Goal: Task Accomplishment & Management: Manage account settings

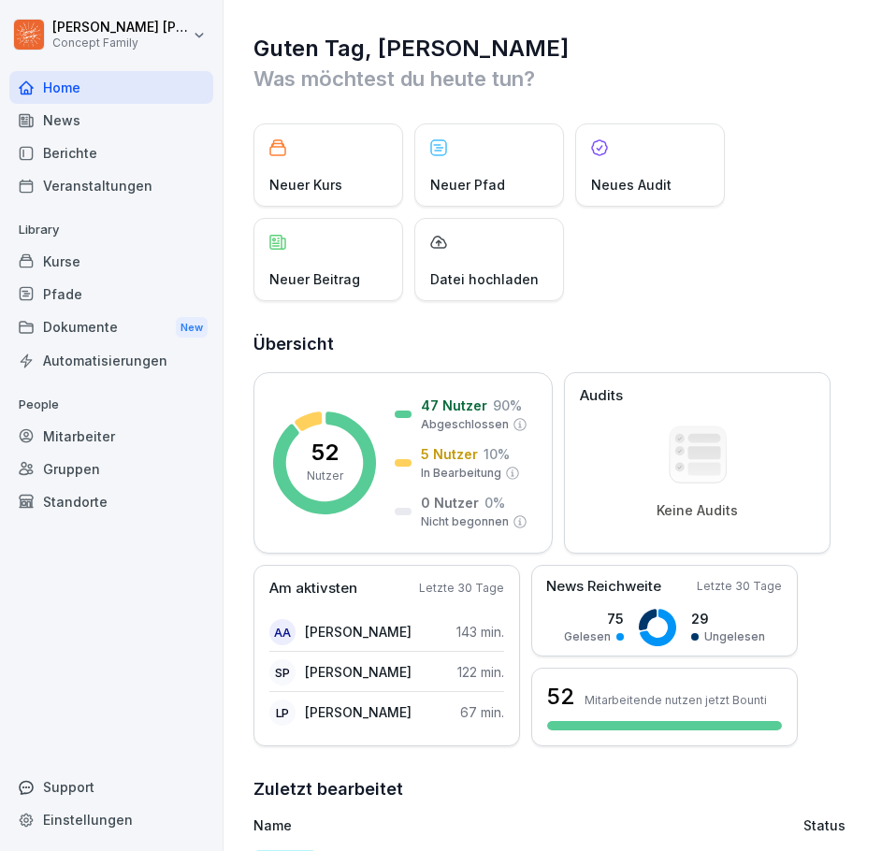
click at [108, 179] on div "Veranstaltungen" at bounding box center [111, 185] width 204 height 33
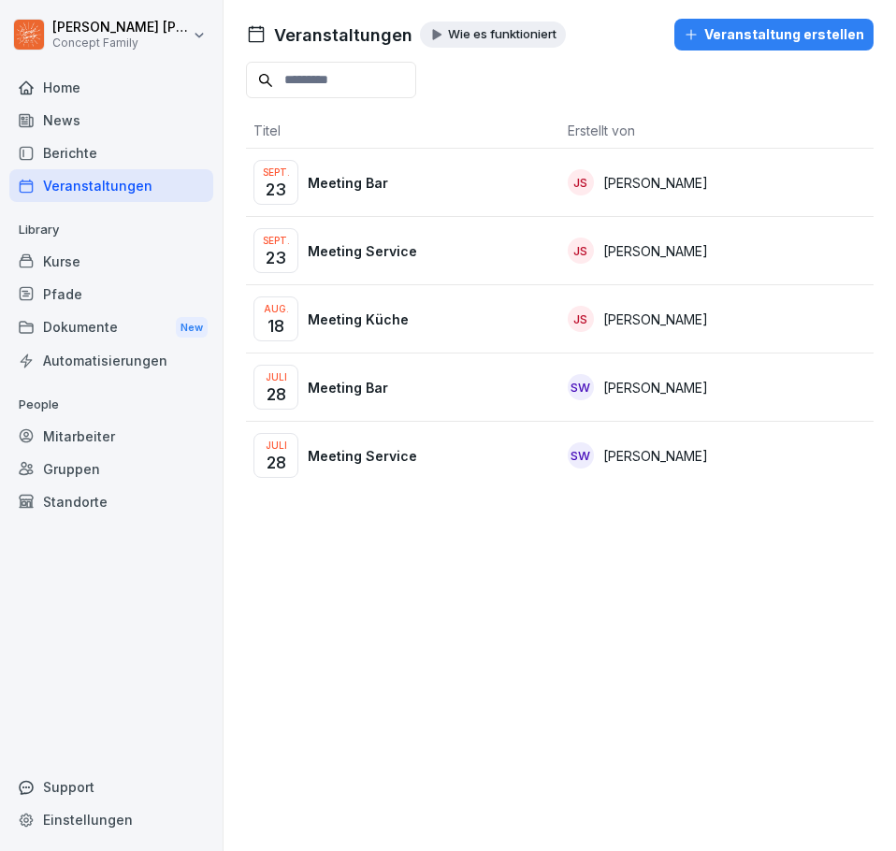
click at [401, 180] on div "Sept. 23 Meeting Bar" at bounding box center [402, 182] width 299 height 45
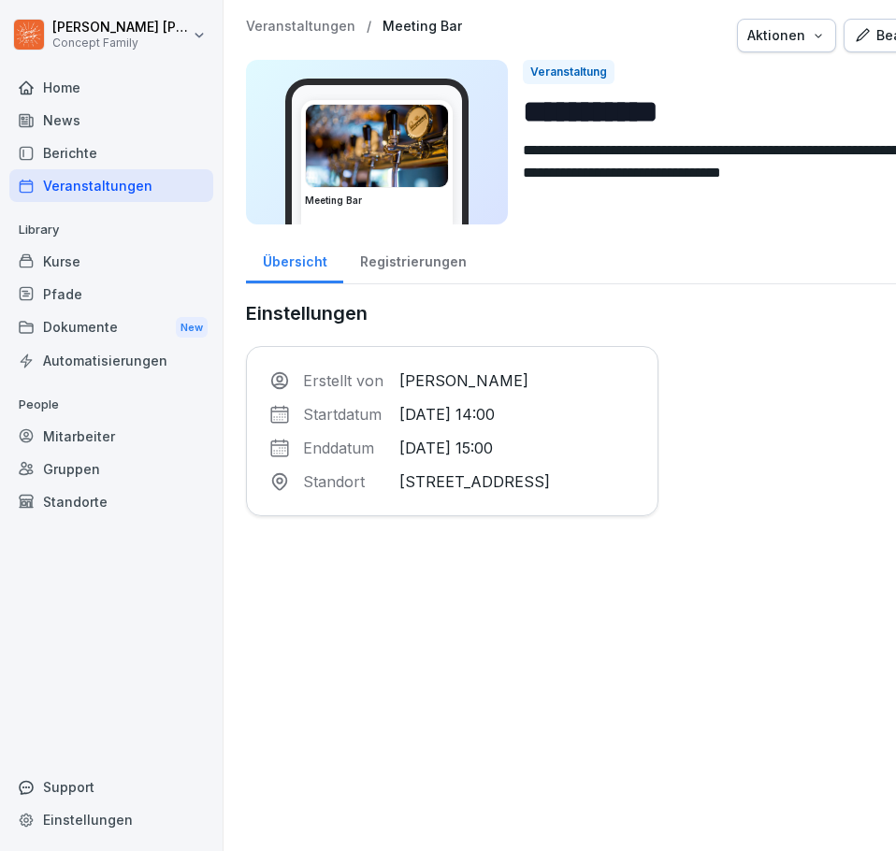
click at [826, 36] on icon "button" at bounding box center [818, 35] width 15 height 15
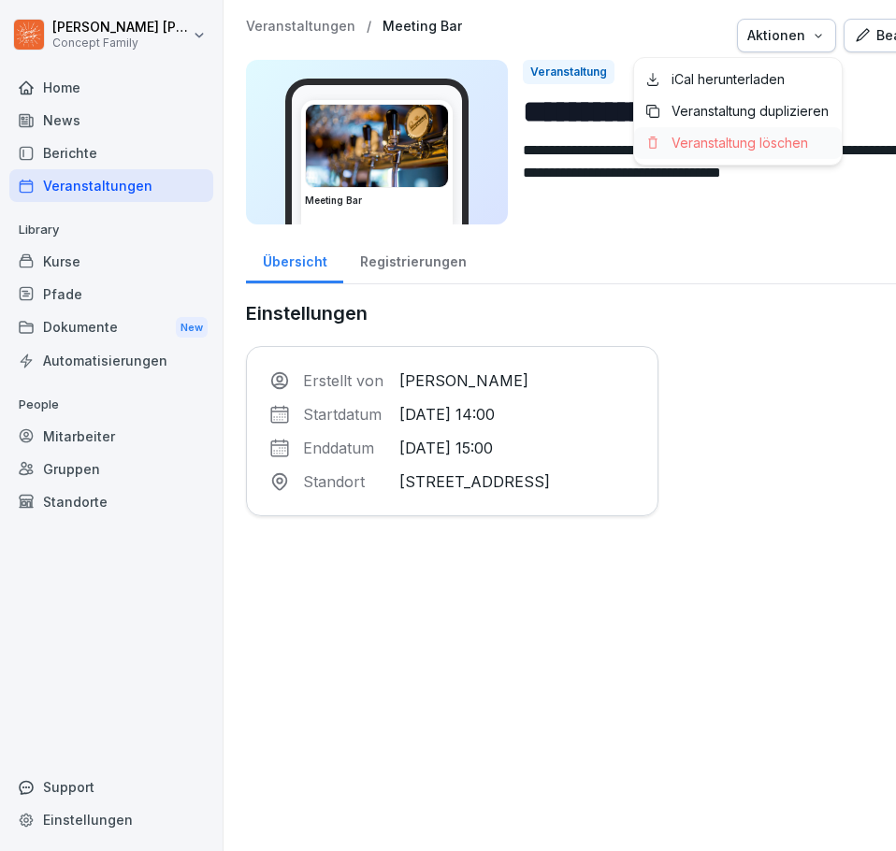
click at [775, 145] on p "Veranstaltung löschen" at bounding box center [739, 143] width 136 height 17
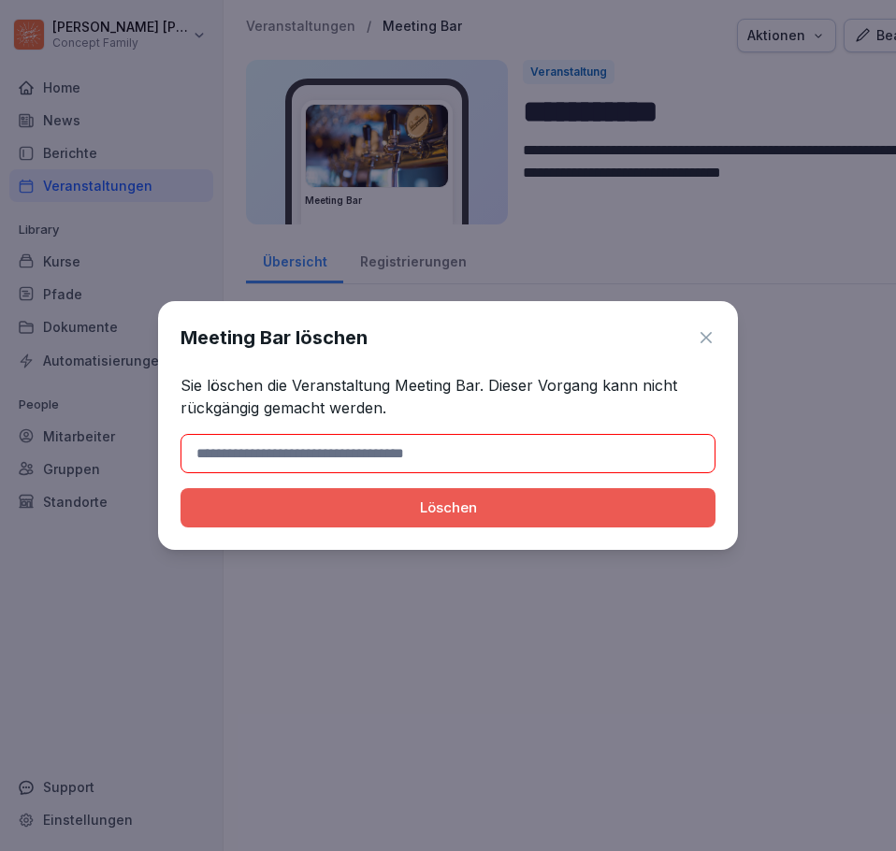
click at [581, 504] on div "Löschen" at bounding box center [447, 507] width 505 height 21
drag, startPoint x: 395, startPoint y: 382, endPoint x: 481, endPoint y: 390, distance: 86.3
click at [481, 390] on p "Sie löschen die Veranstaltung Meeting Bar. Dieser Vorgang kann nicht rückgängig…" at bounding box center [447, 396] width 535 height 45
copy p "Meeting Bar"
click at [386, 448] on input at bounding box center [447, 453] width 535 height 39
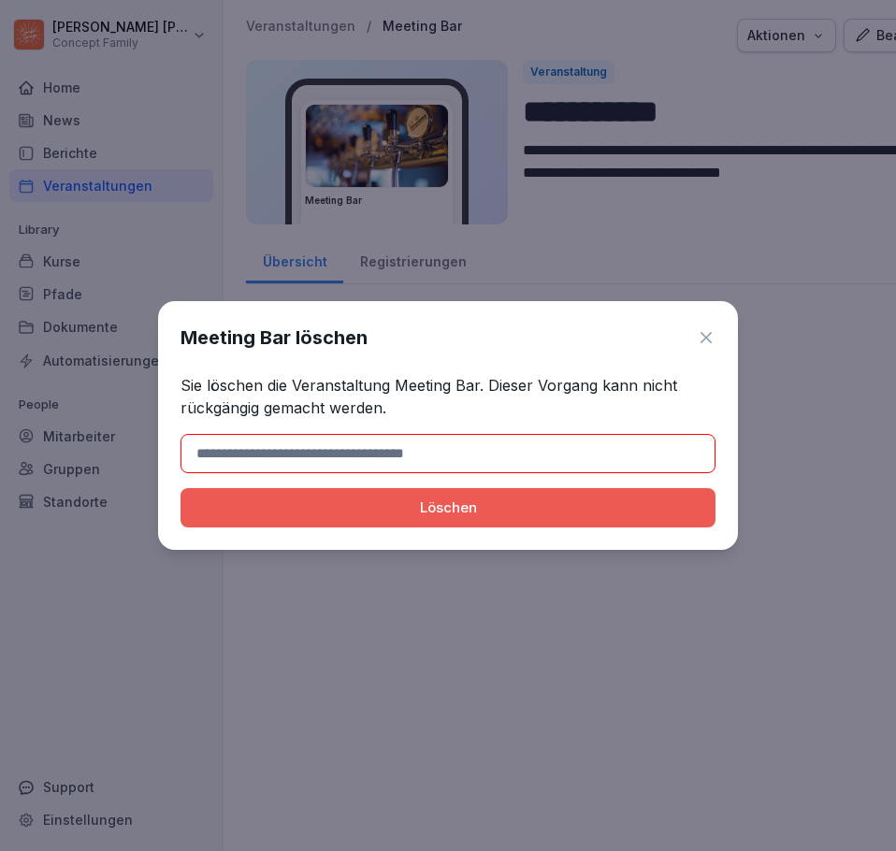
paste input "**********"
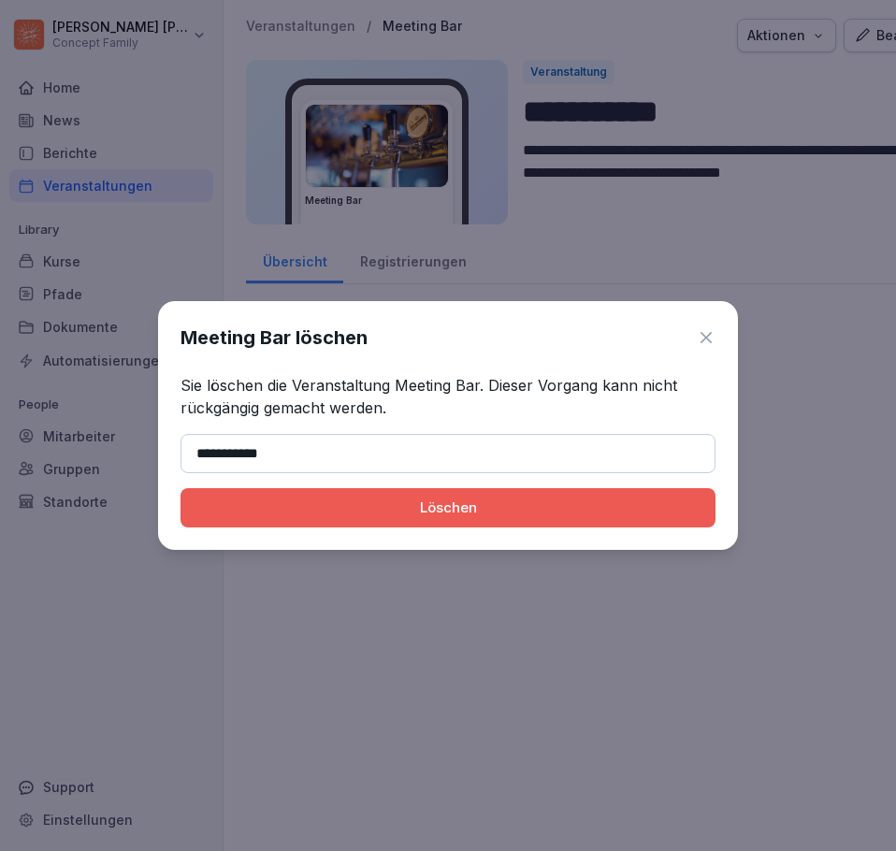
type input "**********"
click at [485, 507] on div "Löschen" at bounding box center [447, 507] width 505 height 21
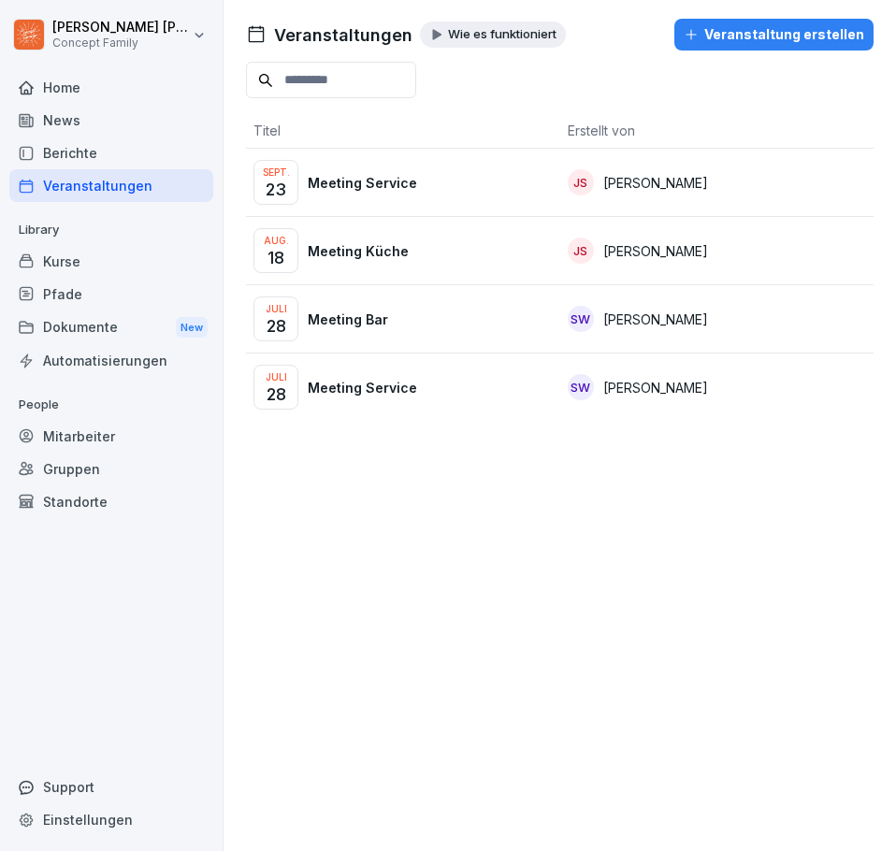
click at [400, 184] on p "Meeting Service" at bounding box center [362, 183] width 109 height 20
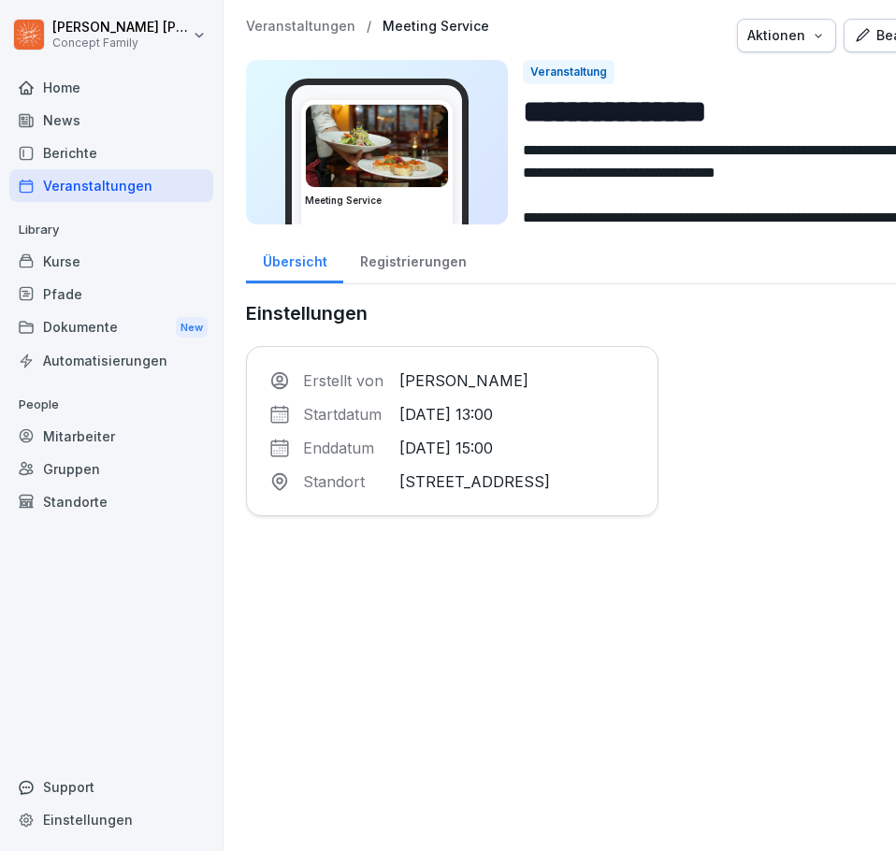
click at [866, 36] on icon "button" at bounding box center [862, 35] width 17 height 17
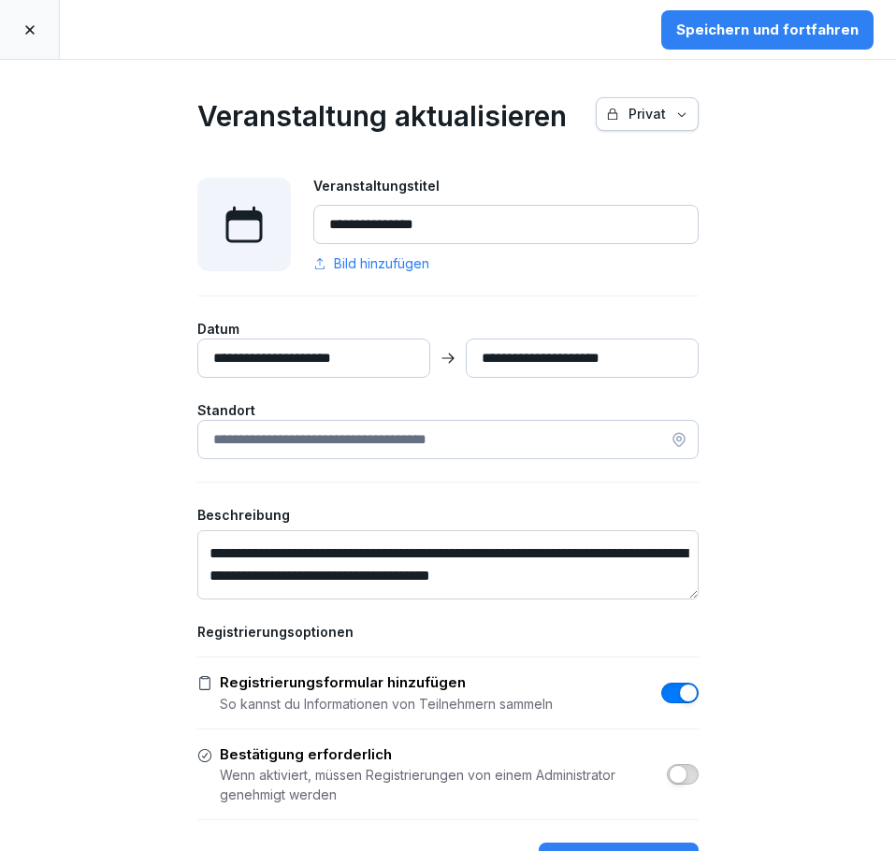
click at [294, 358] on input "**********" at bounding box center [313, 357] width 233 height 39
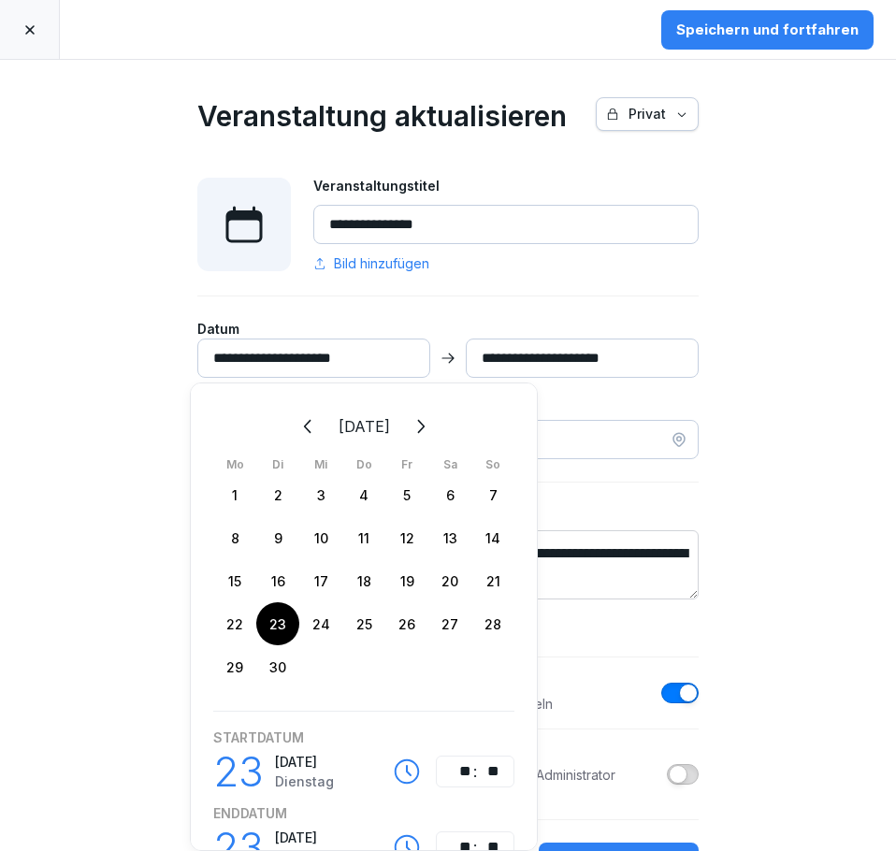
click at [431, 424] on icon "Weiter" at bounding box center [420, 426] width 22 height 22
click at [321, 582] on div "15" at bounding box center [320, 580] width 43 height 43
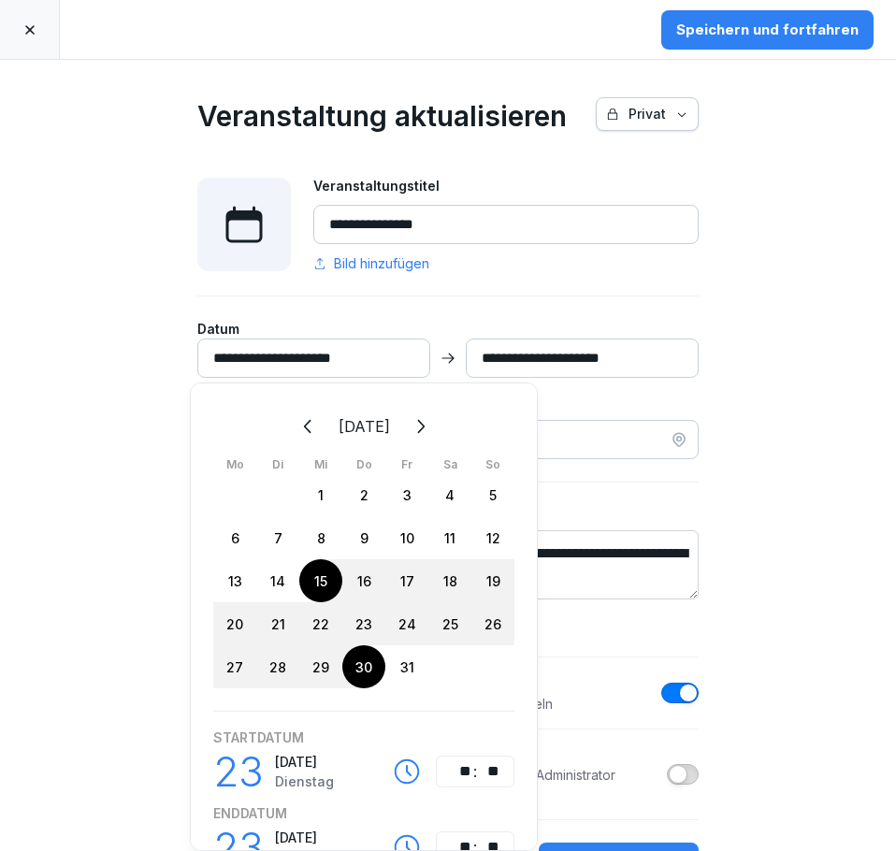
type input "**********"
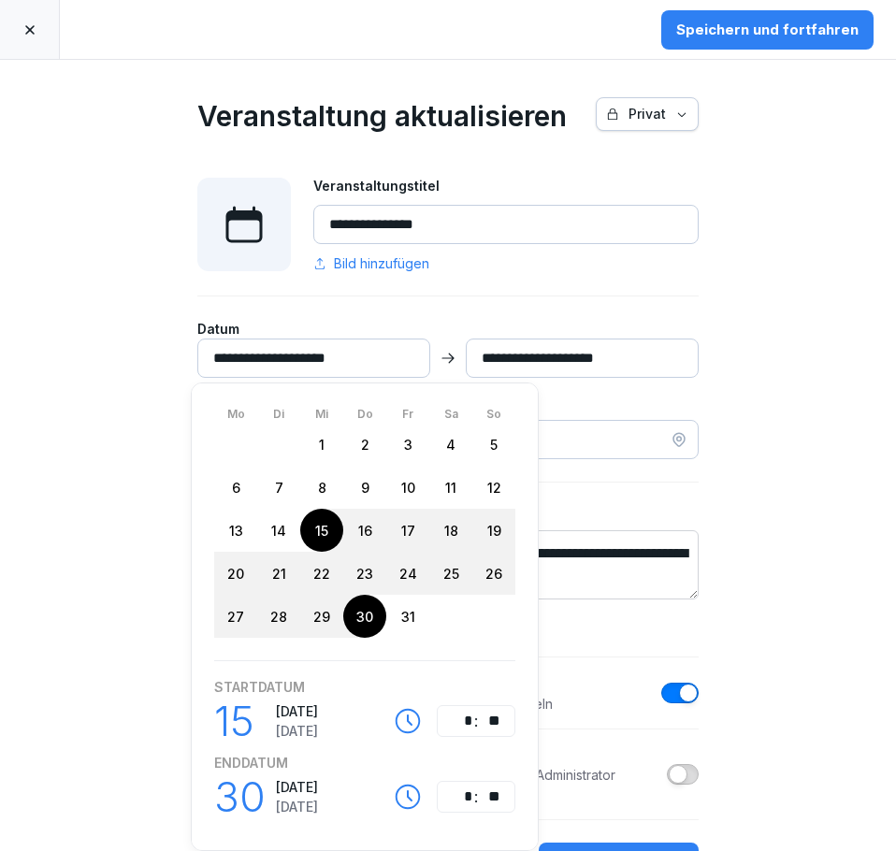
scroll to position [65, 0]
click at [332, 515] on div "15" at bounding box center [321, 530] width 43 height 43
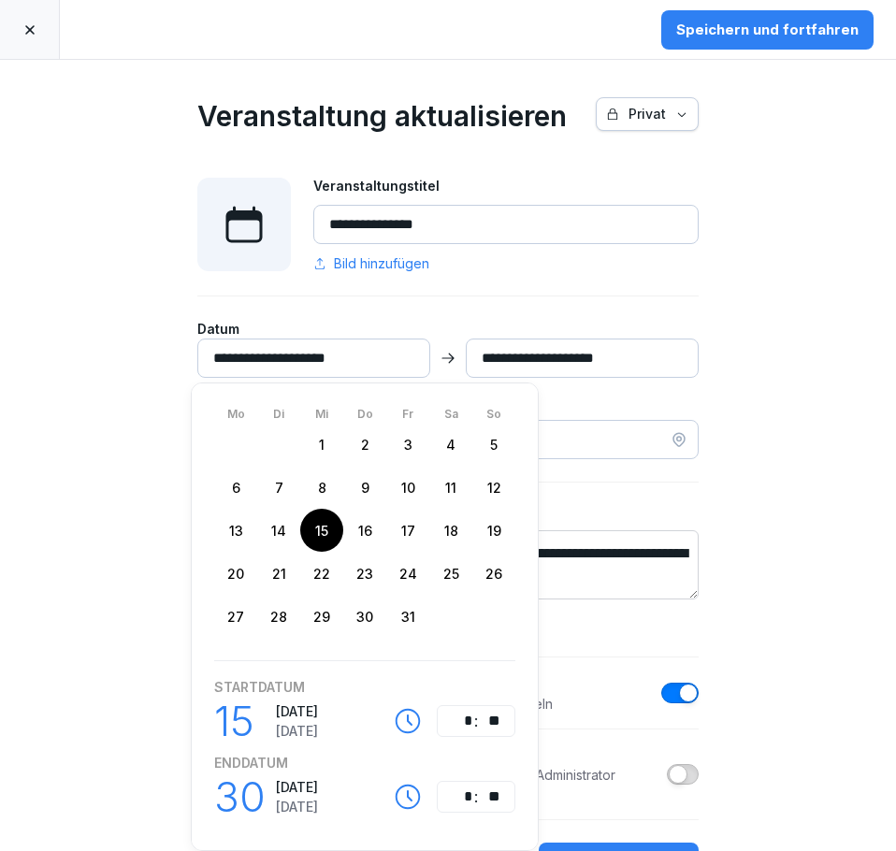
click at [321, 509] on div "15" at bounding box center [321, 530] width 43 height 43
type input "**********"
click at [487, 710] on div "**" at bounding box center [490, 721] width 22 height 22
click at [464, 710] on div "*" at bounding box center [462, 721] width 22 height 22
type input "**********"
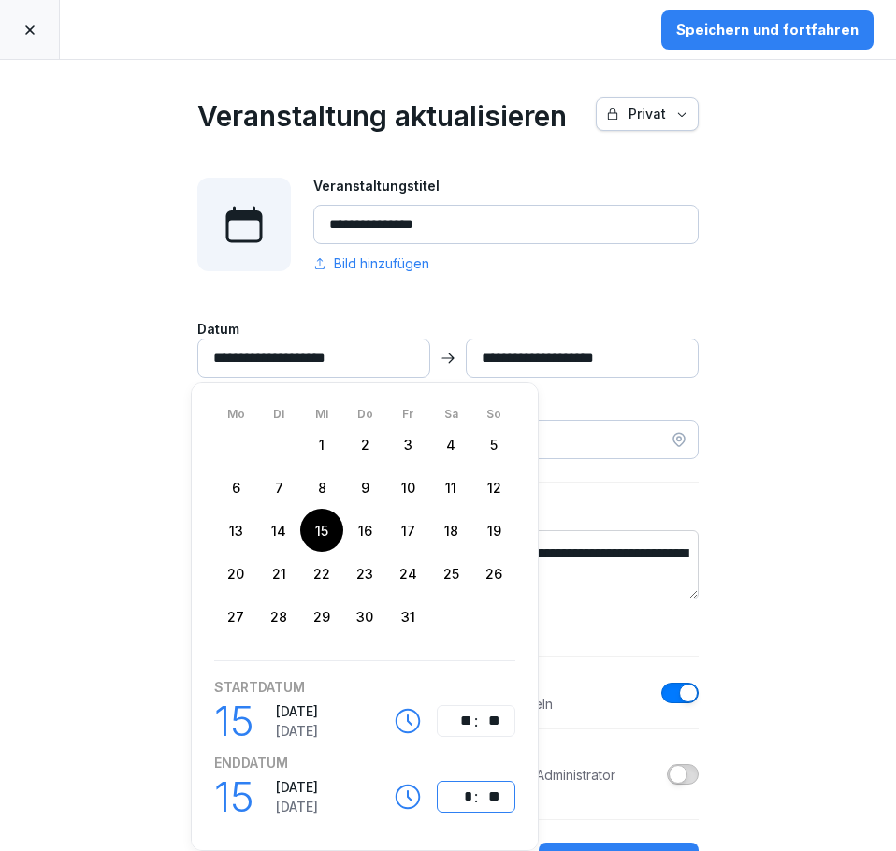
click at [467, 785] on div "*" at bounding box center [462, 796] width 22 height 22
type input "**********"
click at [787, 592] on div "**********" at bounding box center [448, 455] width 896 height 791
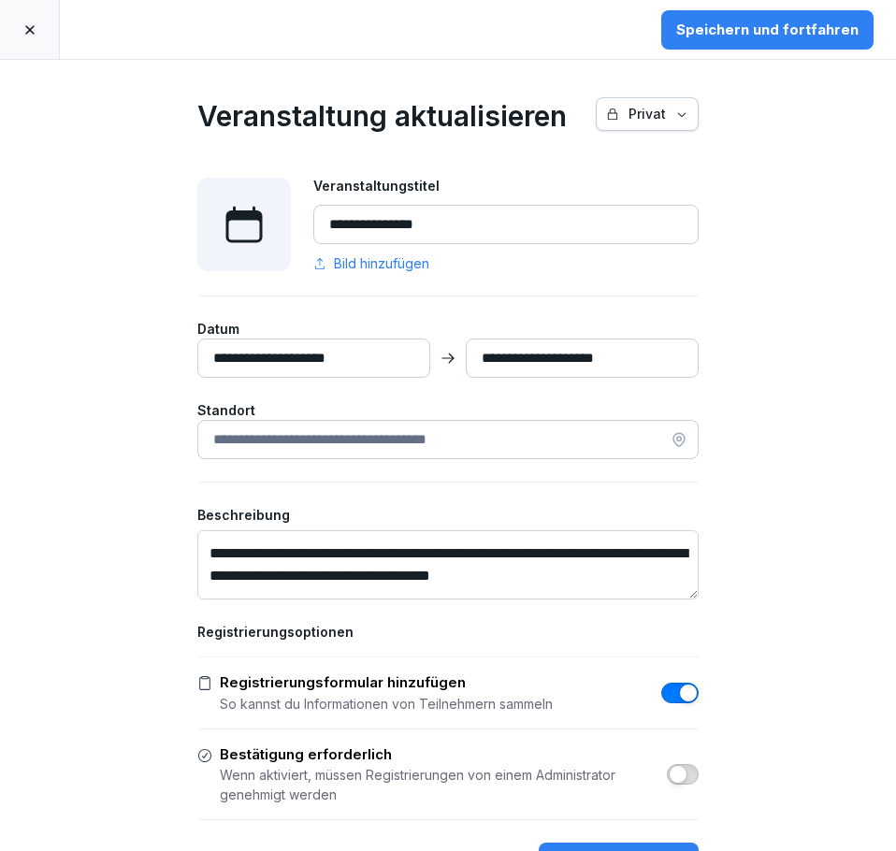
click at [740, 345] on div "**********" at bounding box center [448, 681] width 654 height 1243
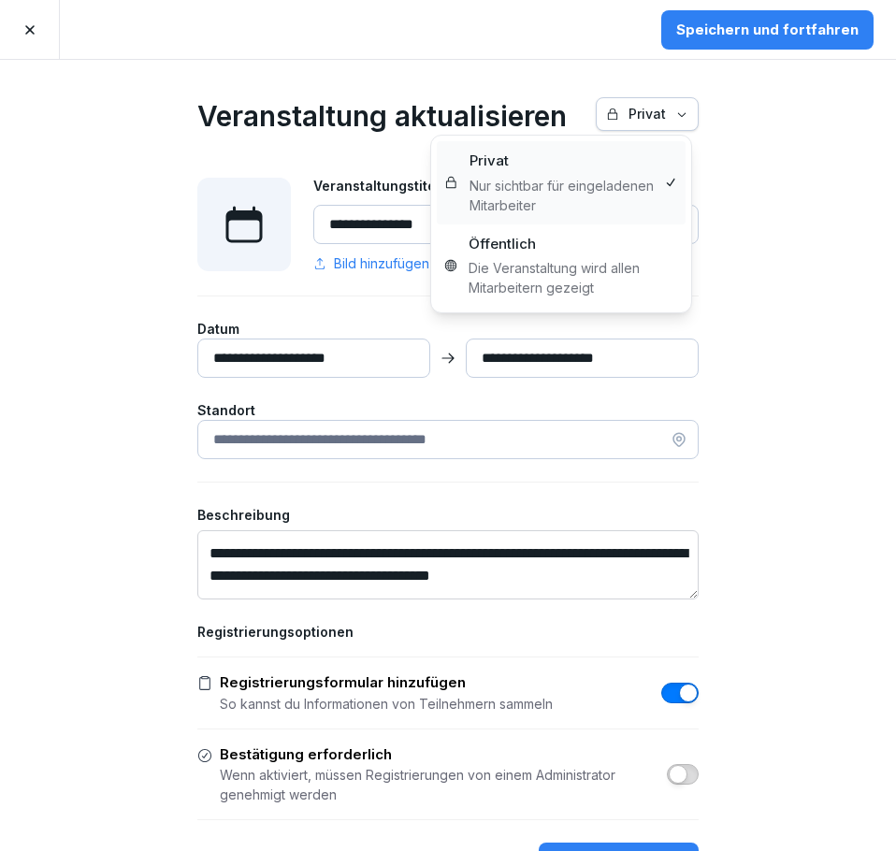
click at [680, 121] on div "Privat" at bounding box center [647, 114] width 82 height 21
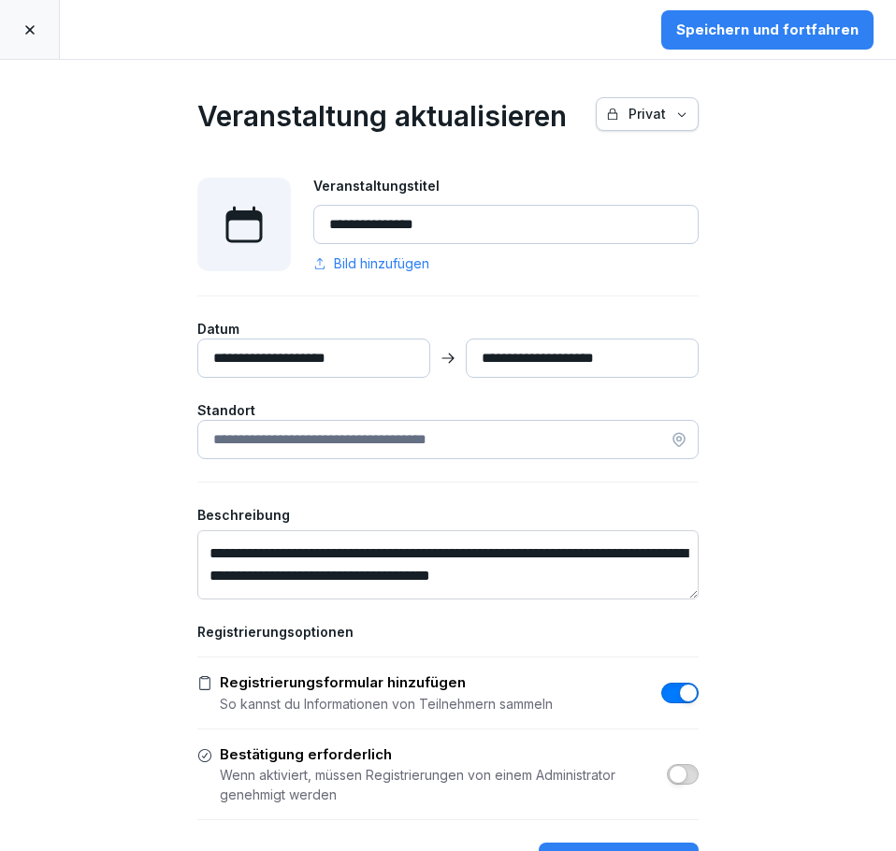
click at [680, 121] on div "Privat" at bounding box center [647, 114] width 82 height 21
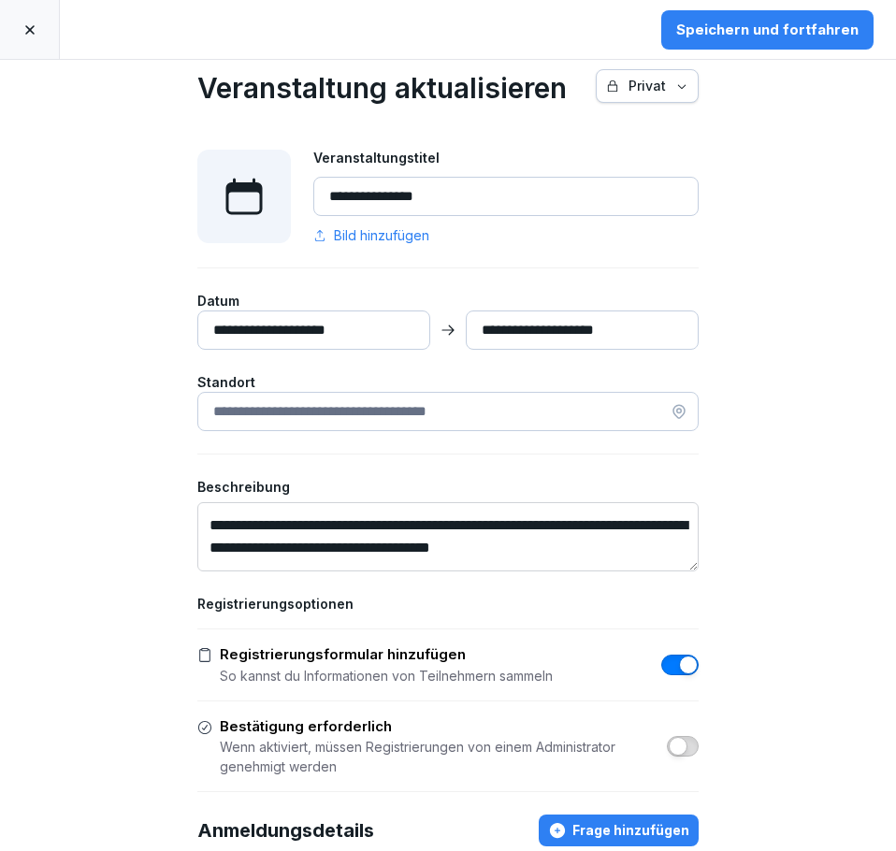
scroll to position [35, 0]
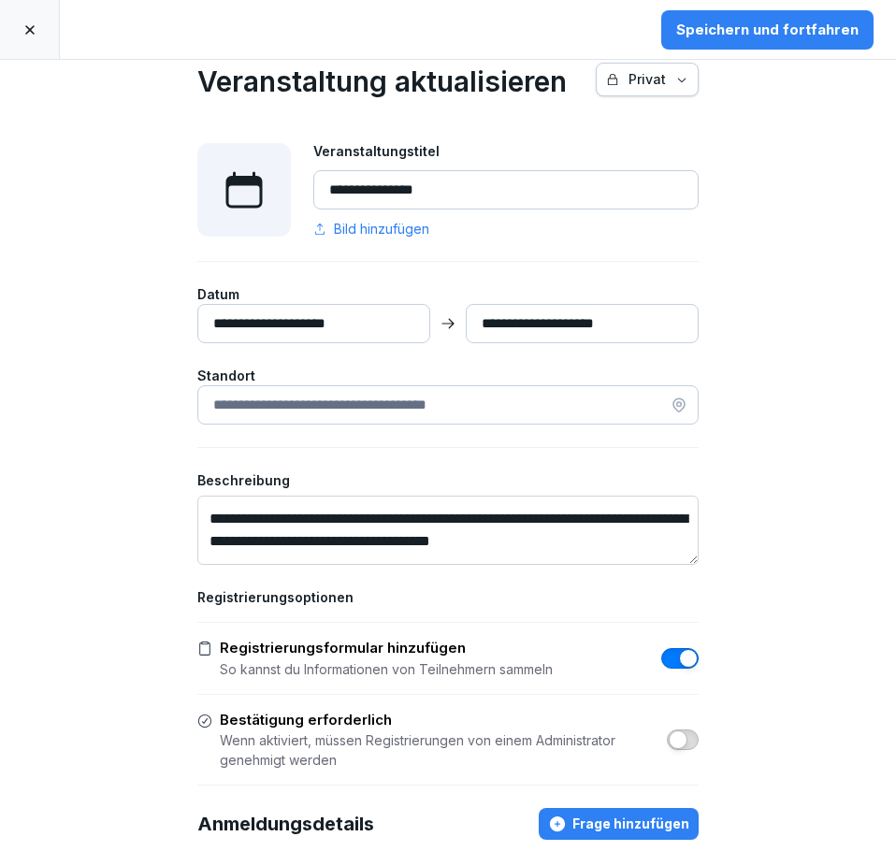
click at [661, 659] on button "button" at bounding box center [679, 658] width 37 height 21
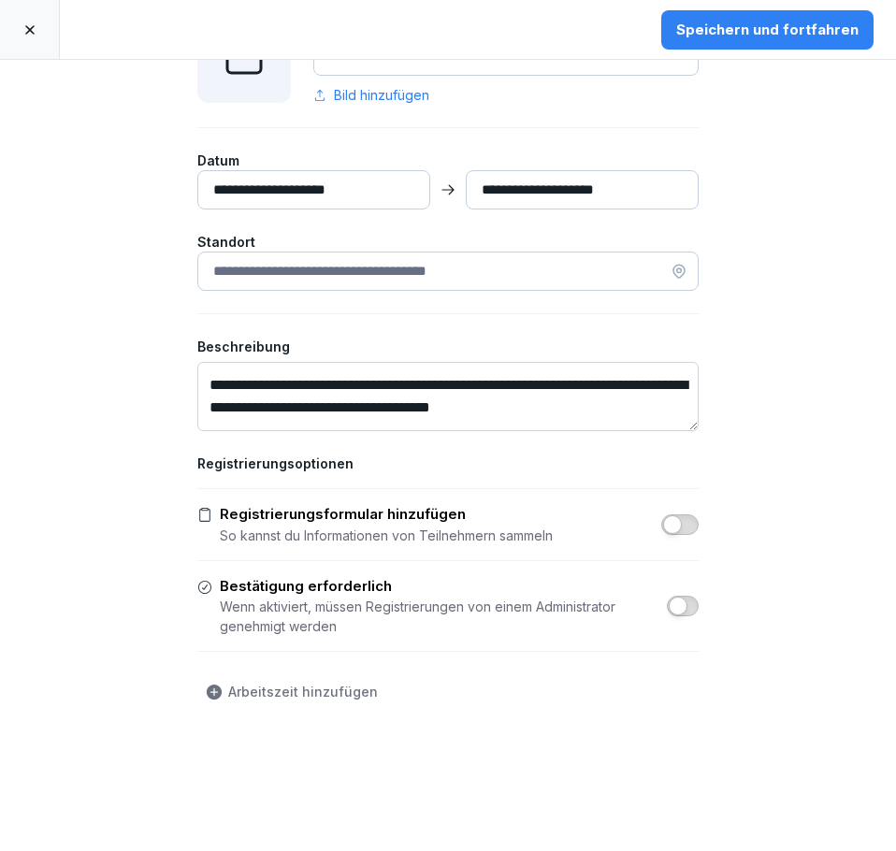
scroll to position [173, 0]
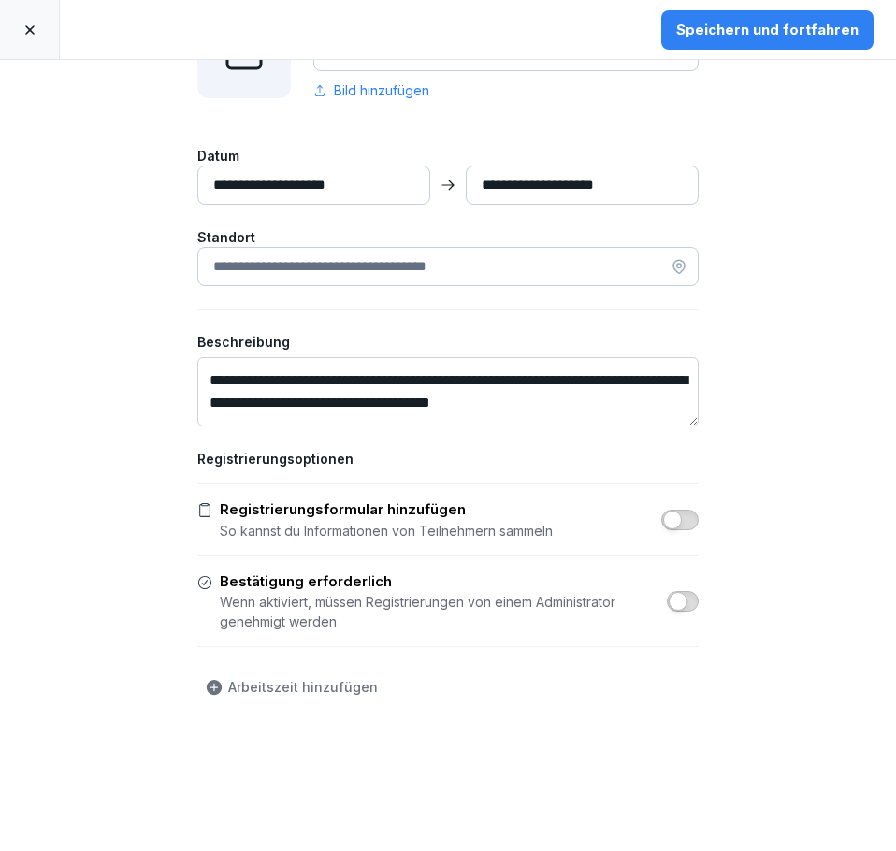
click at [673, 517] on span "button" at bounding box center [672, 519] width 19 height 19
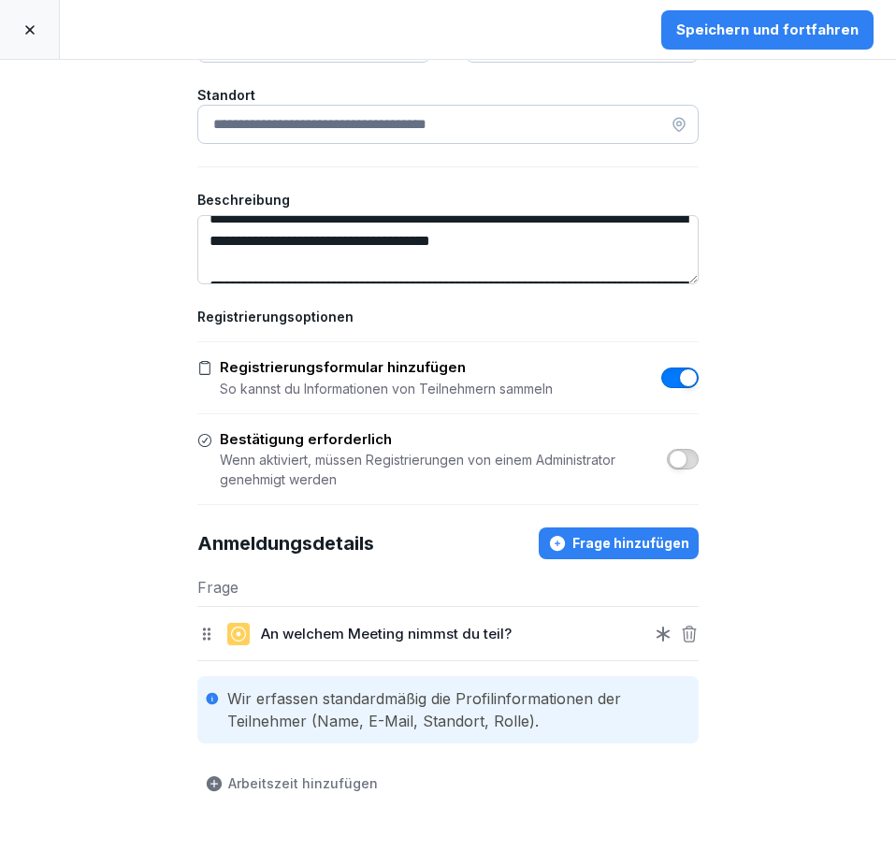
scroll to position [37, 0]
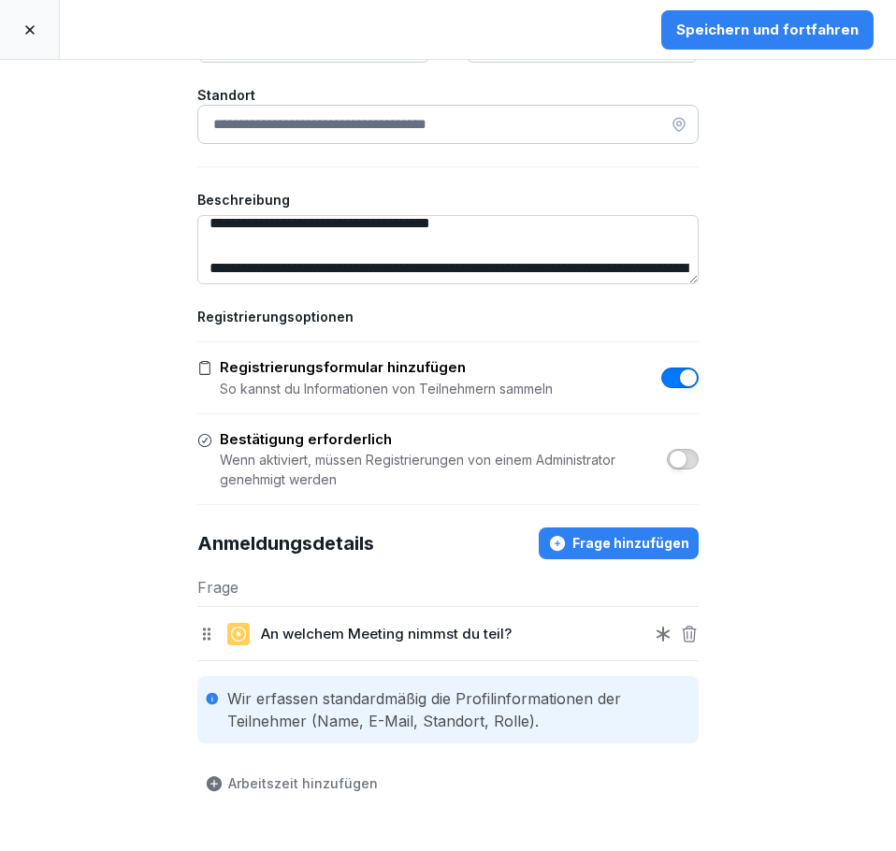
click at [547, 244] on textarea "**********" at bounding box center [447, 249] width 501 height 69
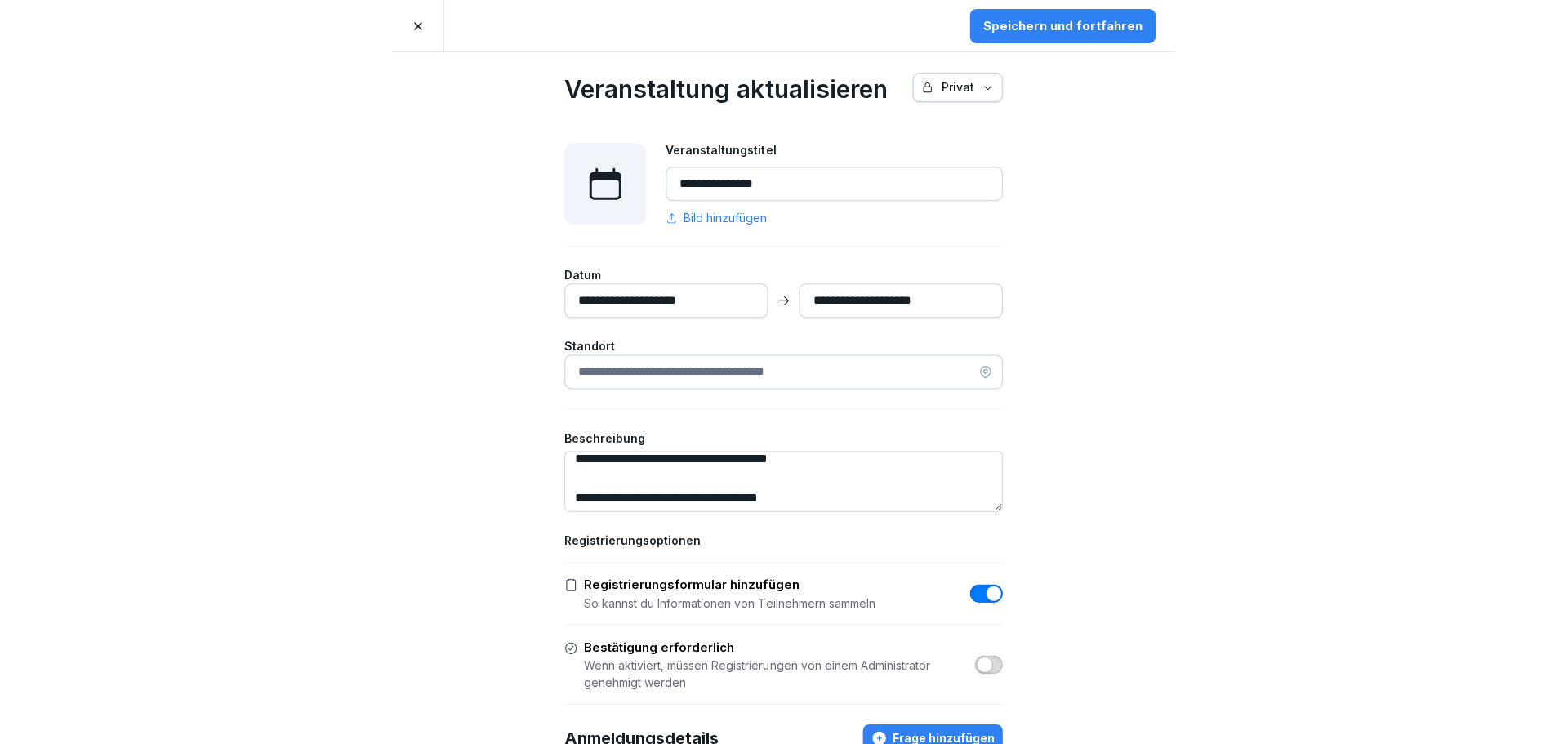
scroll to position [0, 0]
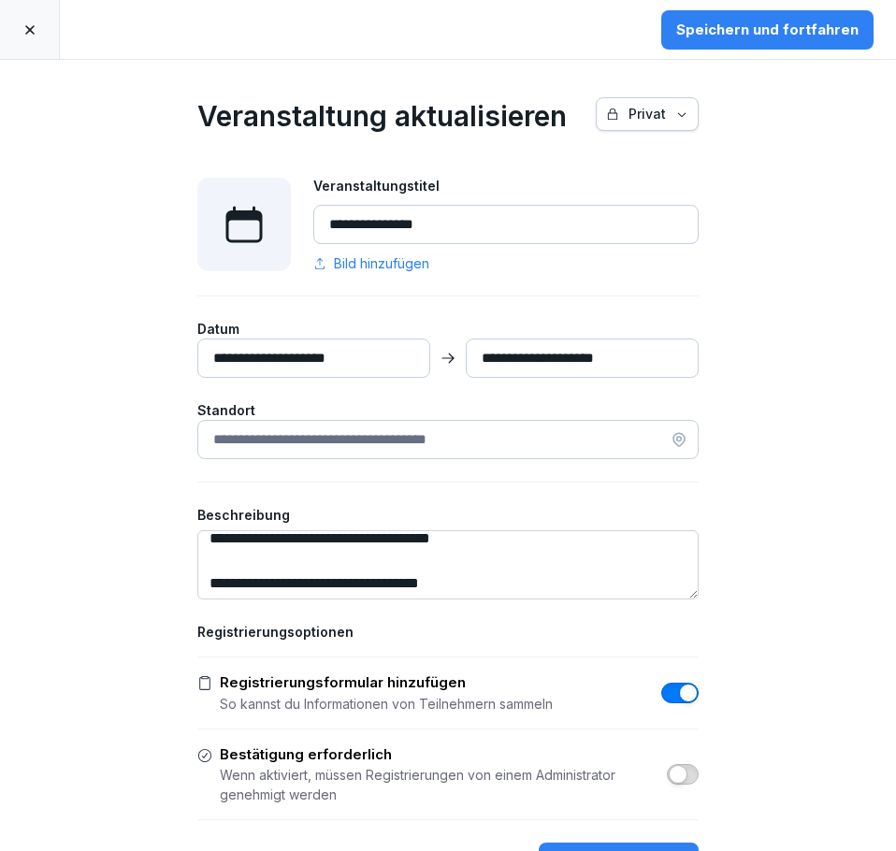
type textarea "**********"
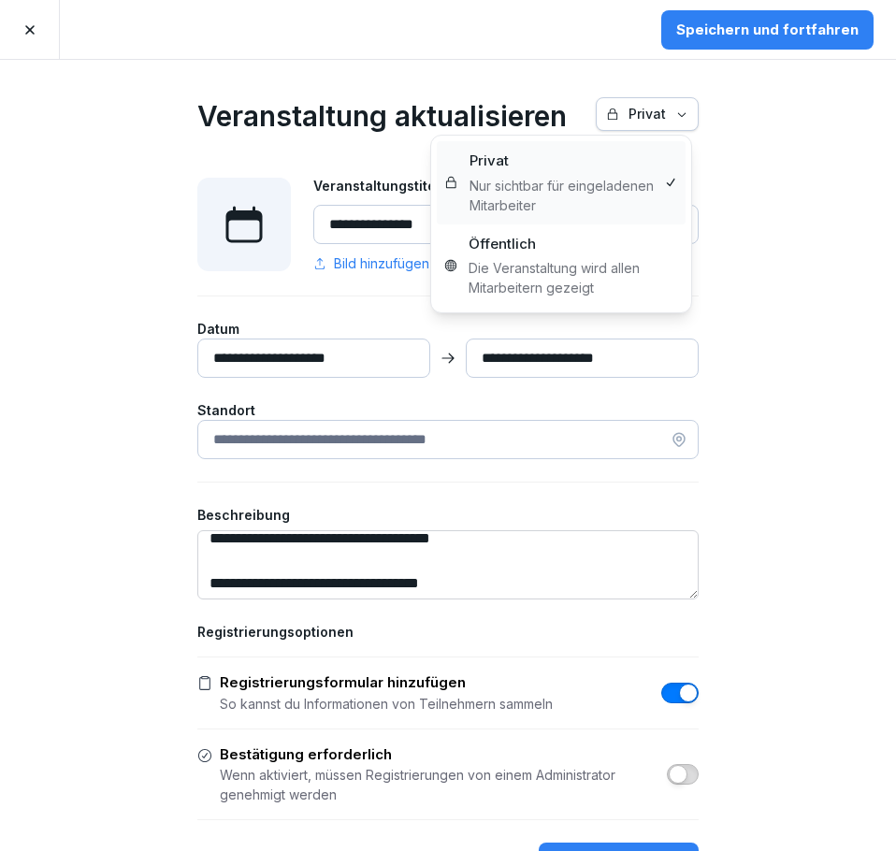
click at [675, 114] on icon "button" at bounding box center [681, 114] width 13 height 13
click at [643, 114] on div "Privat" at bounding box center [647, 114] width 82 height 21
click at [797, 154] on html "**********" at bounding box center [448, 425] width 896 height 851
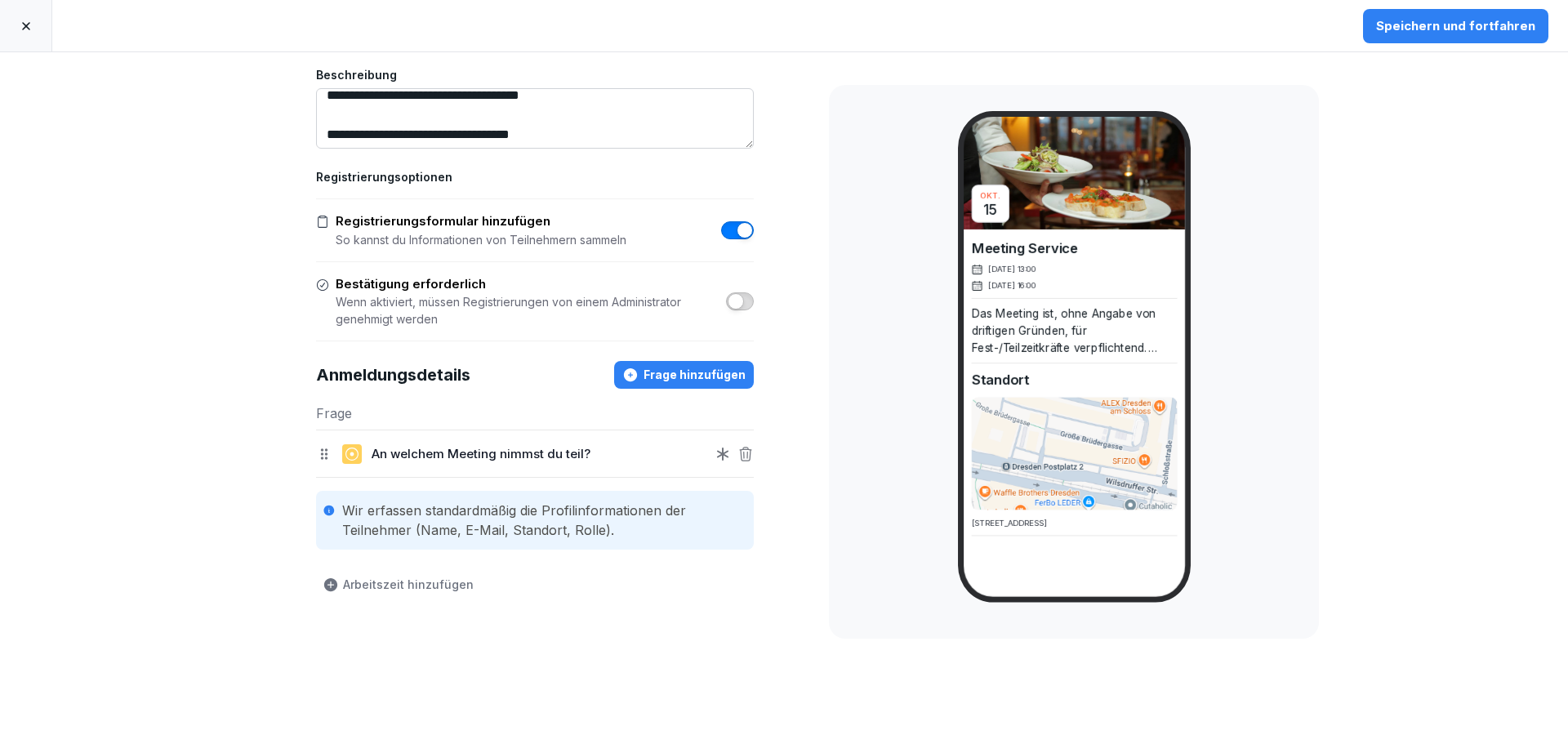
scroll to position [406, 0]
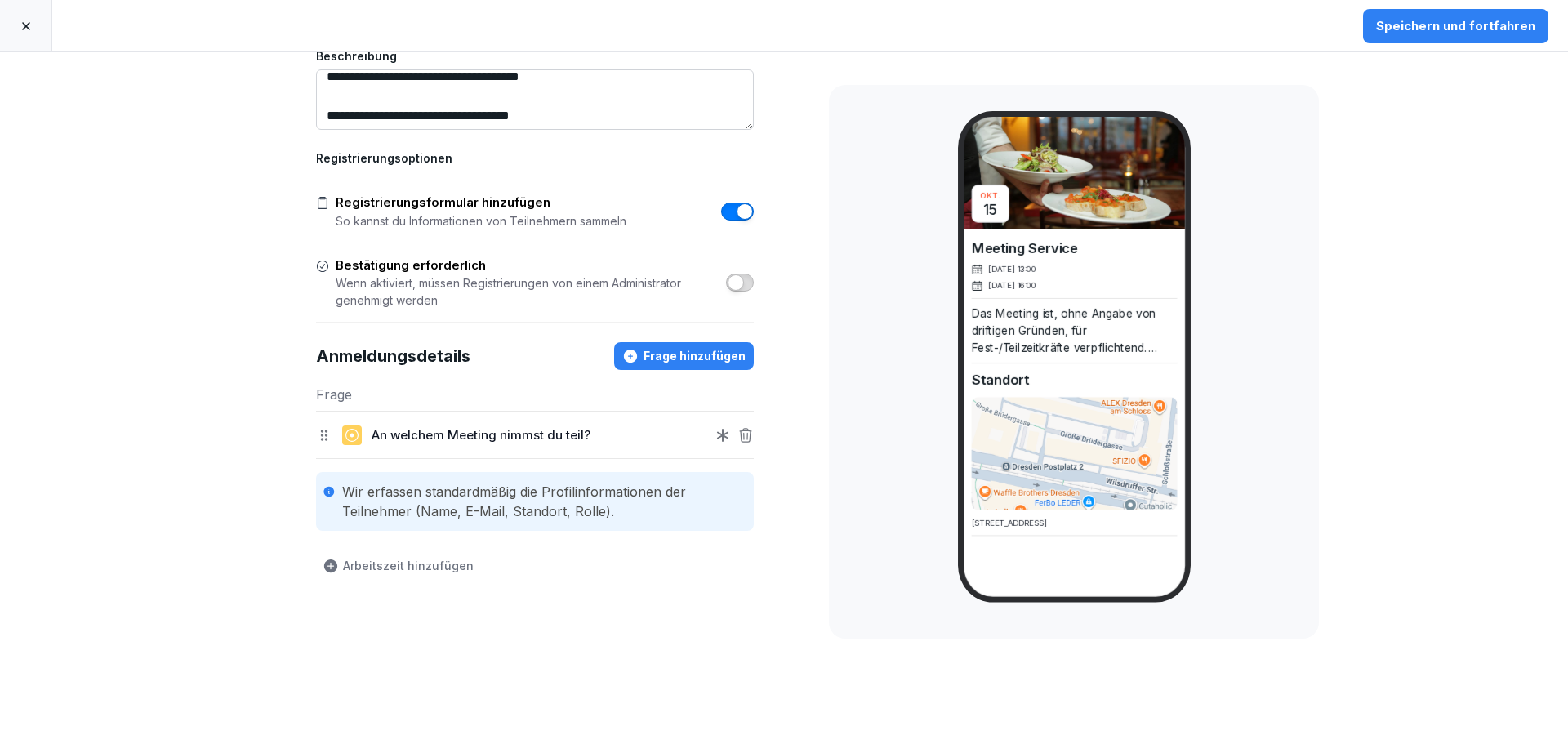
click at [782, 27] on div "Speichern und fortfahren" at bounding box center [1455, 26] width 159 height 18
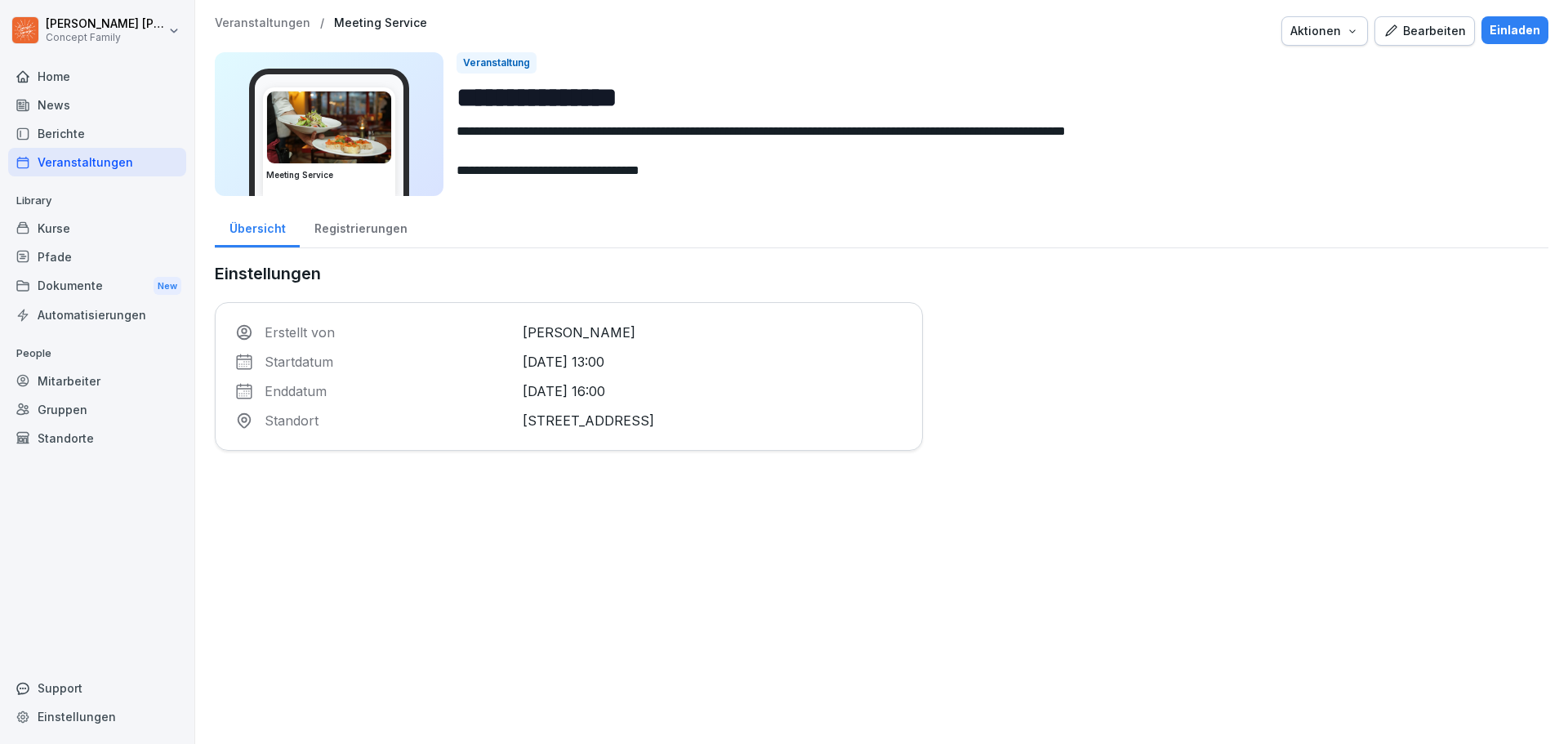
click at [78, 163] on div "Veranstaltungen" at bounding box center [97, 162] width 178 height 29
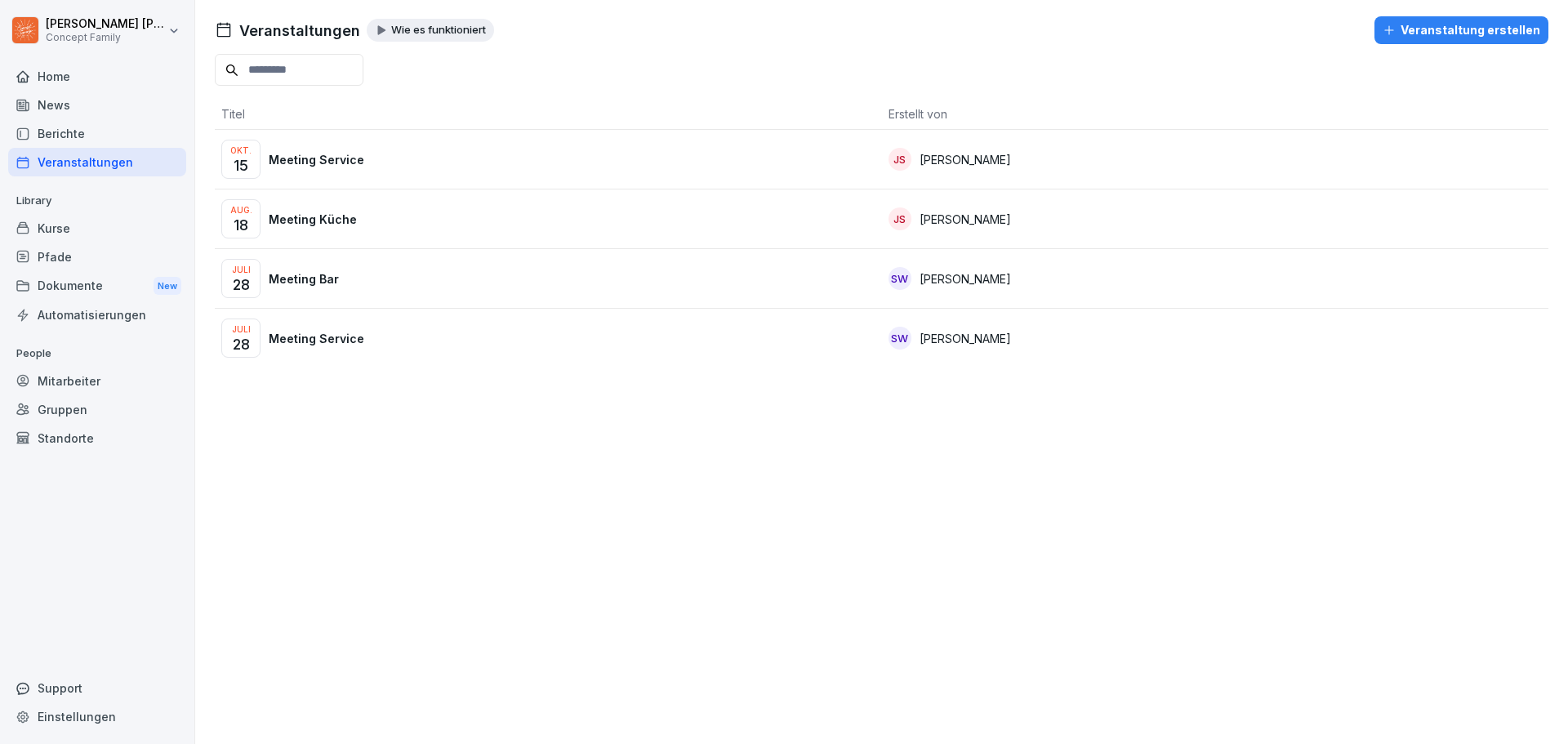
click at [323, 217] on p "Meeting Küche" at bounding box center [313, 219] width 88 height 17
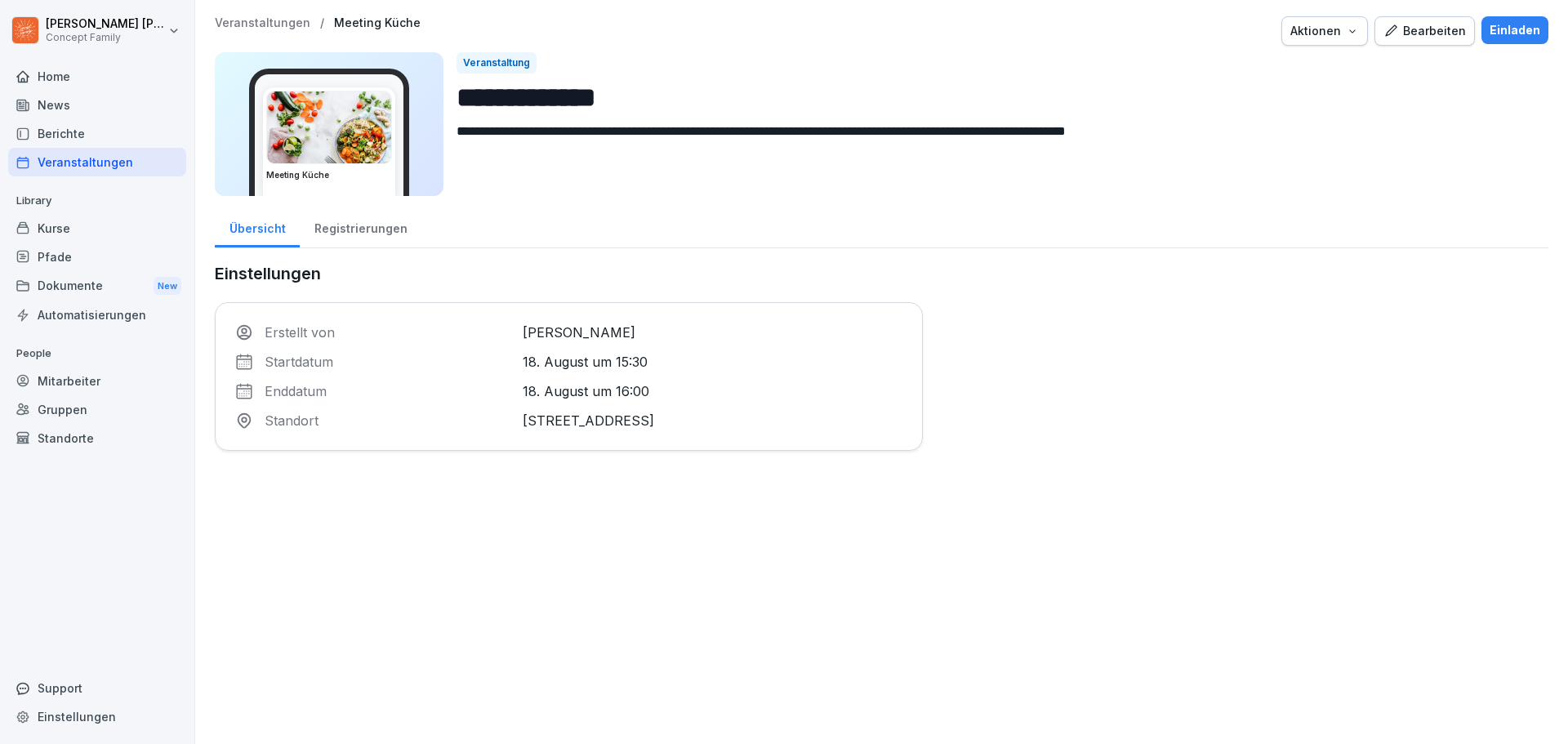
click at [1431, 31] on div "Bearbeiten" at bounding box center [1425, 31] width 82 height 18
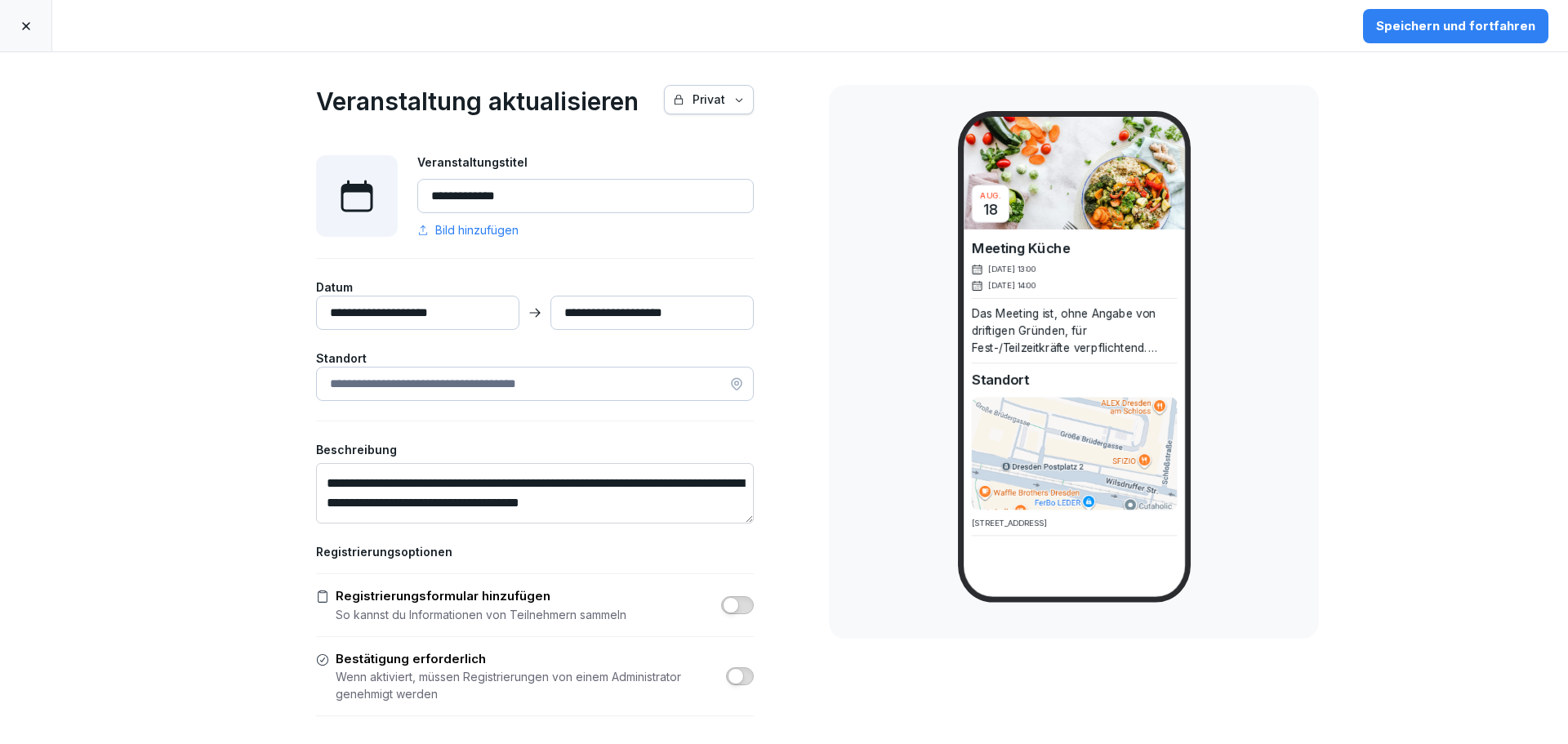
click at [469, 307] on input "**********" at bounding box center [418, 312] width 204 height 34
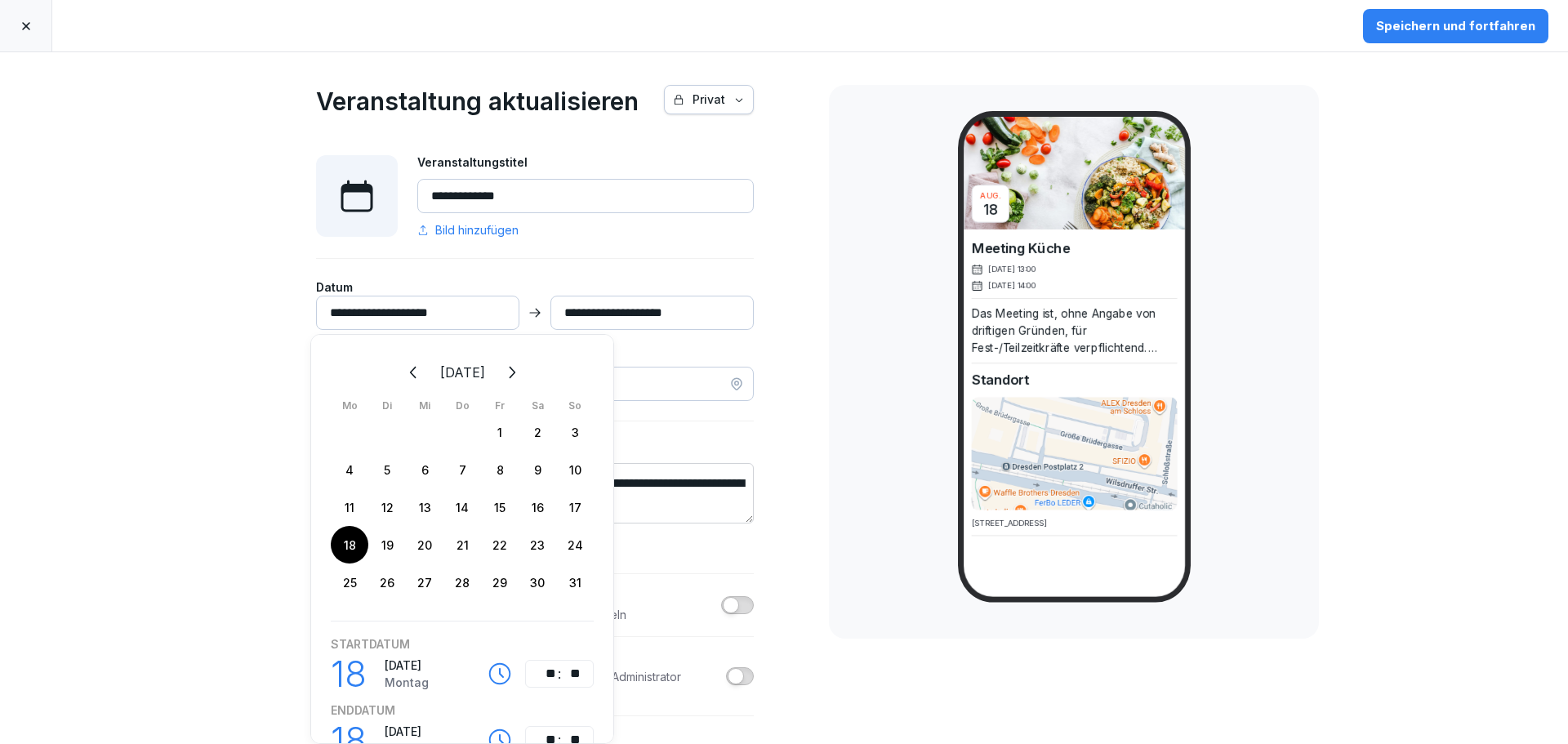
click at [521, 371] on icon "Weiter" at bounding box center [511, 372] width 19 height 19
click at [425, 506] on div "15" at bounding box center [425, 506] width 38 height 38
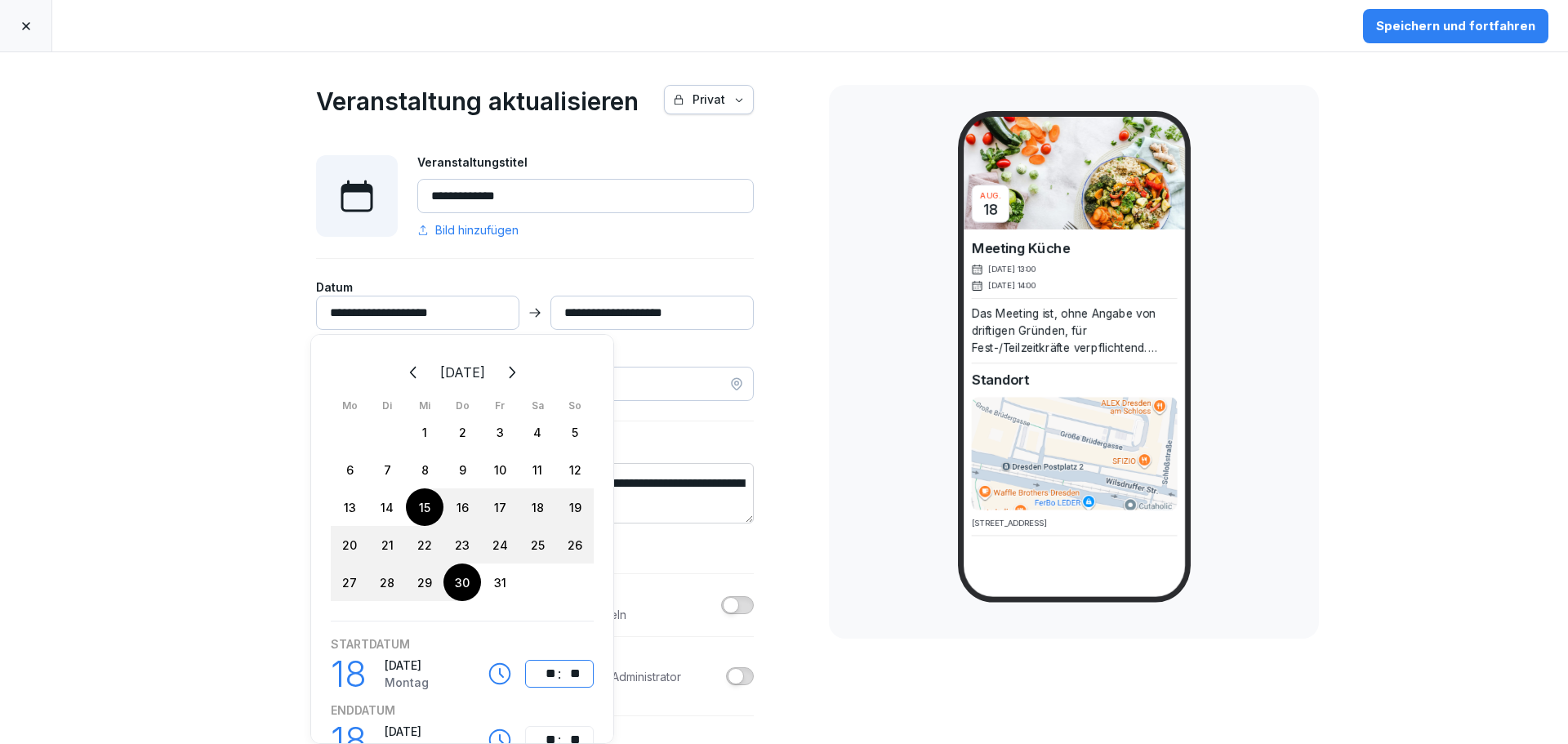
type input "**********"
click at [558, 673] on div ":" at bounding box center [560, 673] width 5 height 19
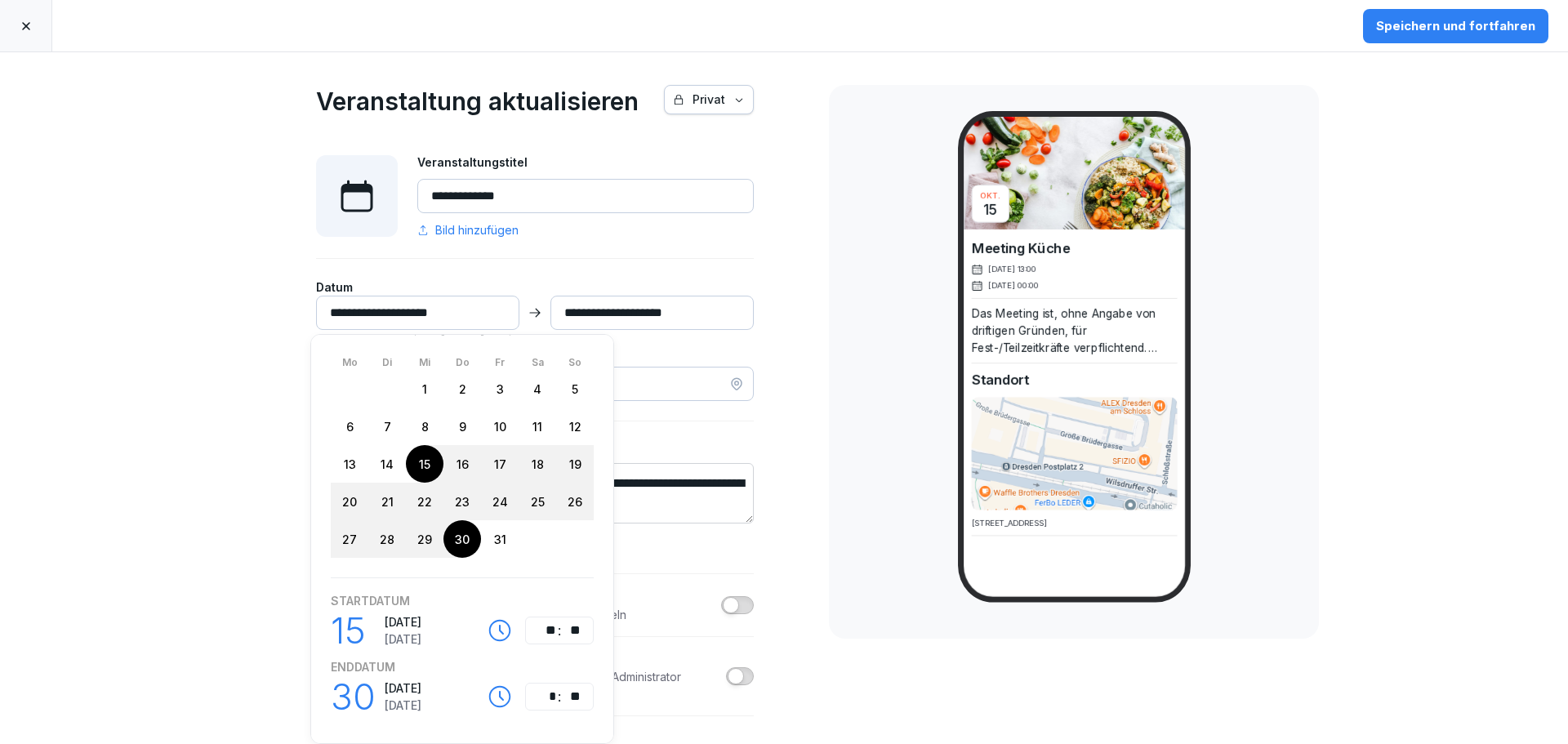
click at [423, 457] on div "15" at bounding box center [425, 464] width 38 height 38
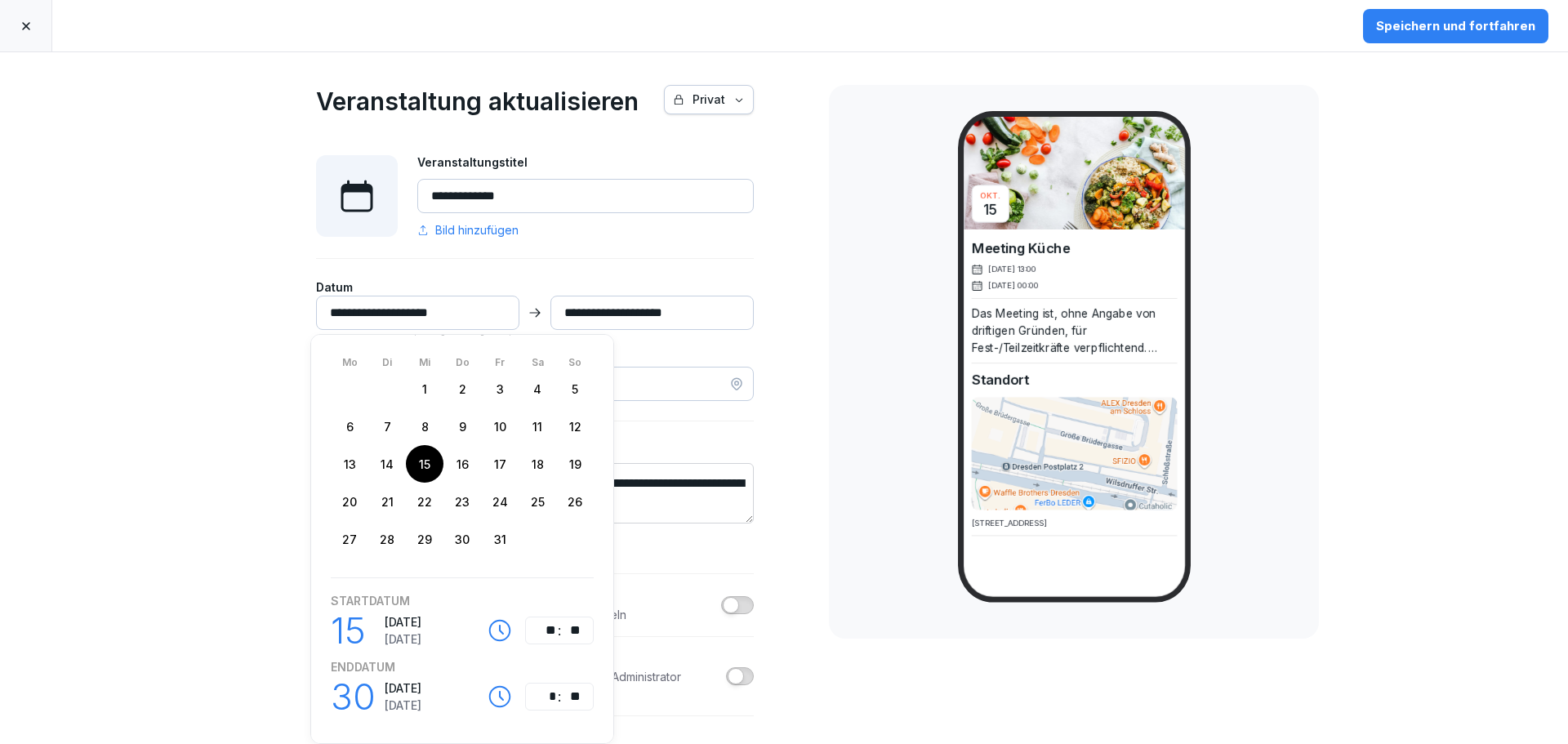
type input "**********"
click at [438, 465] on td "15" at bounding box center [425, 464] width 38 height 38
click at [557, 621] on div ":" at bounding box center [560, 630] width 5 height 19
type input "**********"
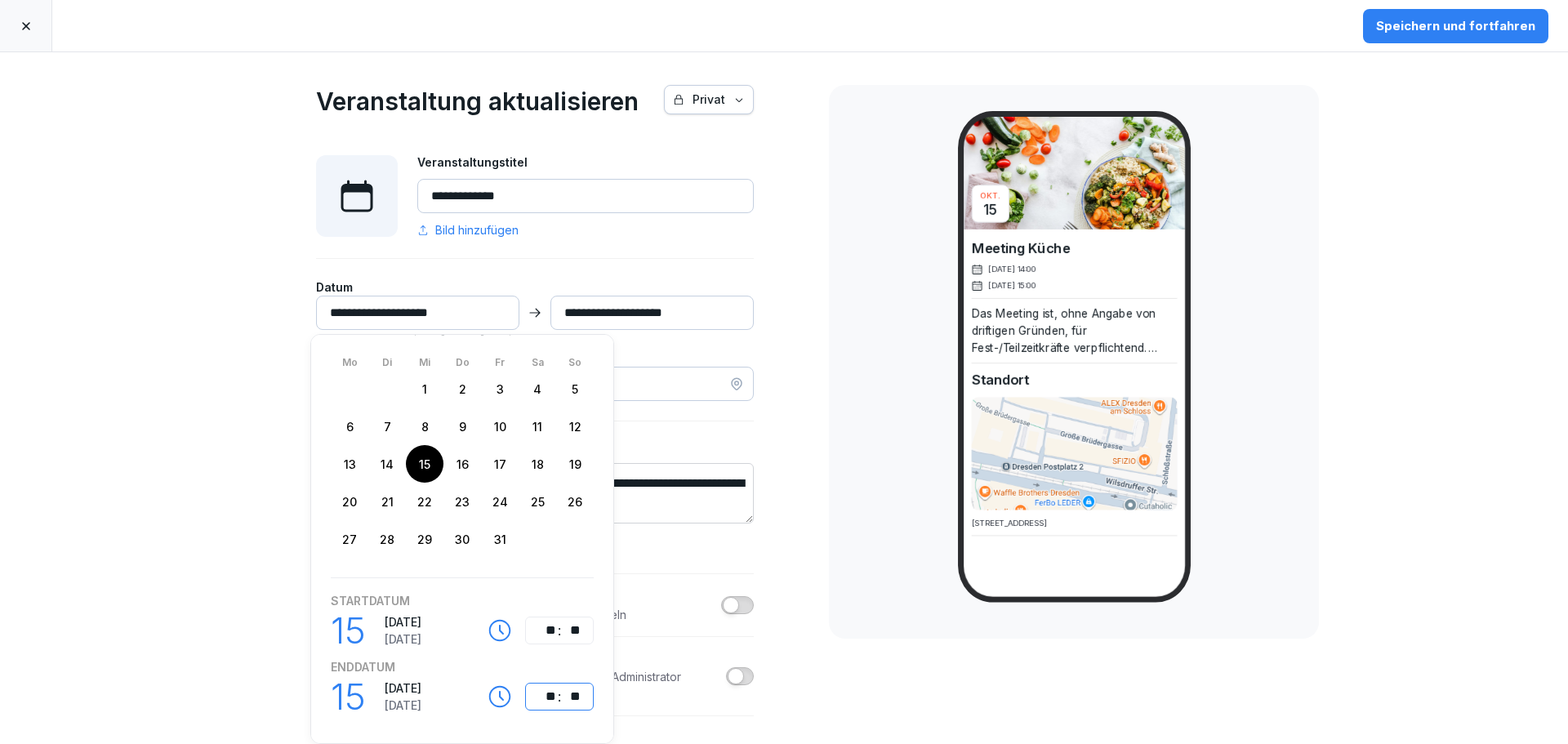
type input "**********"
click at [729, 248] on div "**********" at bounding box center [535, 459] width 438 height 612
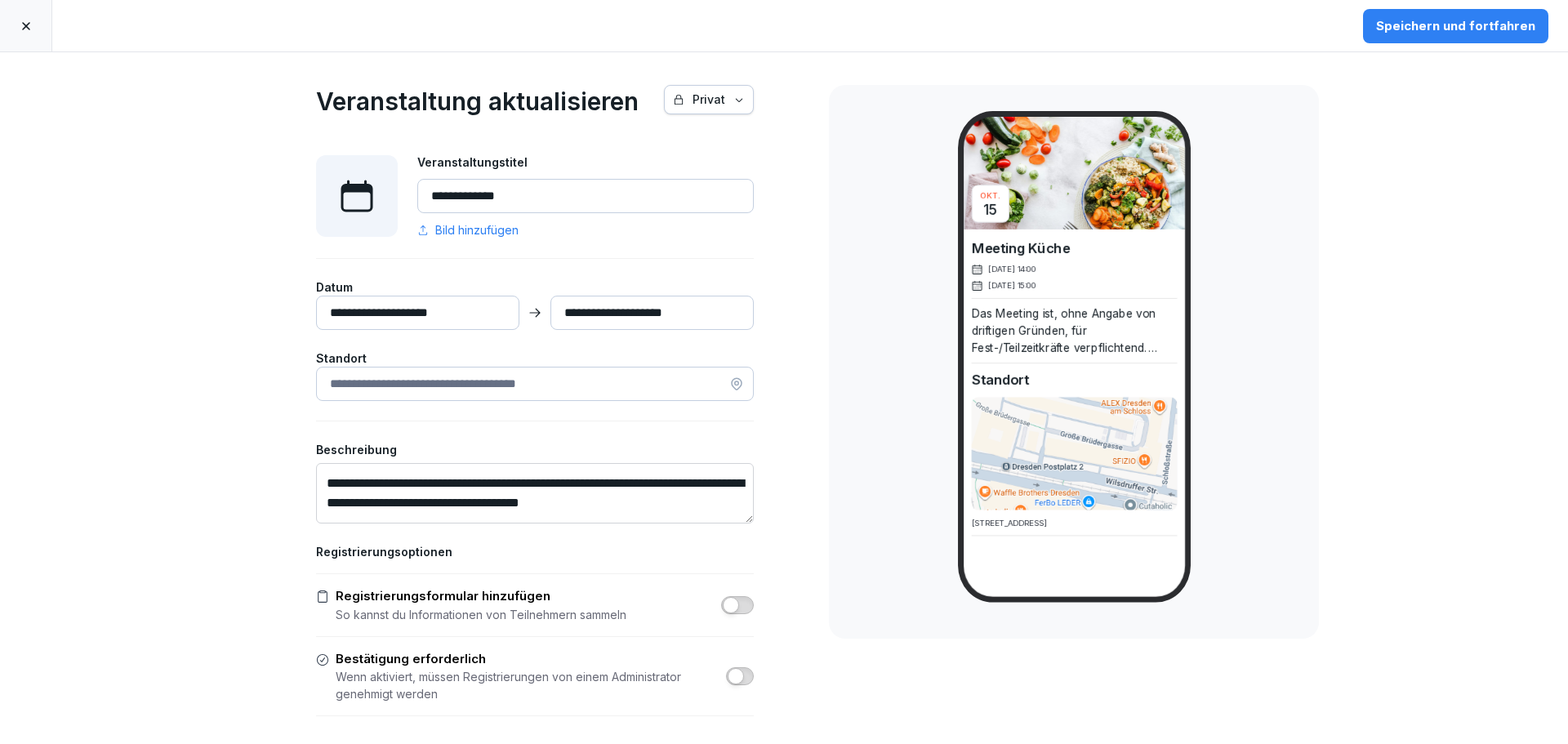
click at [718, 254] on div "**********" at bounding box center [535, 459] width 438 height 612
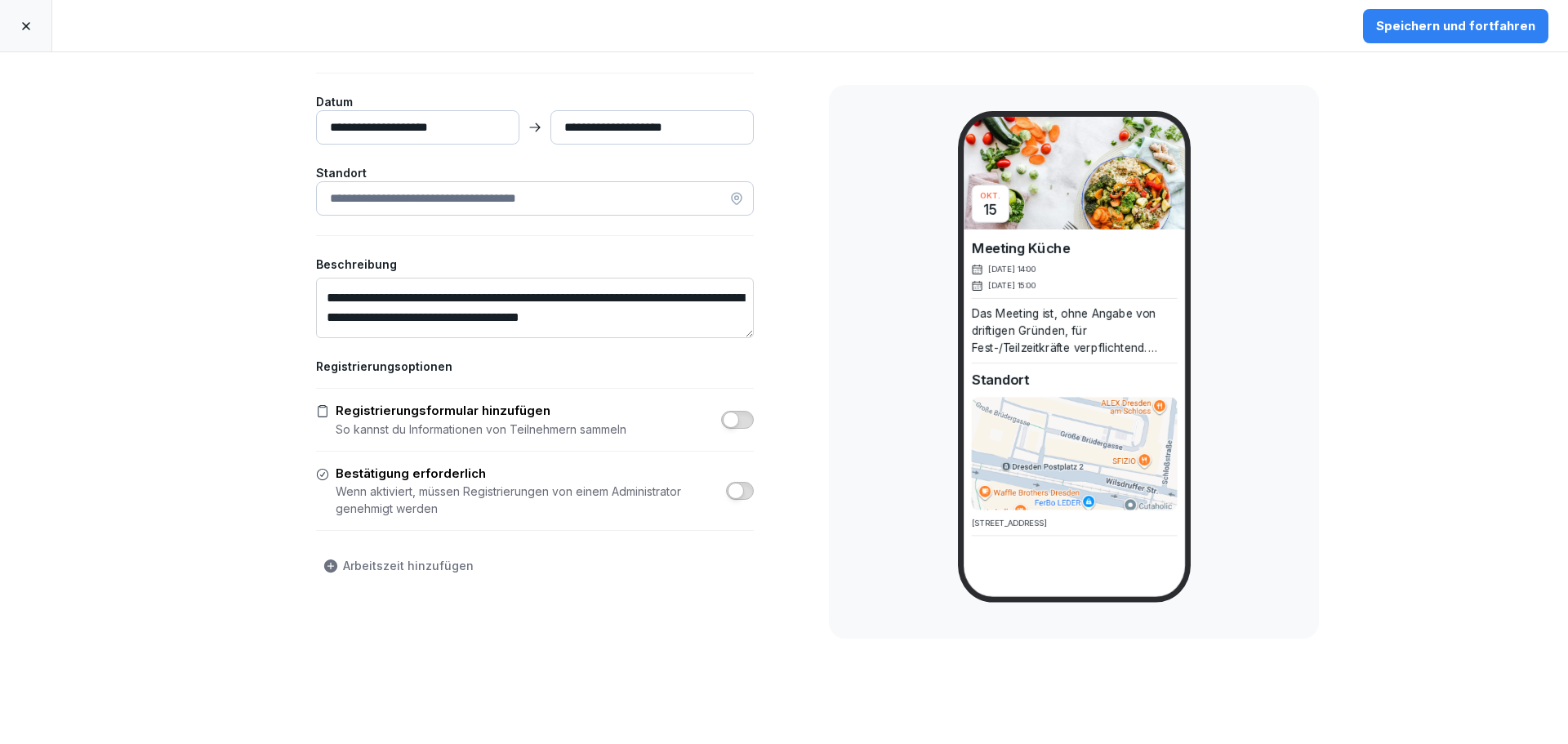
scroll to position [197, 0]
click at [1454, 32] on div "Speichern und fortfahren" at bounding box center [1455, 26] width 159 height 18
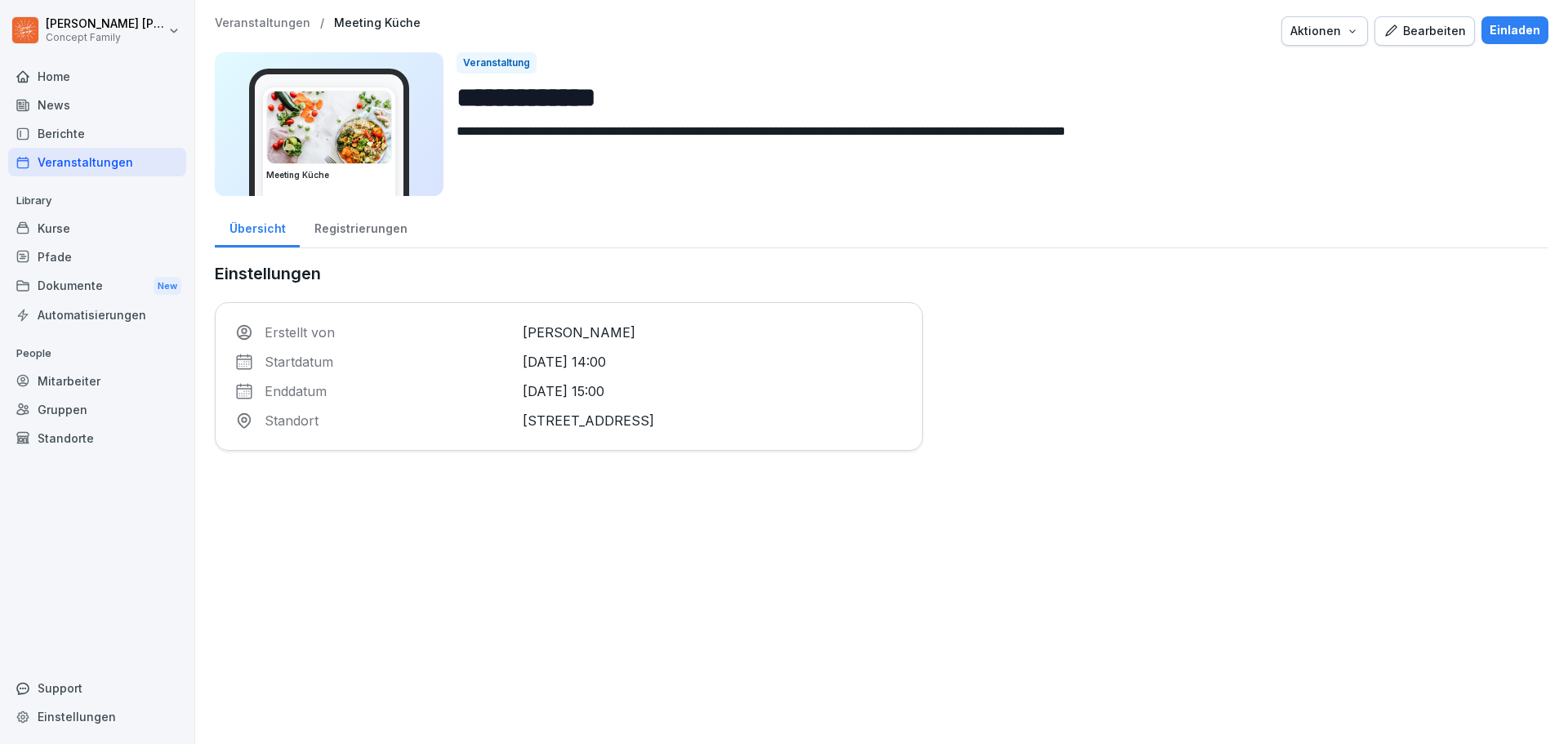
click at [75, 164] on div "Veranstaltungen" at bounding box center [97, 162] width 178 height 29
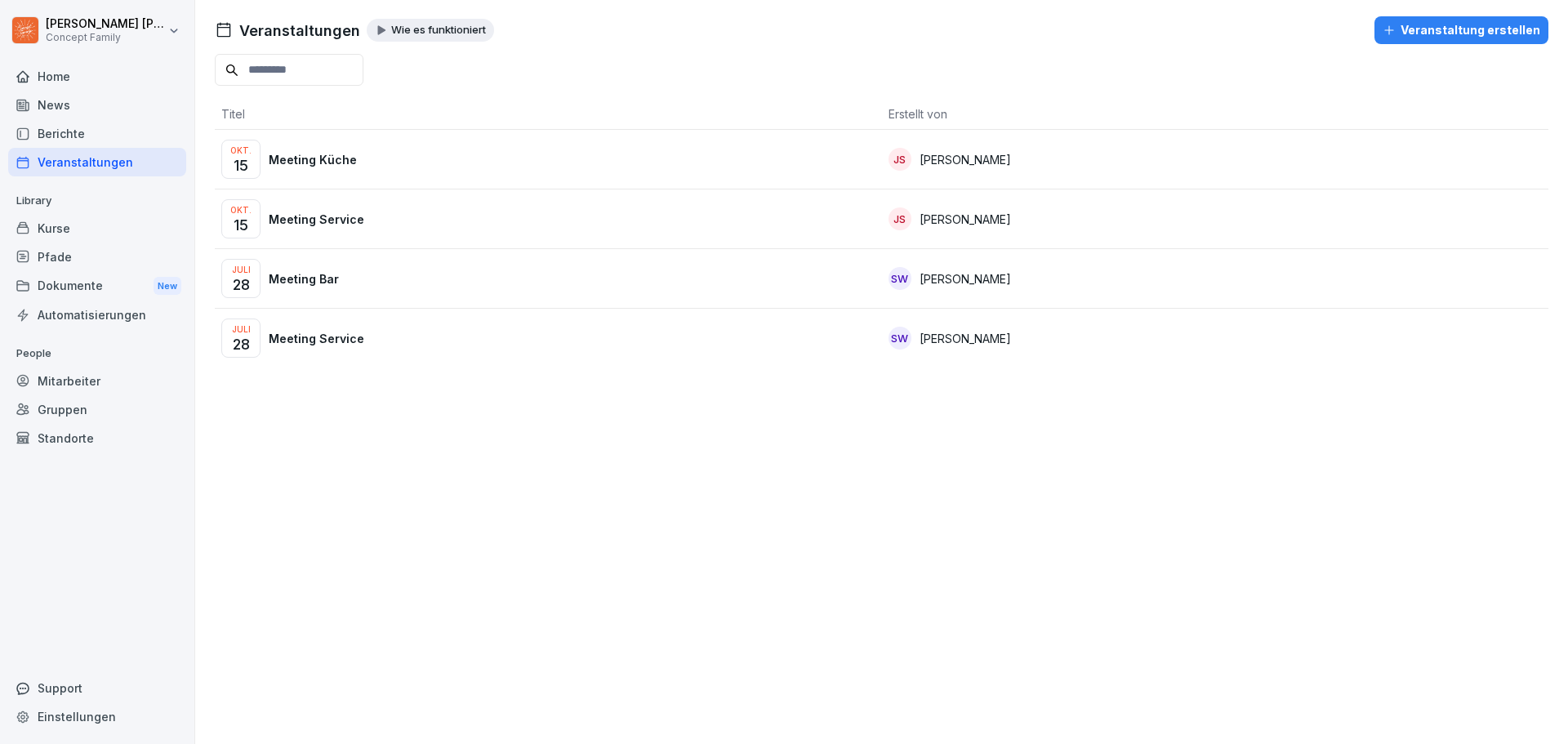
click at [338, 162] on p "Meeting Küche" at bounding box center [313, 160] width 88 height 17
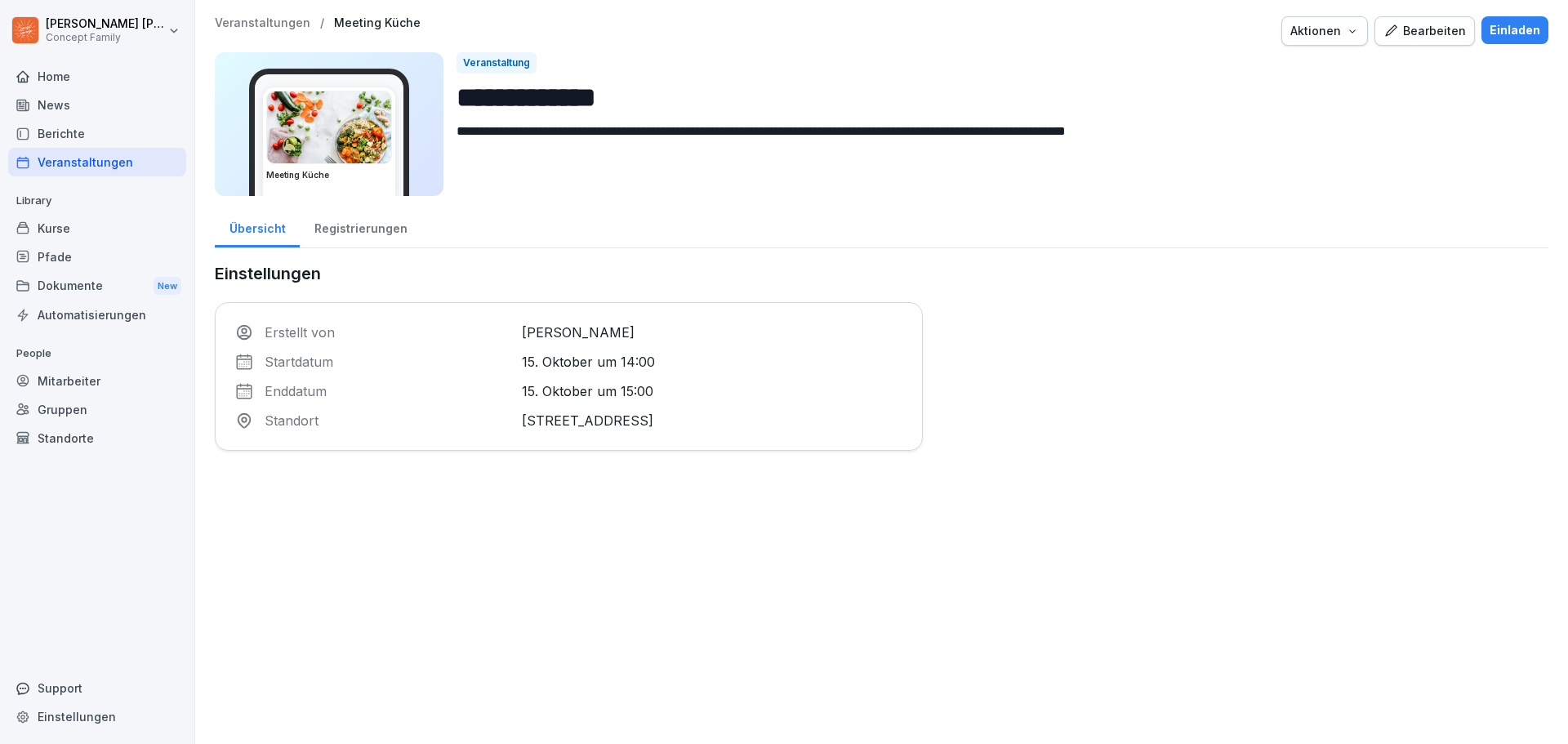
click at [370, 225] on div "Registrierungen" at bounding box center [360, 227] width 121 height 42
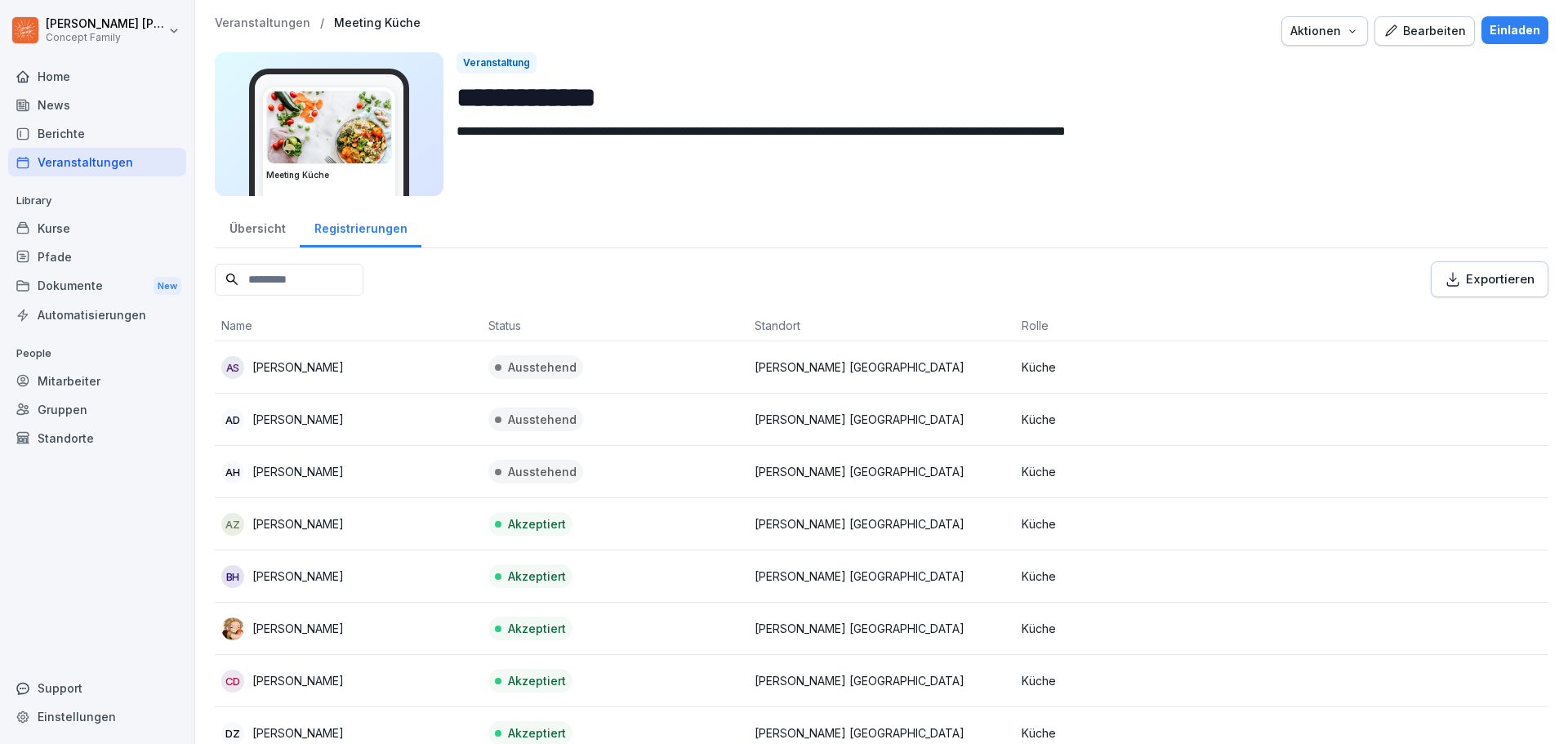
click at [1489, 27] on div "Einladen" at bounding box center [1515, 30] width 51 height 18
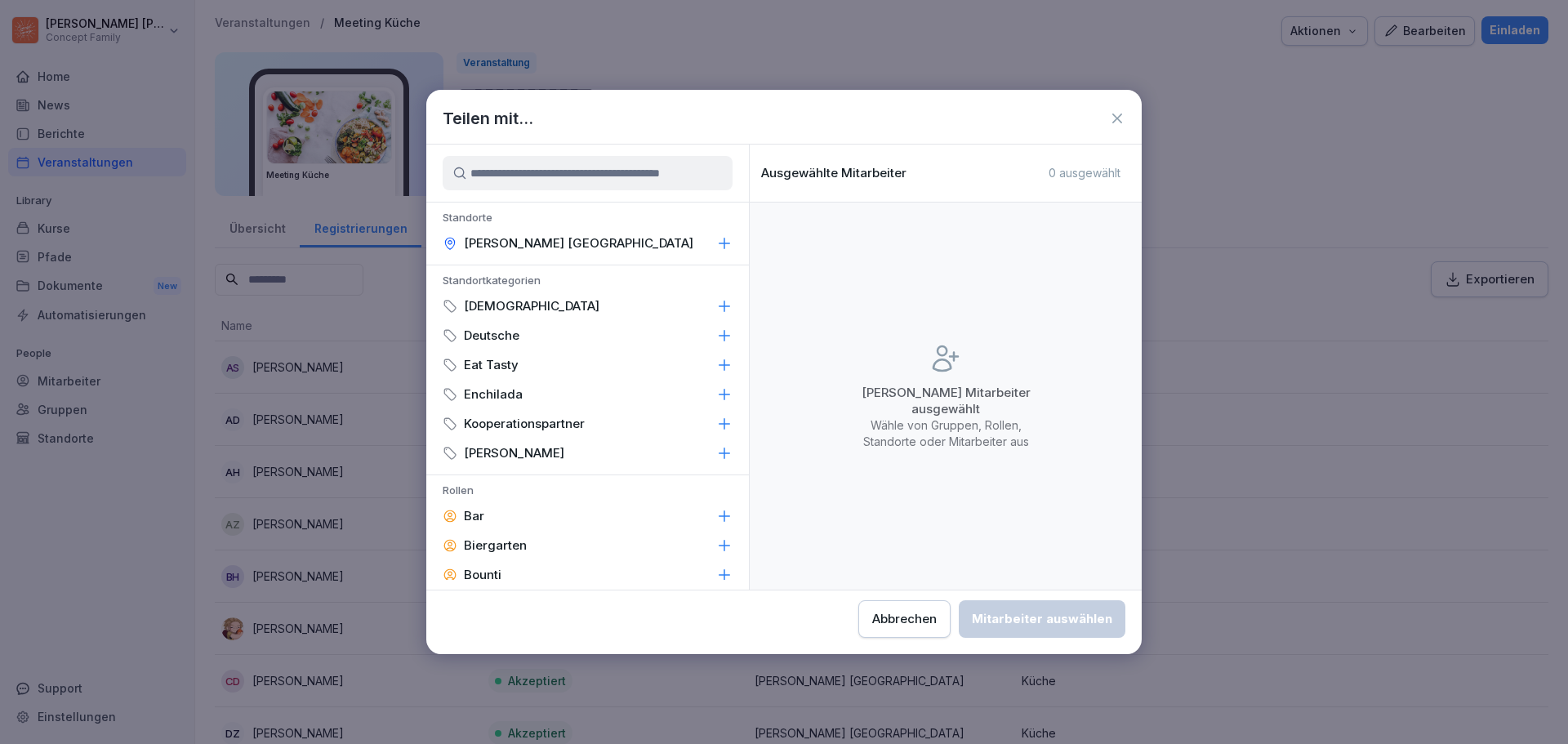
click at [934, 614] on div "Abbrechen" at bounding box center [904, 618] width 65 height 18
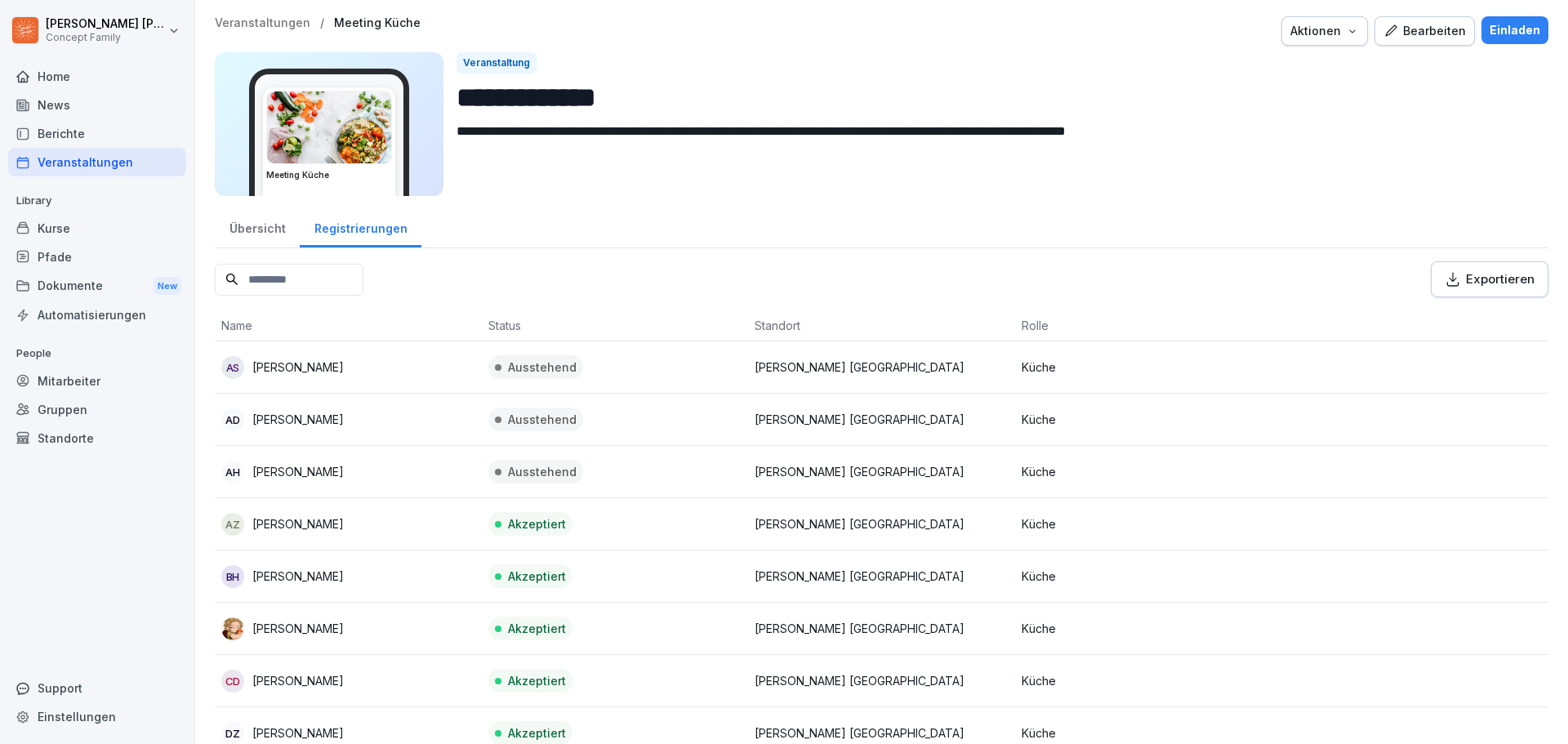
click at [97, 162] on div "Veranstaltungen" at bounding box center [97, 162] width 178 height 29
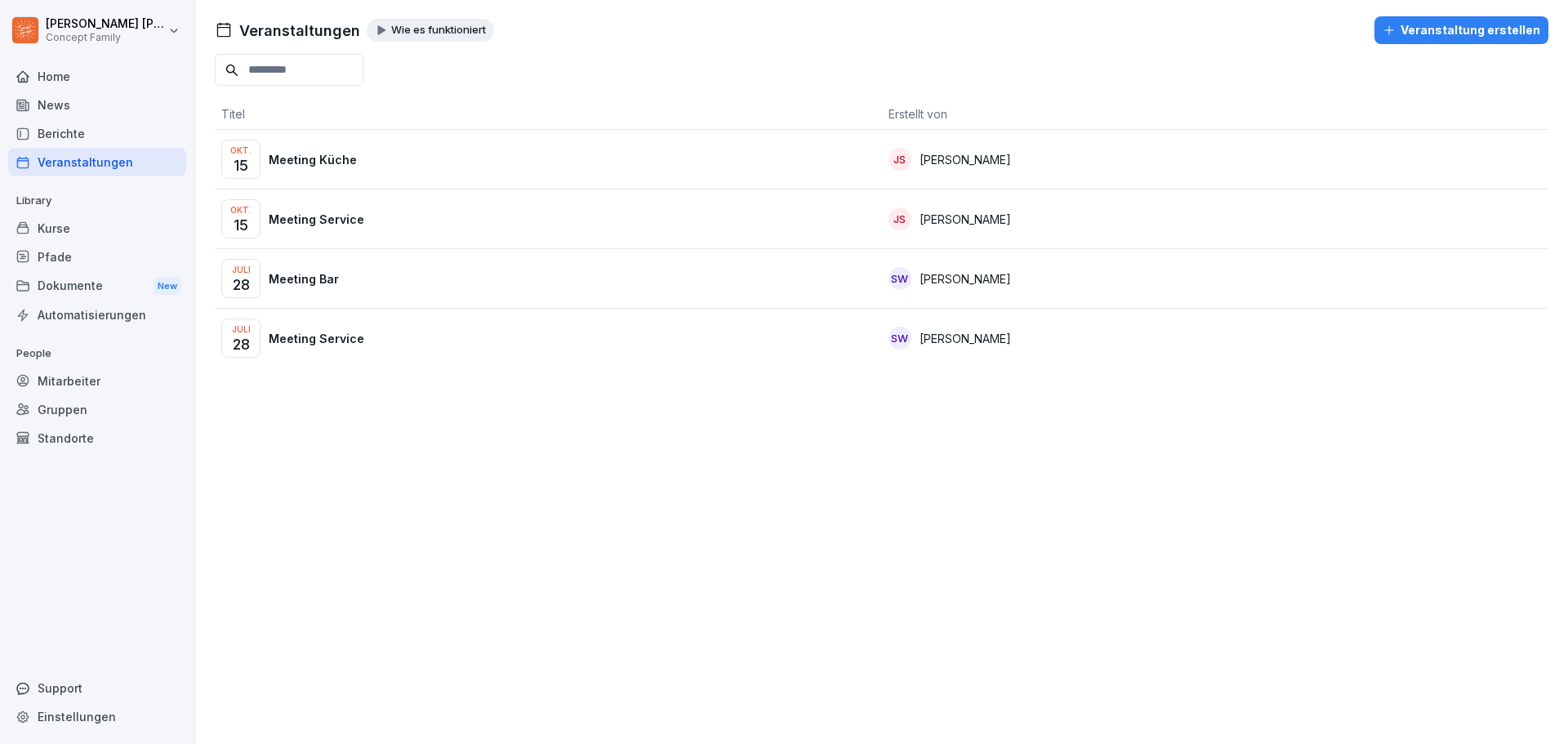
click at [325, 152] on p "Meeting Küche" at bounding box center [313, 160] width 88 height 17
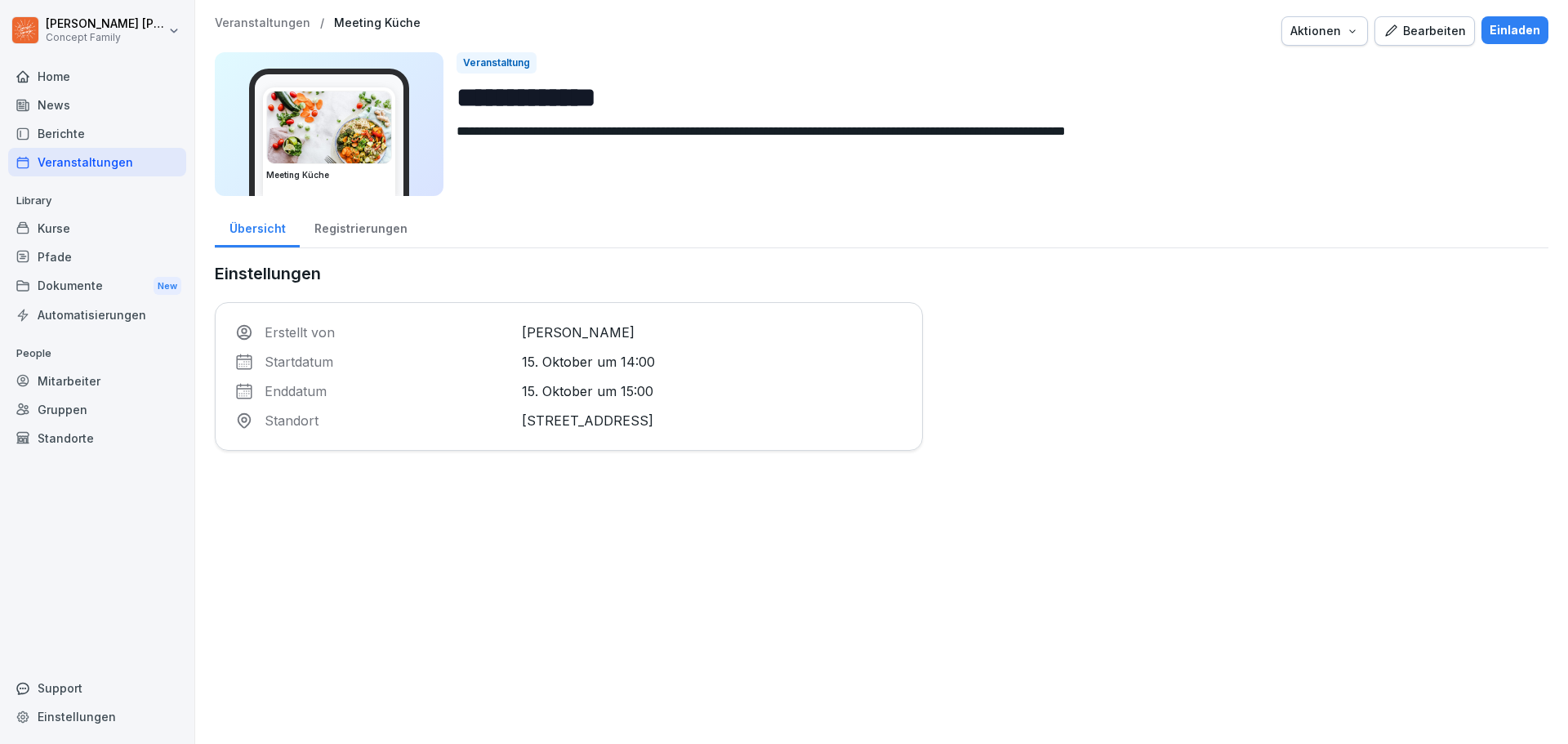
click at [1426, 31] on div "Bearbeiten" at bounding box center [1425, 31] width 82 height 18
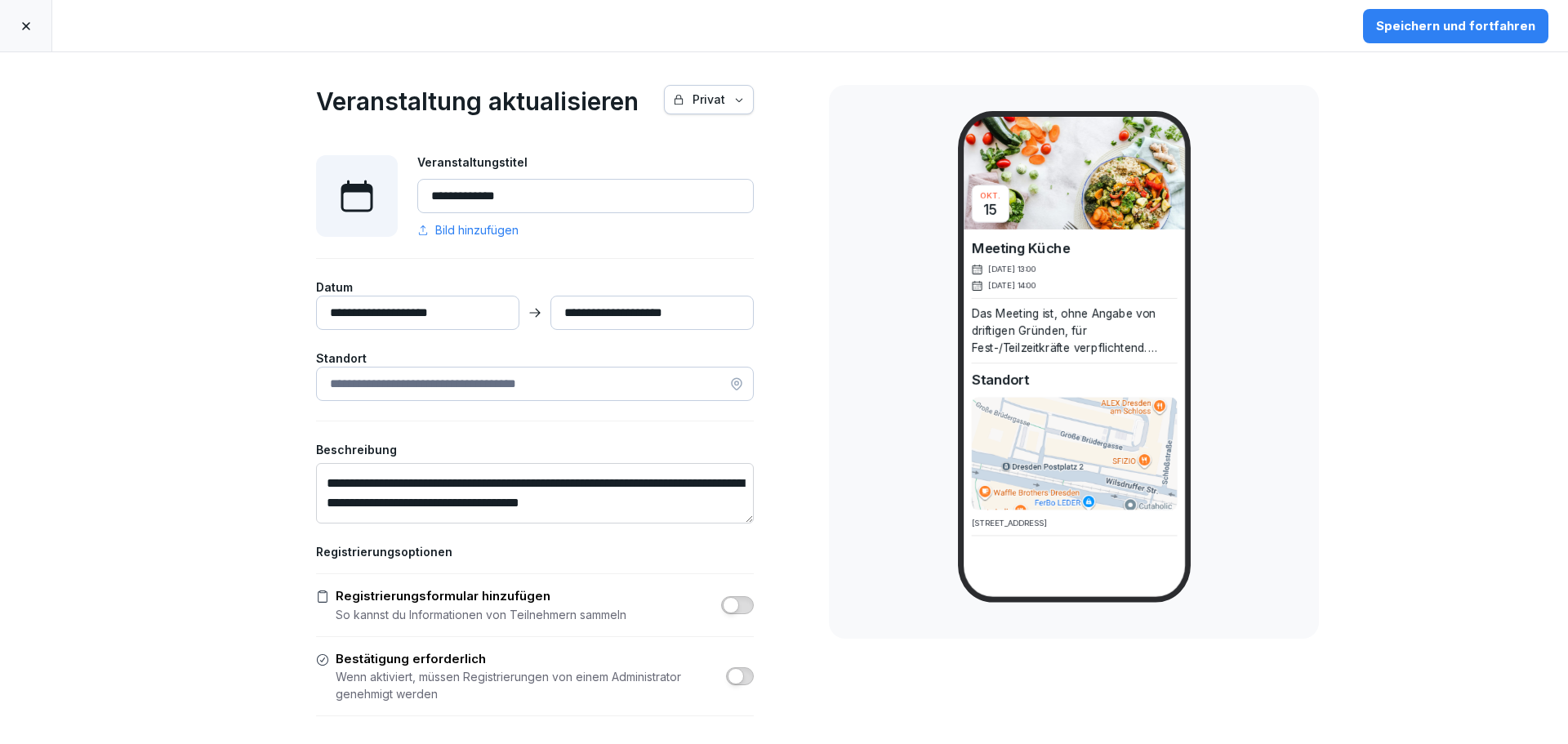
click at [27, 28] on icon at bounding box center [25, 25] width 8 height 8
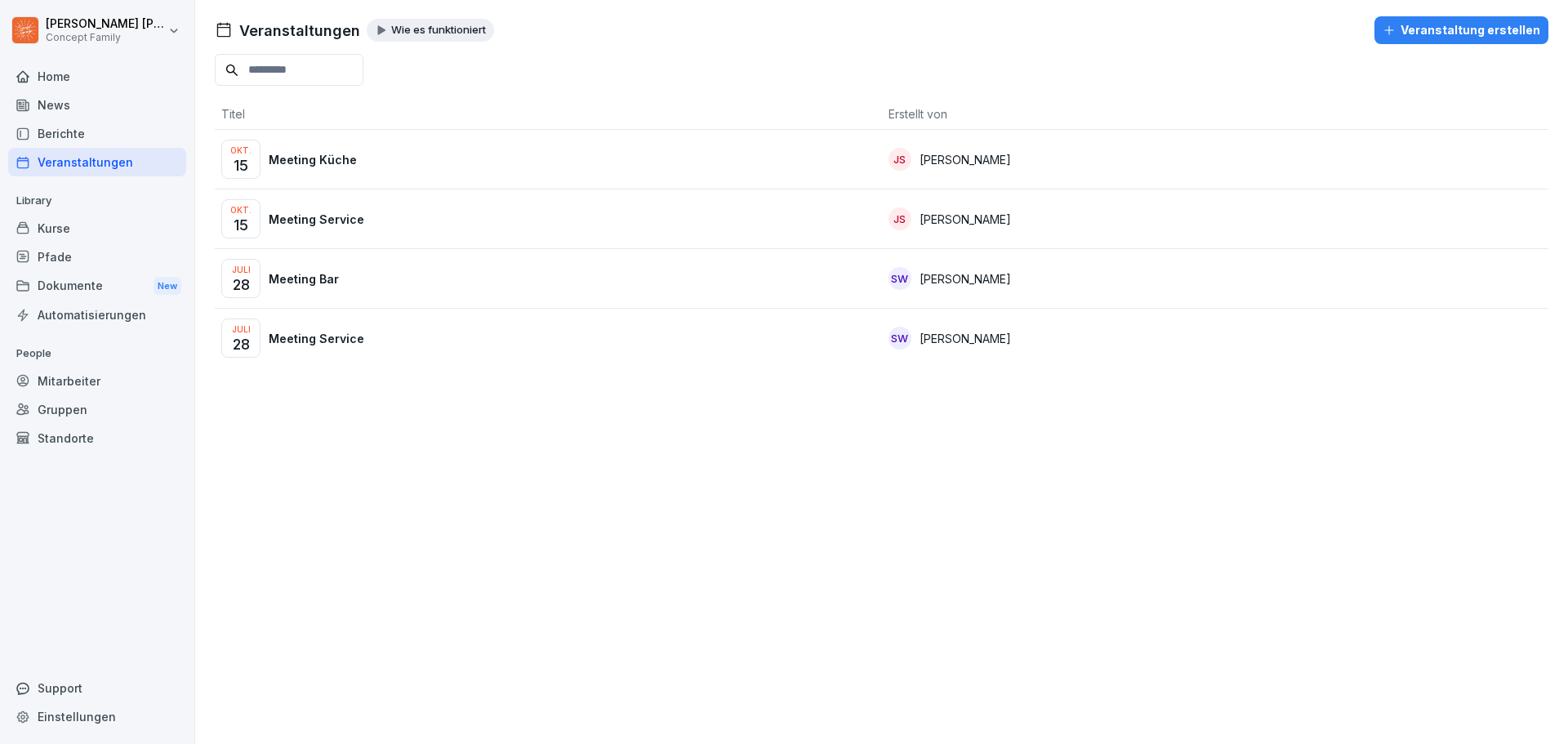
click at [532, 157] on div "[DATE] Meeting Küche" at bounding box center [548, 159] width 654 height 39
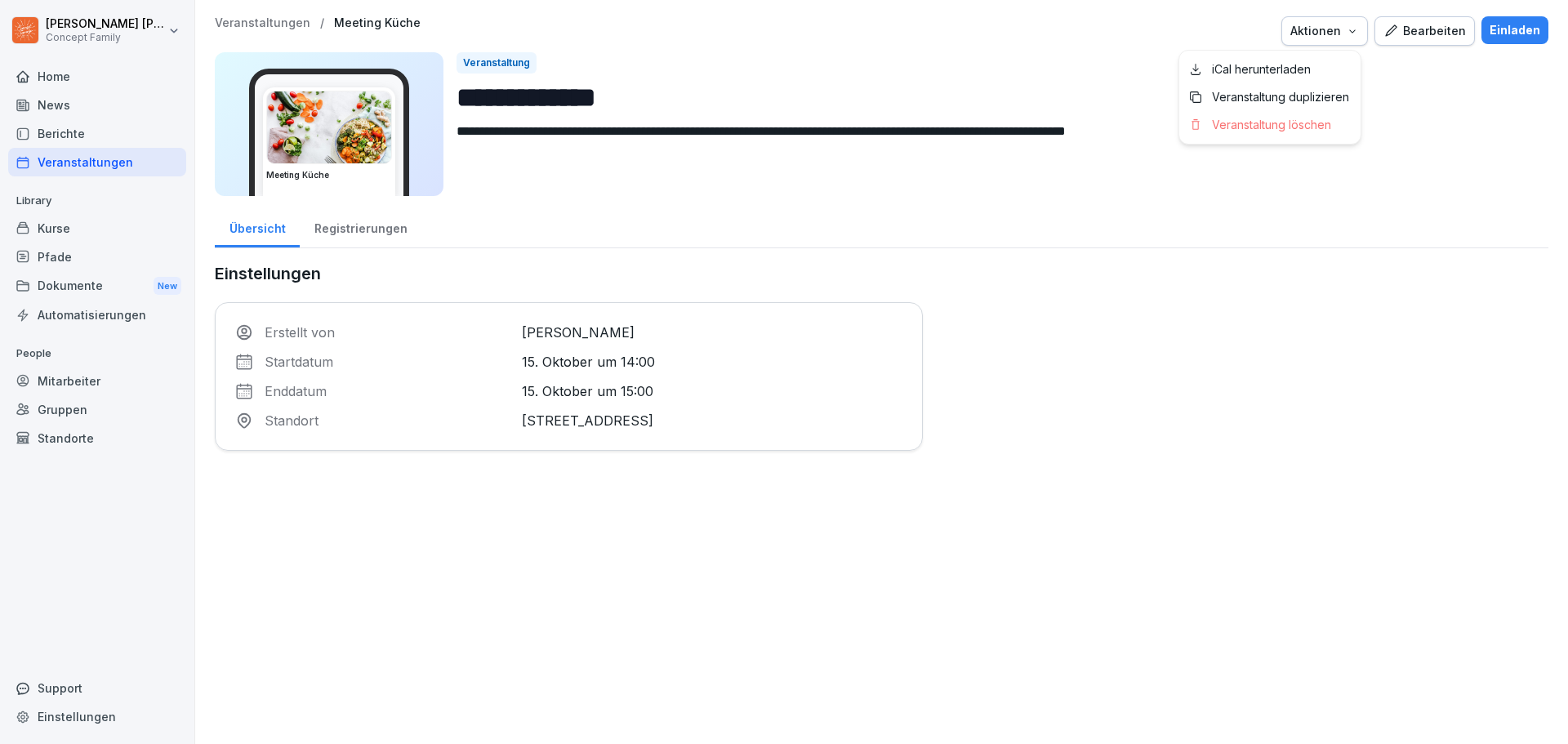
click at [1352, 28] on icon "button" at bounding box center [1352, 31] width 13 height 13
click at [1282, 128] on p "Veranstaltung löschen" at bounding box center [1271, 125] width 119 height 15
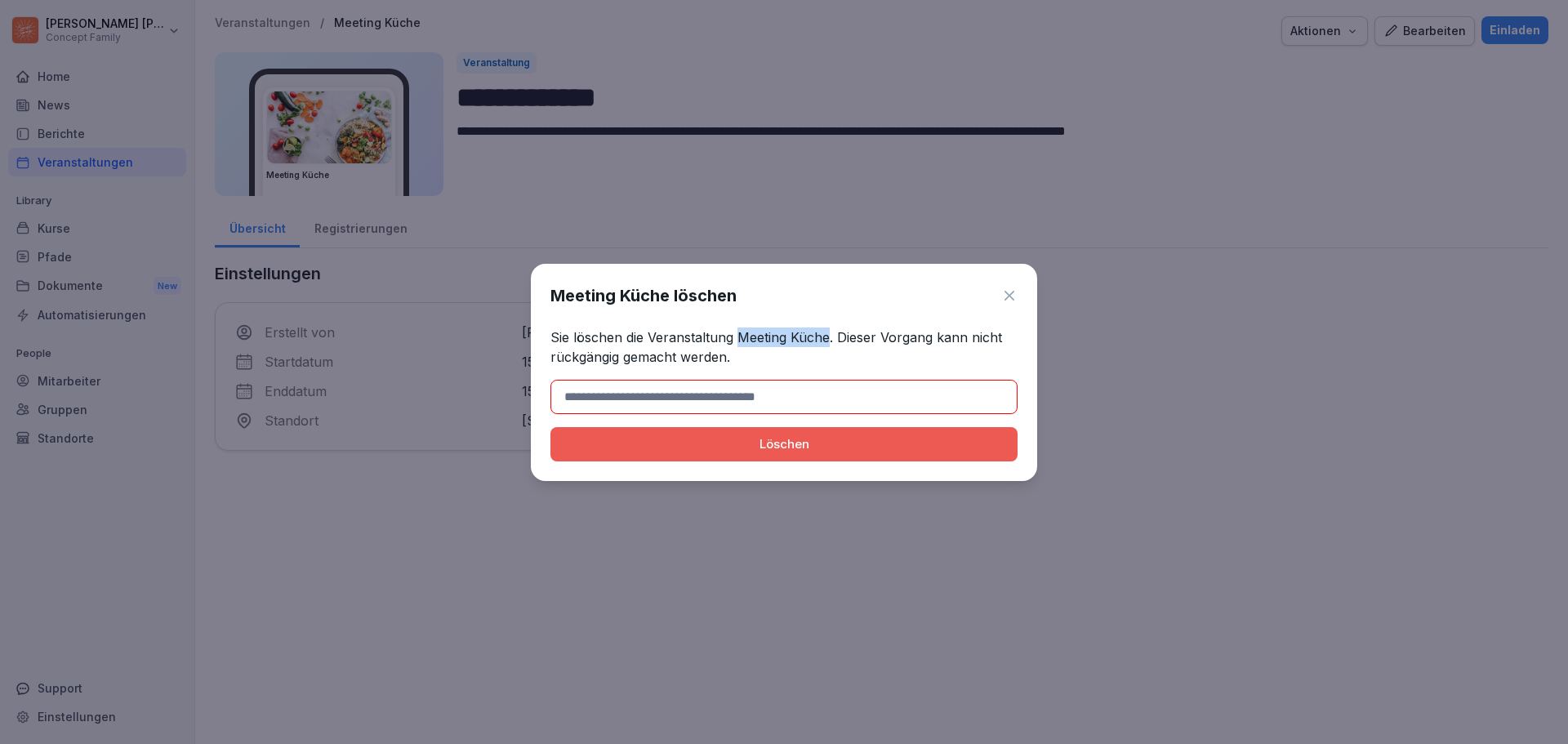
drag, startPoint x: 737, startPoint y: 334, endPoint x: 829, endPoint y: 337, distance: 92.0
click at [829, 337] on p "Sie löschen die Veranstaltung Meeting Küche. Dieser Vorgang kann nicht rückgäng…" at bounding box center [784, 347] width 467 height 39
copy p "Meeting Küche"
click at [770, 386] on input at bounding box center [784, 396] width 467 height 34
paste input "**********"
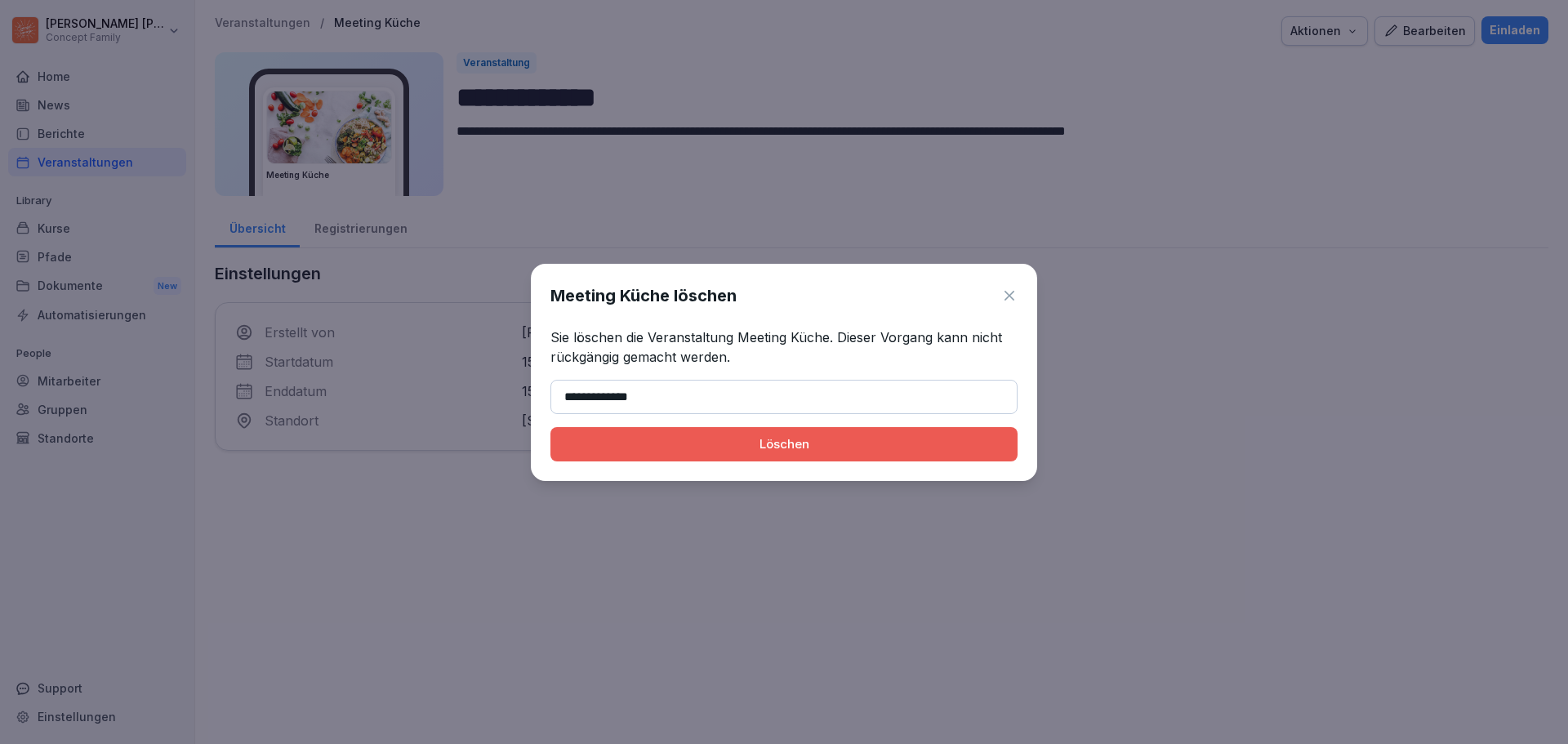
type input "**********"
click at [822, 445] on div "Löschen" at bounding box center [784, 444] width 441 height 18
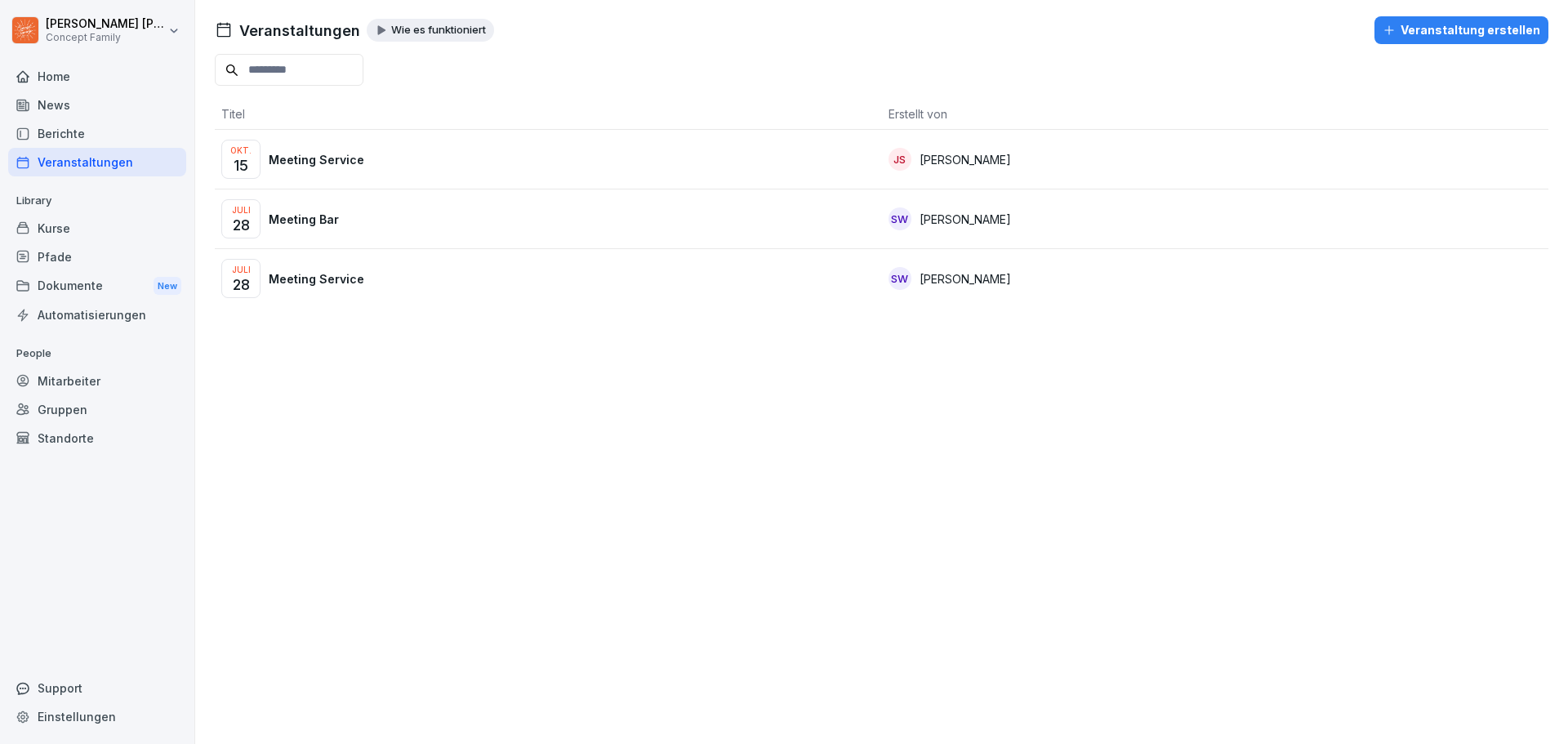
click at [400, 345] on div "Veranstaltungen Wie es funktioniert Veranstaltung erstellen Titel Erstellt von …" at bounding box center [881, 372] width 1373 height 744
click at [726, 403] on div "Veranstaltungen Wie es funktioniert Veranstaltung erstellen Titel Erstellt von …" at bounding box center [881, 372] width 1373 height 744
click at [346, 59] on input at bounding box center [289, 70] width 149 height 31
type input "*"
click at [1512, 29] on div "Veranstaltung erstellen" at bounding box center [1461, 30] width 157 height 18
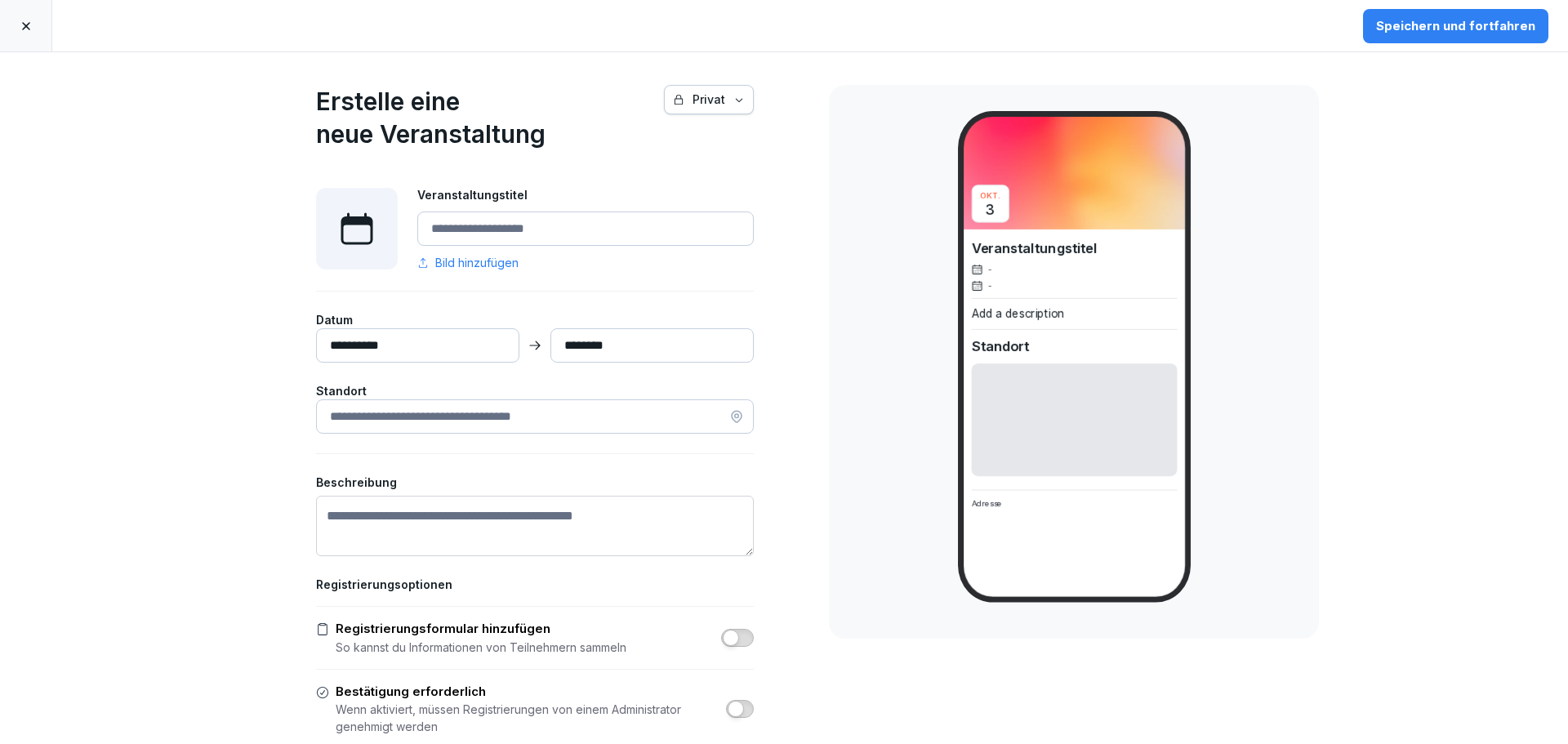
click at [391, 513] on textarea "Beschreibung" at bounding box center [535, 525] width 438 height 60
paste textarea "**********"
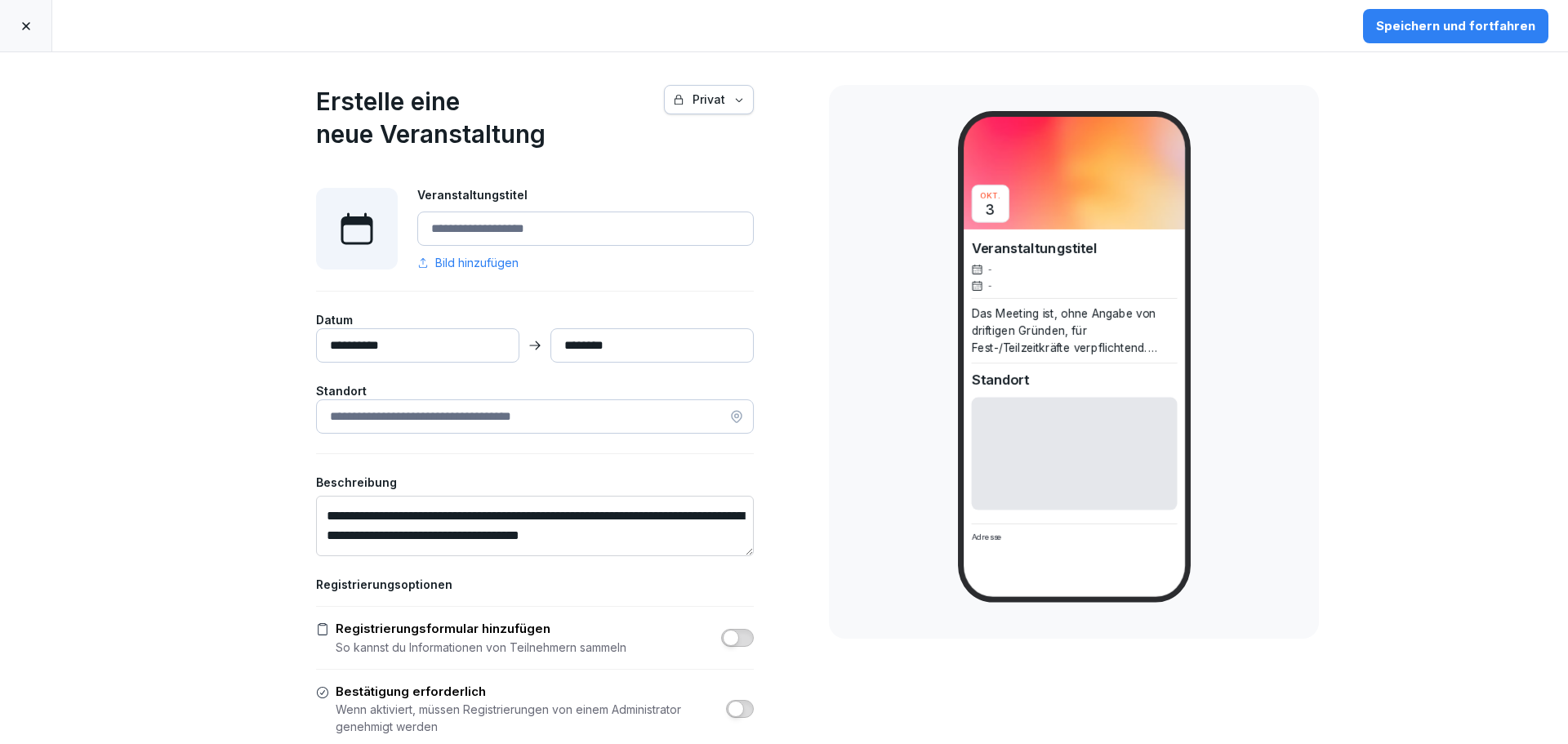
type textarea "**********"
click at [486, 235] on input "Veranstaltungstitel" at bounding box center [585, 228] width 336 height 34
type input "**********"
click at [437, 347] on input "**********" at bounding box center [418, 345] width 204 height 34
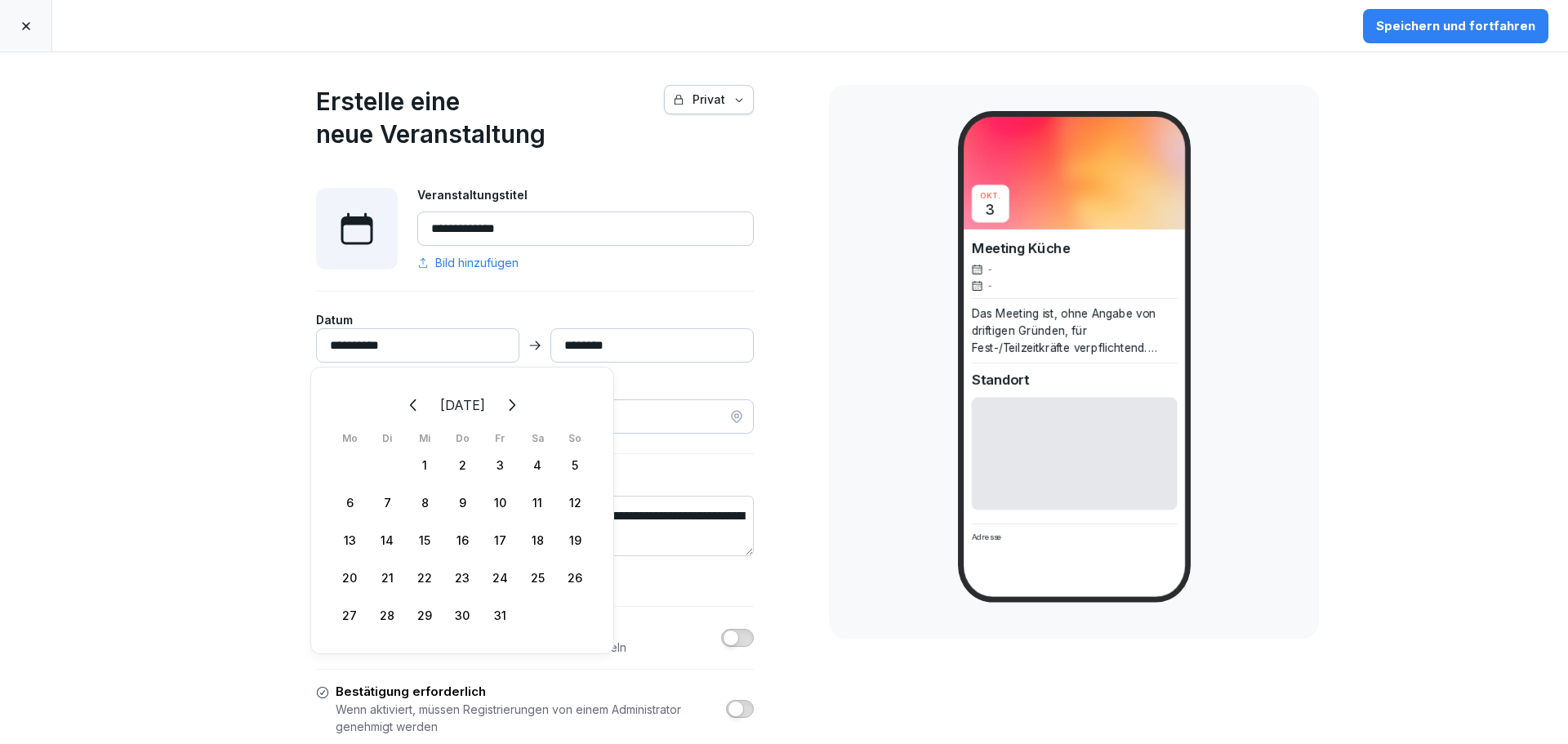
click at [424, 542] on div "15" at bounding box center [425, 539] width 38 height 38
click at [423, 534] on div "15" at bounding box center [425, 539] width 38 height 38
type input "**********"
type input "*********"
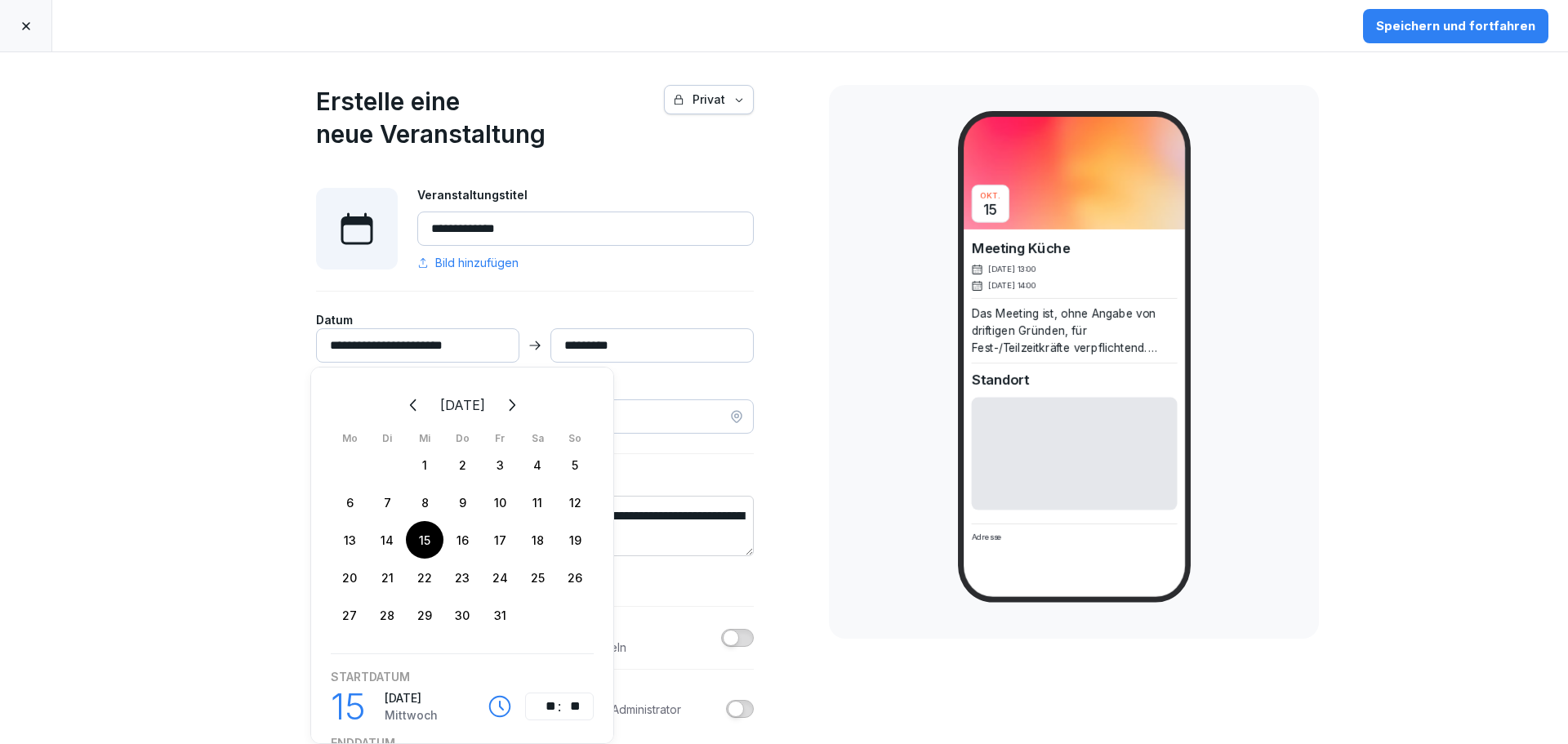
click at [784, 360] on div "**********" at bounding box center [535, 507] width 571 height 910
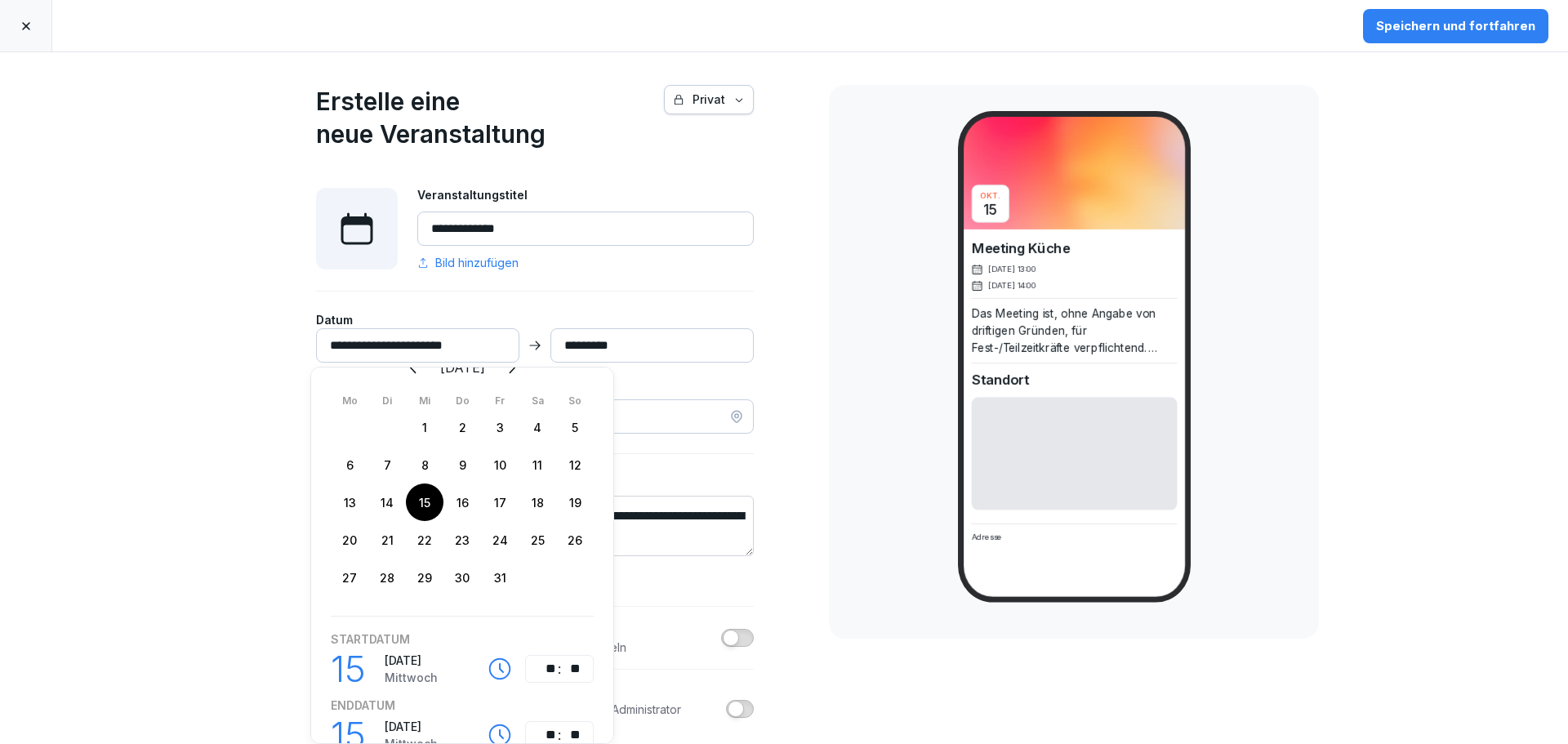
scroll to position [88, 0]
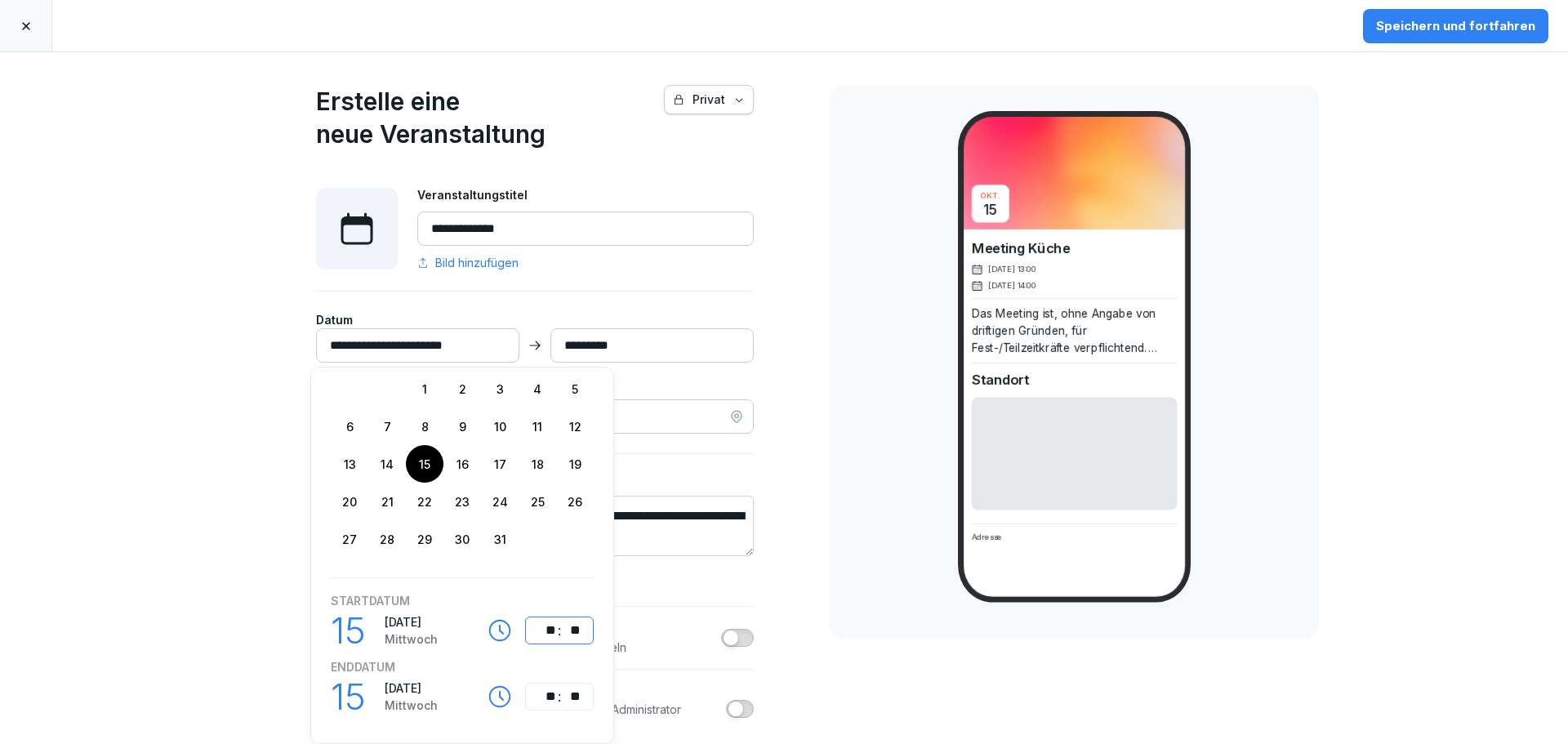
click at [550, 621] on div "**" at bounding box center [547, 630] width 19 height 19
type input "**********"
type input "*********"
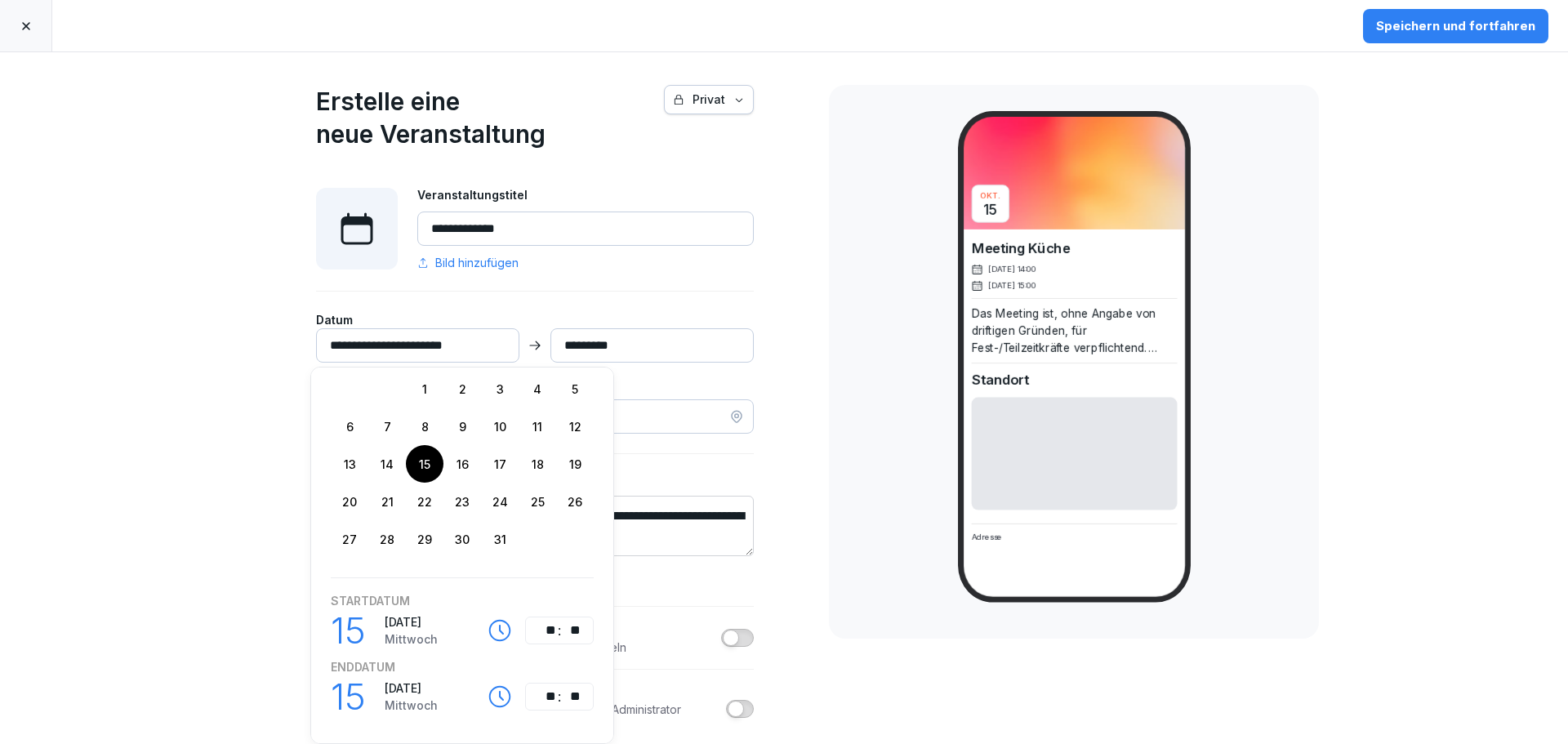
click at [762, 611] on div "**********" at bounding box center [535, 507] width 571 height 910
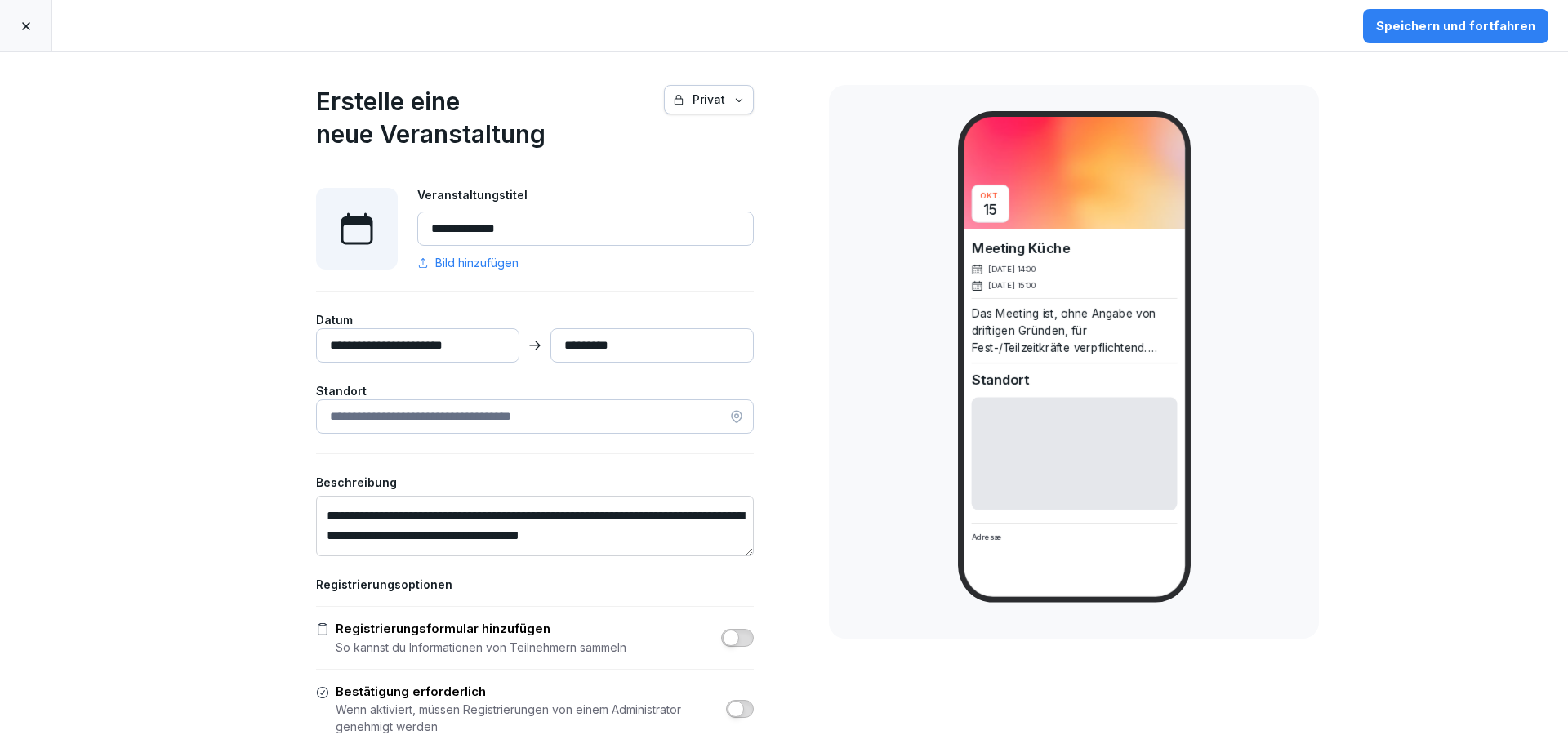
click at [811, 508] on div "**********" at bounding box center [535, 507] width 571 height 910
click at [361, 245] on icon at bounding box center [356, 228] width 39 height 39
click at [370, 231] on icon at bounding box center [356, 228] width 39 height 39
click at [472, 259] on span "Bild hinzufügen" at bounding box center [476, 263] width 83 height 17
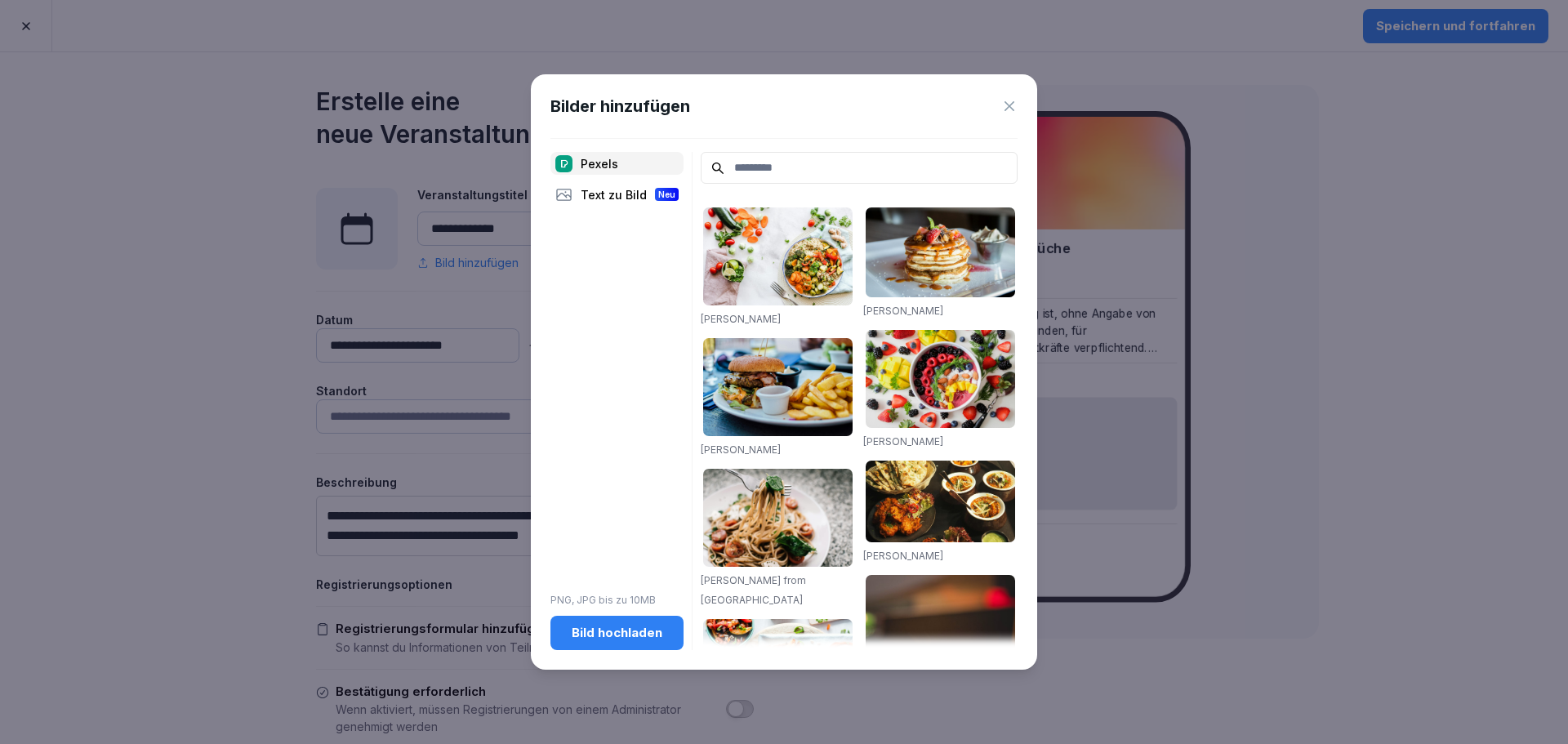
click at [784, 169] on input at bounding box center [859, 168] width 317 height 31
click at [802, 261] on img at bounding box center [777, 256] width 149 height 98
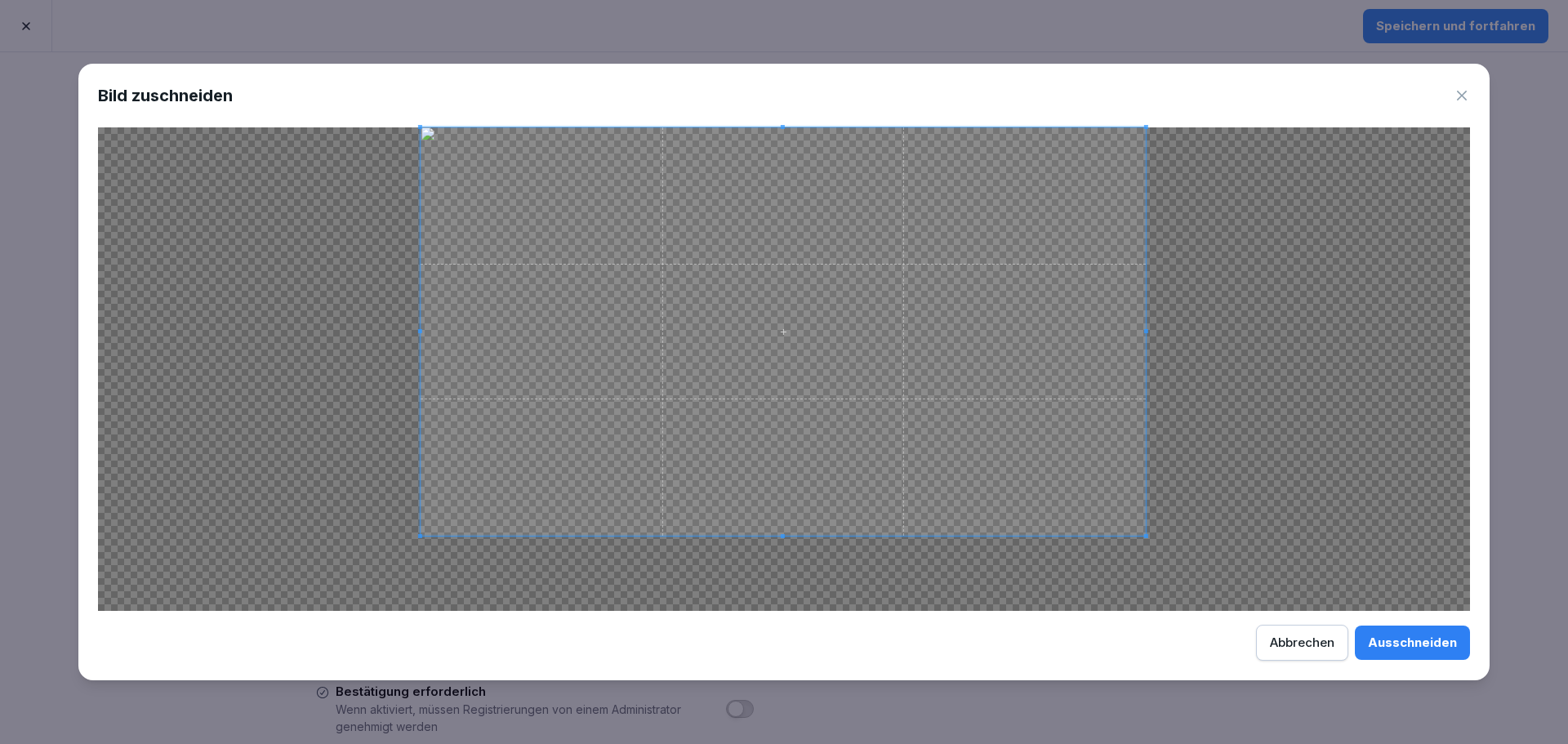
click at [959, 256] on span at bounding box center [783, 331] width 725 height 408
click at [1424, 636] on div "Ausschneiden" at bounding box center [1413, 642] width 89 height 18
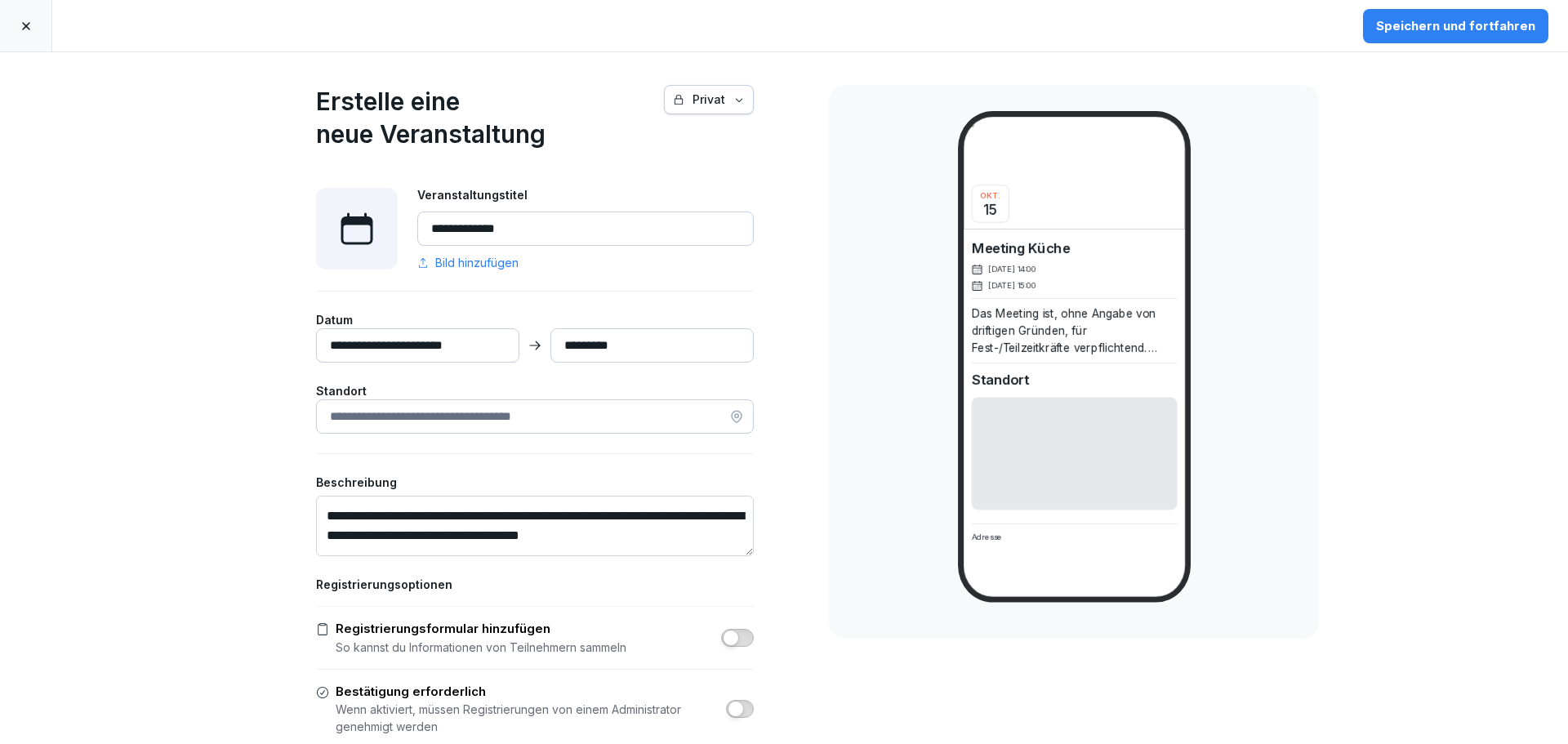
click at [457, 265] on span "Bild hinzufügen" at bounding box center [476, 263] width 83 height 17
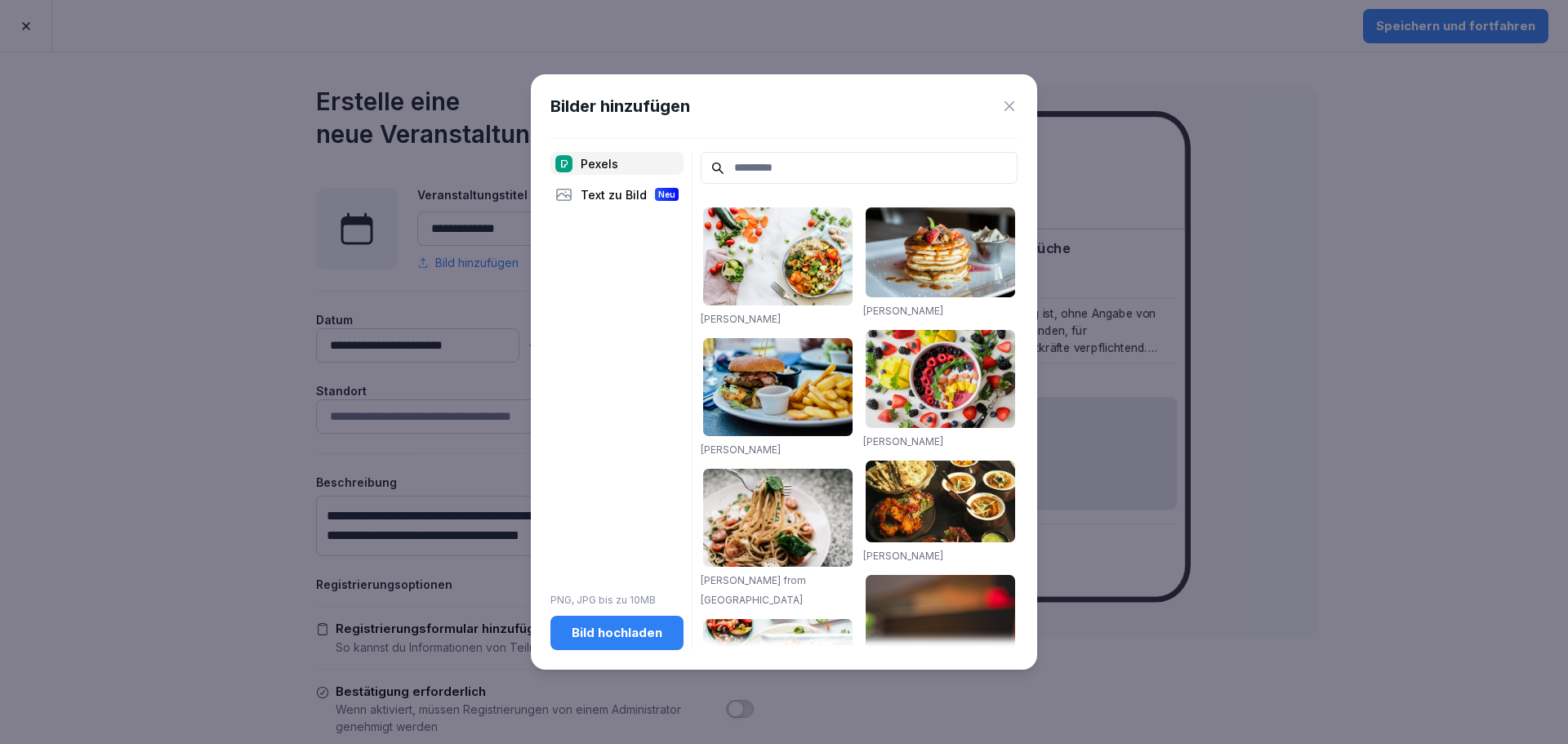
click at [843, 173] on input at bounding box center [859, 168] width 317 height 31
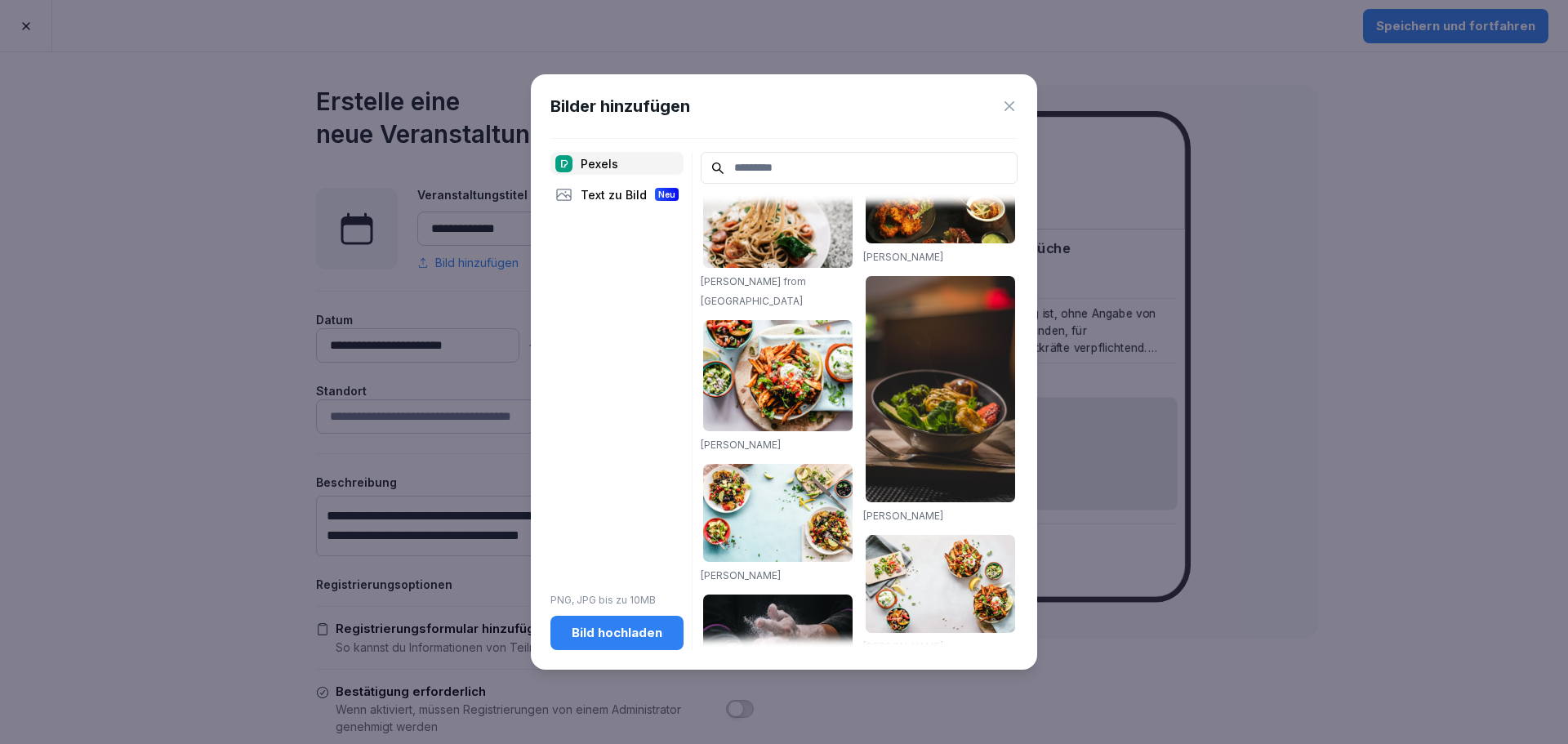
scroll to position [327, 0]
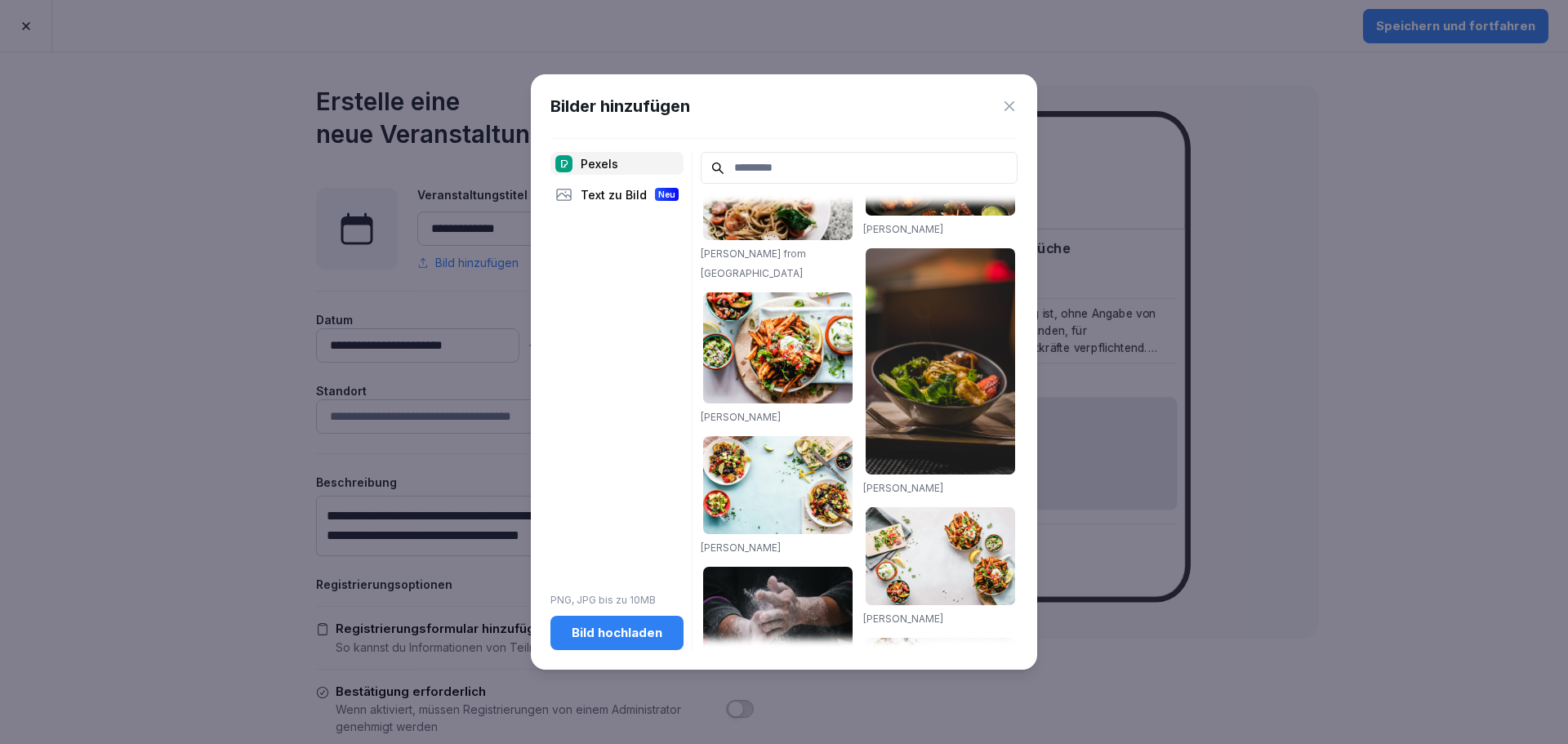
click at [777, 321] on img at bounding box center [777, 348] width 149 height 111
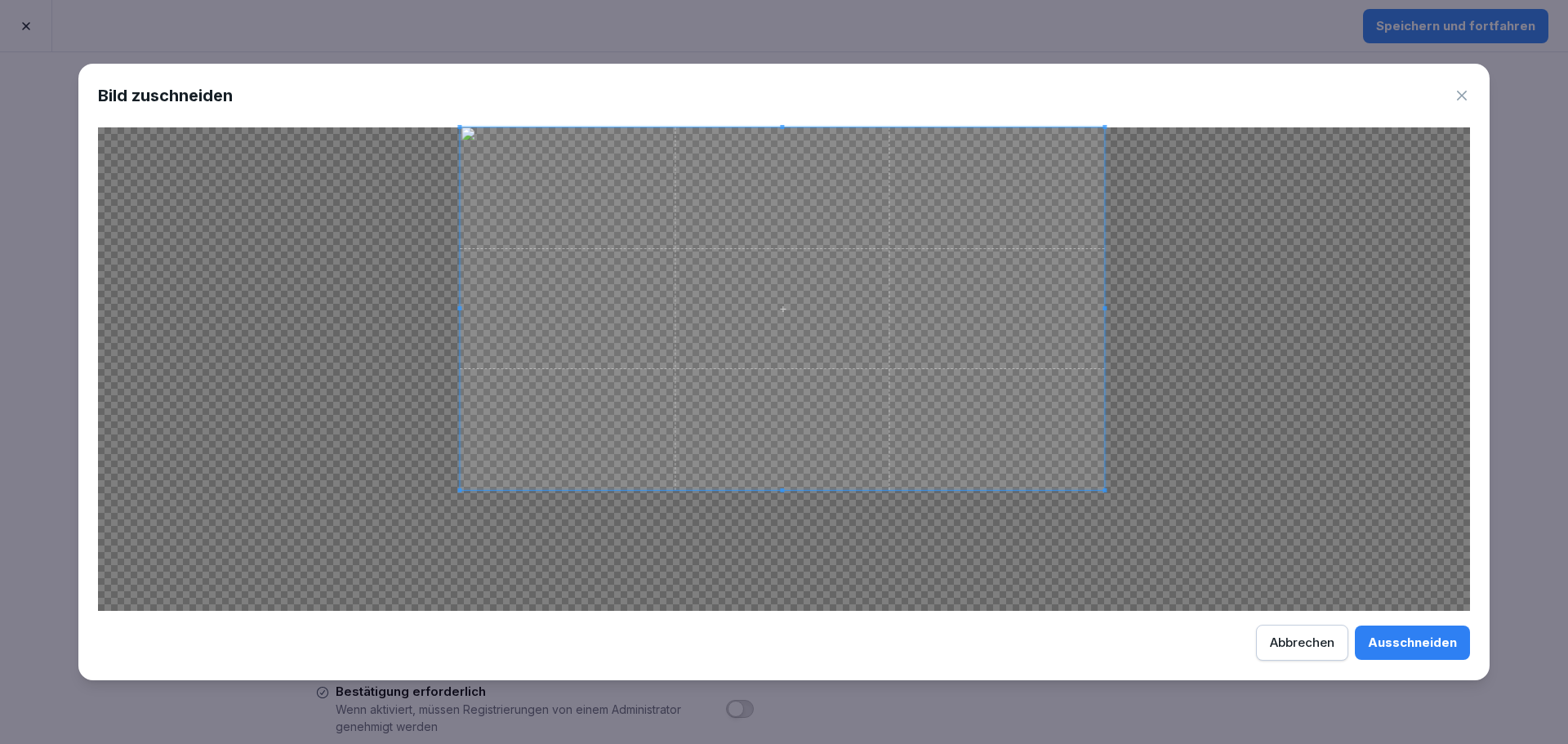
click at [805, 246] on span at bounding box center [782, 308] width 645 height 362
click at [1418, 638] on div "Ausschneiden" at bounding box center [1413, 642] width 89 height 18
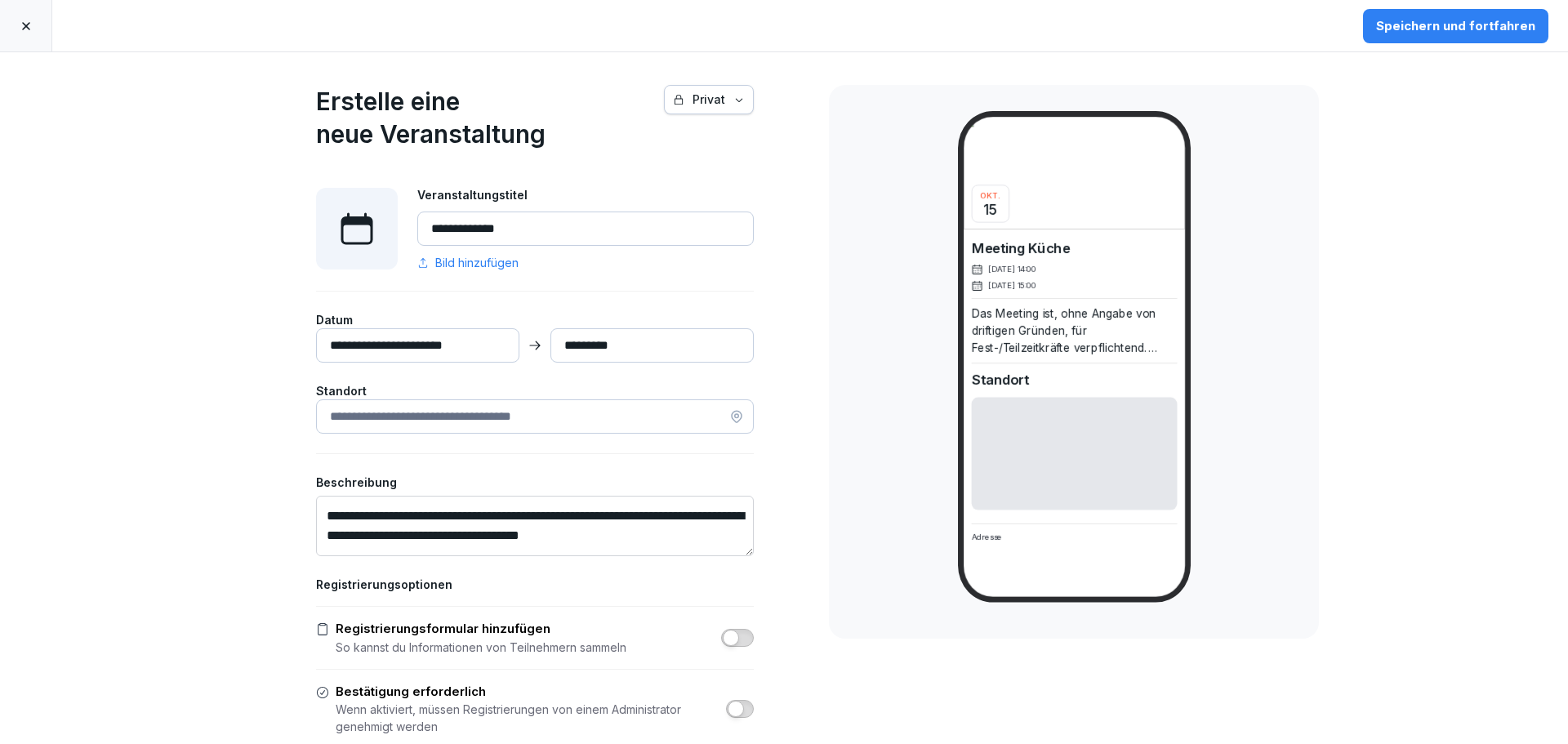
click at [477, 260] on span "Bild hinzufügen" at bounding box center [476, 263] width 83 height 17
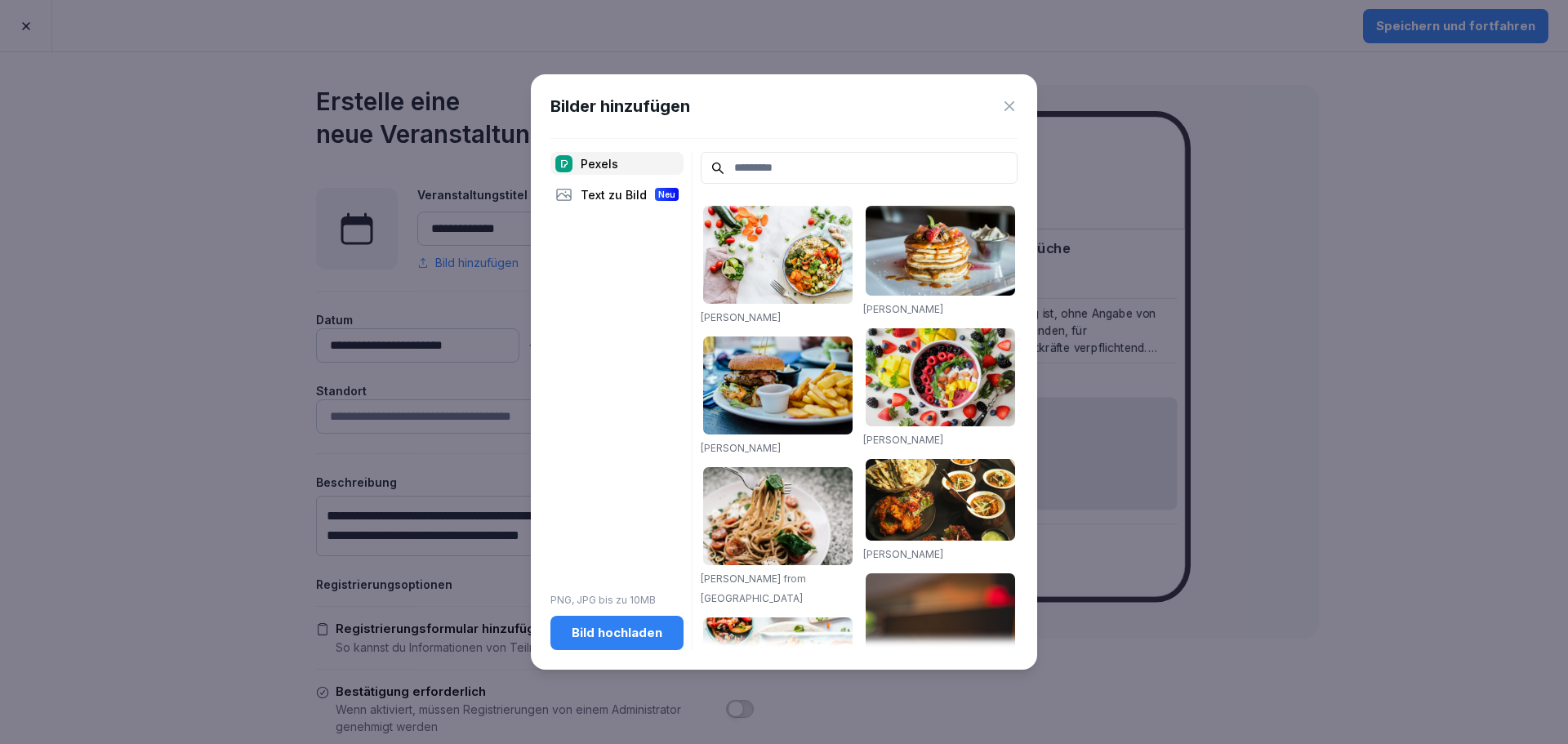
scroll to position [0, 0]
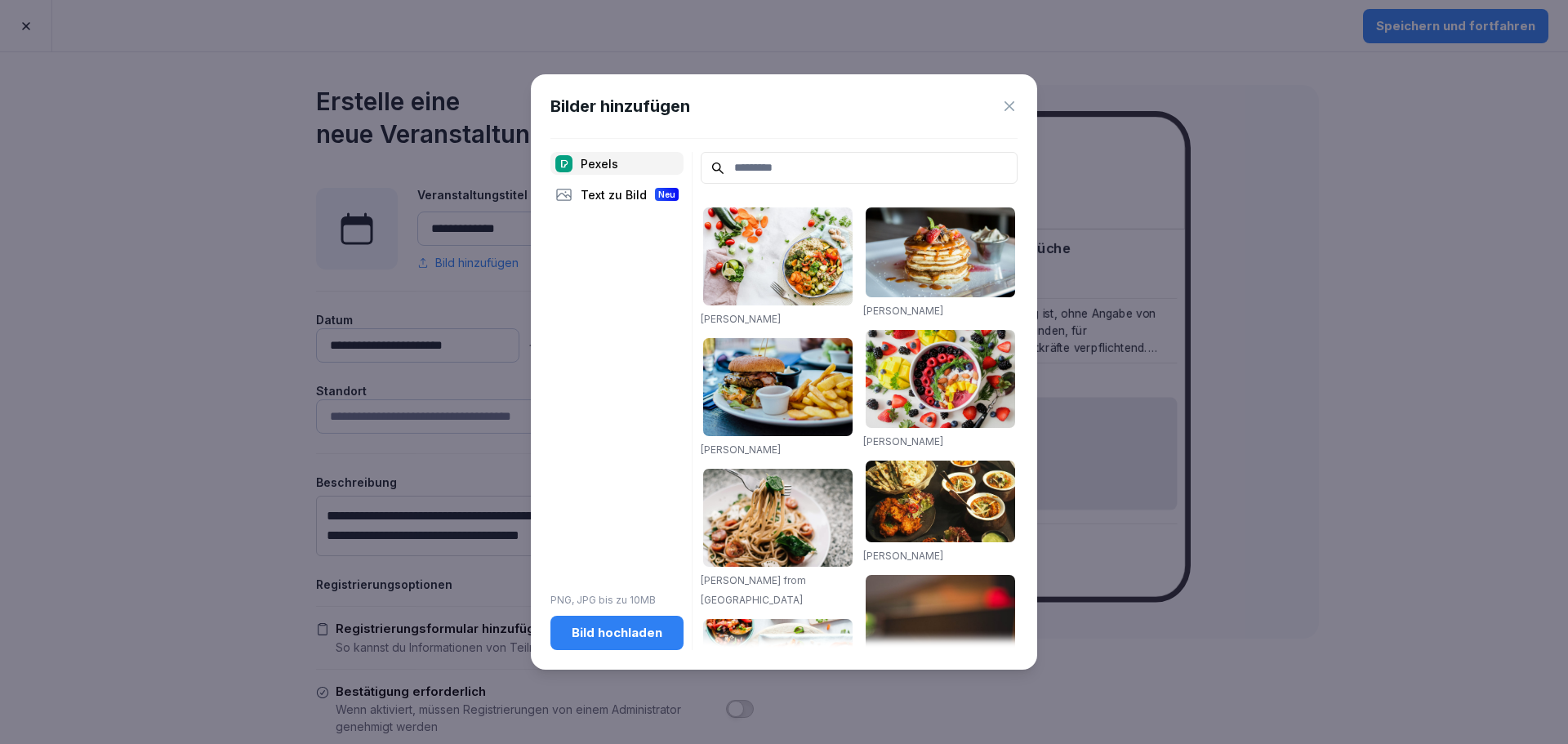
click at [795, 157] on input at bounding box center [859, 168] width 317 height 31
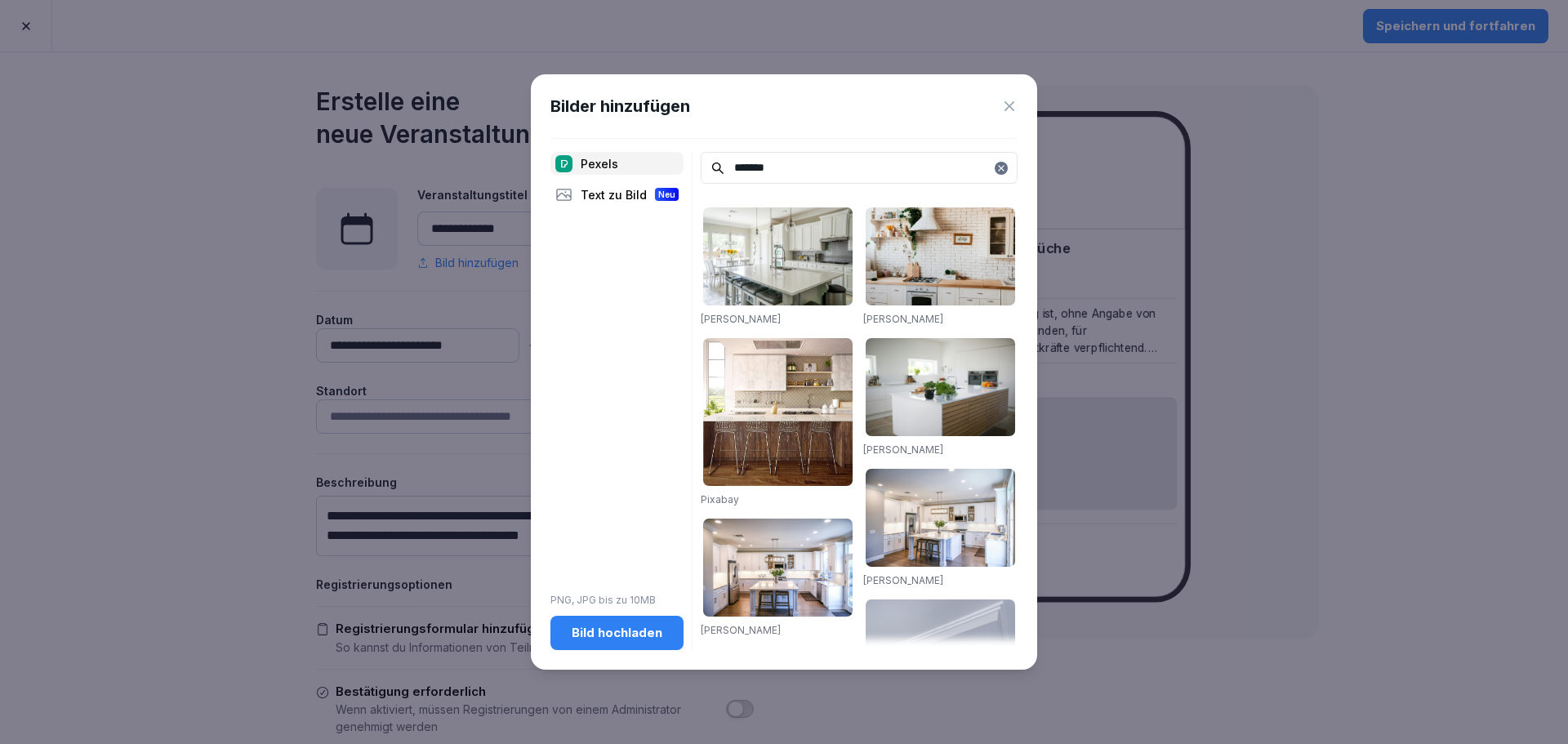
type input "*******"
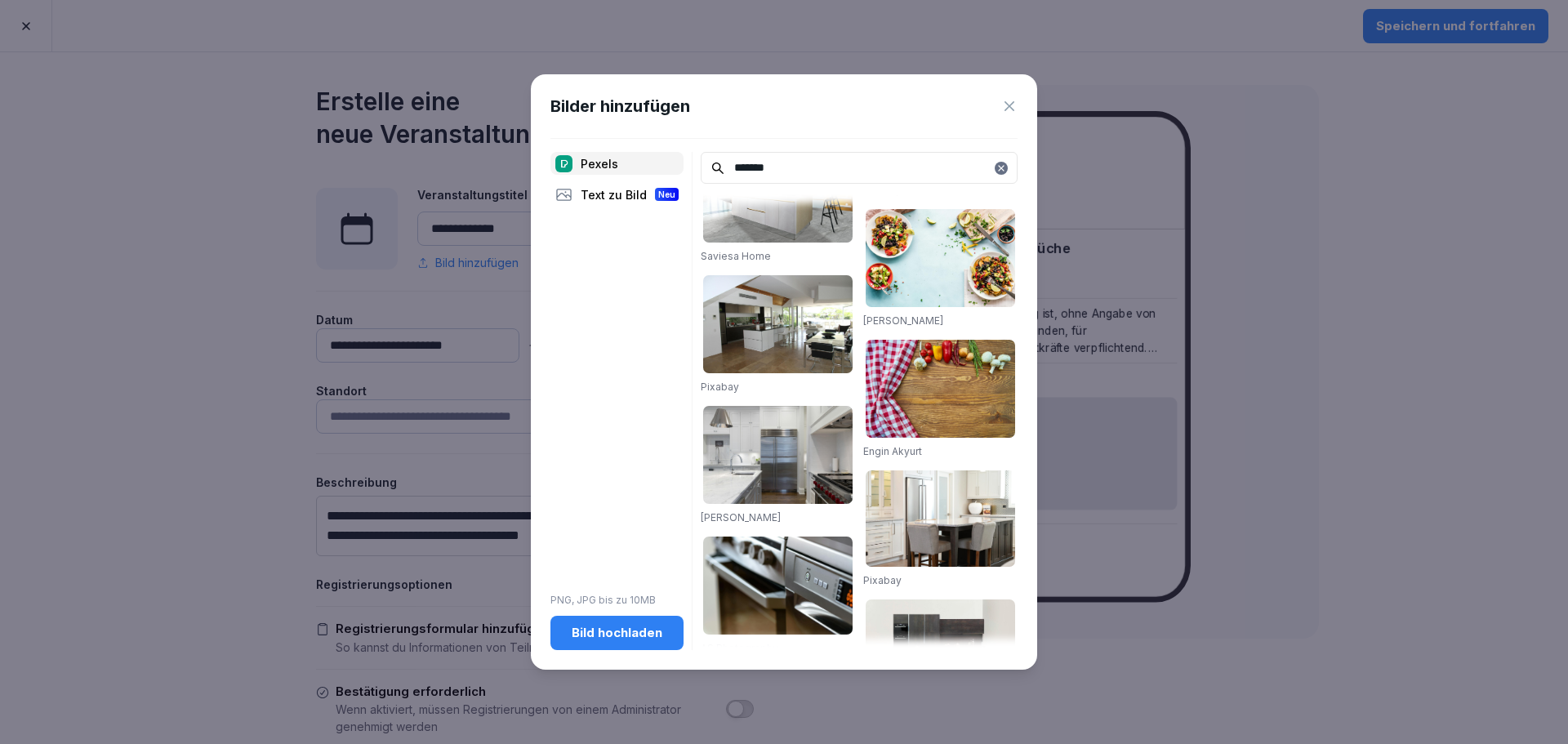
scroll to position [1067, 0]
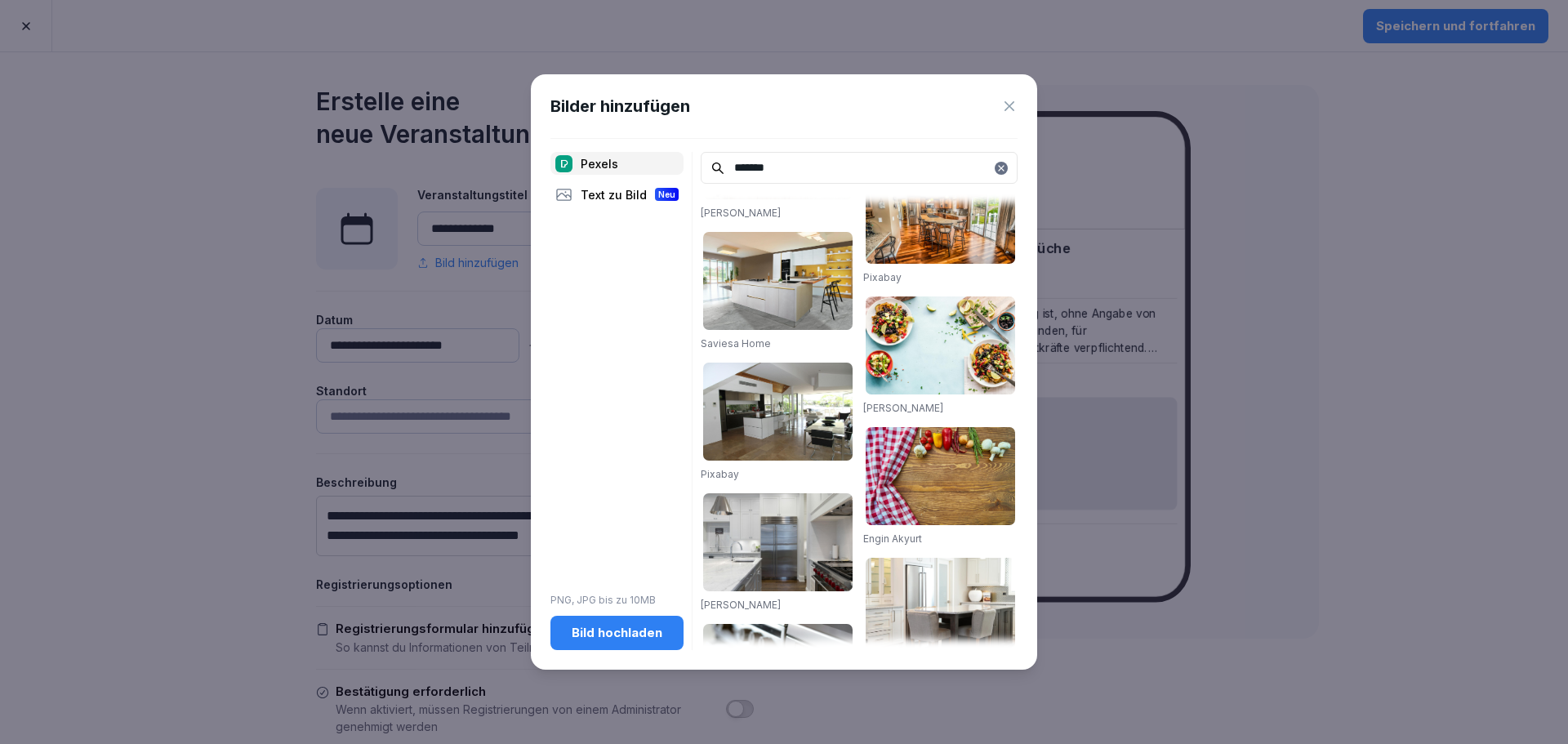
click at [931, 309] on img at bounding box center [940, 345] width 149 height 98
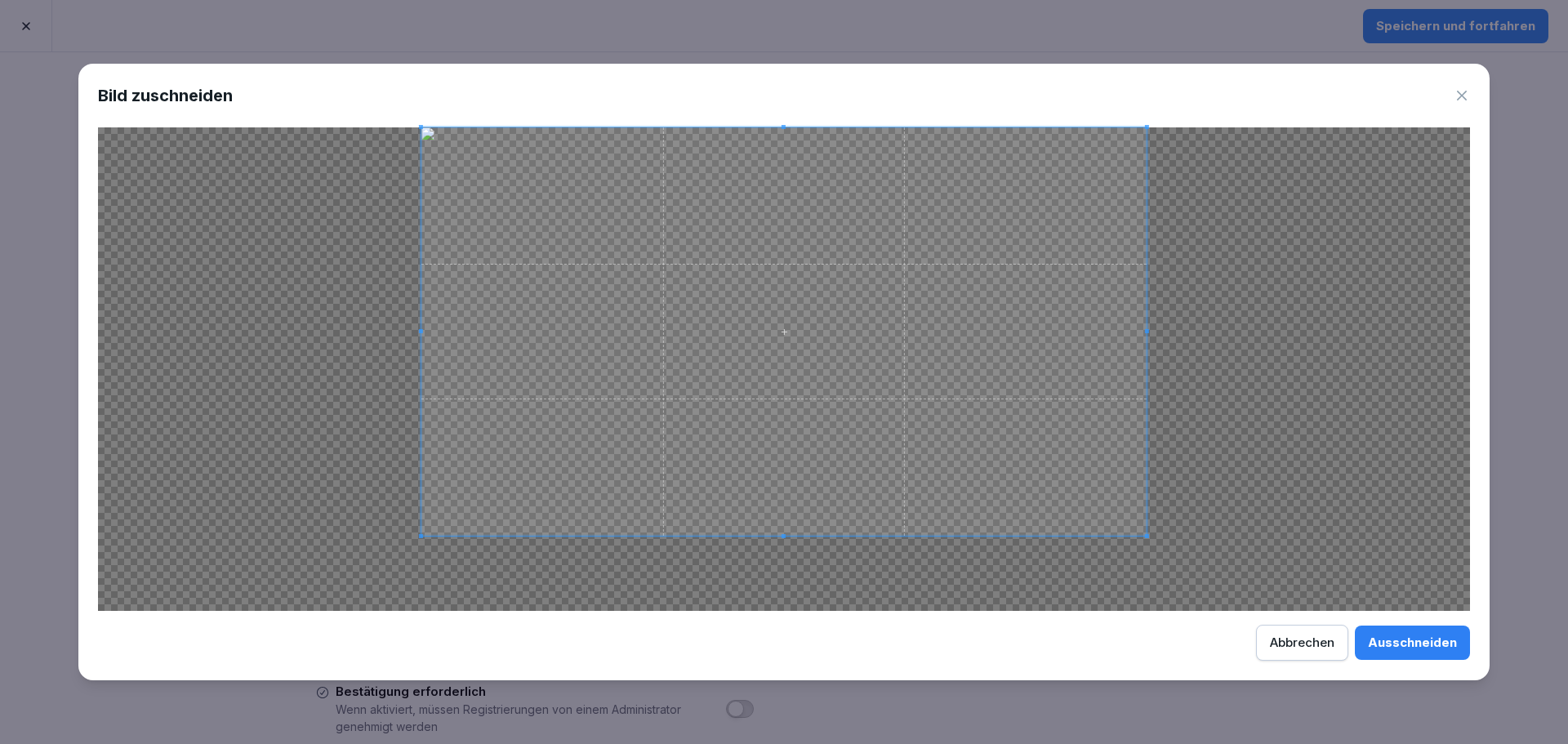
click at [784, 333] on span at bounding box center [784, 331] width 725 height 408
click at [1425, 645] on div "Ausschneiden" at bounding box center [1413, 642] width 89 height 18
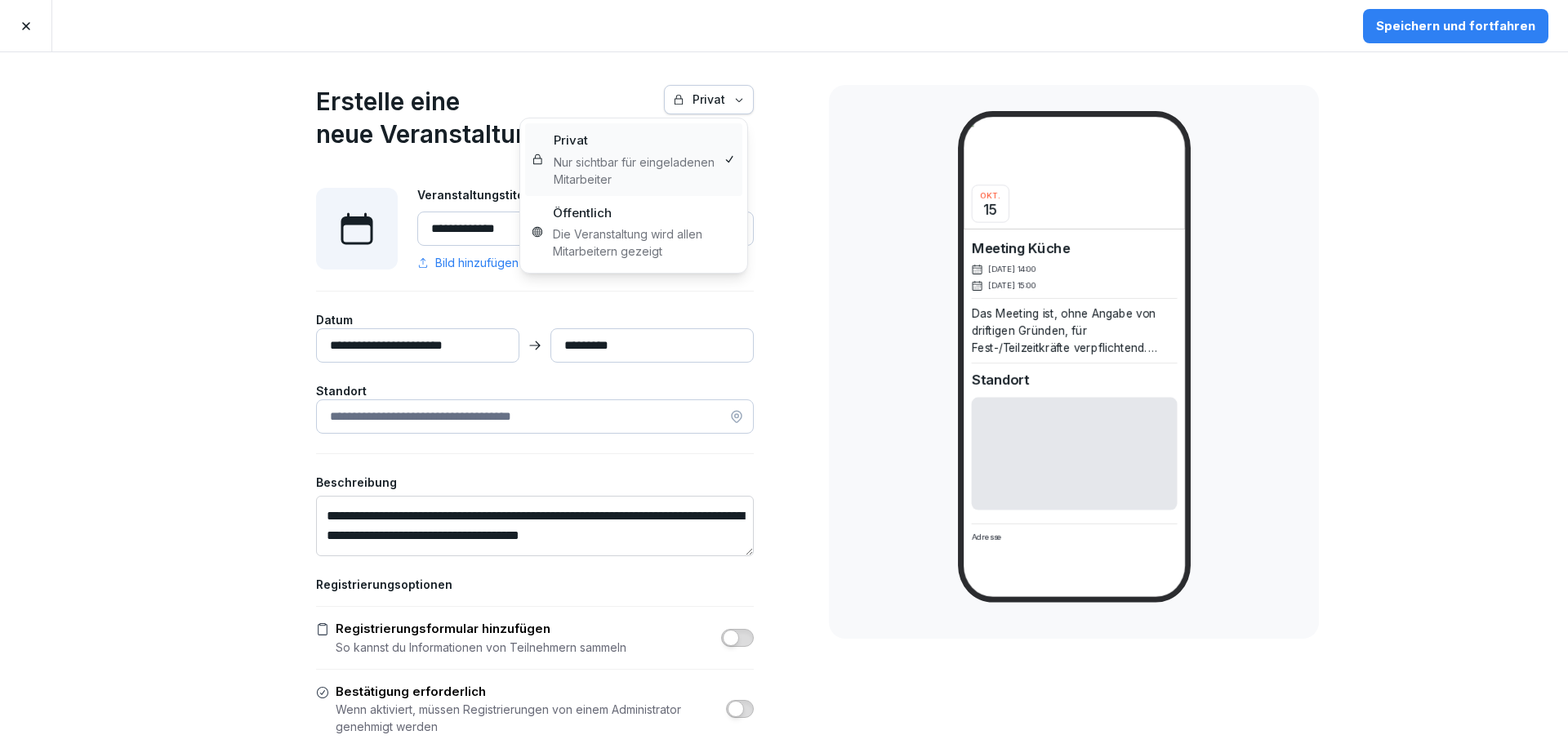
click at [722, 105] on div "Privat" at bounding box center [708, 100] width 72 height 18
click at [720, 102] on div "Privat" at bounding box center [708, 100] width 72 height 18
click at [521, 422] on input at bounding box center [535, 416] width 438 height 34
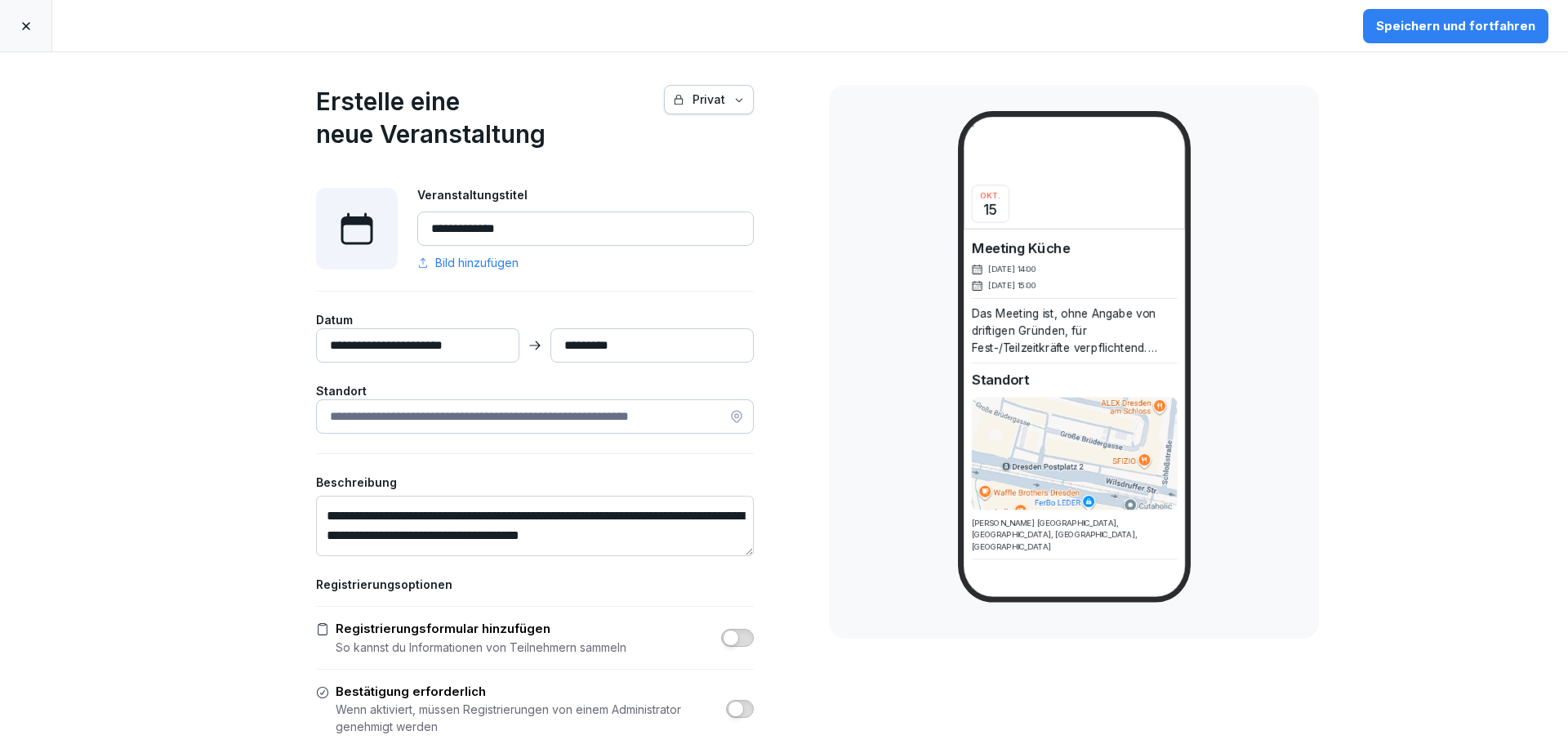
type input "**********"
click at [1477, 21] on div "Speichern und fortfahren" at bounding box center [1455, 26] width 159 height 18
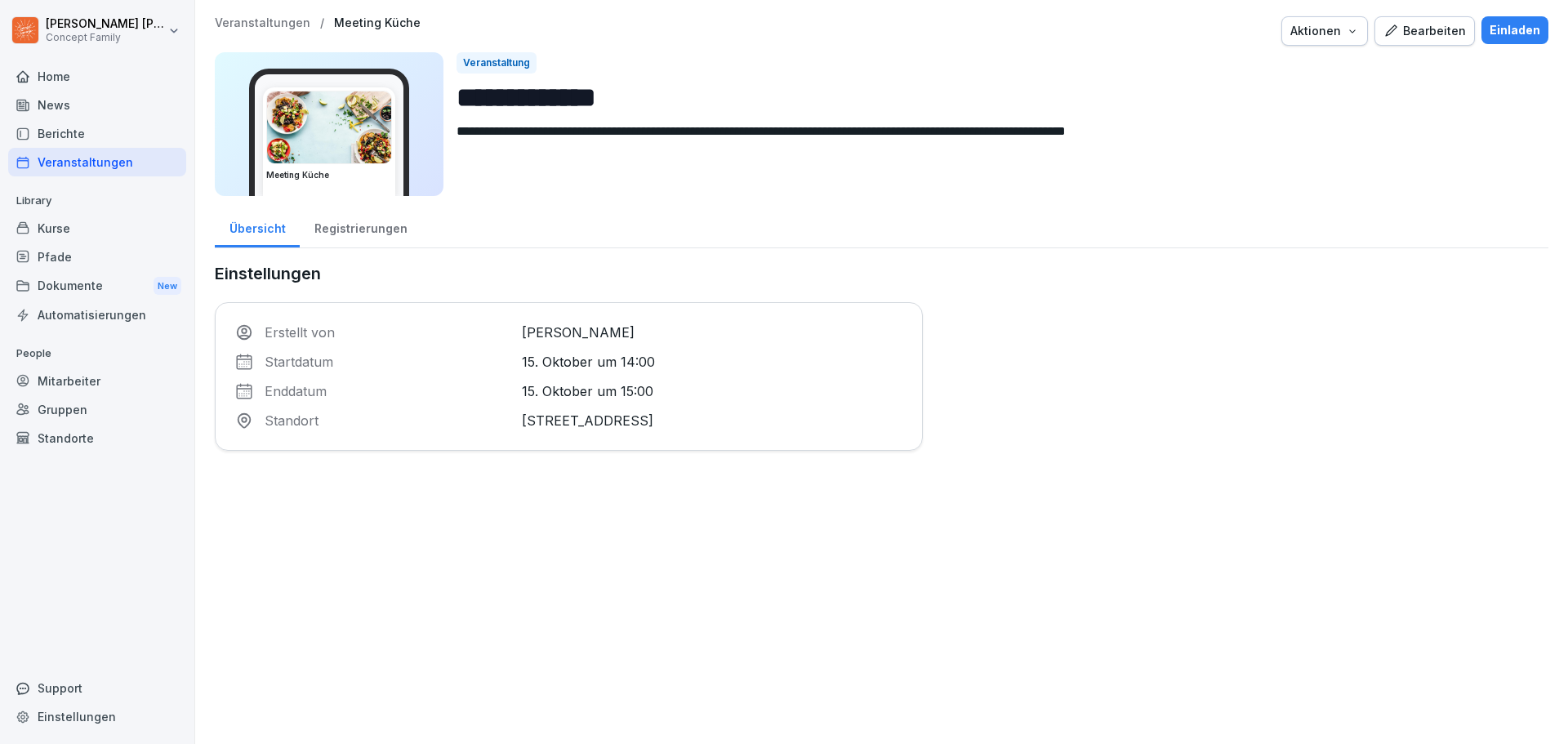
click at [97, 168] on div "Veranstaltungen" at bounding box center [97, 162] width 178 height 29
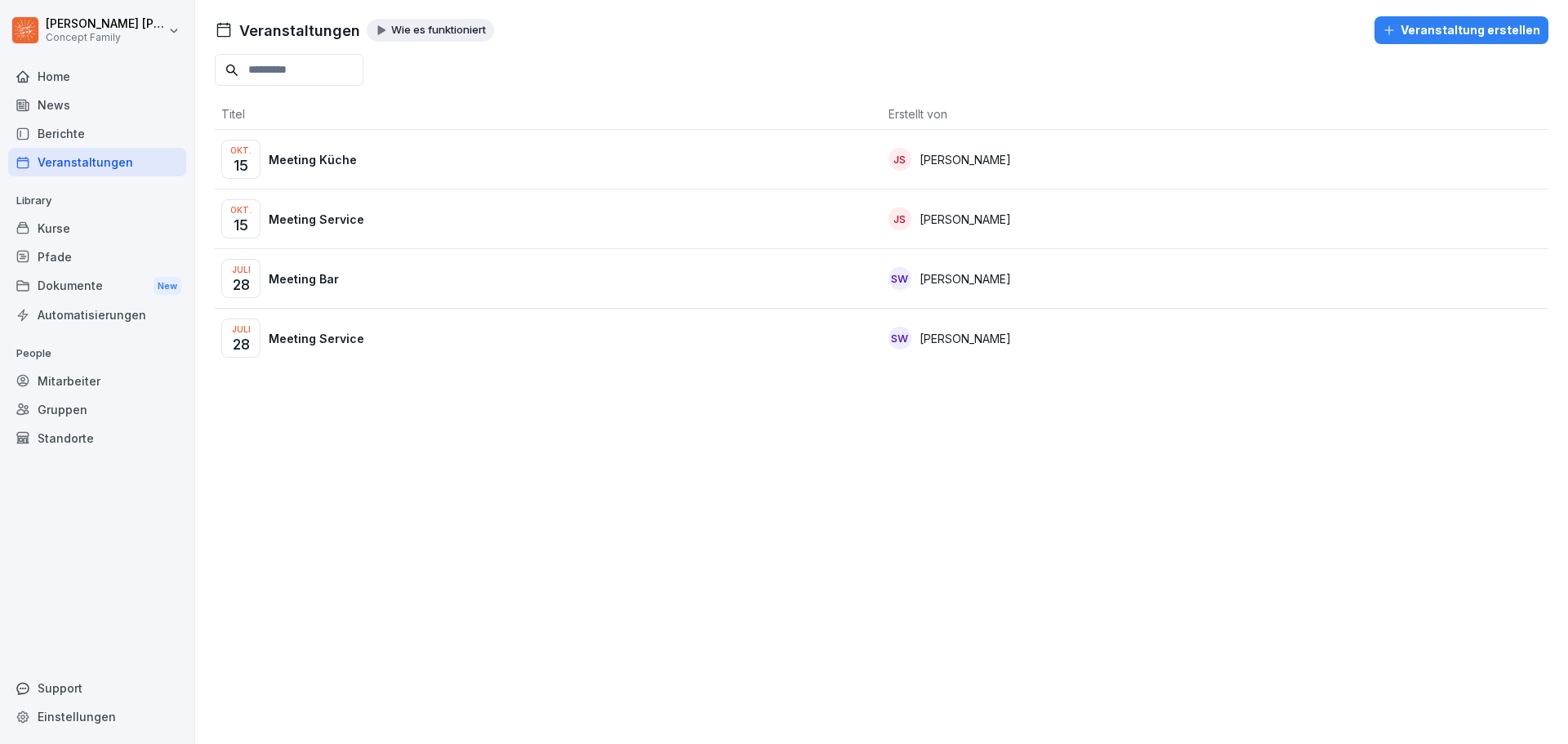
click at [957, 154] on p "[PERSON_NAME]" at bounding box center [965, 160] width 92 height 17
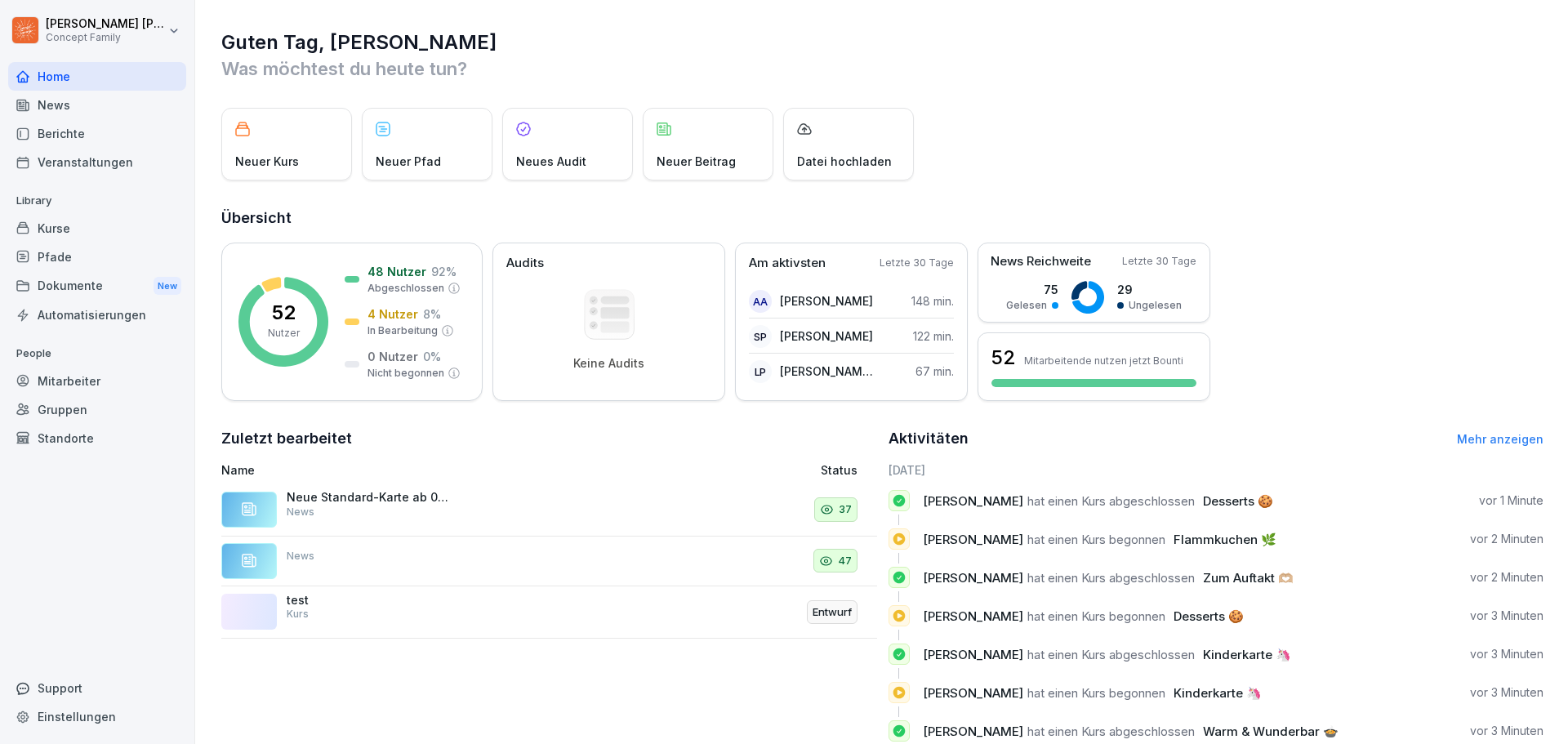
click at [58, 227] on div "Kurse" at bounding box center [97, 228] width 178 height 29
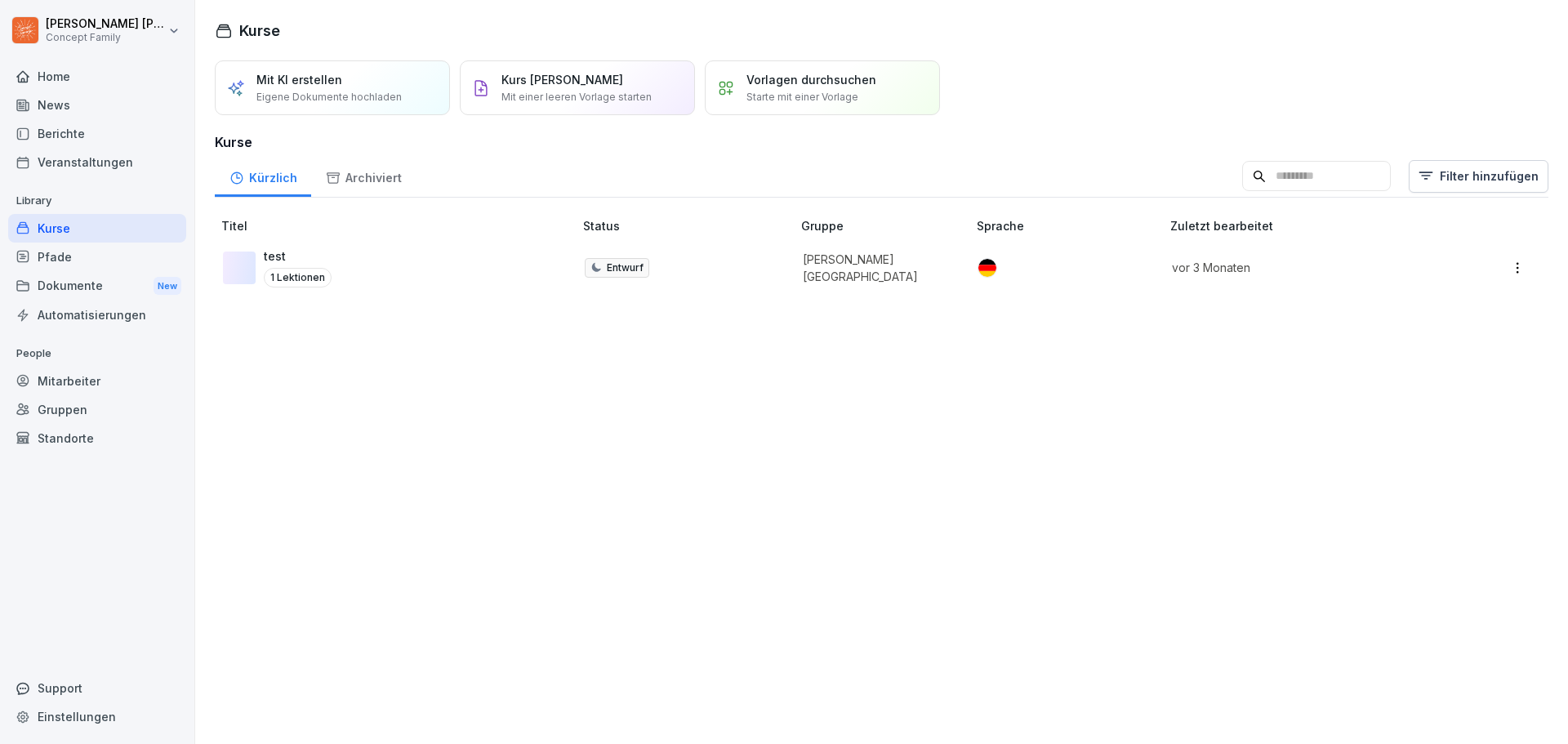
click at [72, 164] on div "Veranstaltungen" at bounding box center [97, 162] width 178 height 29
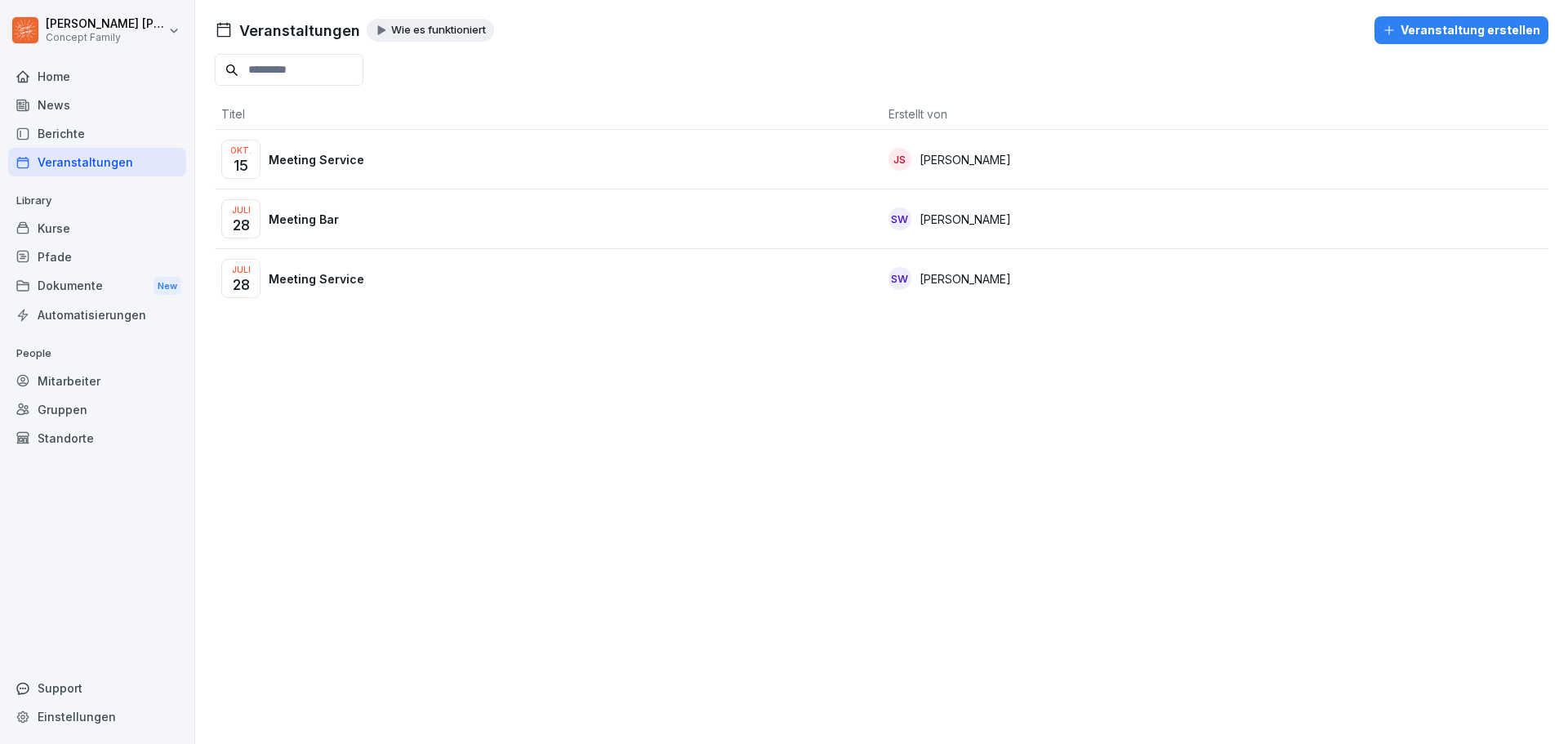
click at [351, 161] on p "Meeting Service" at bounding box center [316, 160] width 95 height 17
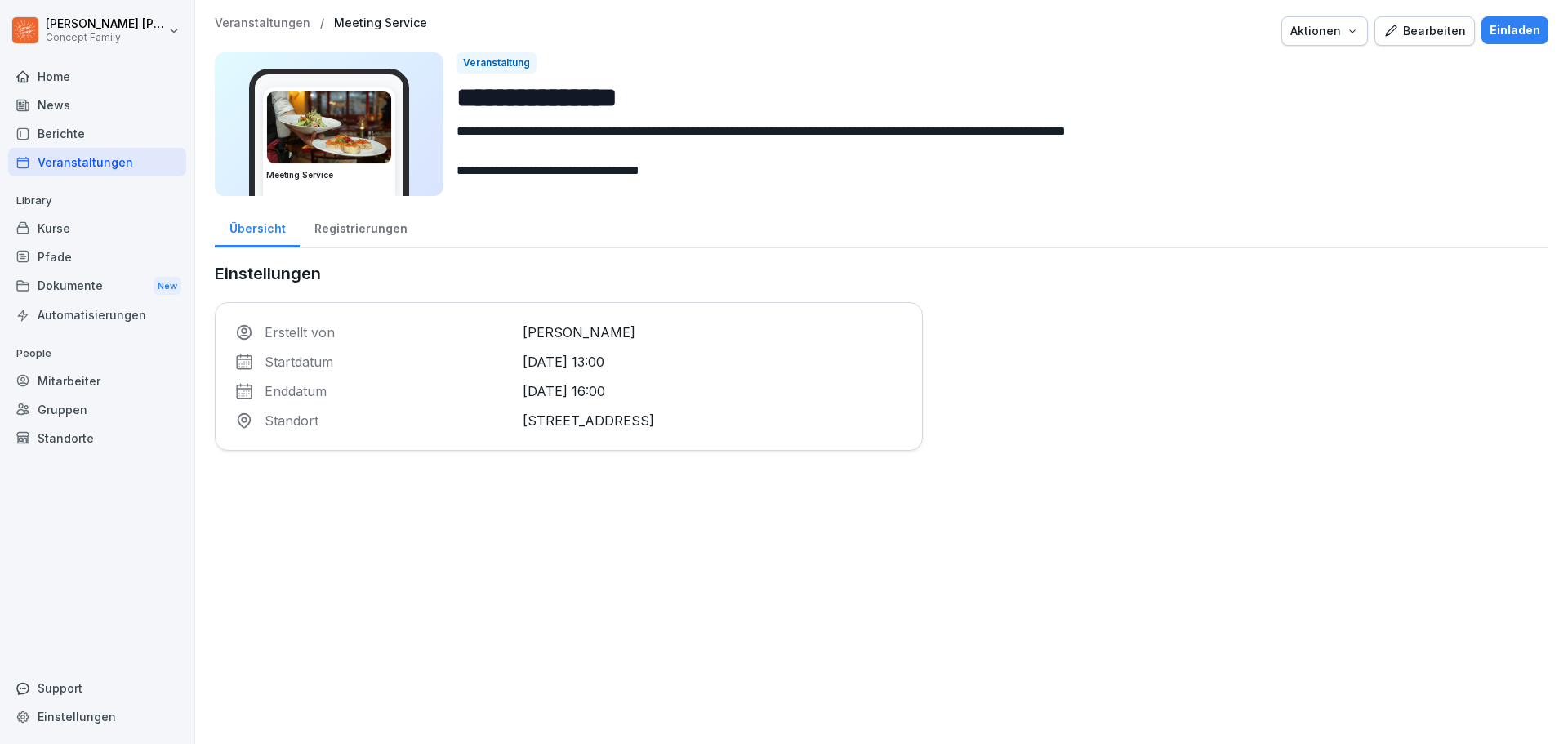
drag, startPoint x: 456, startPoint y: 127, endPoint x: 874, endPoint y: 160, distance: 419.3
click at [874, 160] on div "**********" at bounding box center [881, 124] width 1334 height 144
drag, startPoint x: 1215, startPoint y: 130, endPoint x: 425, endPoint y: 134, distance: 790.0
click at [425, 134] on div "**********" at bounding box center [881, 124] width 1334 height 144
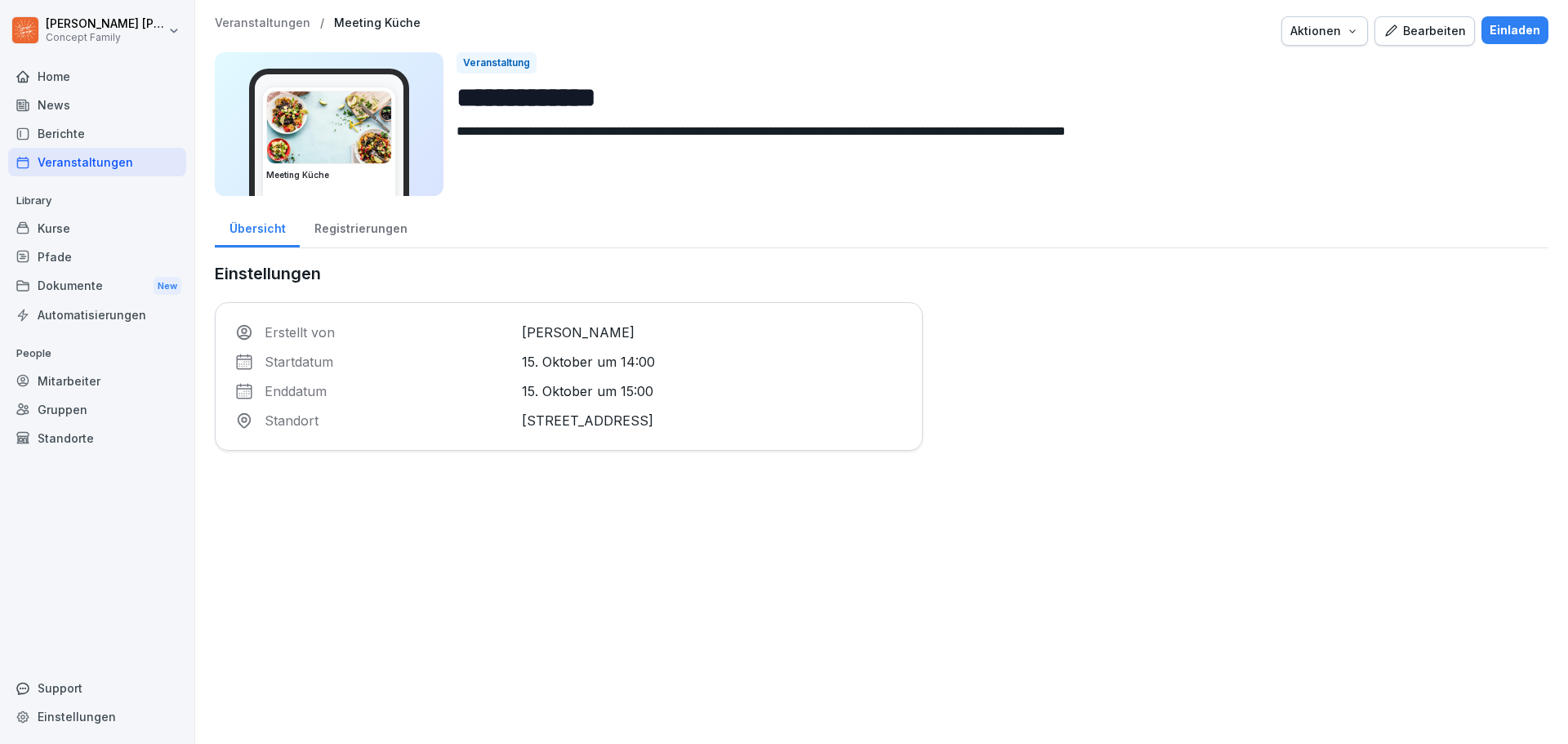
click at [1512, 27] on div "Einladen" at bounding box center [1515, 30] width 51 height 18
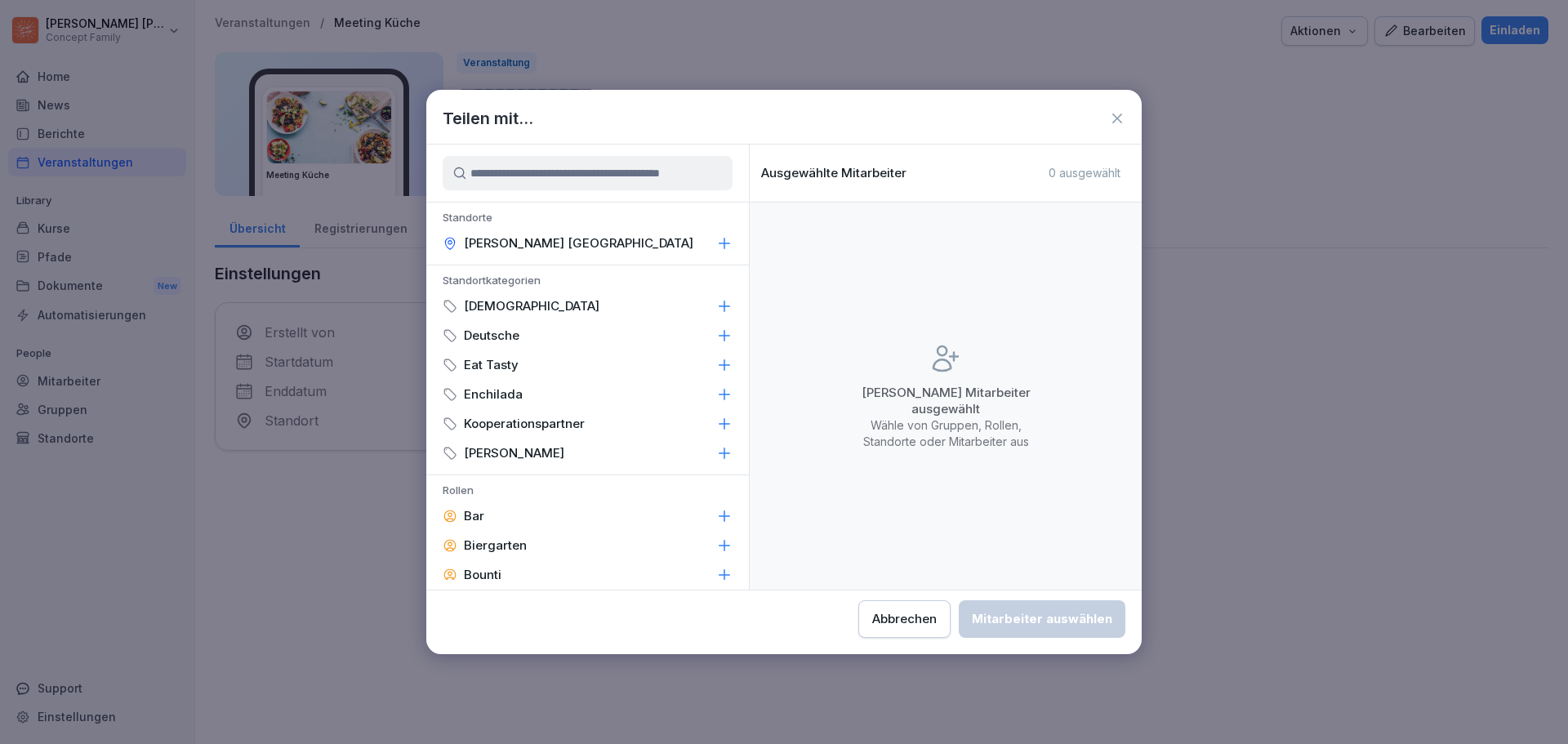
click at [508, 187] on input at bounding box center [588, 173] width 290 height 34
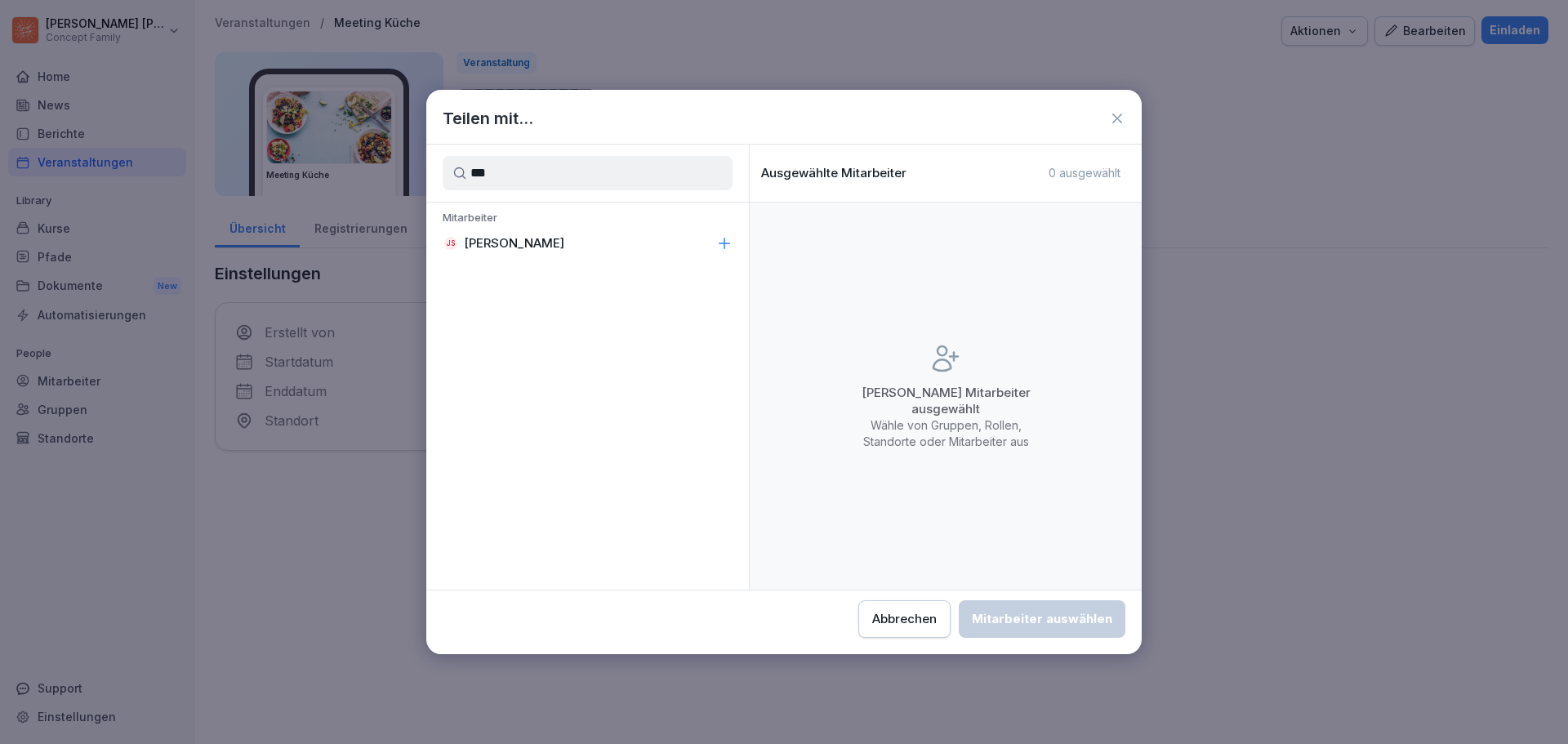
type input "***"
click at [539, 251] on div "JS Jakob Schmidt" at bounding box center [587, 244] width 322 height 30
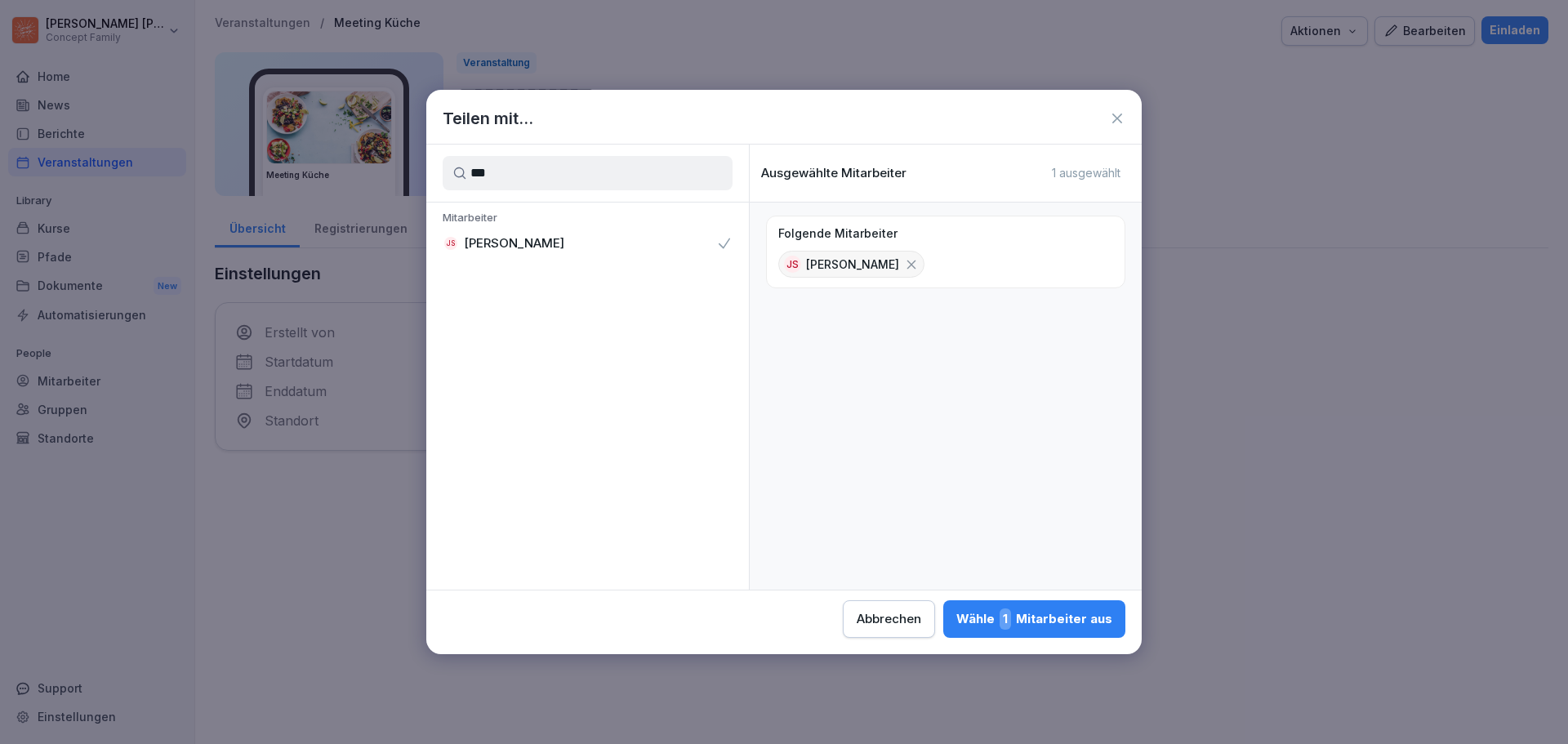
click at [1084, 625] on div "Wähle 1 Mitarbeiter aus" at bounding box center [1034, 619] width 156 height 21
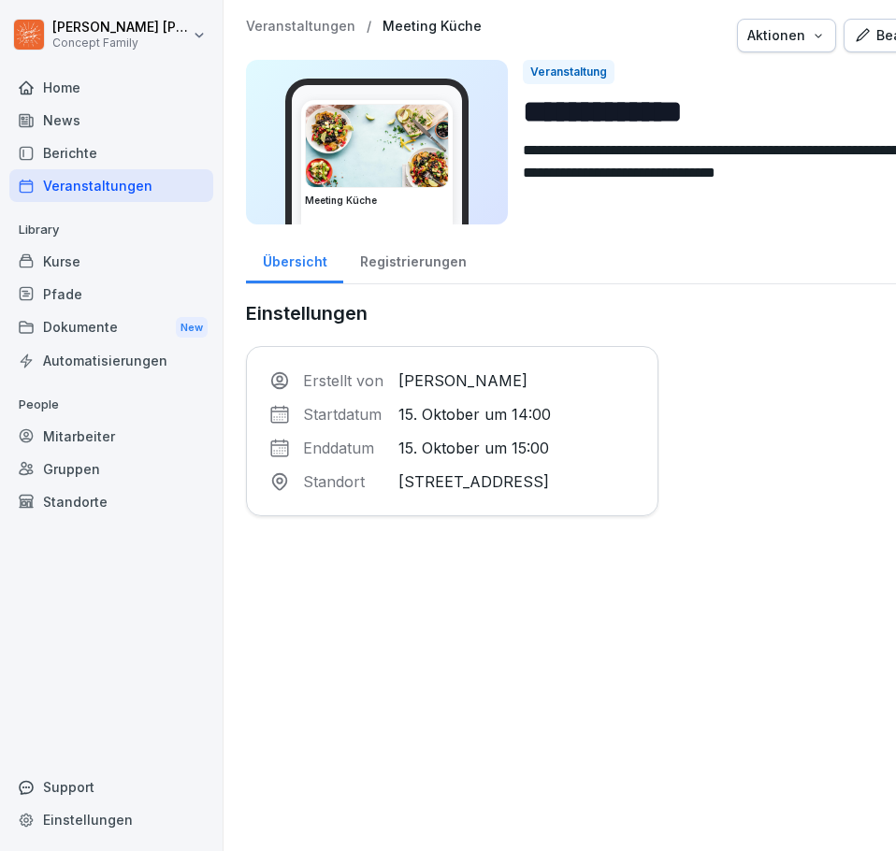
click at [88, 187] on div "Veranstaltungen" at bounding box center [111, 185] width 204 height 33
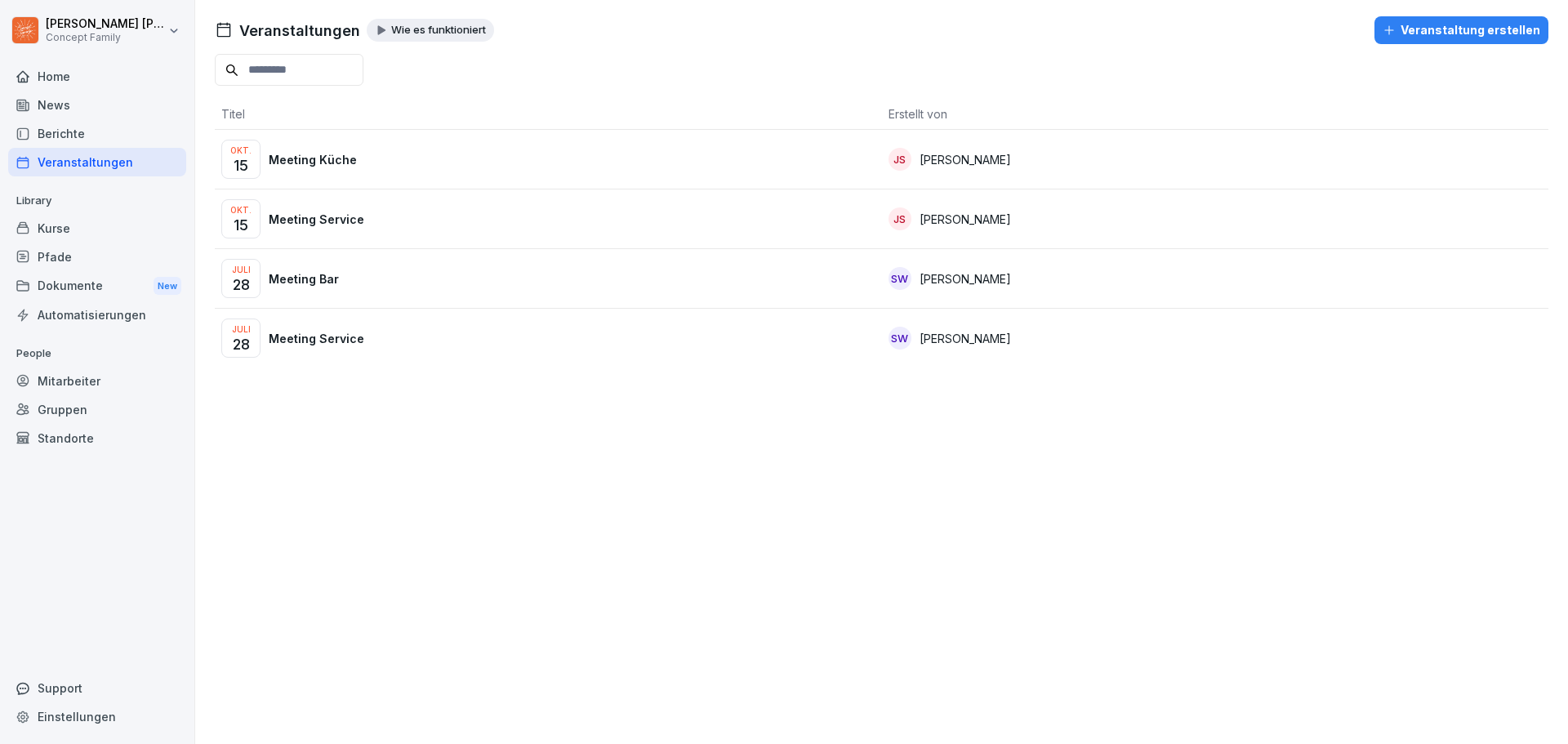
click at [340, 159] on p "Meeting Küche" at bounding box center [313, 160] width 88 height 17
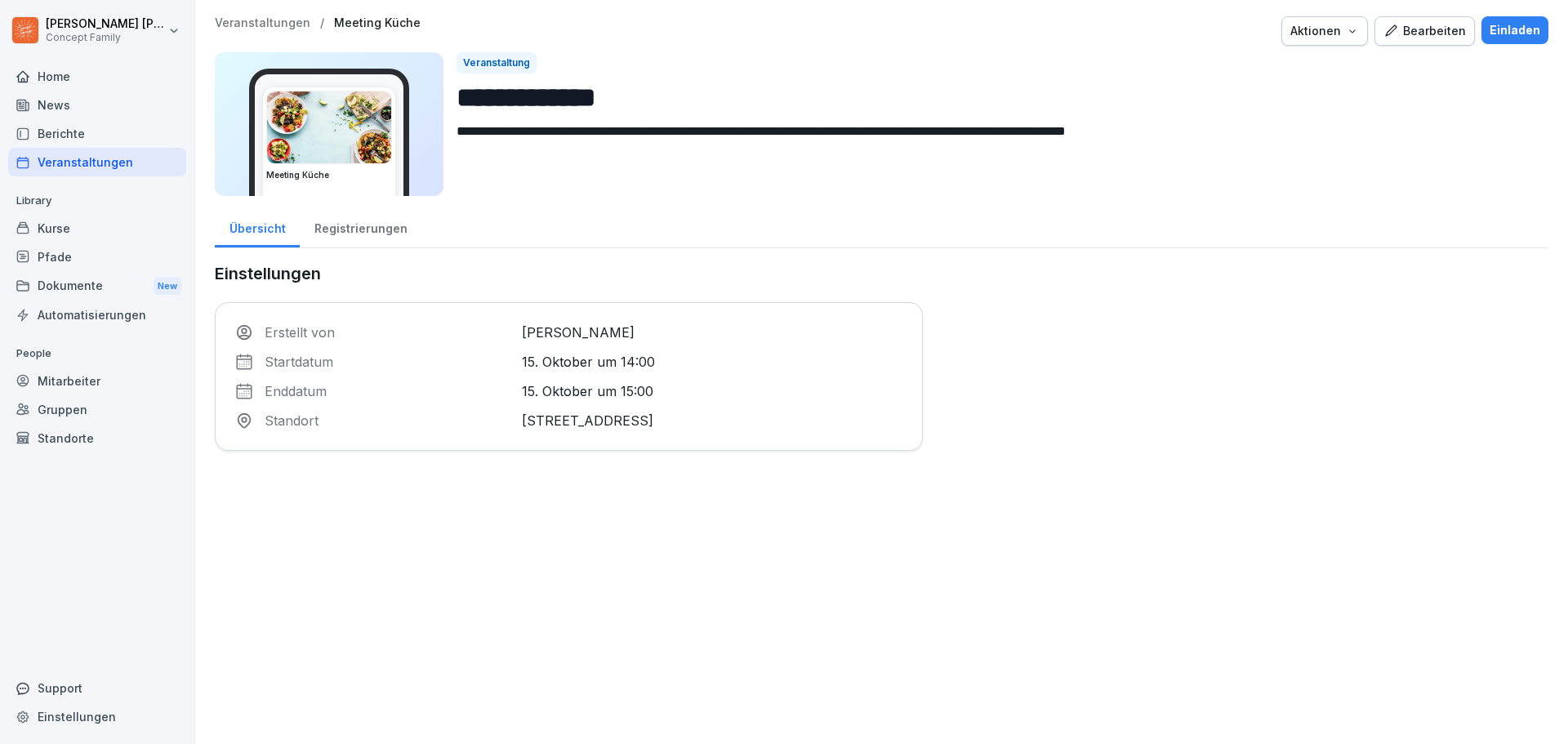
click at [1500, 27] on div "Einladen" at bounding box center [1515, 30] width 51 height 18
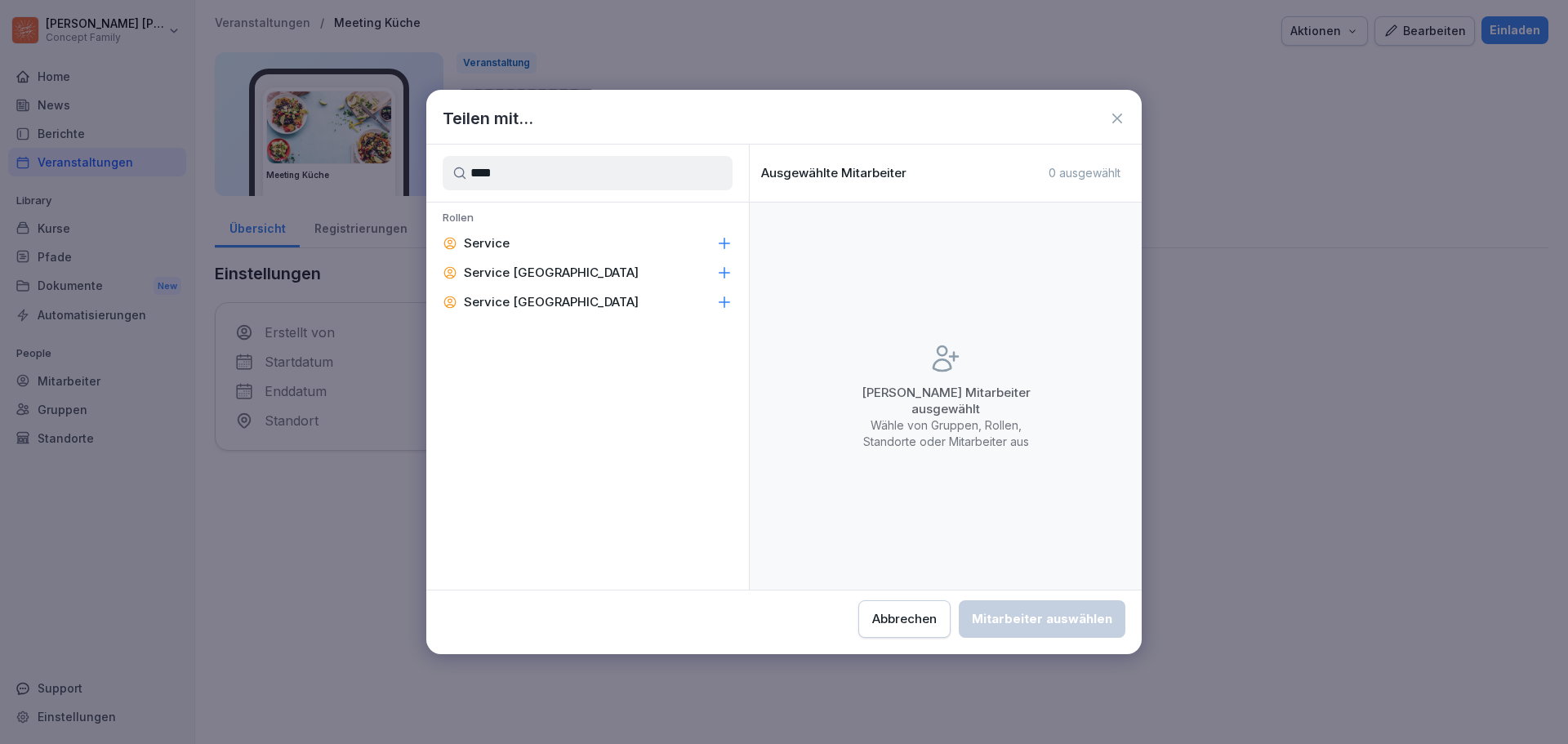
type input "****"
click at [504, 242] on p "Service" at bounding box center [487, 243] width 45 height 17
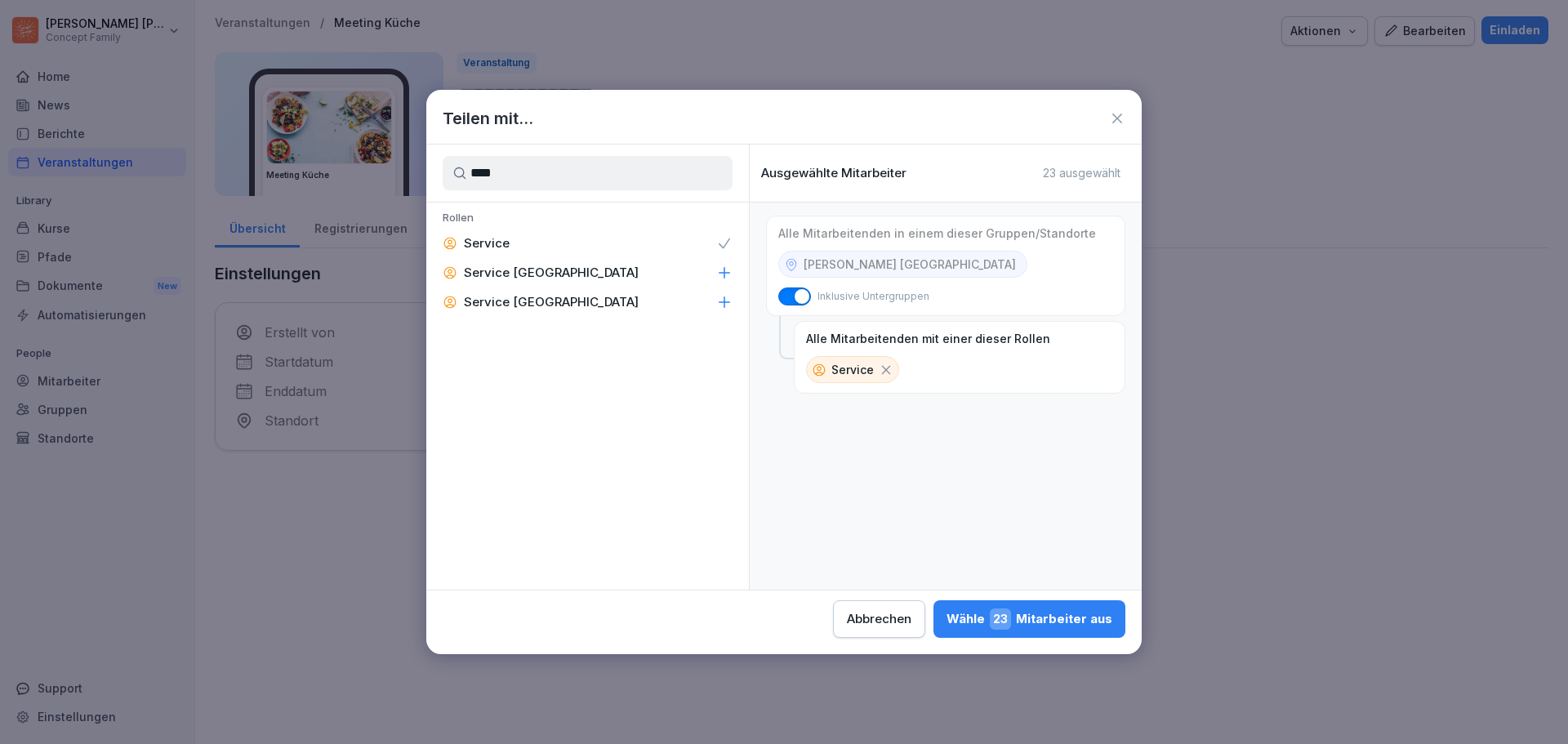
click at [1057, 618] on div "[PERSON_NAME] 23 Mitarbeiter aus" at bounding box center [1030, 619] width 166 height 21
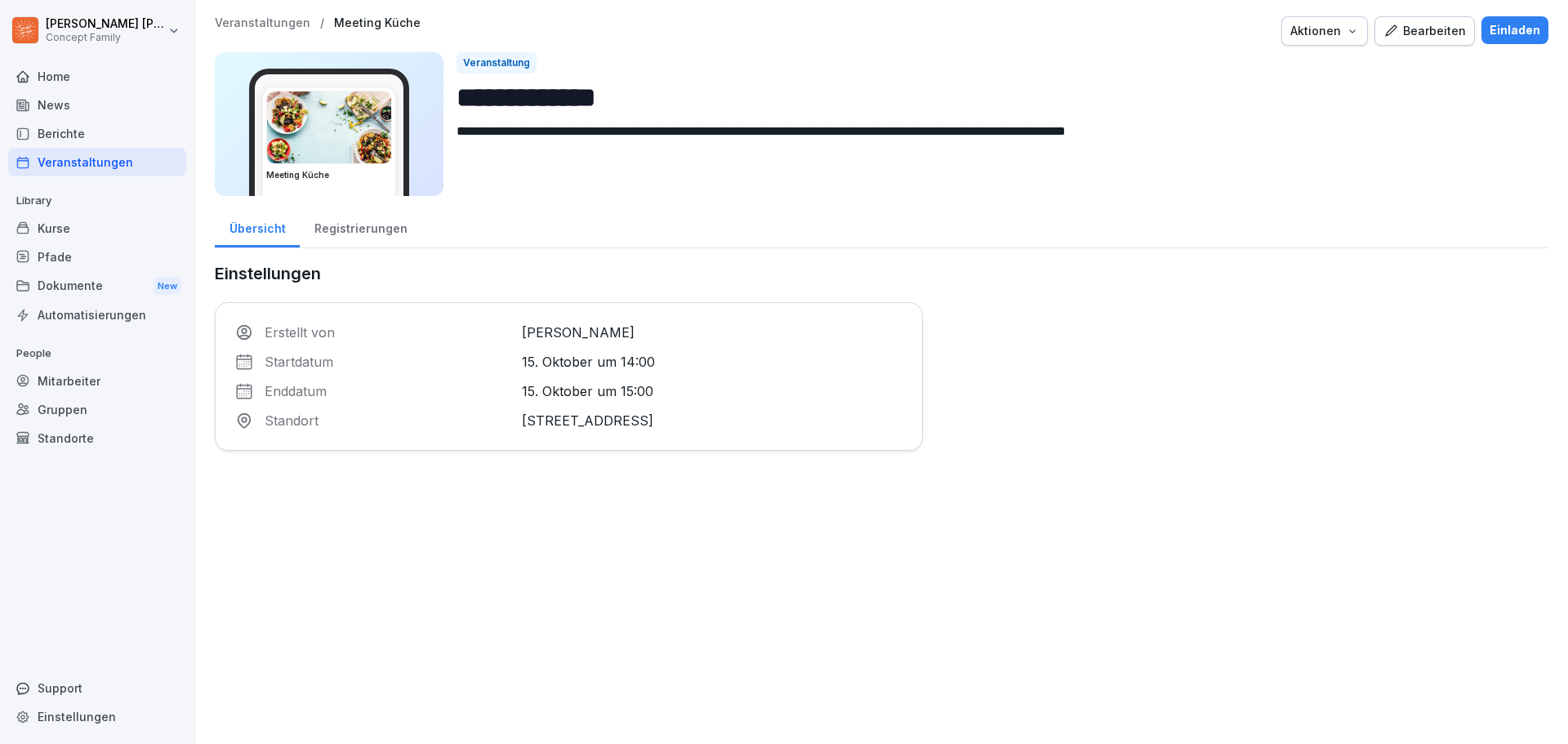
click at [1443, 41] on button "Bearbeiten" at bounding box center [1424, 31] width 100 height 30
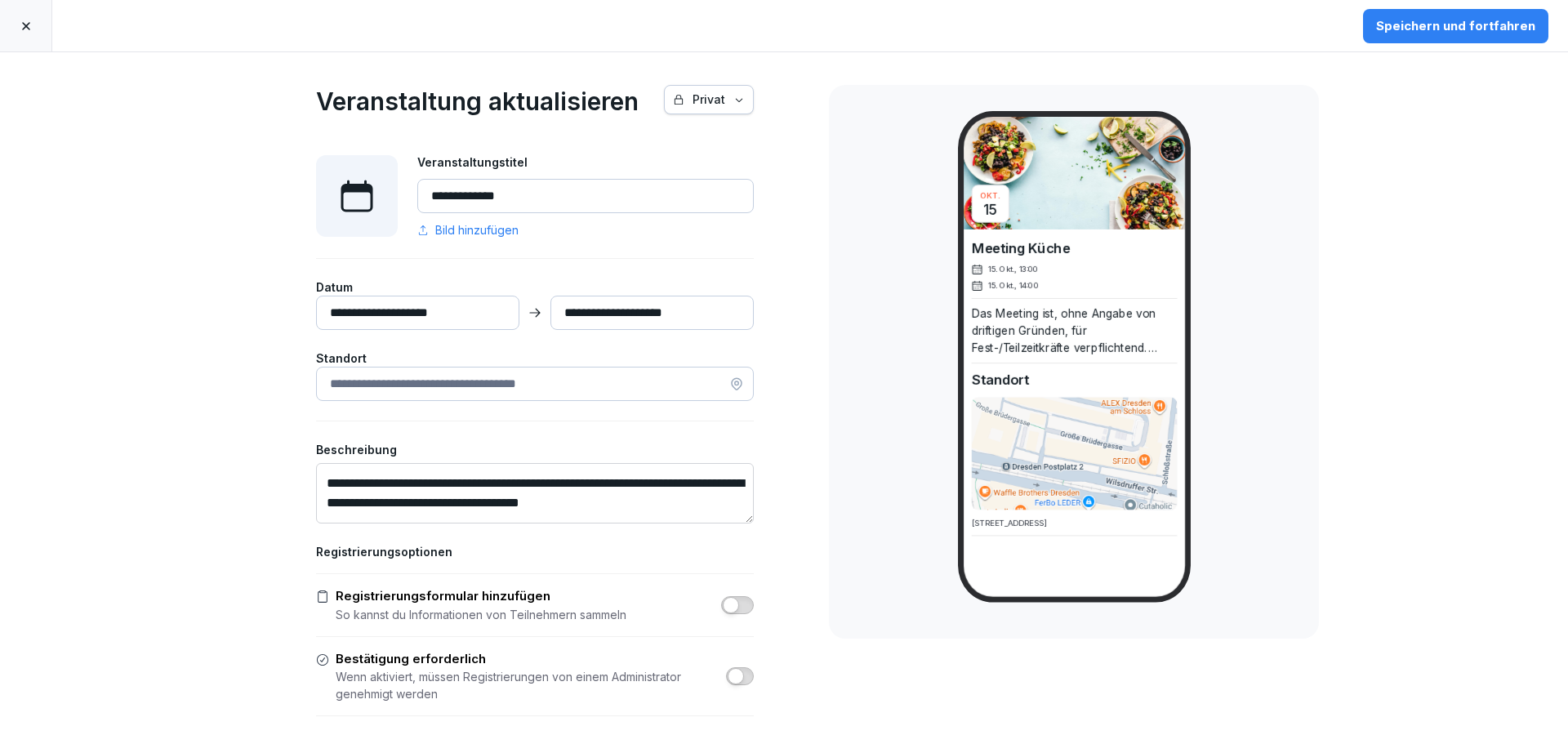
drag, startPoint x: 23, startPoint y: 30, endPoint x: 227, endPoint y: 32, distance: 204.0
click at [23, 30] on icon at bounding box center [25, 25] width 8 height 8
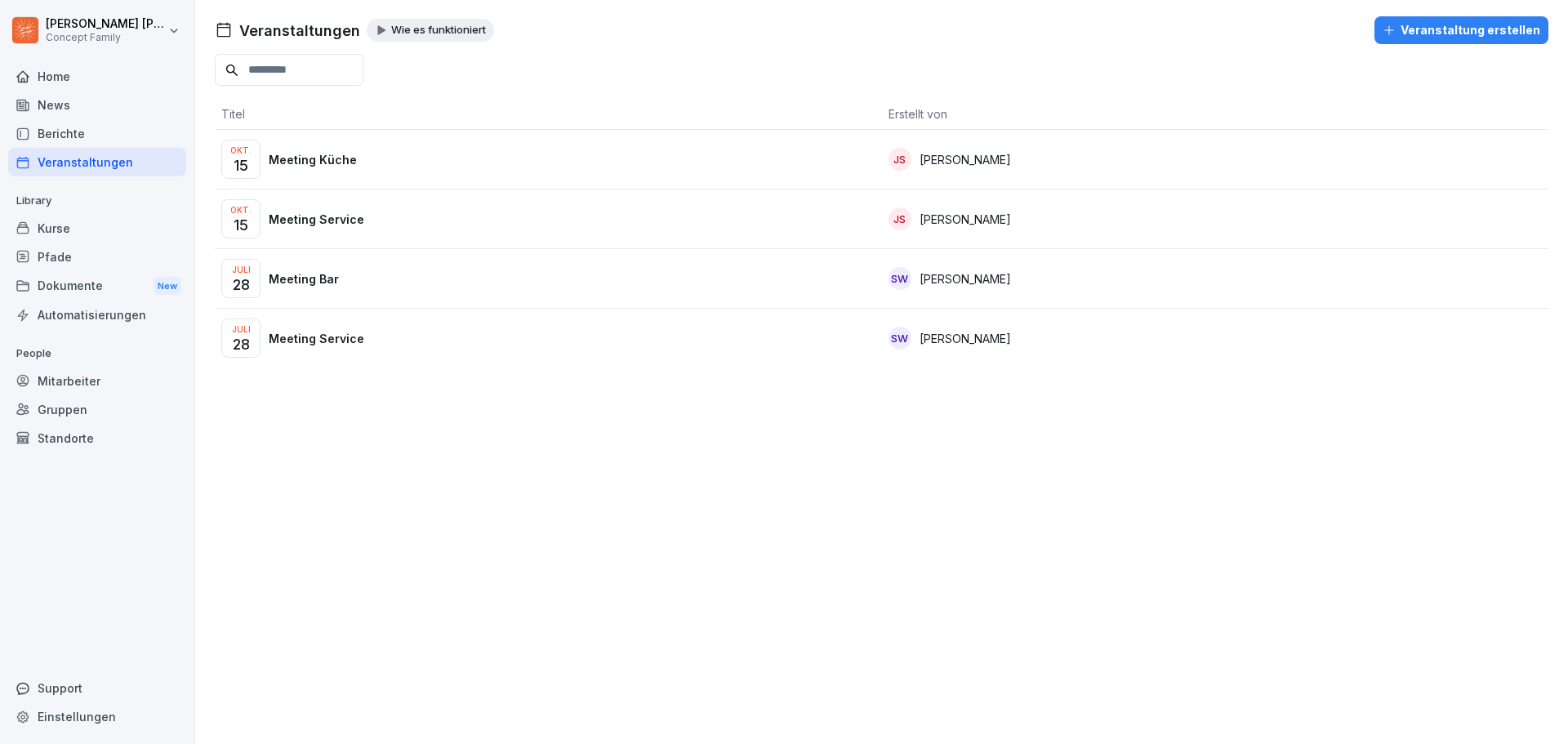
click at [397, 159] on div "Okt. 15 Meeting Küche" at bounding box center [548, 159] width 654 height 39
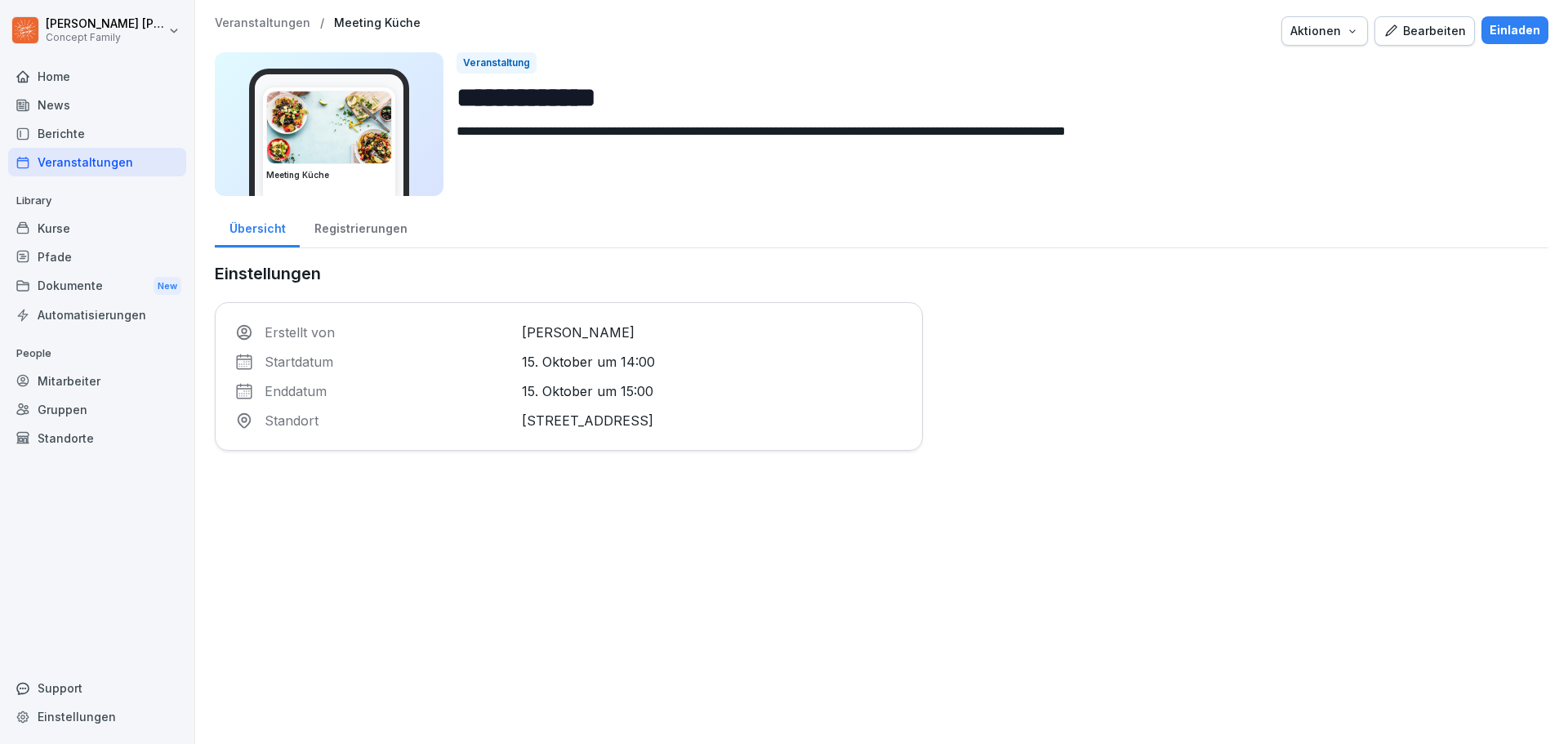
click at [1509, 24] on div "Einladen" at bounding box center [1515, 30] width 51 height 18
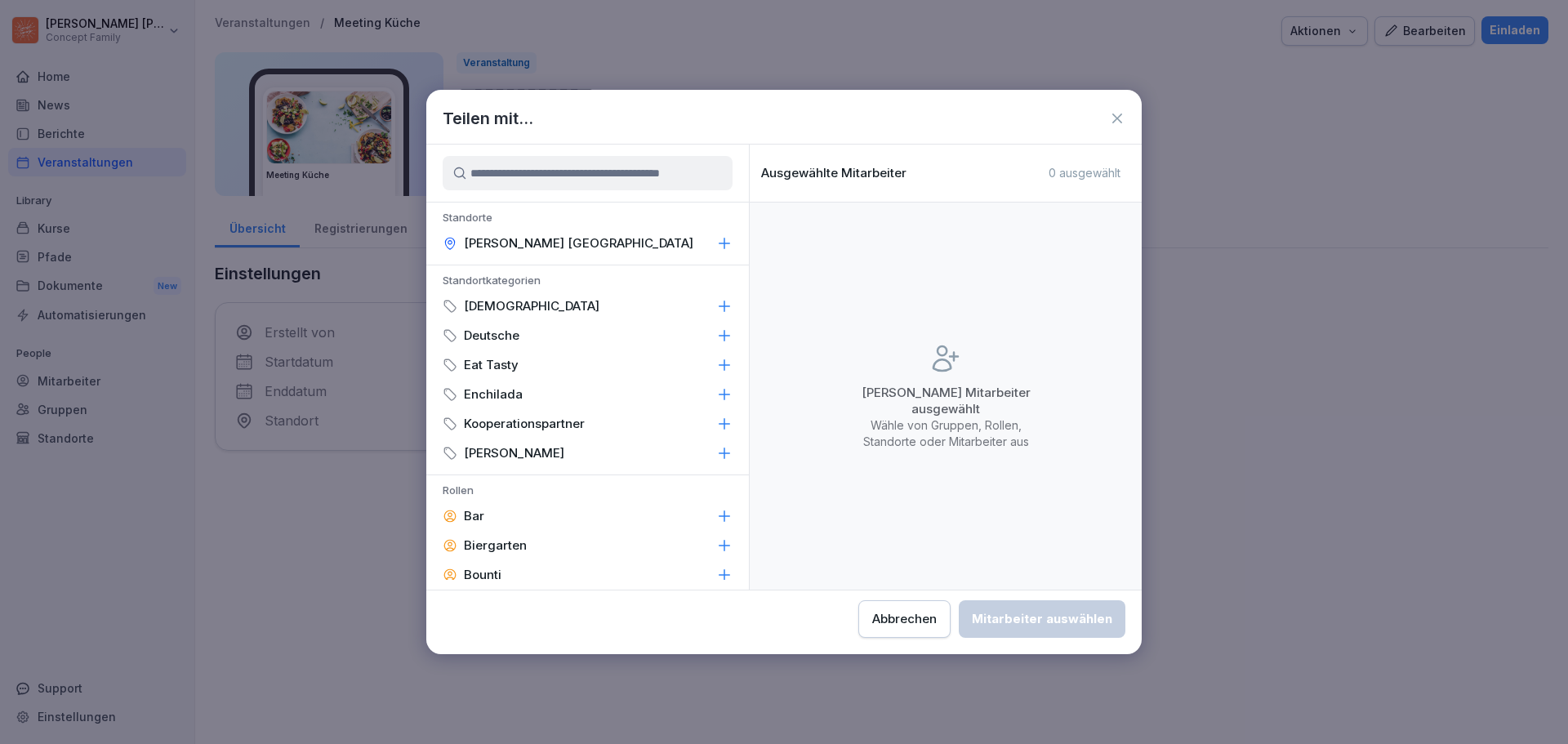
click at [897, 618] on div "Abbrechen" at bounding box center [904, 618] width 65 height 18
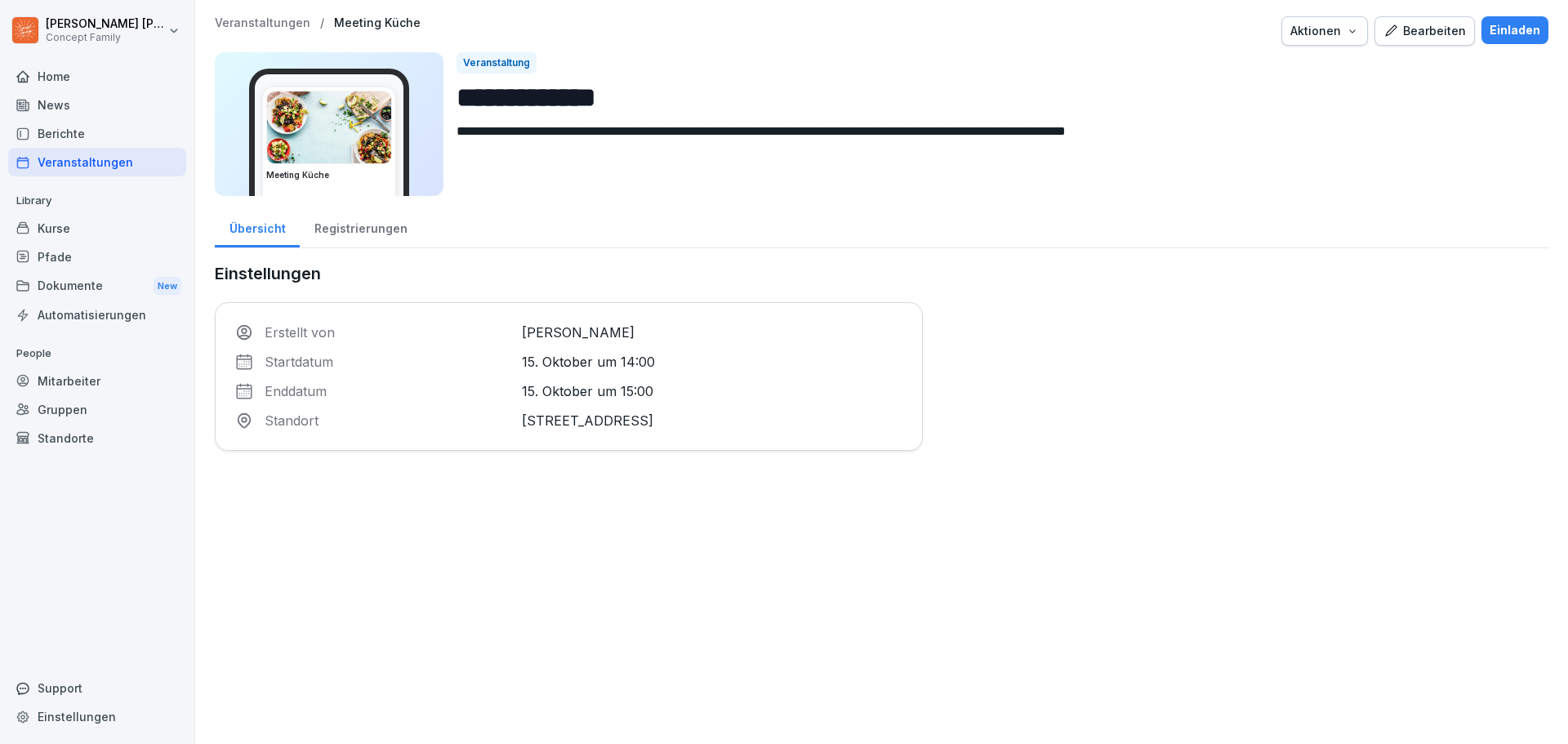
click at [274, 19] on p "Veranstaltungen" at bounding box center [262, 24] width 95 height 14
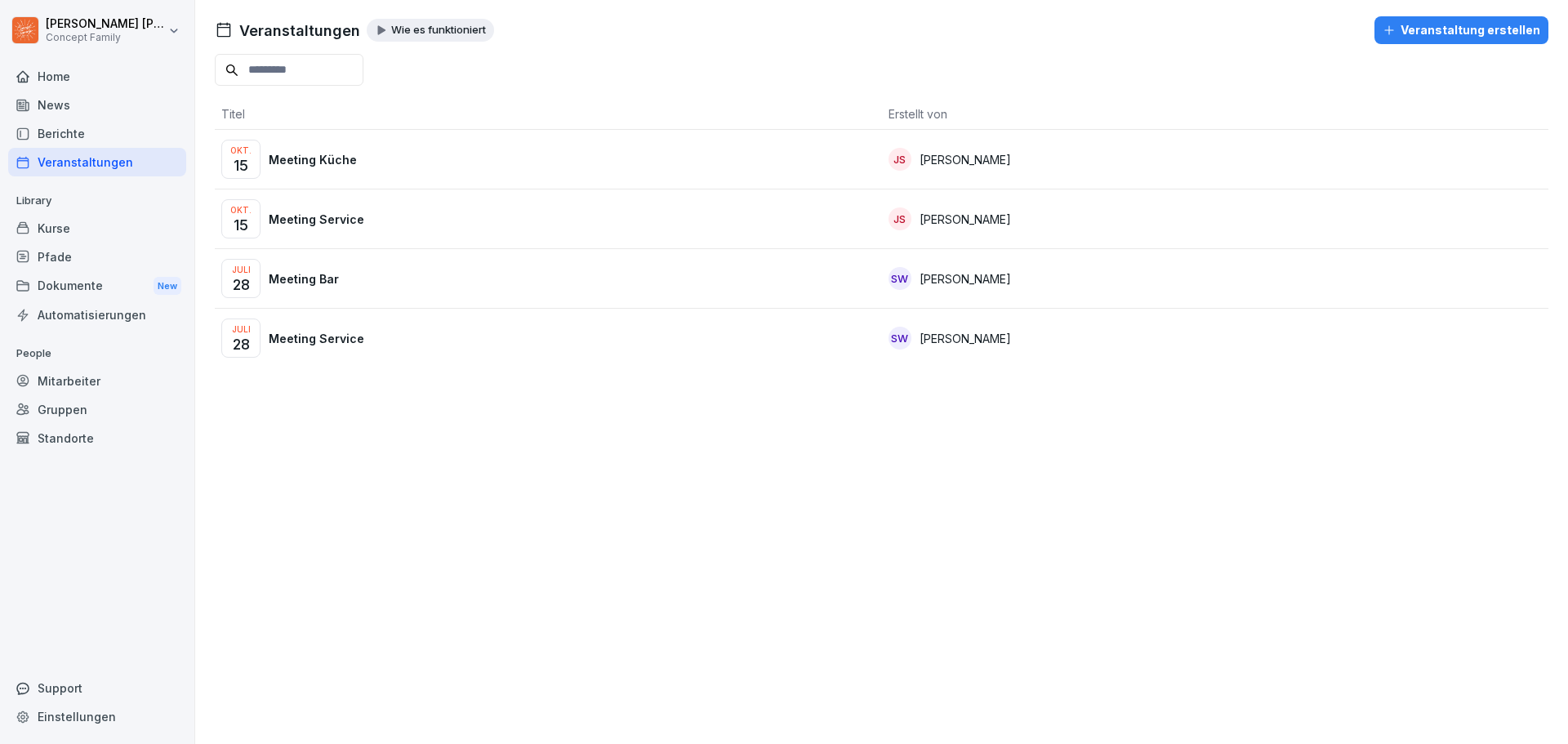
click at [947, 226] on p "[PERSON_NAME]" at bounding box center [965, 219] width 92 height 17
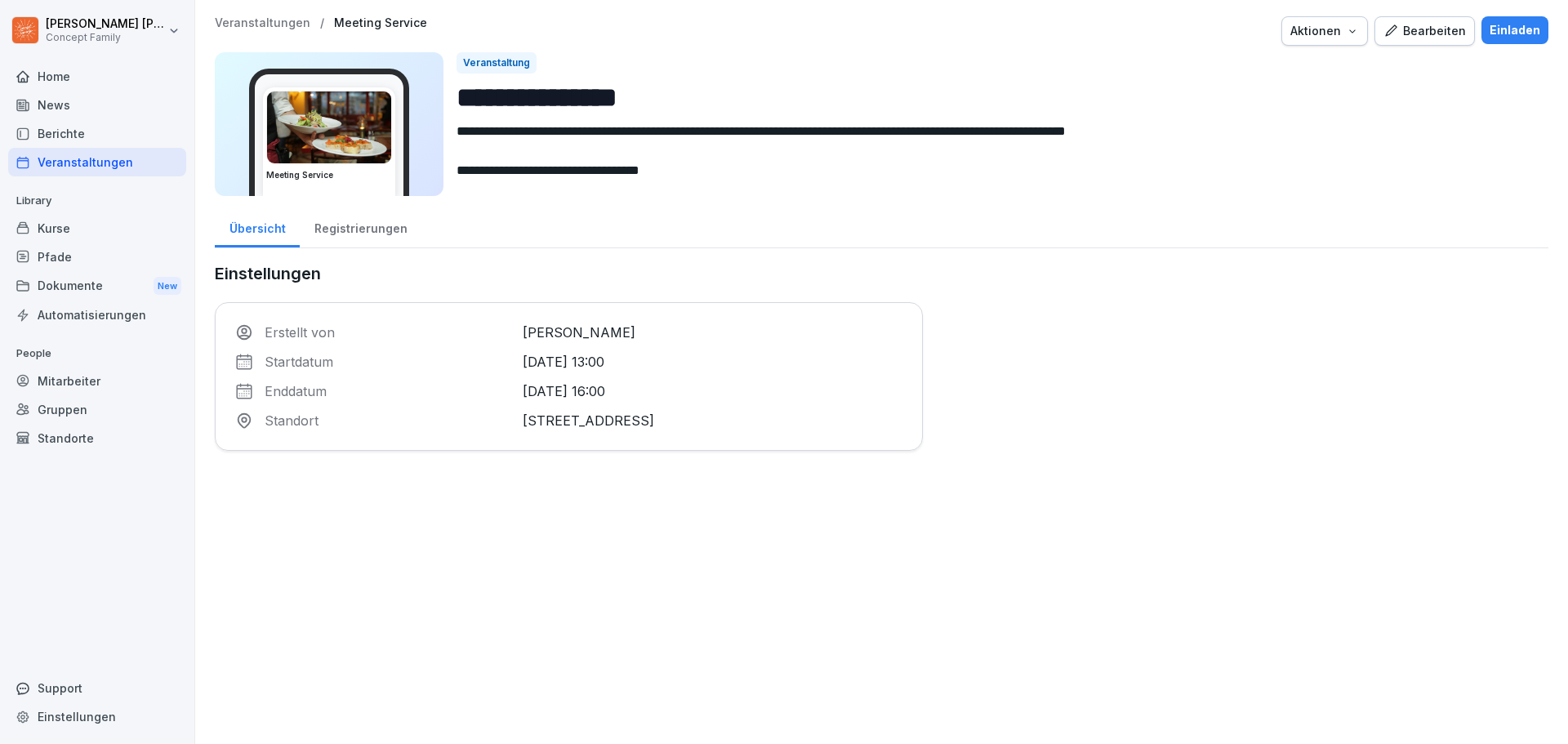
click at [1506, 24] on div "Einladen" at bounding box center [1515, 30] width 51 height 18
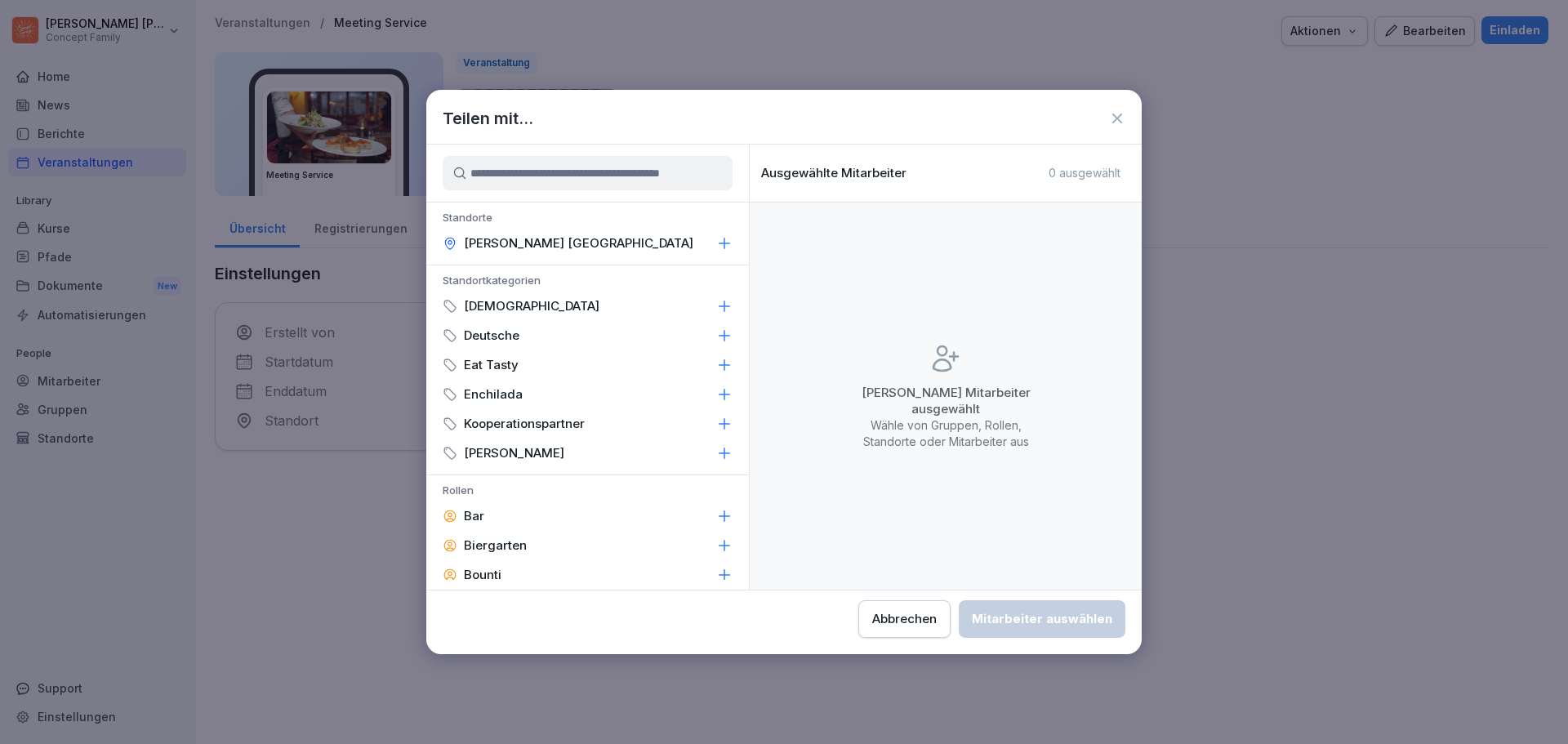
click at [552, 244] on p "[PERSON_NAME] [GEOGRAPHIC_DATA]" at bounding box center [578, 243] width 230 height 17
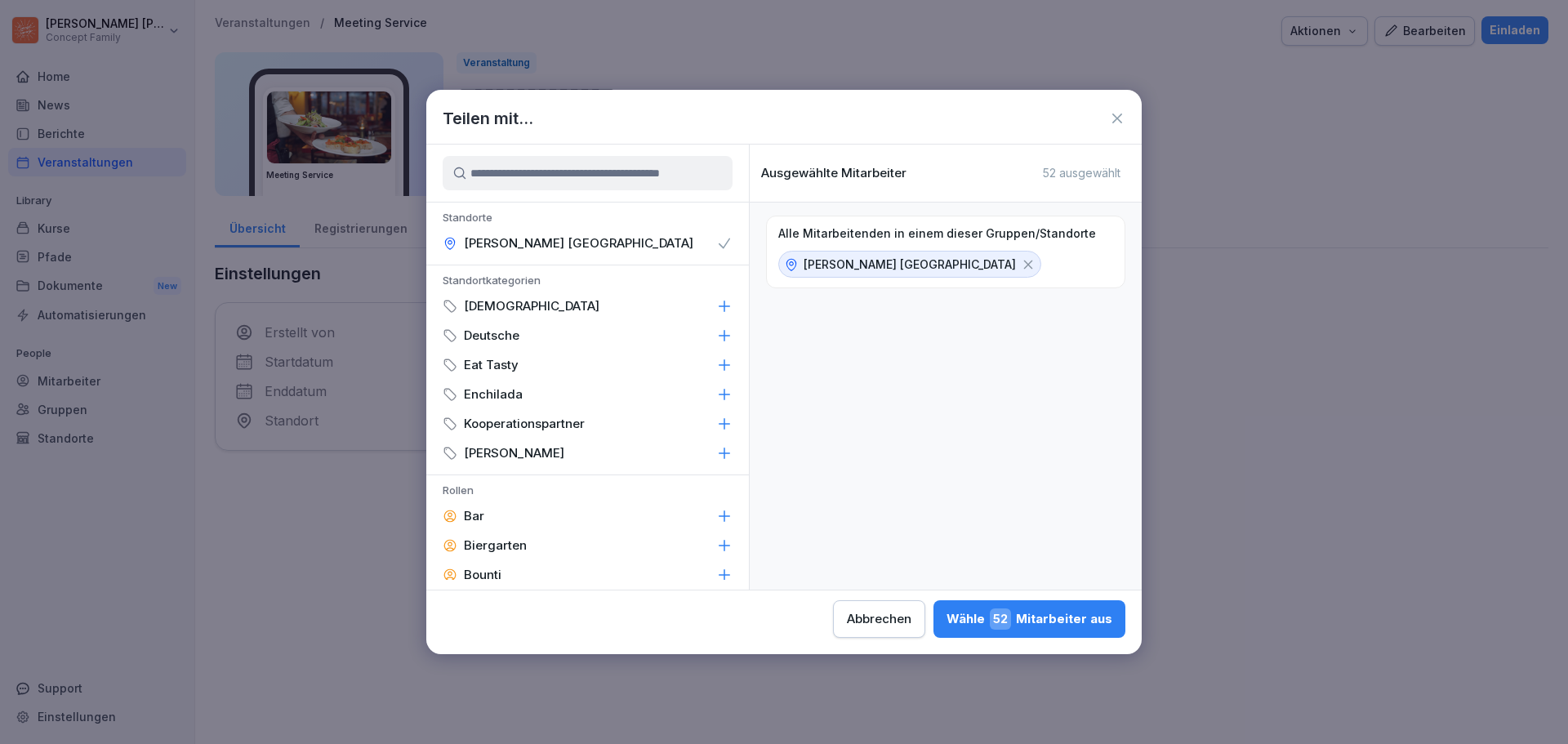
click at [596, 180] on input at bounding box center [588, 173] width 290 height 34
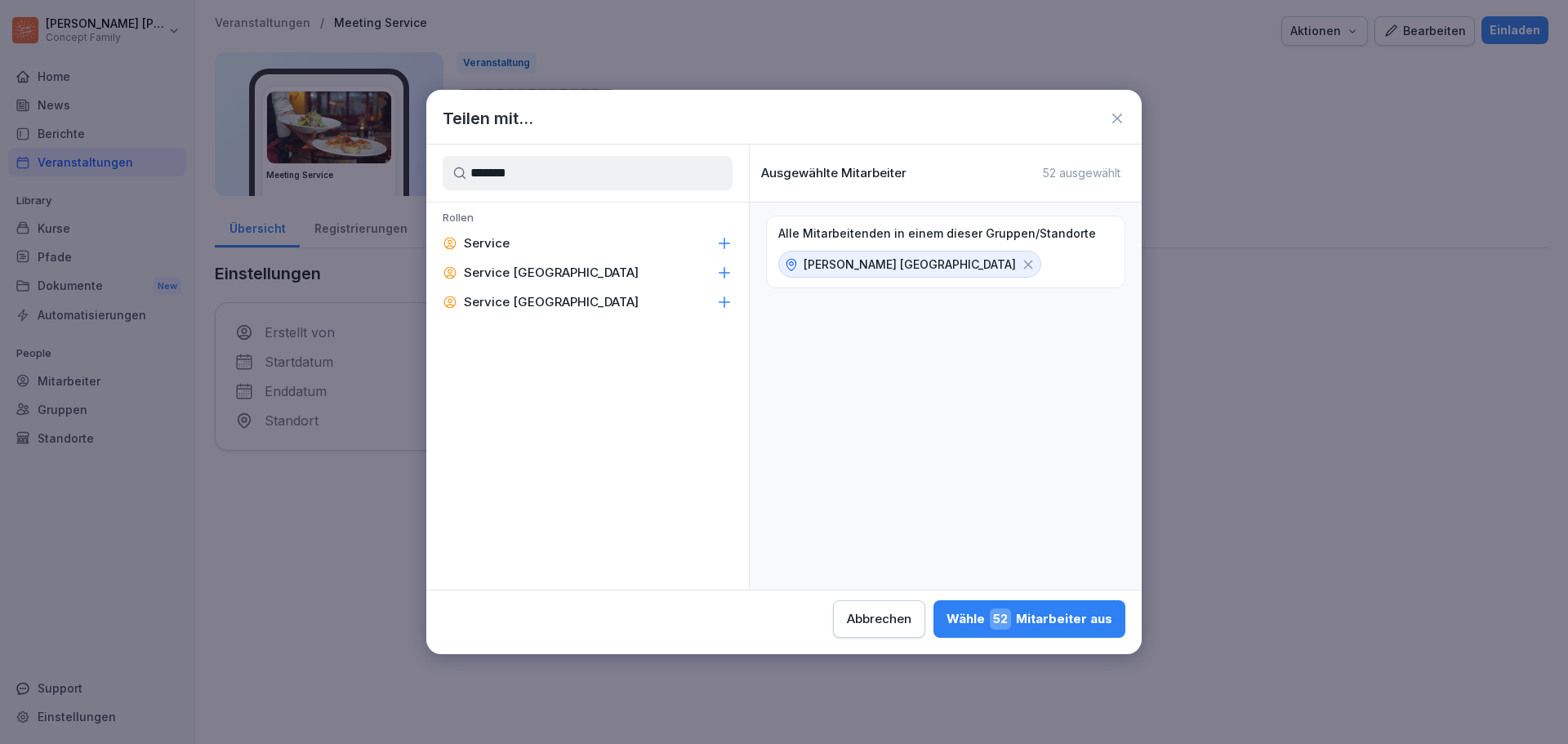
type input "*******"
click at [495, 242] on p "Service" at bounding box center [487, 243] width 45 height 17
click at [1073, 623] on div "Wähle 23 Mitarbeiter aus" at bounding box center [1030, 619] width 166 height 21
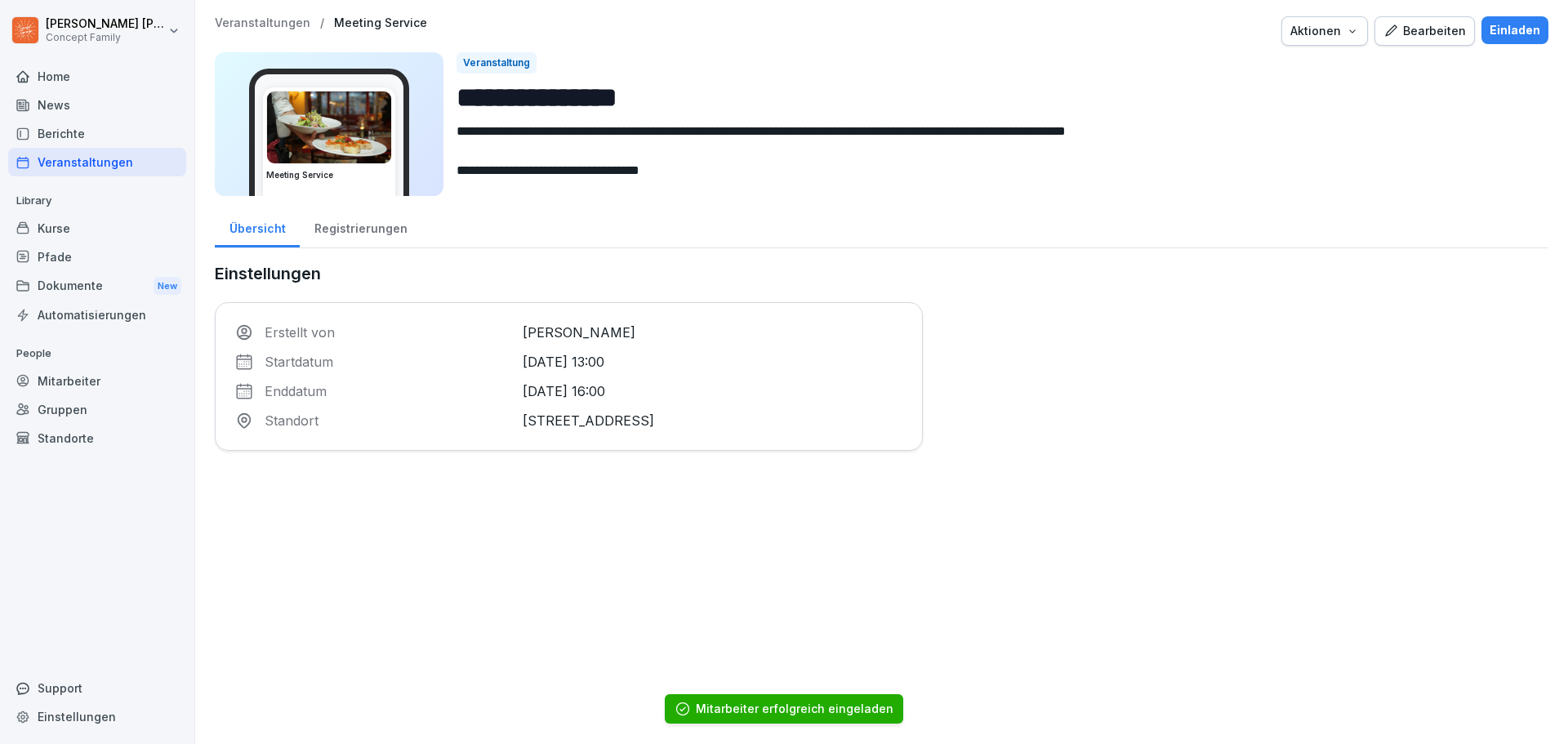
click at [107, 162] on div "Veranstaltungen" at bounding box center [97, 162] width 178 height 29
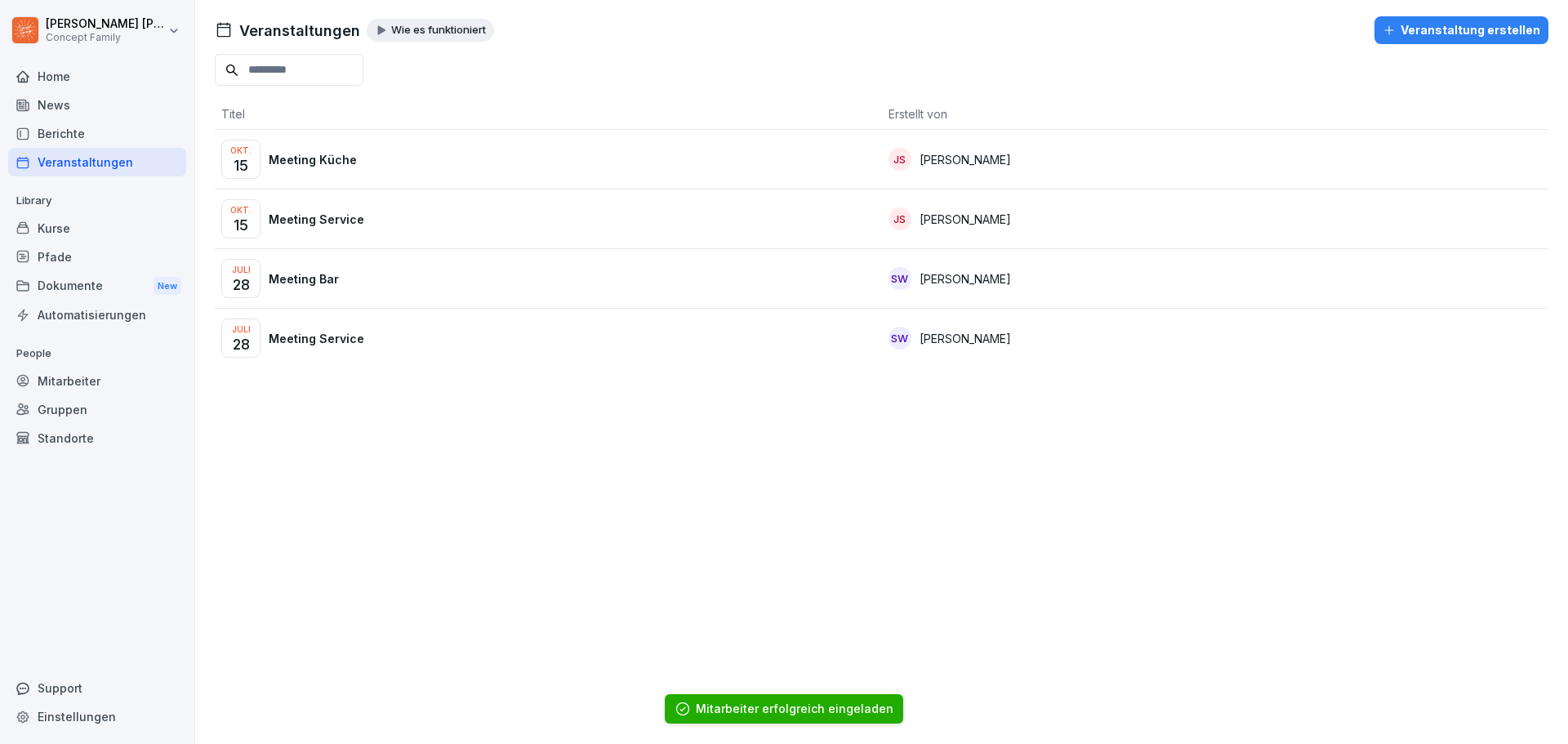
click at [339, 162] on p "Meeting Küche" at bounding box center [313, 160] width 88 height 17
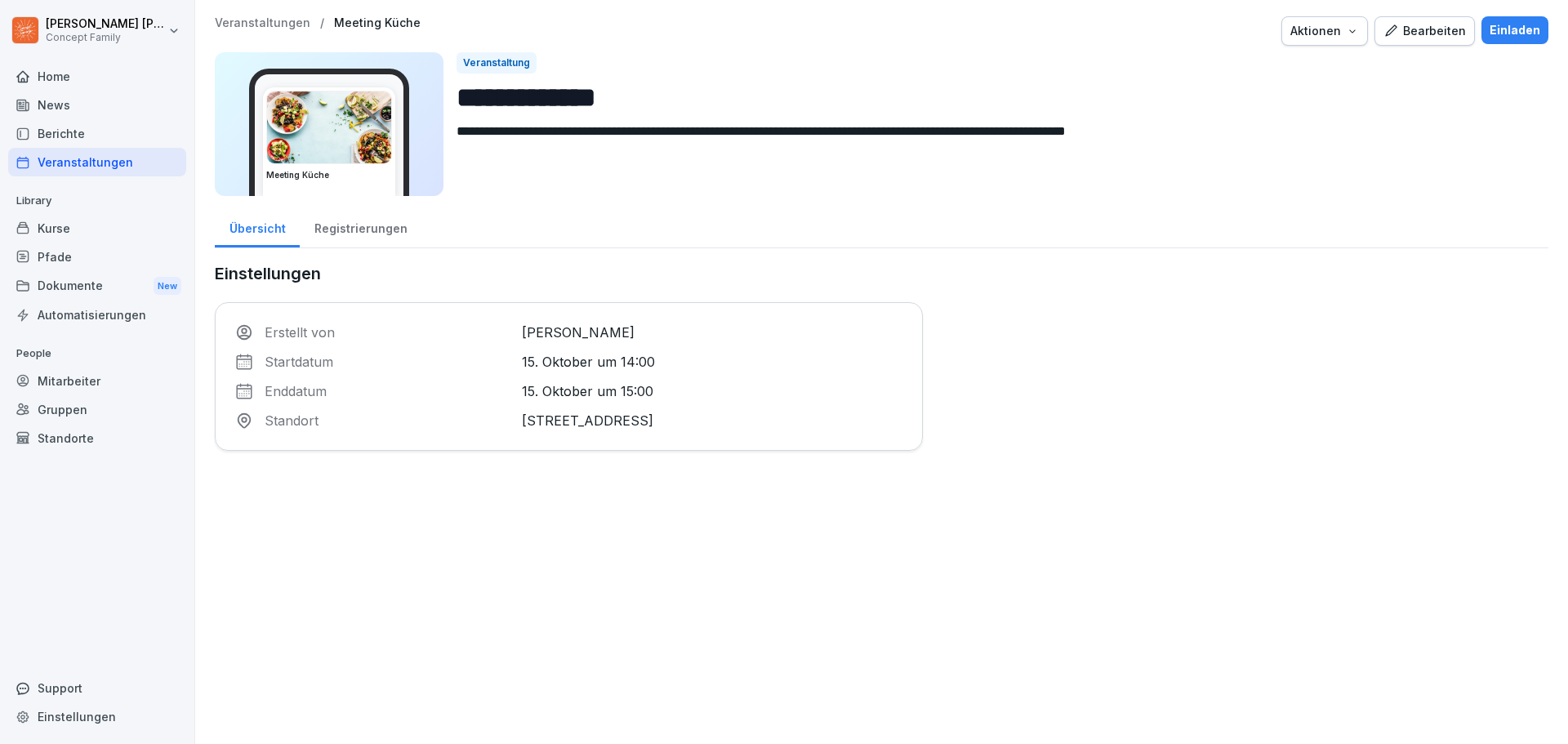
click at [1517, 32] on div "Einladen" at bounding box center [1515, 30] width 51 height 18
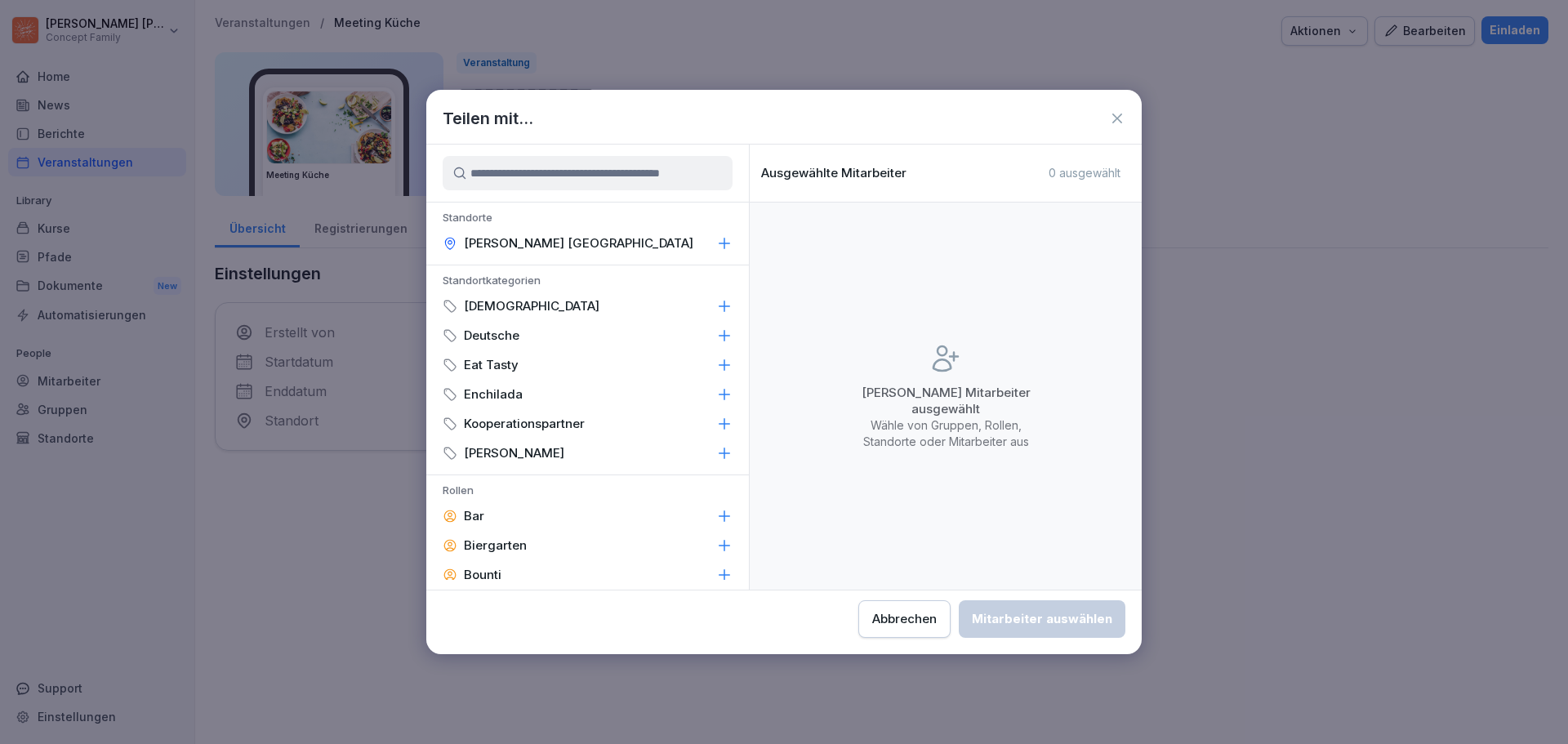
click at [913, 621] on div "Abbrechen" at bounding box center [904, 618] width 65 height 18
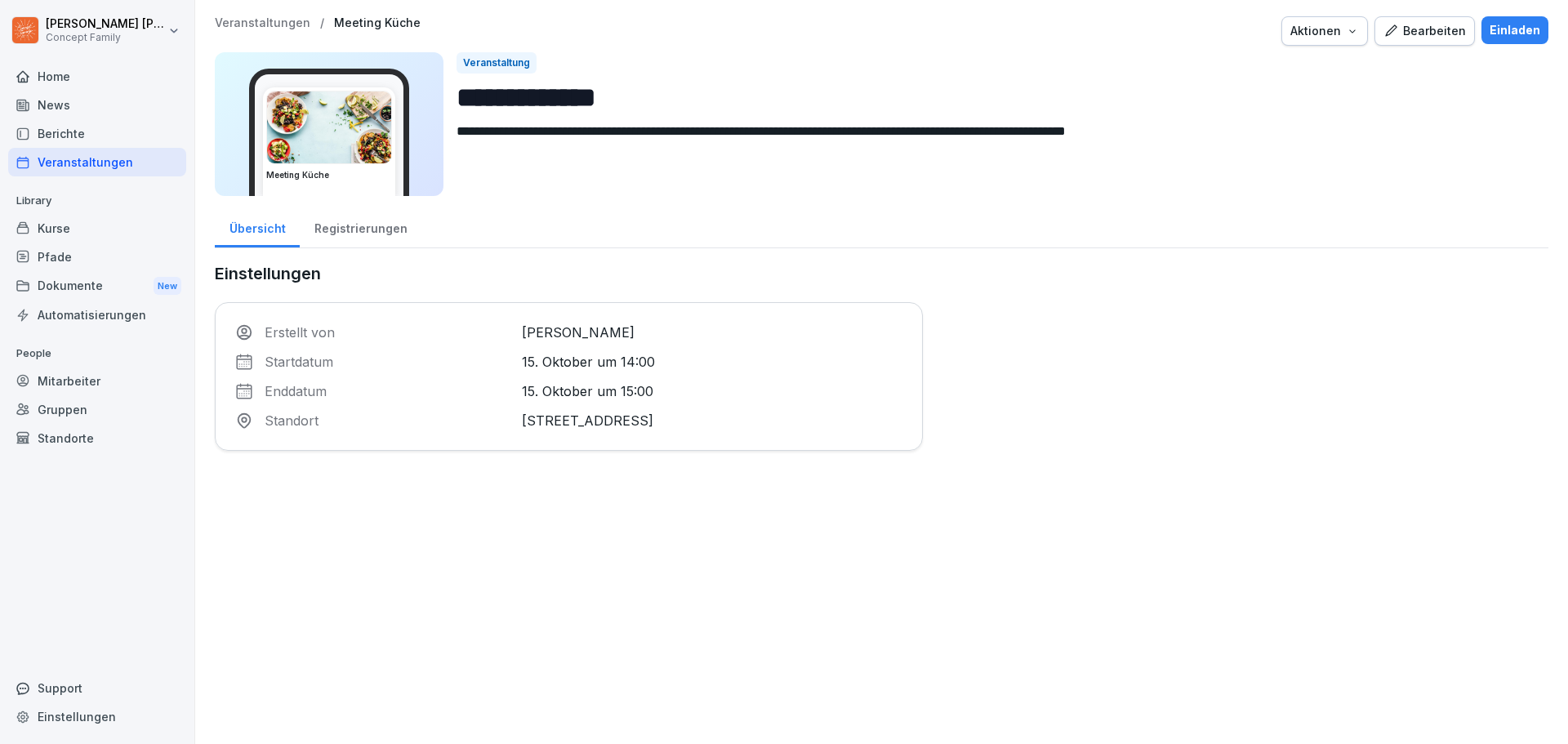
click at [363, 232] on div "Registrierungen" at bounding box center [360, 227] width 121 height 42
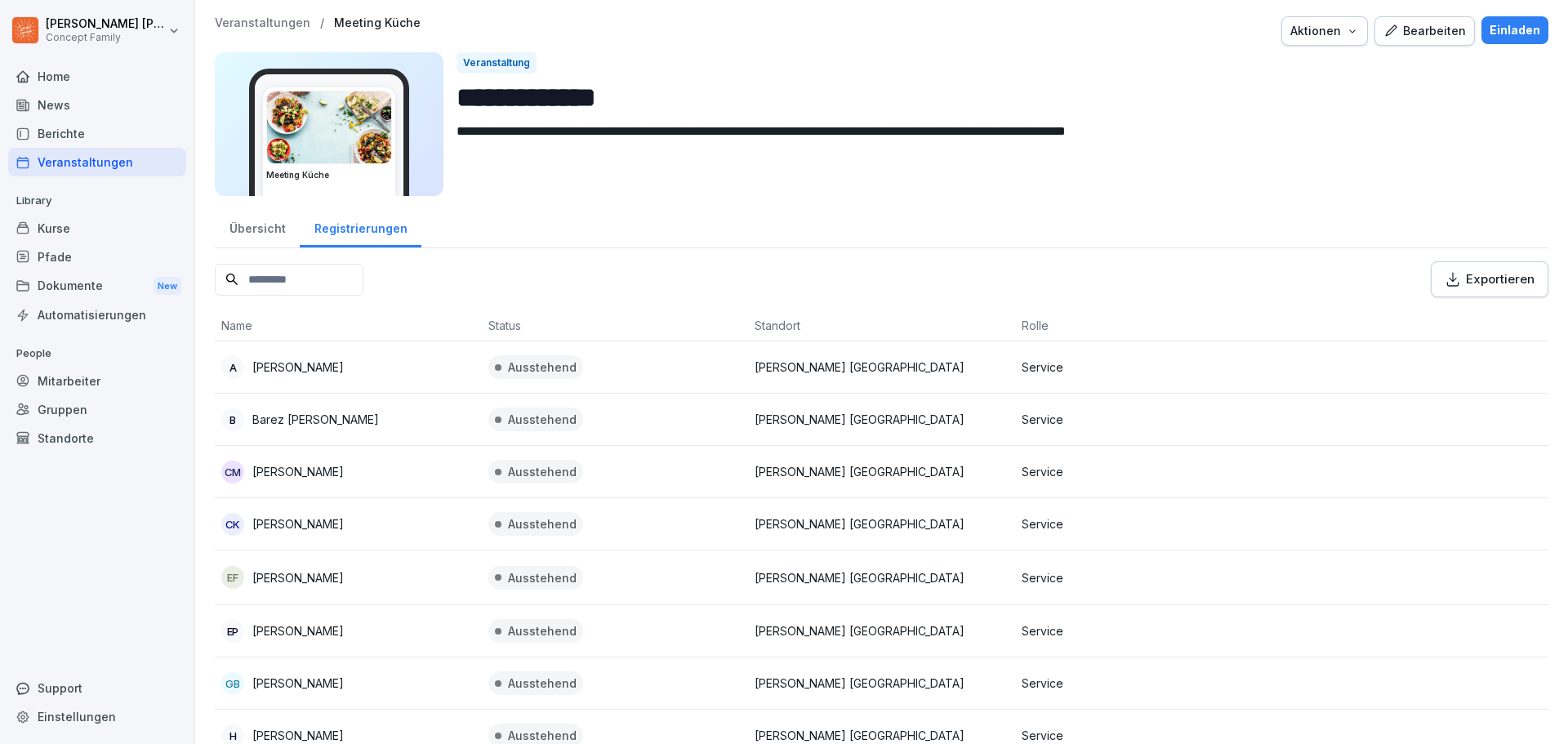
click at [1517, 31] on div "Einladen" at bounding box center [1515, 30] width 51 height 18
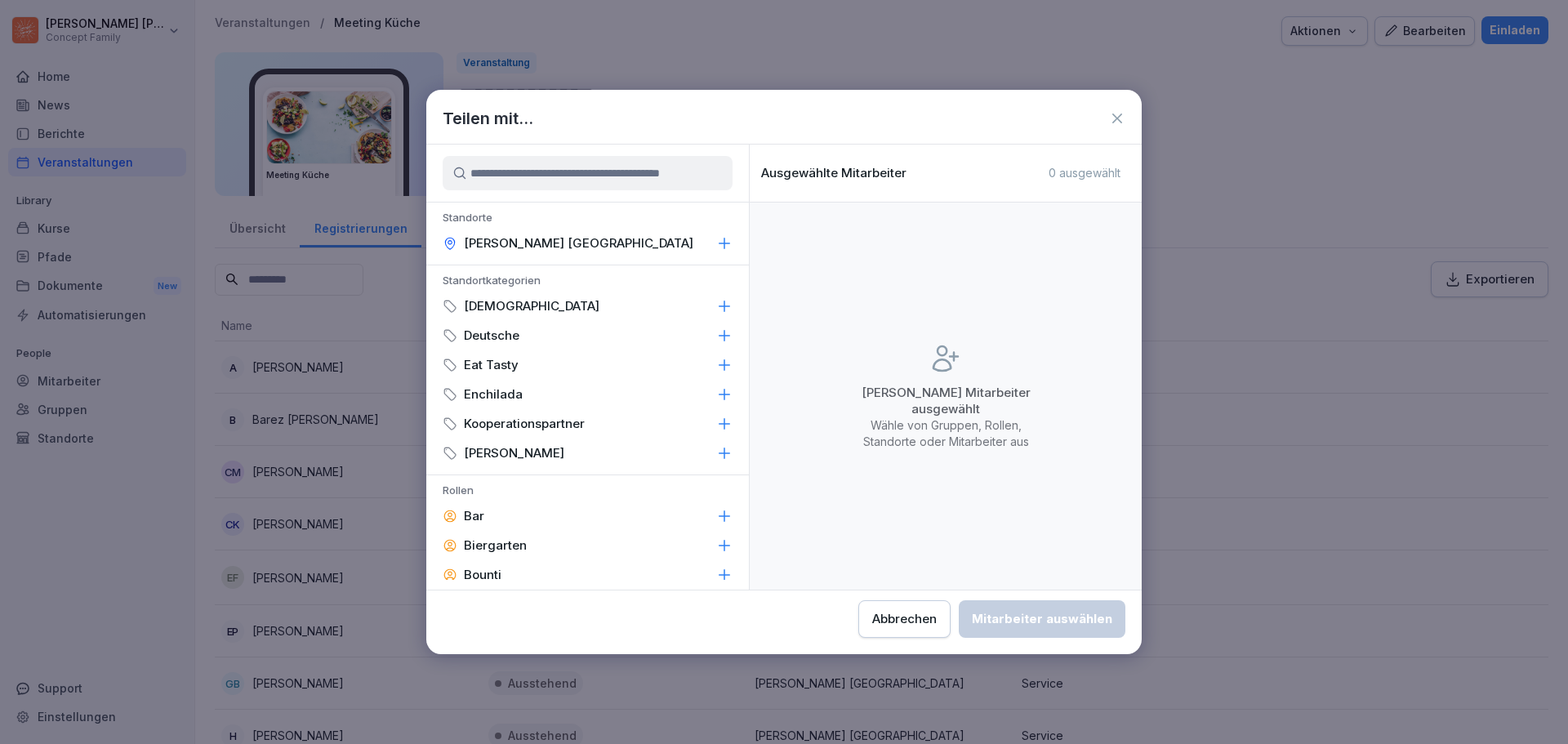
click at [924, 622] on div "Abbrechen" at bounding box center [904, 618] width 65 height 18
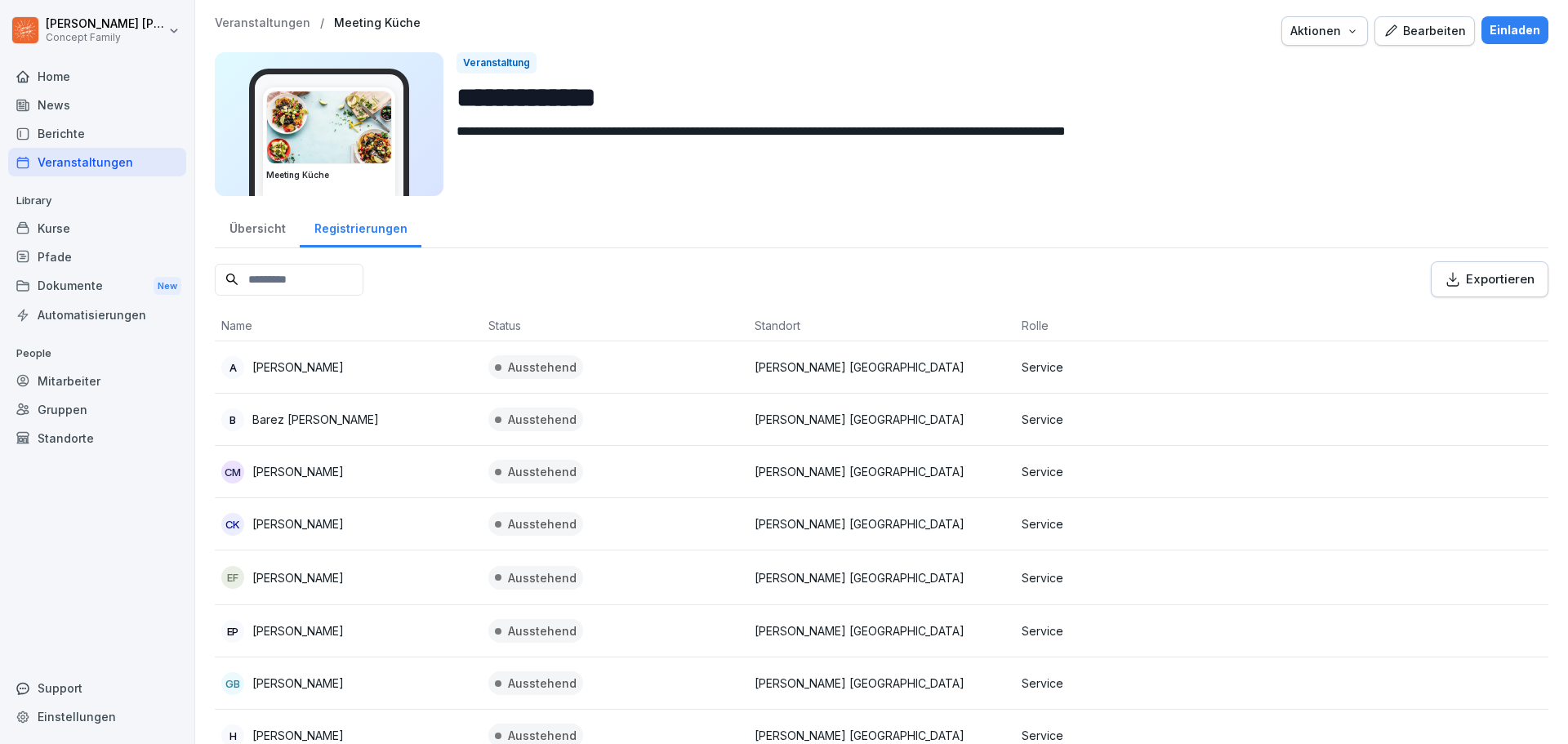
click at [270, 243] on div "Übersicht" at bounding box center [257, 227] width 85 height 42
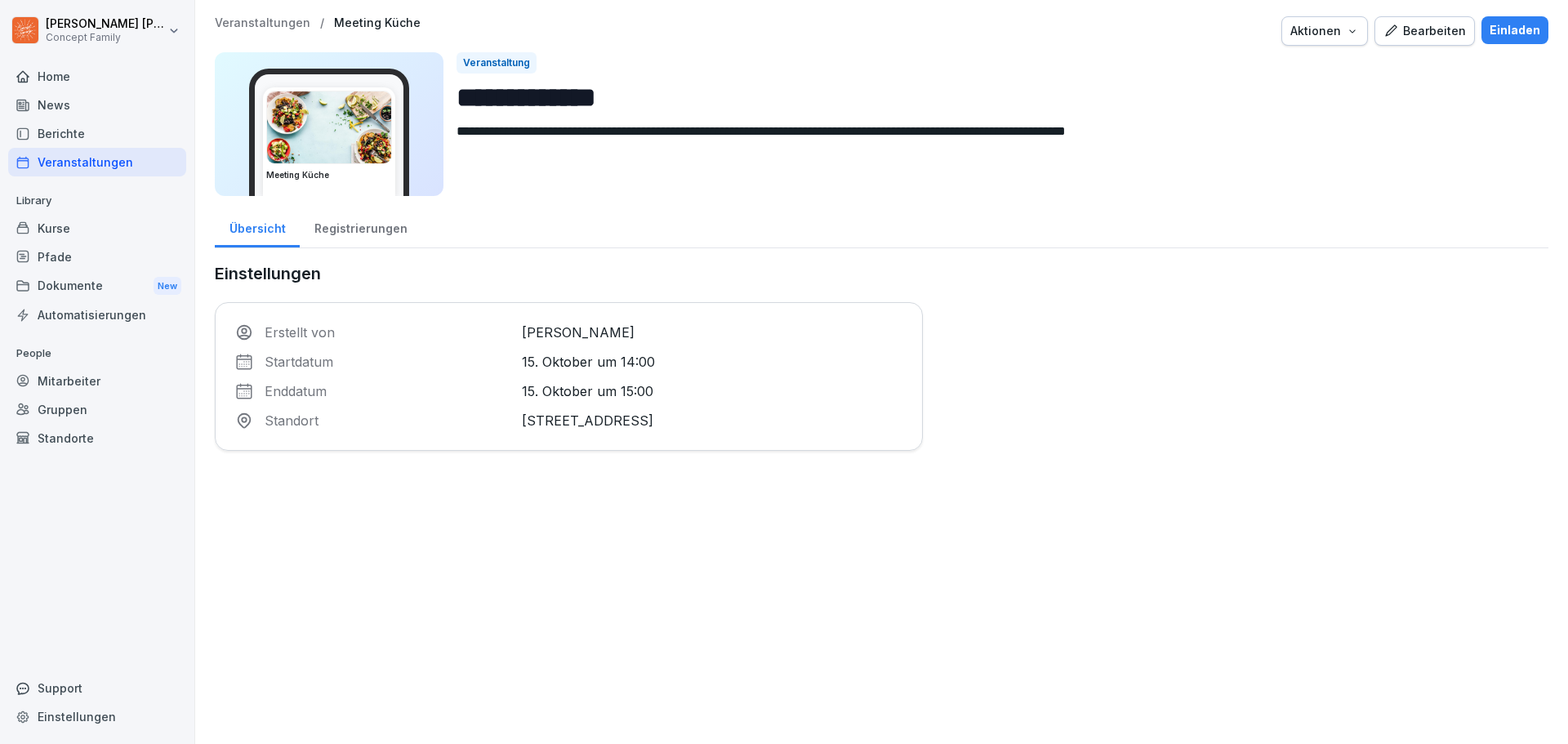
click at [252, 231] on div "Übersicht" at bounding box center [257, 227] width 85 height 42
click at [1412, 32] on div "Bearbeiten" at bounding box center [1425, 31] width 82 height 18
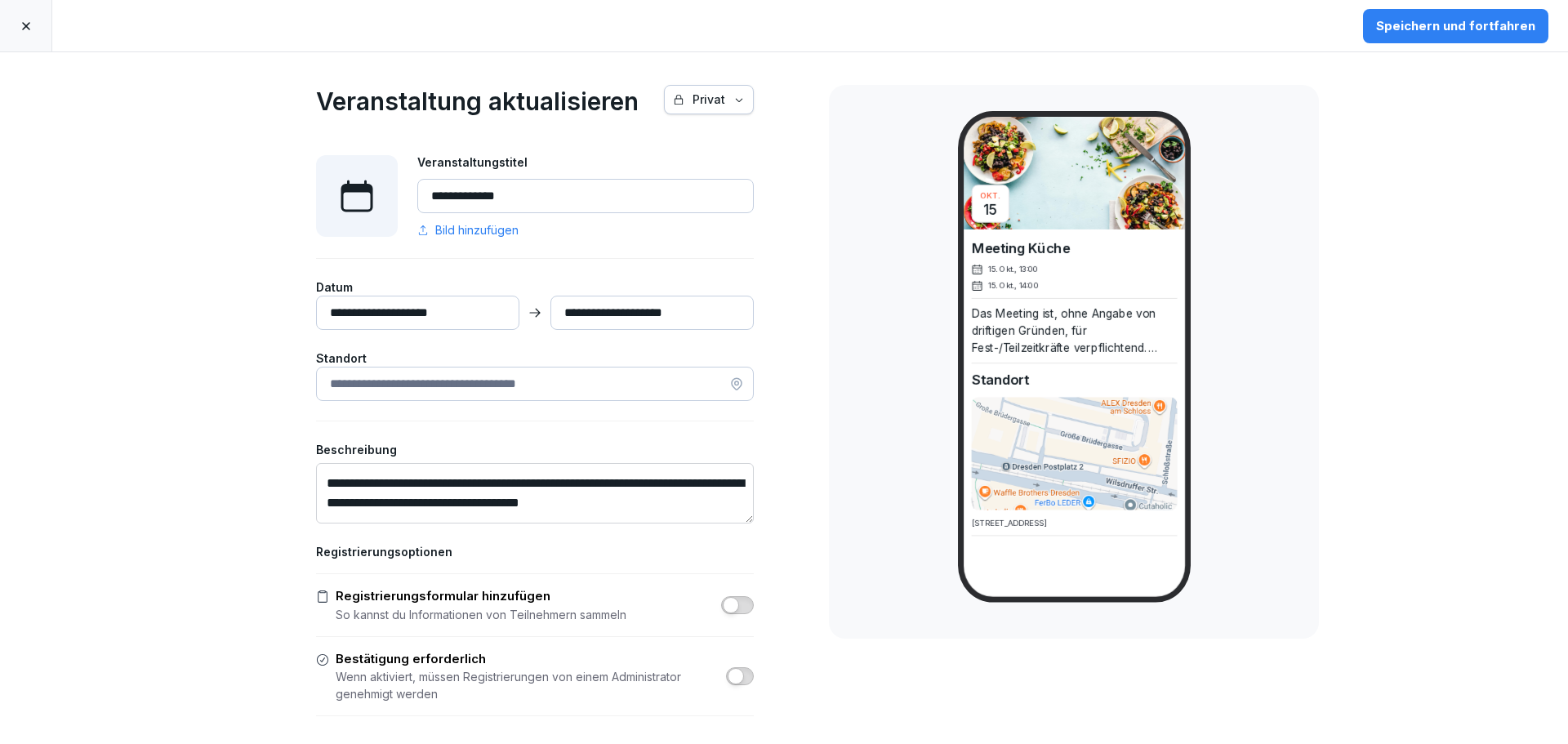
click at [1469, 24] on div "Speichern und fortfahren" at bounding box center [1455, 26] width 159 height 18
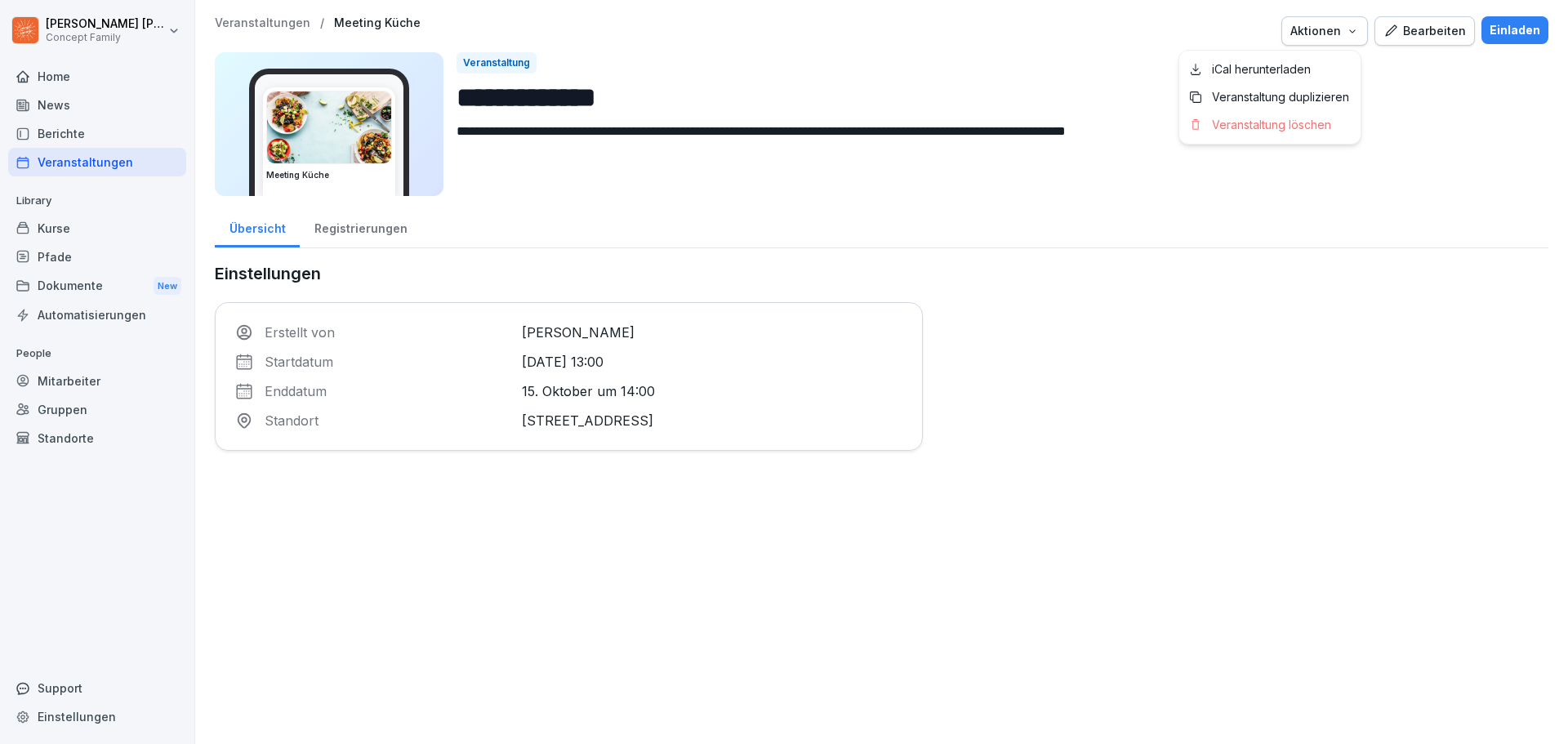
click at [1346, 32] on icon "button" at bounding box center [1352, 31] width 13 height 13
click at [1310, 95] on p "Veranstaltung duplizieren" at bounding box center [1280, 97] width 137 height 15
click at [1495, 33] on div "Einladen" at bounding box center [1515, 30] width 51 height 18
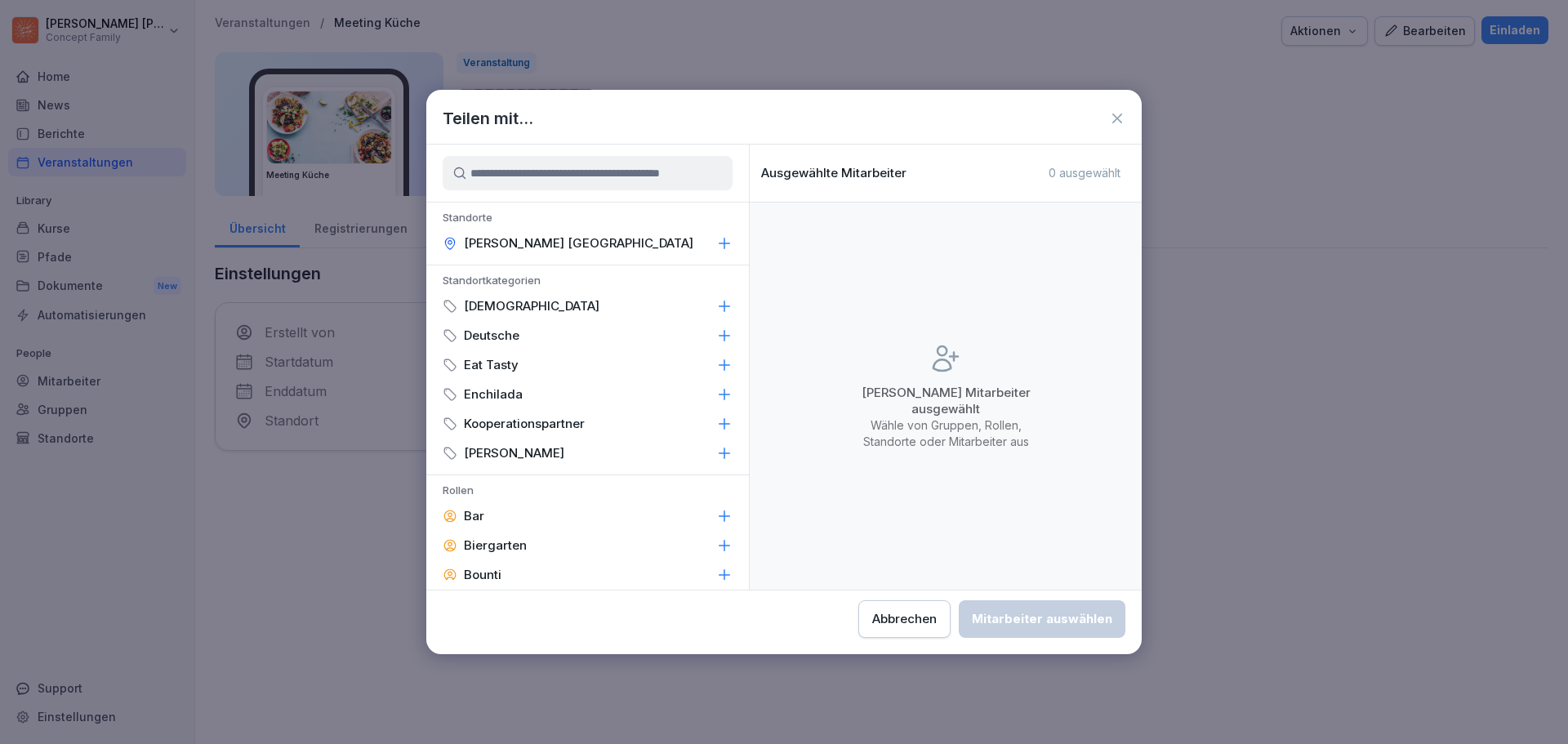
click at [1119, 121] on icon at bounding box center [1117, 118] width 17 height 17
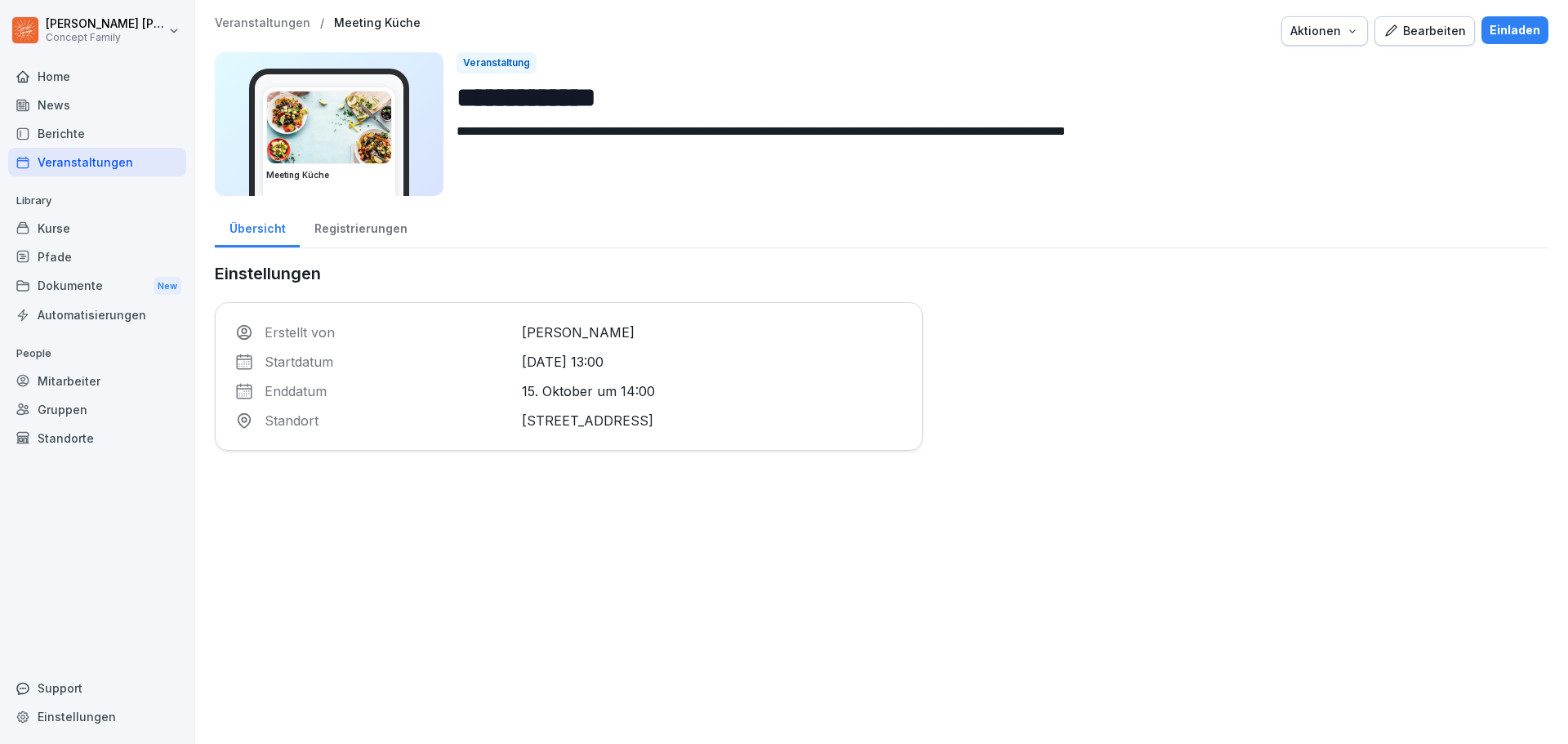
click at [370, 229] on div "Registrierungen" at bounding box center [360, 227] width 121 height 42
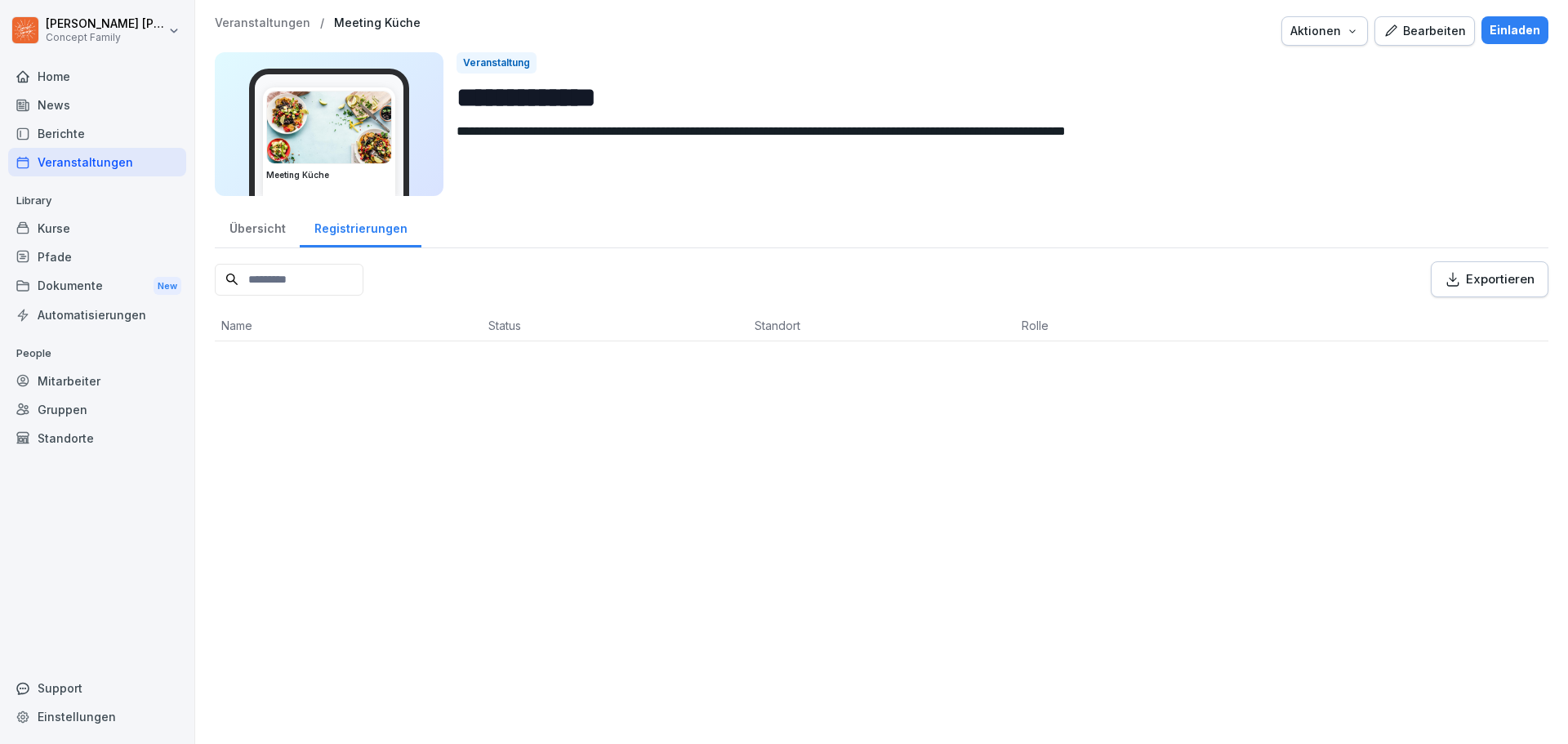
click at [84, 162] on div "Veranstaltungen" at bounding box center [97, 162] width 178 height 29
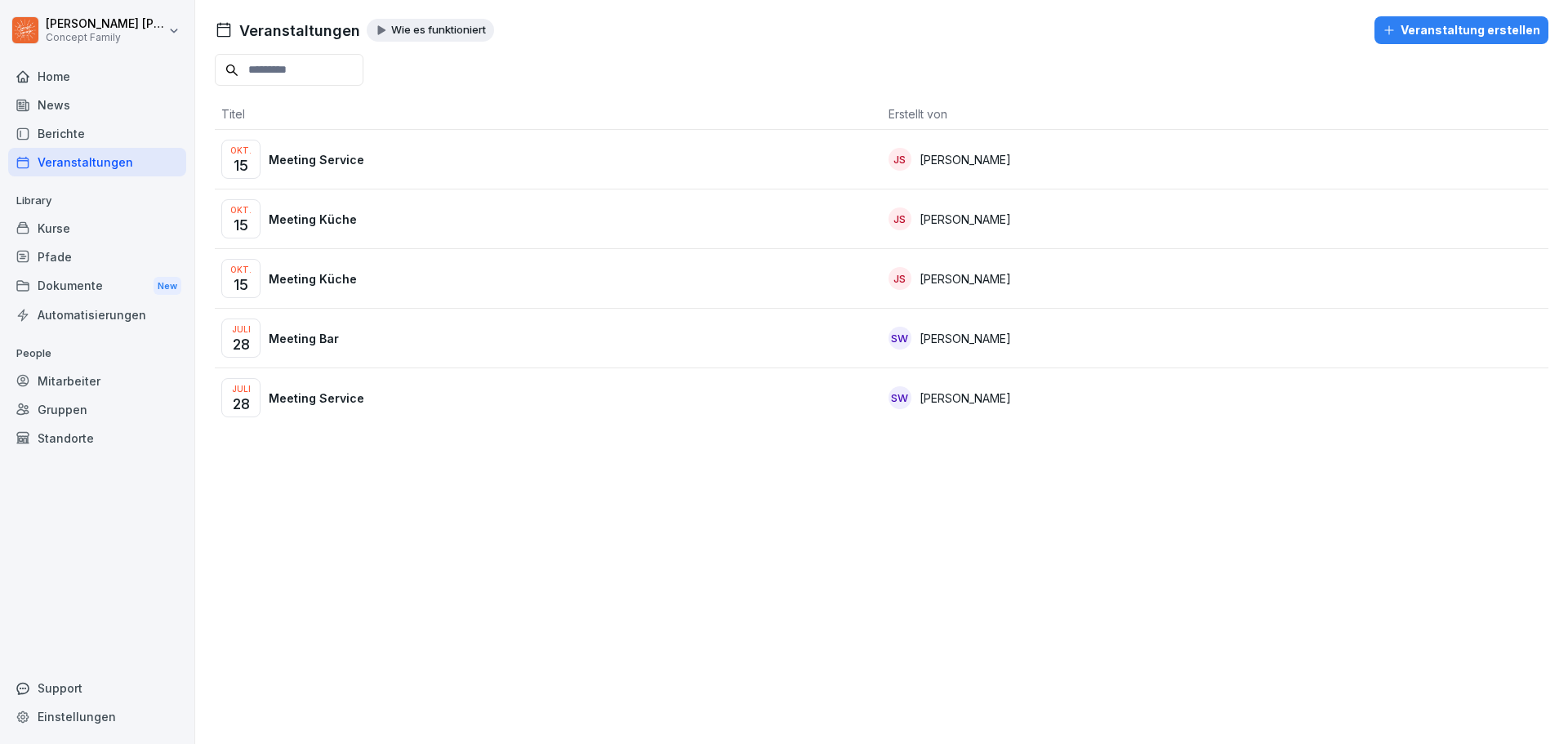
click at [335, 290] on div "Okt. 15 Meeting Küche" at bounding box center [548, 278] width 654 height 39
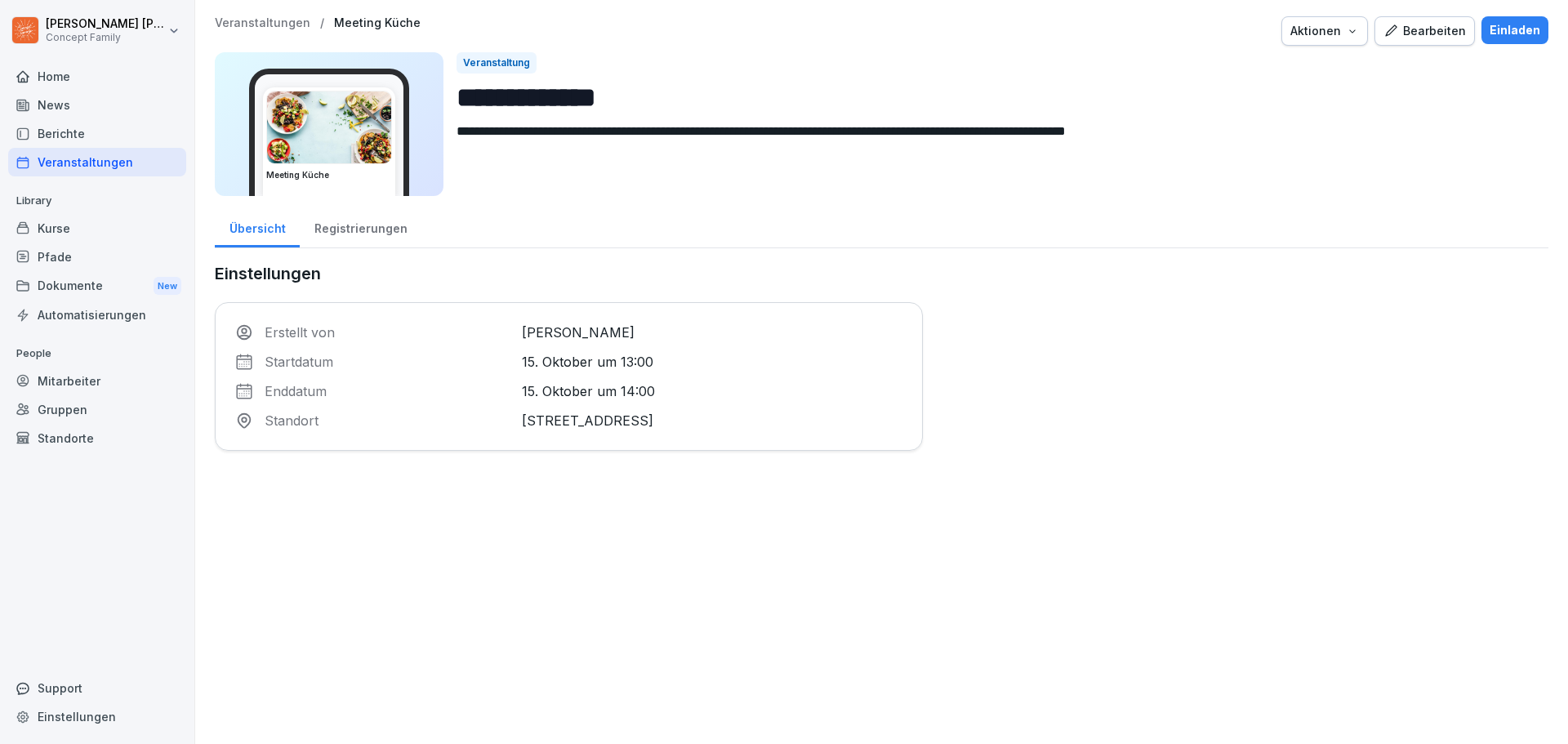
click at [400, 232] on div "Registrierungen" at bounding box center [360, 227] width 121 height 42
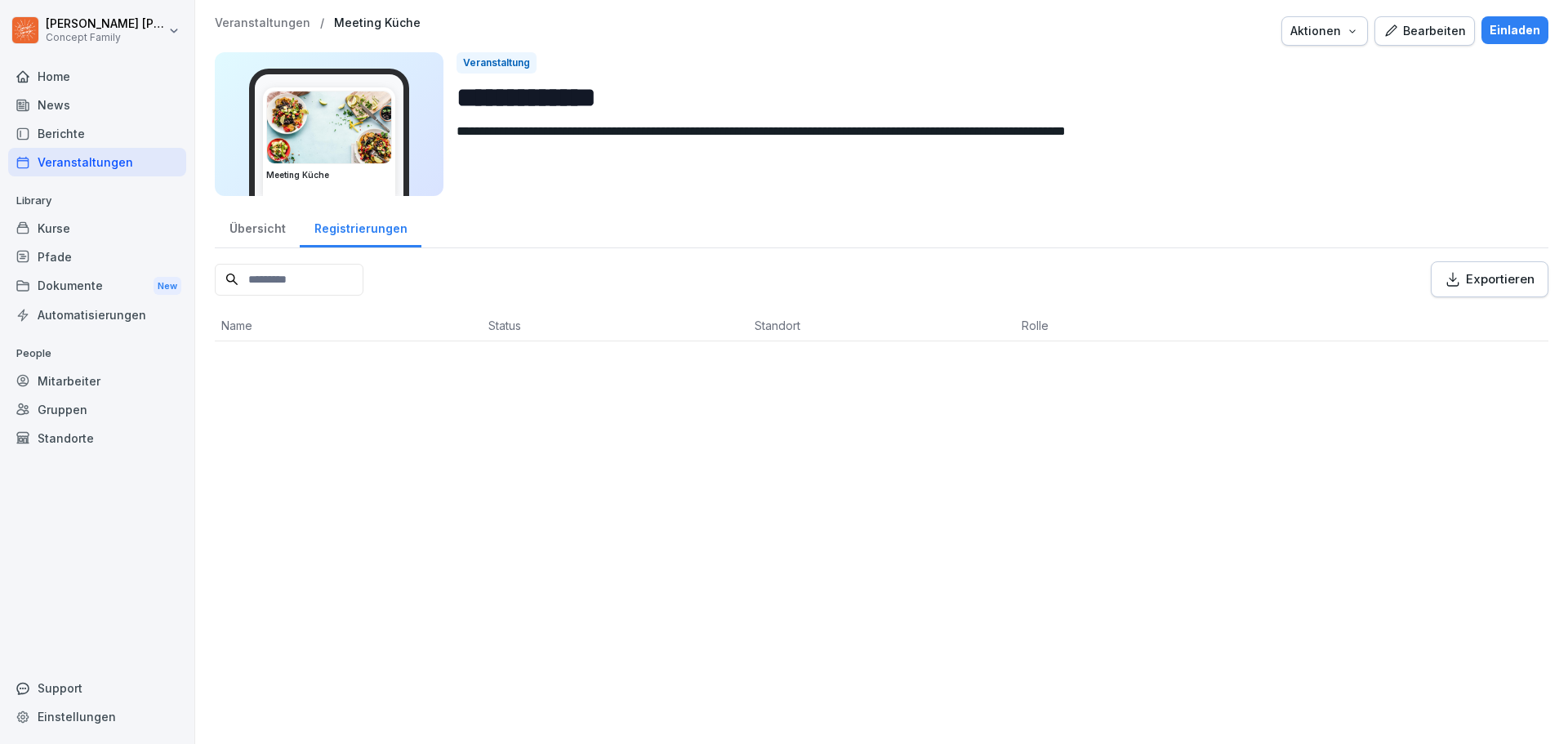
click at [97, 167] on div "Veranstaltungen" at bounding box center [97, 162] width 178 height 29
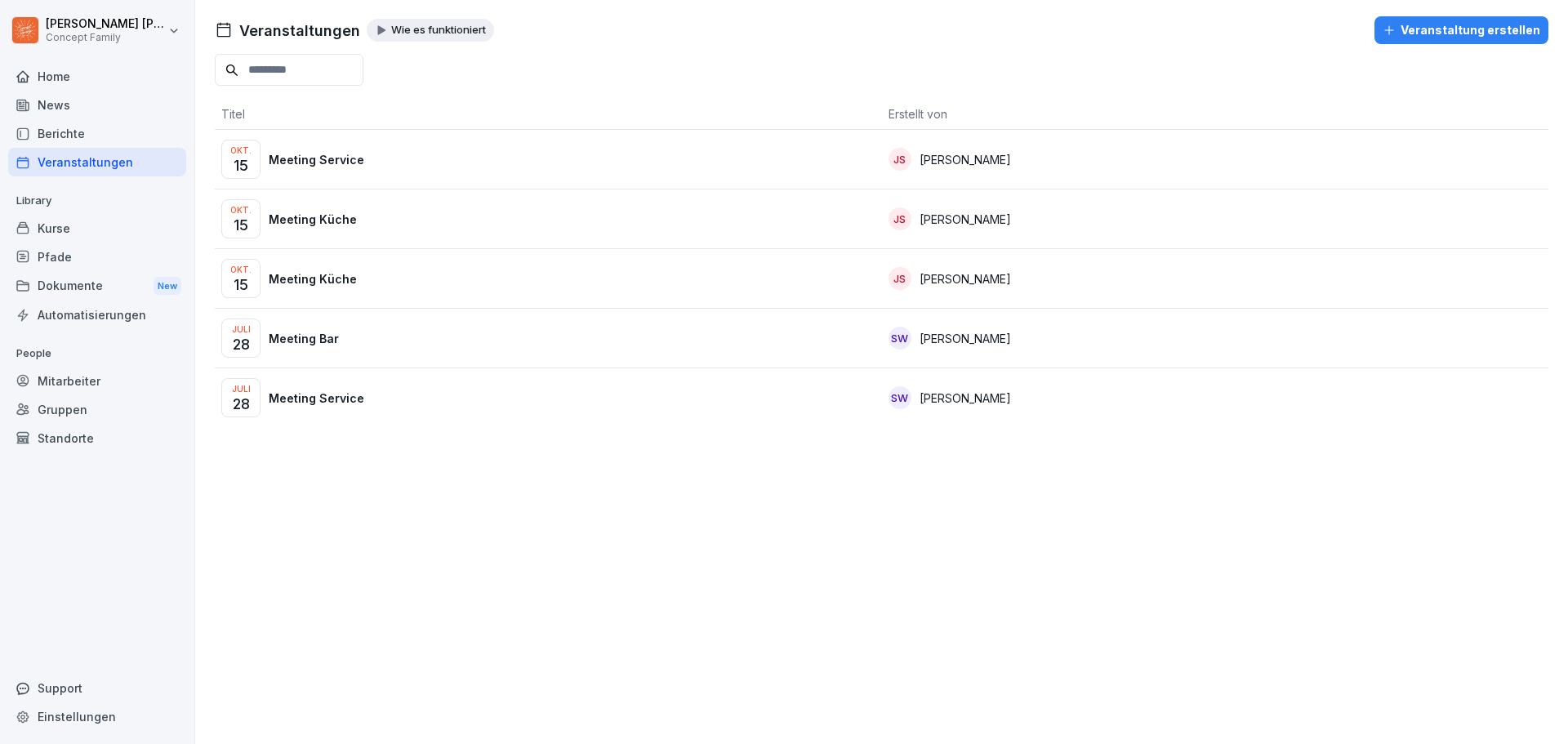
click at [332, 221] on p "Meeting Küche" at bounding box center [313, 219] width 88 height 17
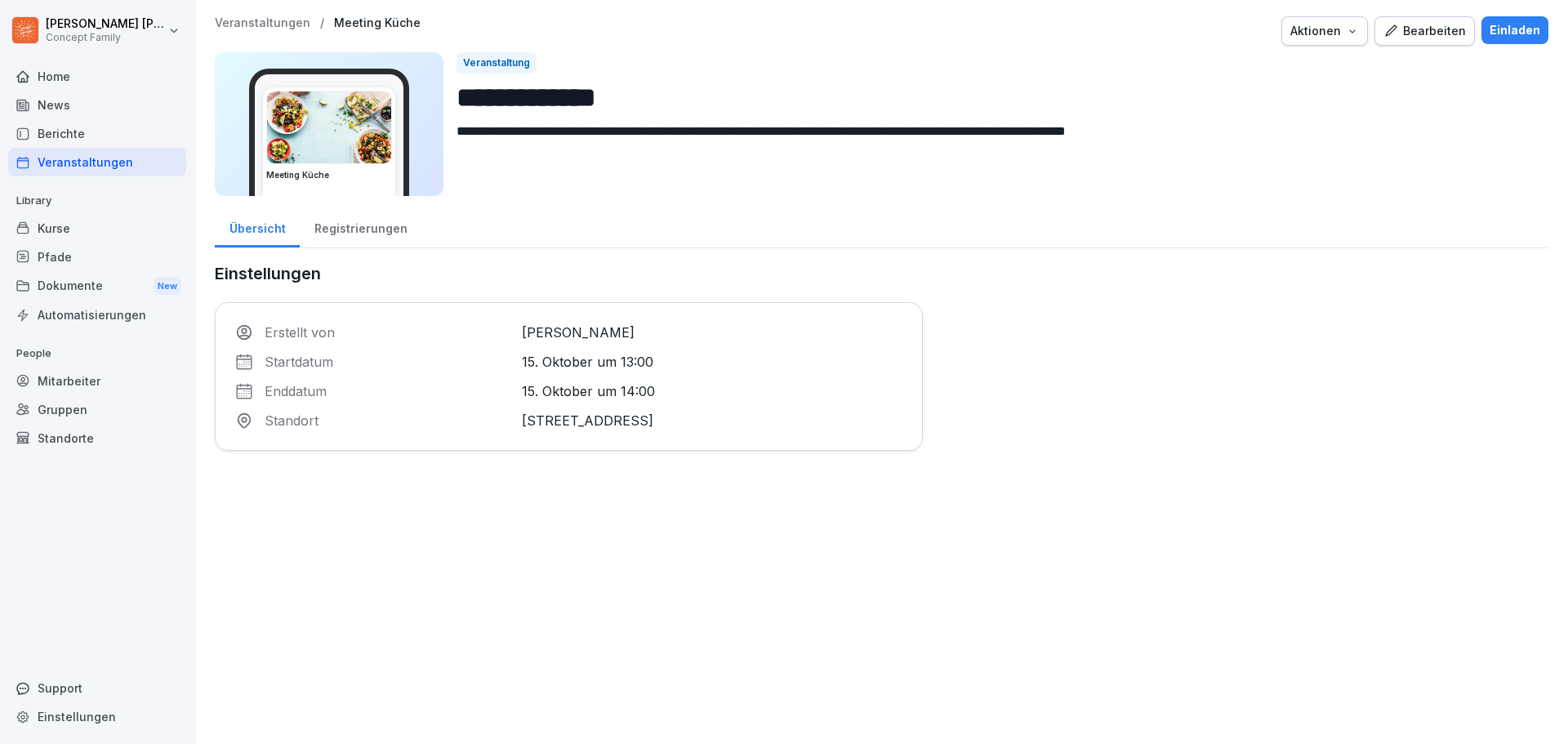
click at [341, 230] on div "Registrierungen" at bounding box center [360, 227] width 121 height 42
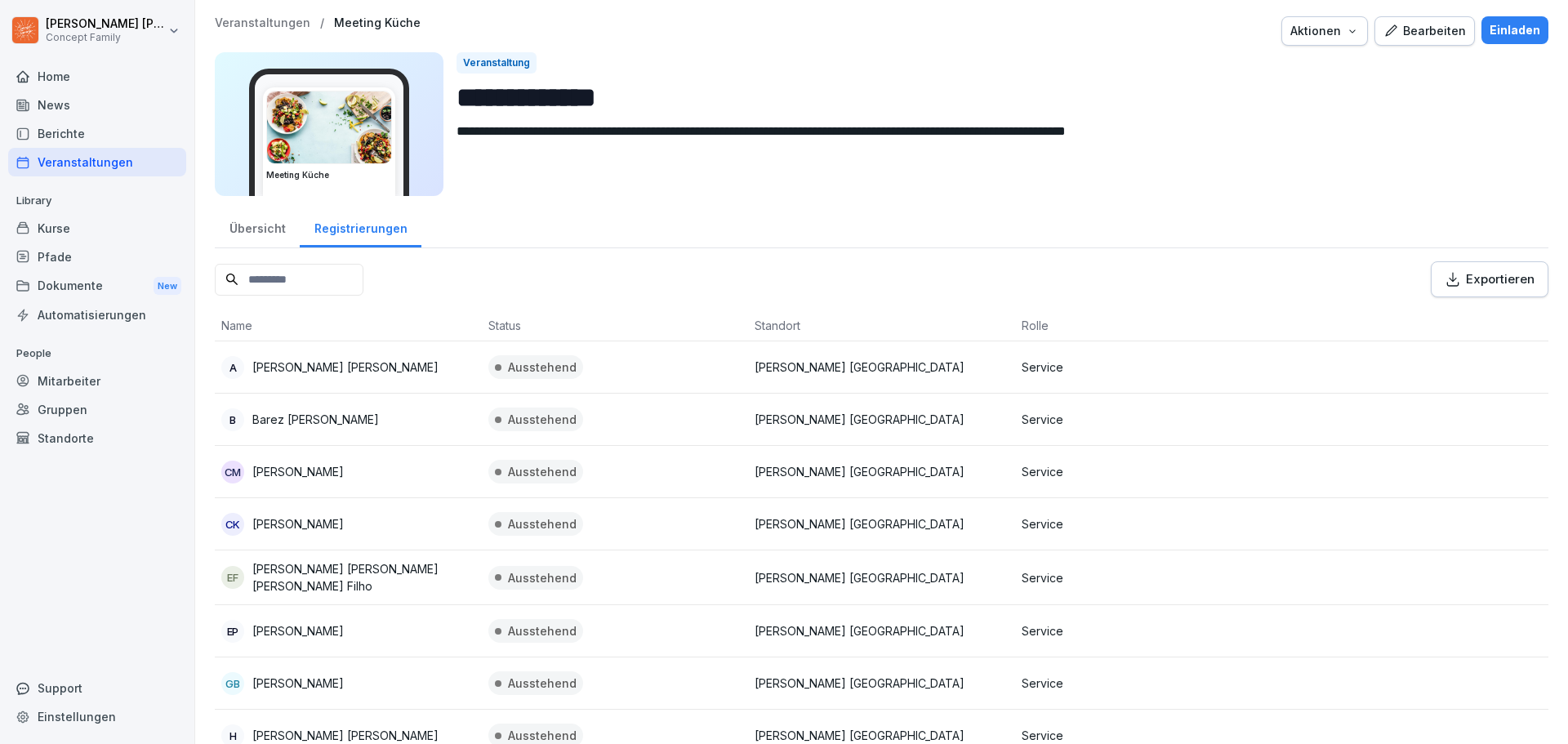
click at [1349, 32] on icon "button" at bounding box center [1351, 31] width 6 height 3
click at [1261, 124] on p "Veranstaltung löschen" at bounding box center [1271, 125] width 119 height 15
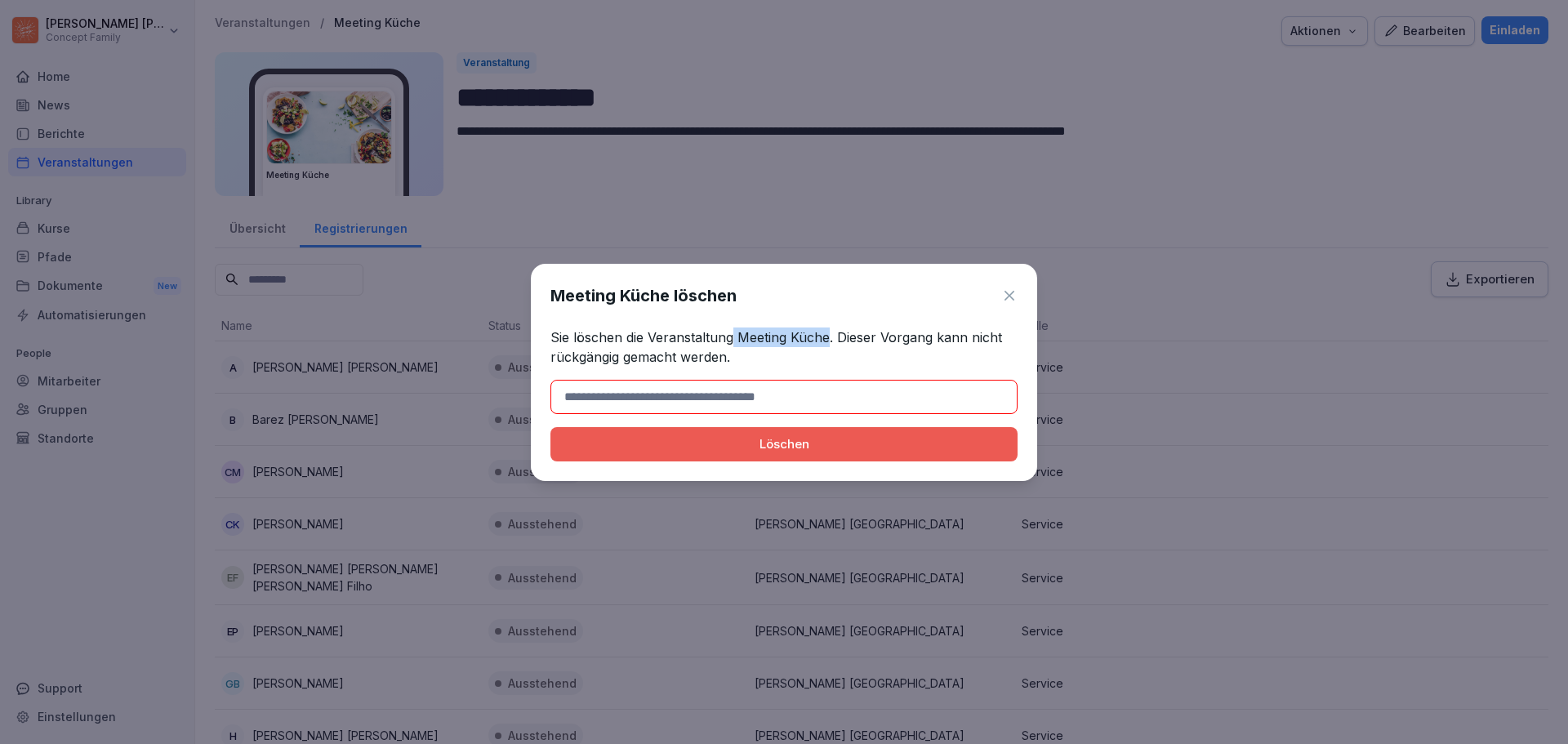
drag, startPoint x: 734, startPoint y: 335, endPoint x: 826, endPoint y: 333, distance: 92.0
click at [826, 333] on p "Sie löschen die Veranstaltung Meeting Küche. Dieser Vorgang kann nicht rückgäng…" at bounding box center [784, 347] width 467 height 39
click at [742, 341] on p "Sie löschen die Veranstaltung Meeting Küche. Dieser Vorgang kann nicht rückgäng…" at bounding box center [784, 347] width 467 height 39
drag, startPoint x: 740, startPoint y: 335, endPoint x: 829, endPoint y: 339, distance: 89.1
click at [829, 339] on p "Sie löschen die Veranstaltung Meeting Küche. Dieser Vorgang kann nicht rückgäng…" at bounding box center [784, 347] width 467 height 39
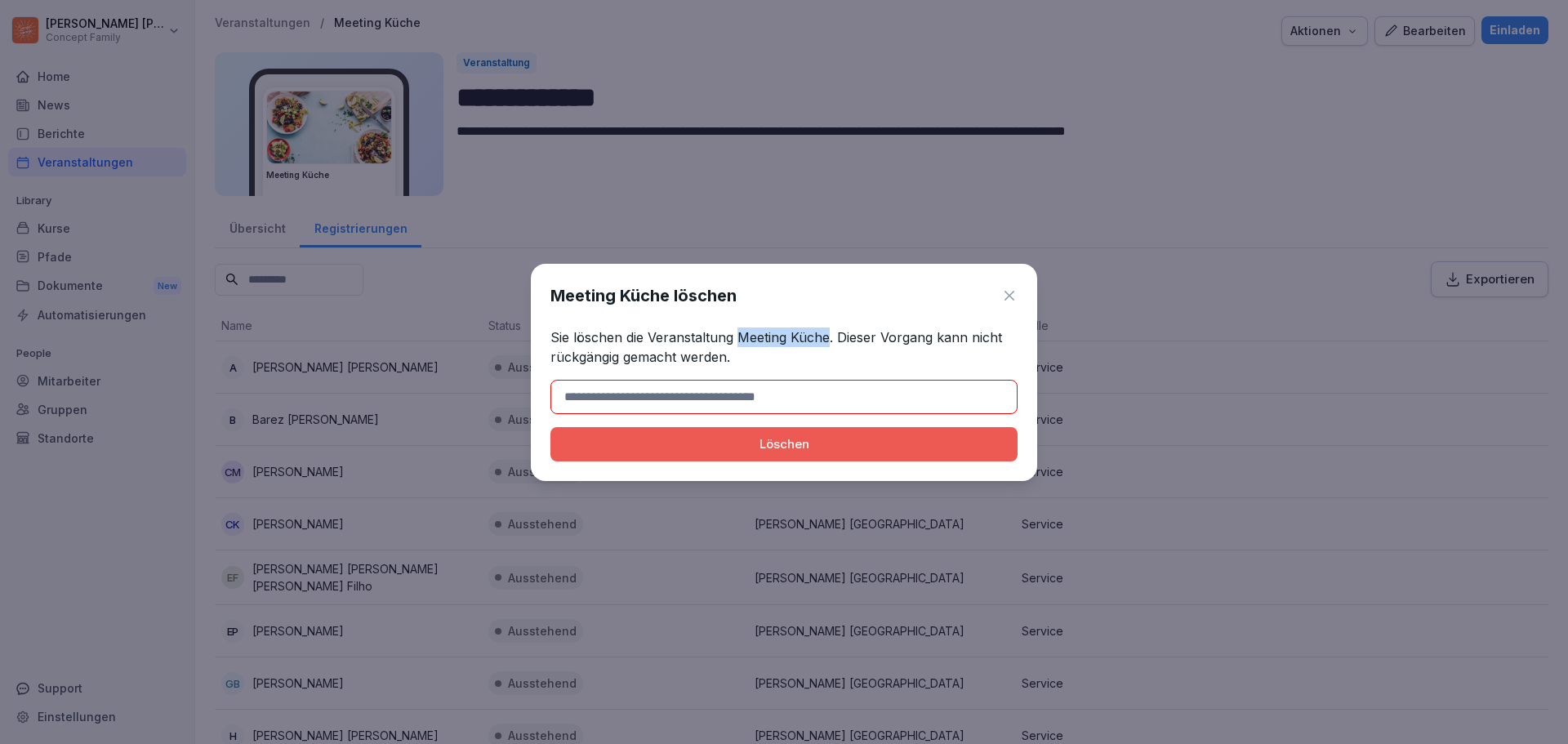
copy p "Meeting Küche"
click at [748, 392] on input at bounding box center [784, 396] width 467 height 34
paste input "**********"
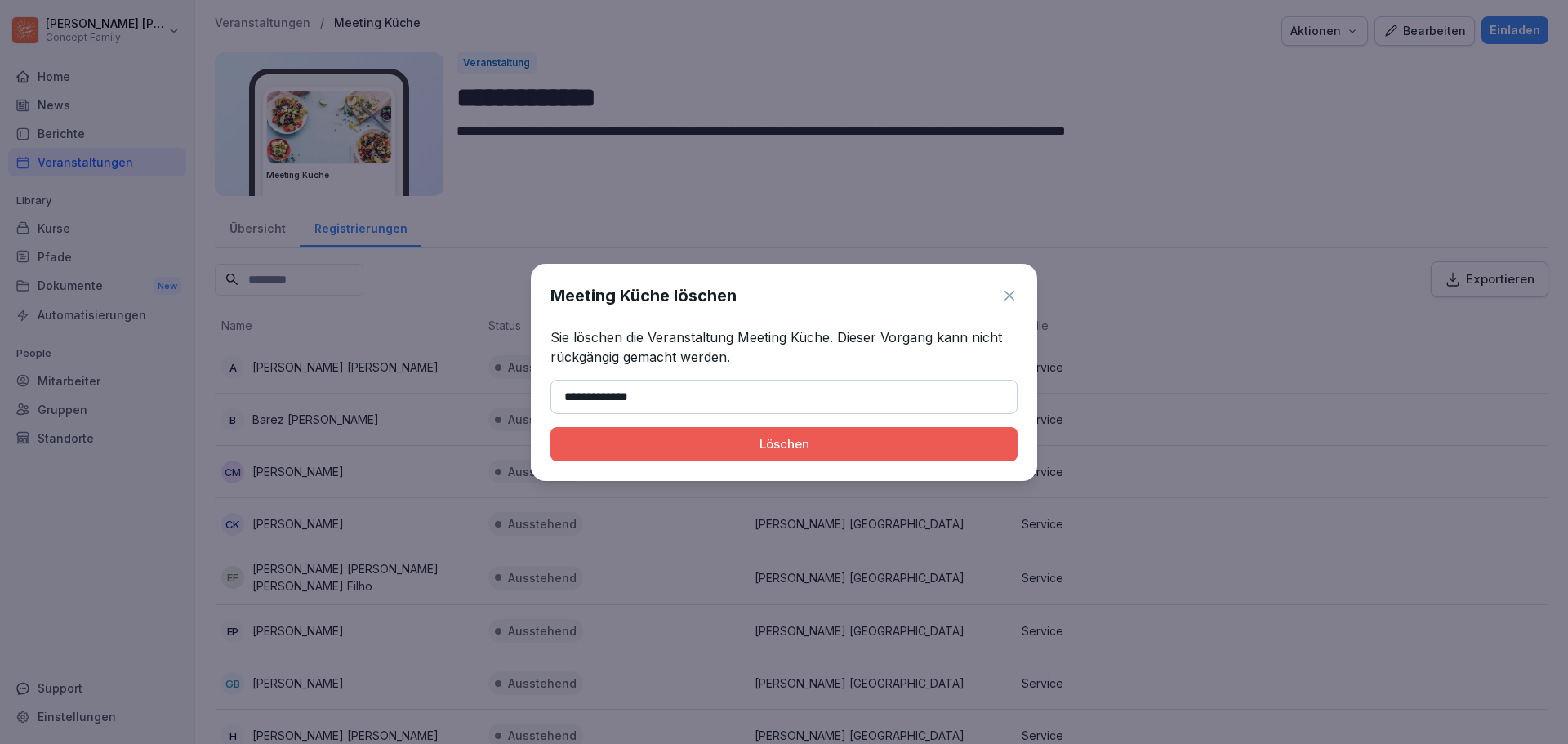
type input "**********"
click at [831, 439] on div "Löschen" at bounding box center [784, 444] width 441 height 18
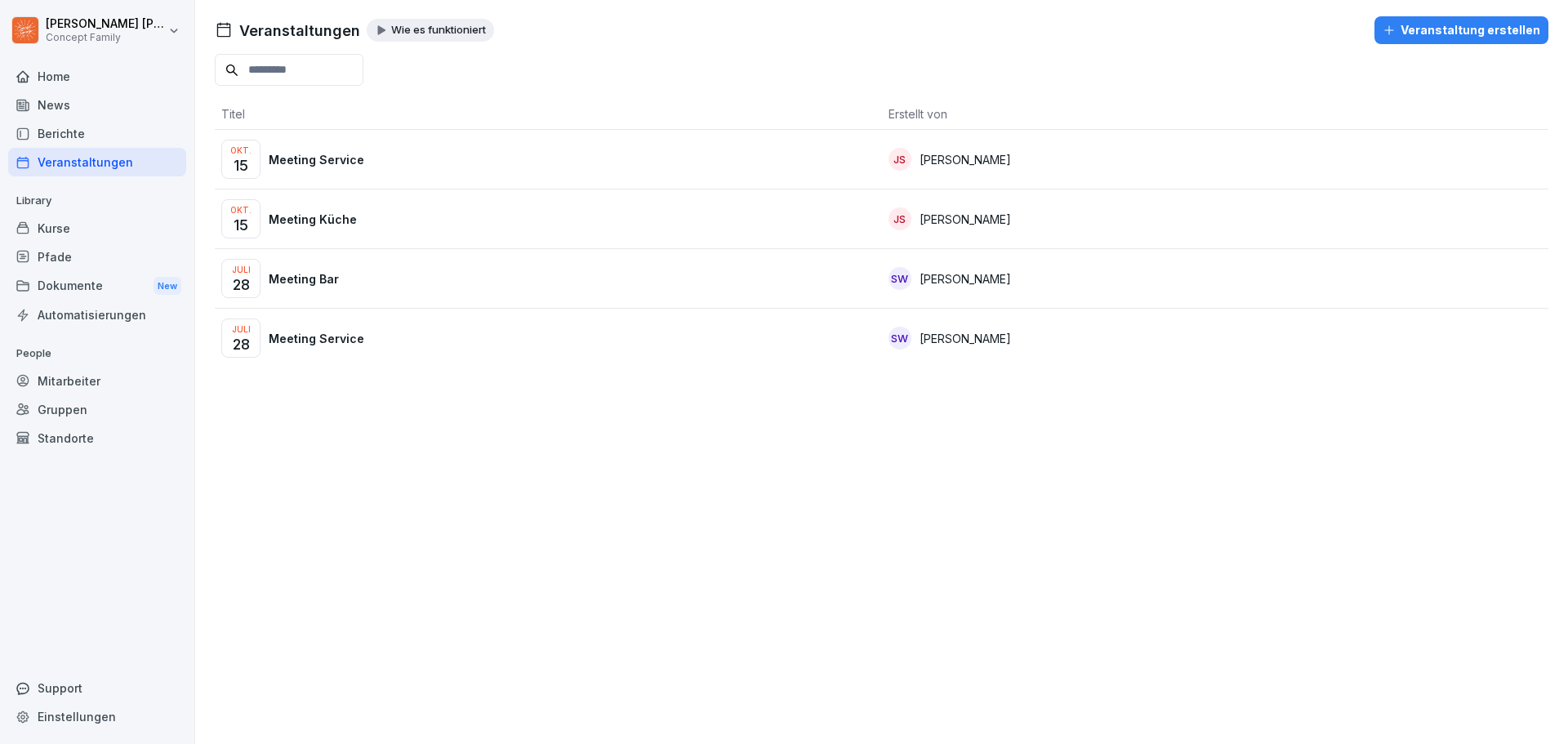
click at [348, 159] on p "Meeting Service" at bounding box center [316, 160] width 95 height 17
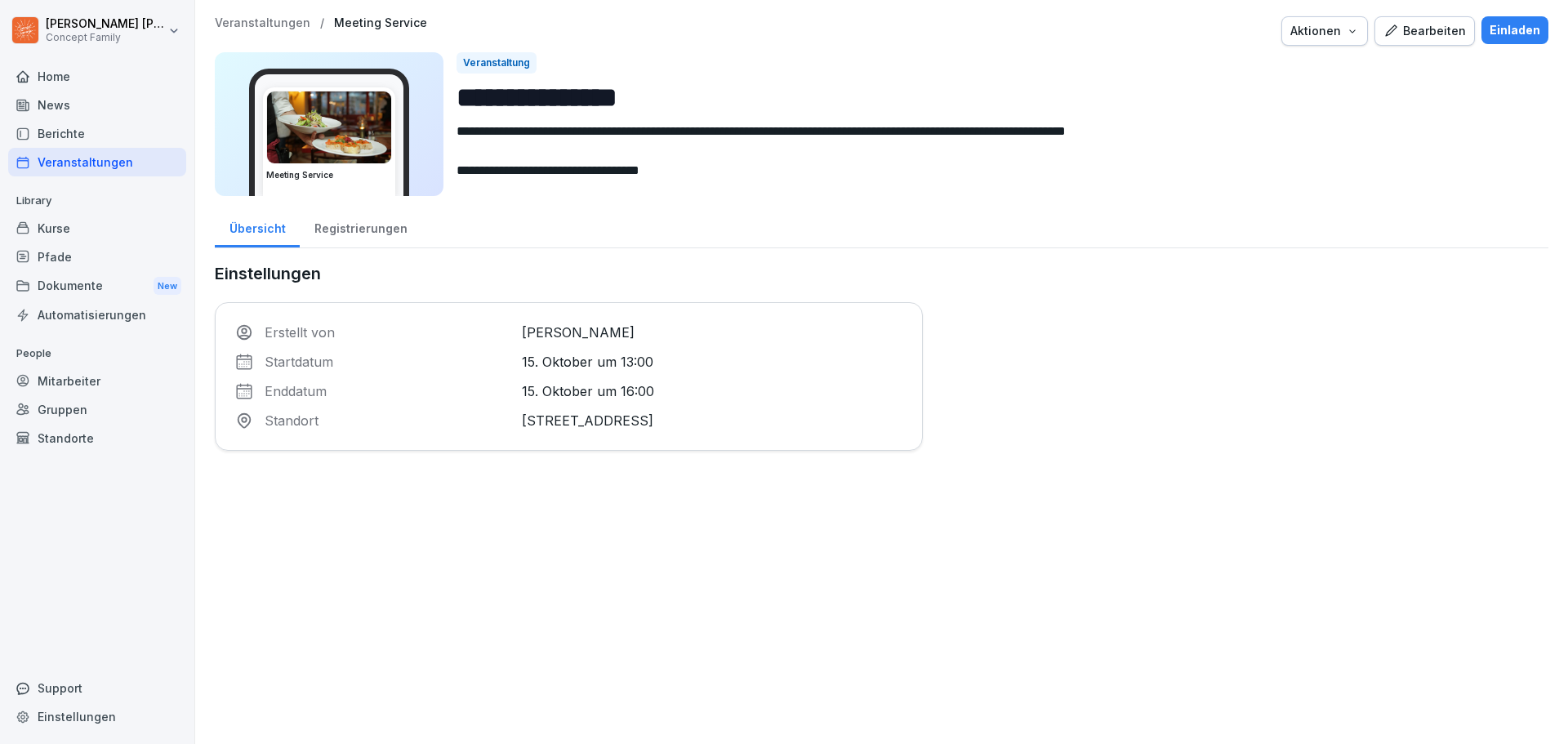
click at [376, 221] on div "Registrierungen" at bounding box center [360, 227] width 121 height 42
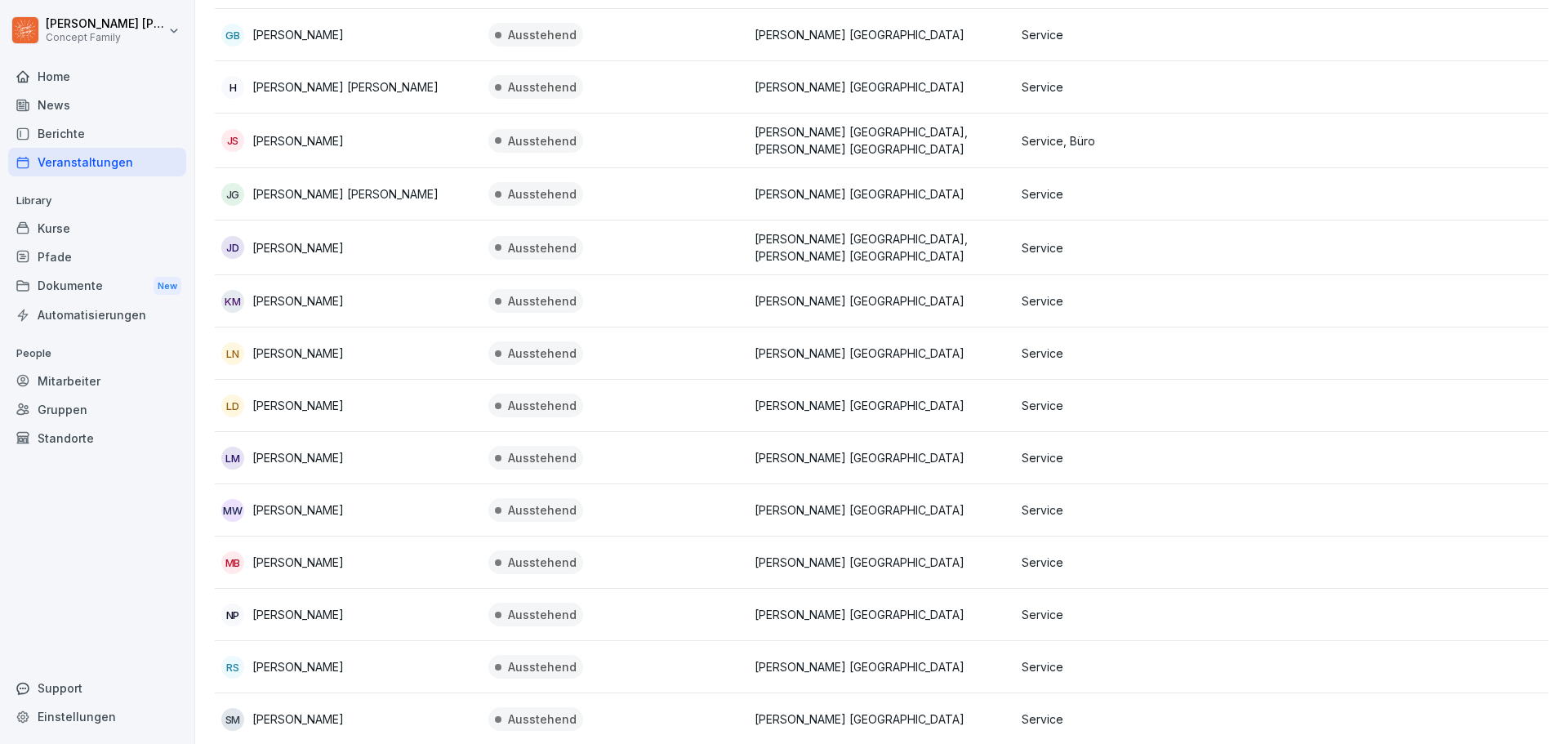
scroll to position [805, 0]
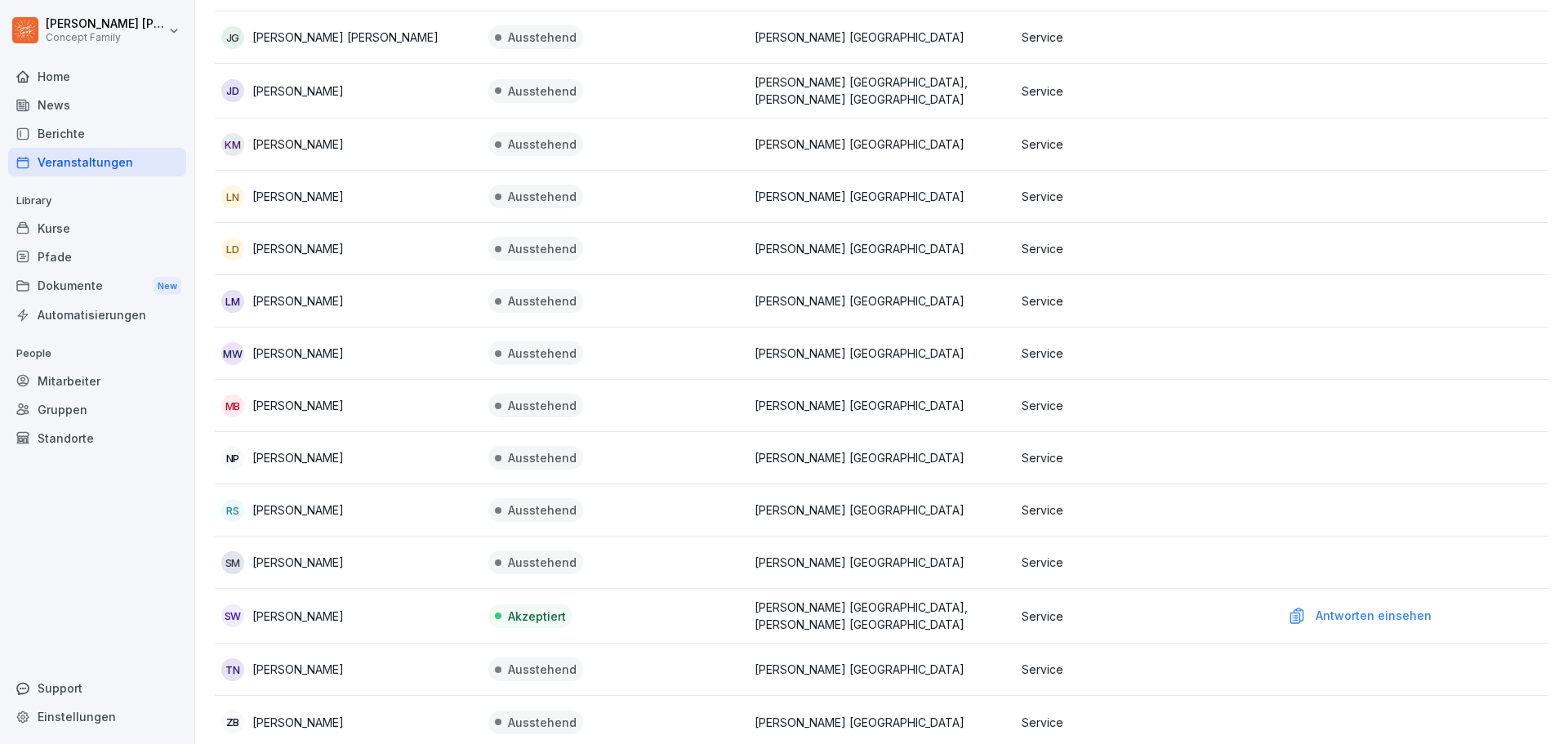
click at [1360, 603] on td "Antworten einsehen" at bounding box center [1415, 616] width 267 height 55
click at [1362, 617] on div "Antworten einsehen" at bounding box center [1414, 616] width 254 height 18
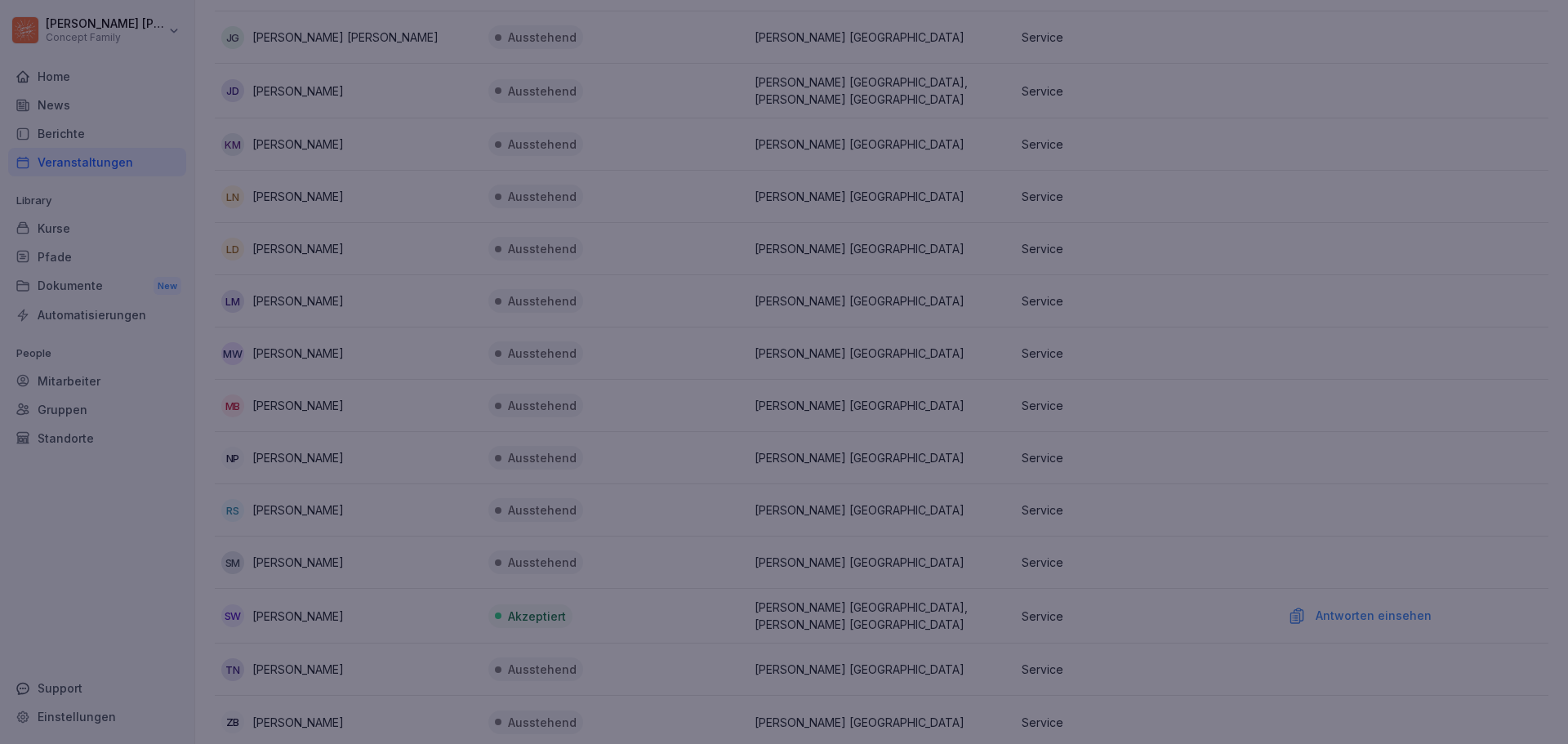
click at [1362, 617] on div at bounding box center [784, 372] width 1568 height 744
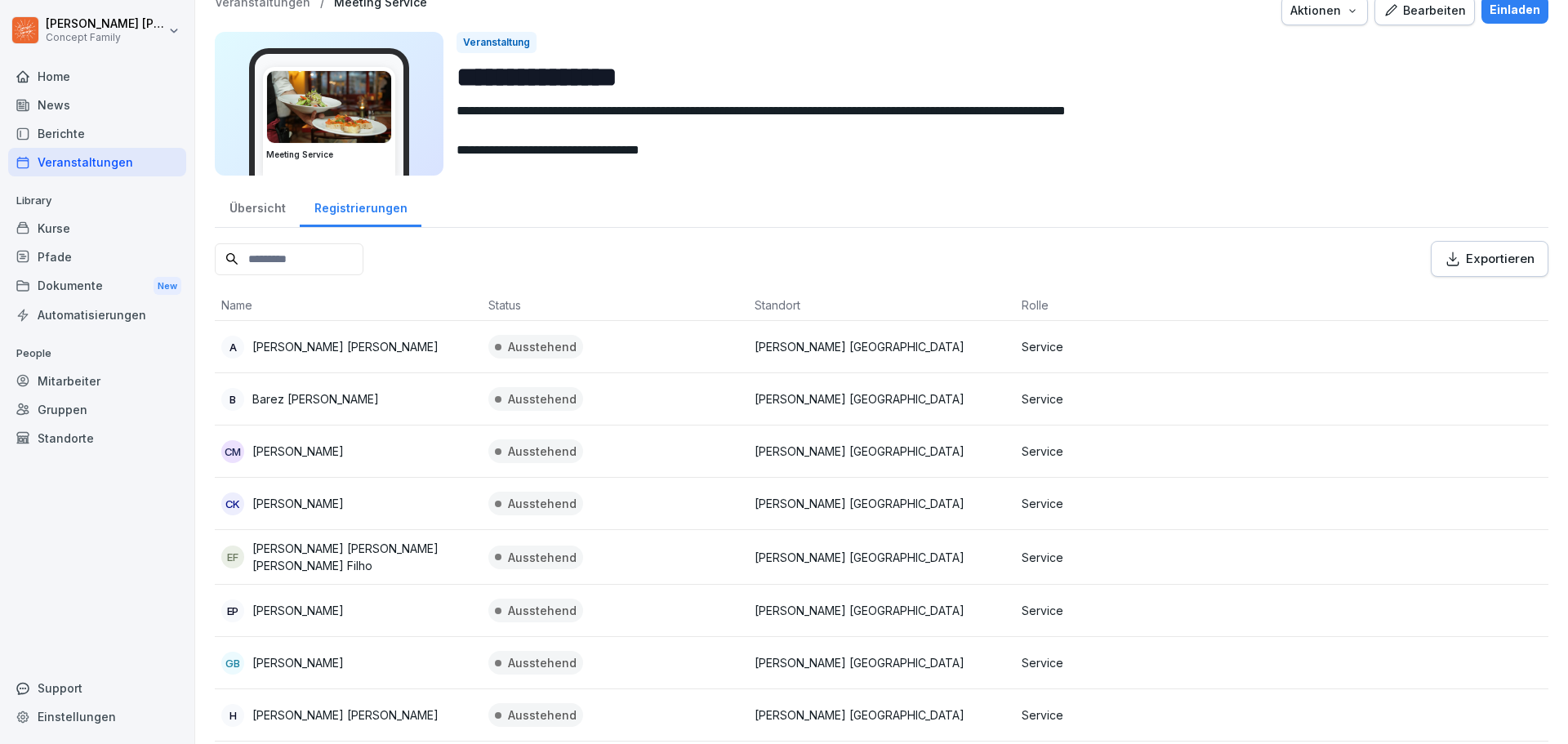
scroll to position [0, 0]
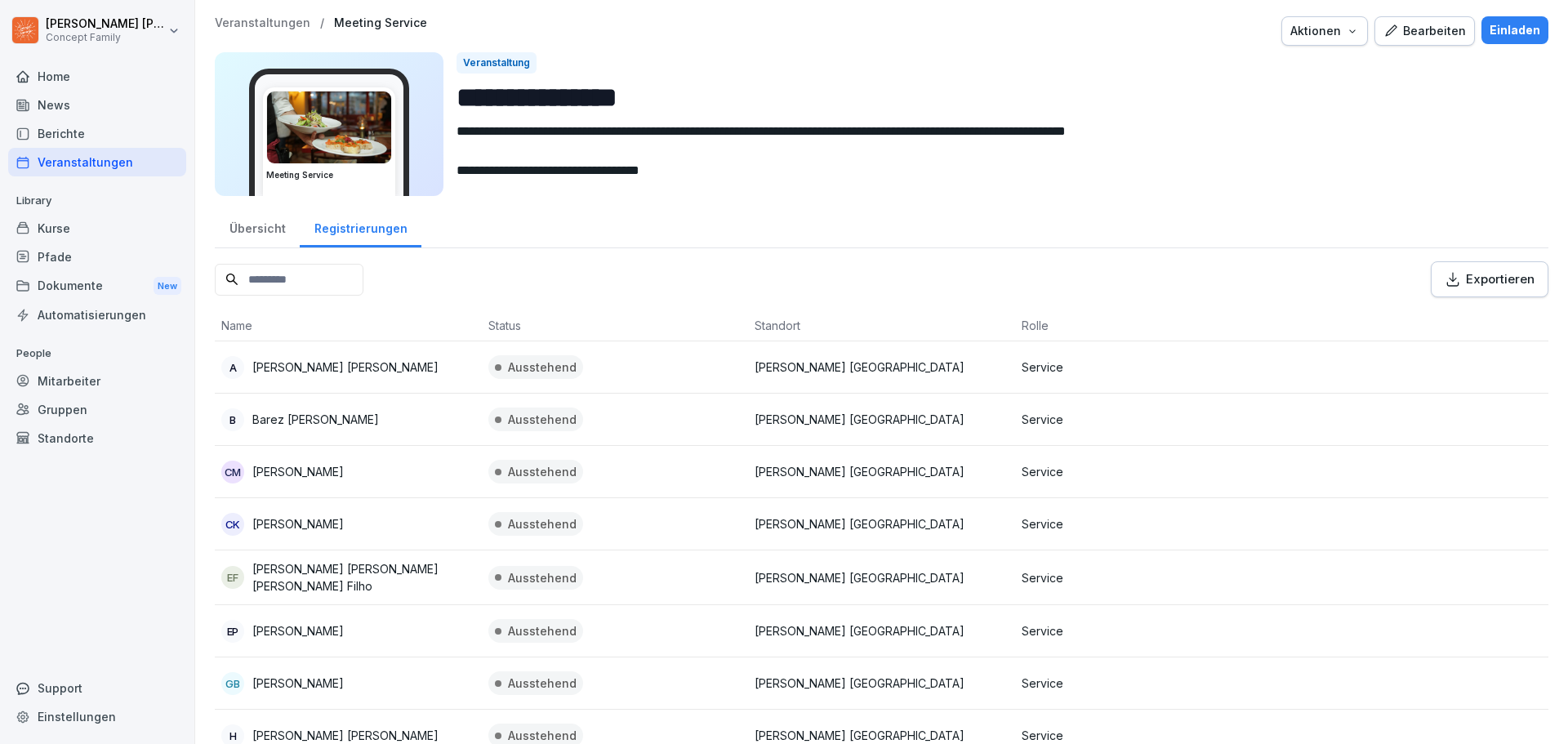
click at [79, 174] on div "Veranstaltungen" at bounding box center [97, 162] width 178 height 29
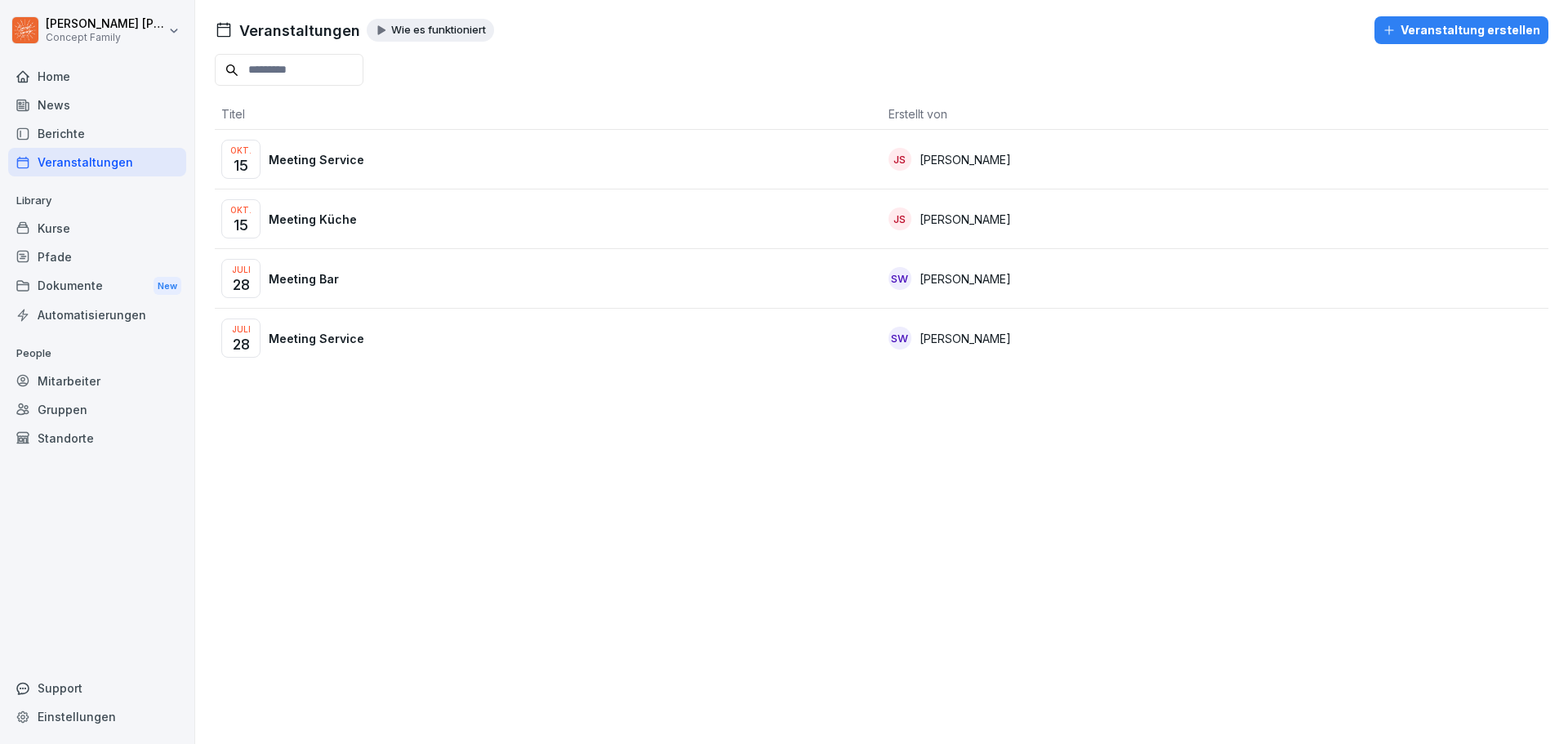
click at [89, 164] on div "Veranstaltungen" at bounding box center [97, 162] width 178 height 29
click at [321, 218] on p "Meeting Küche" at bounding box center [313, 219] width 88 height 17
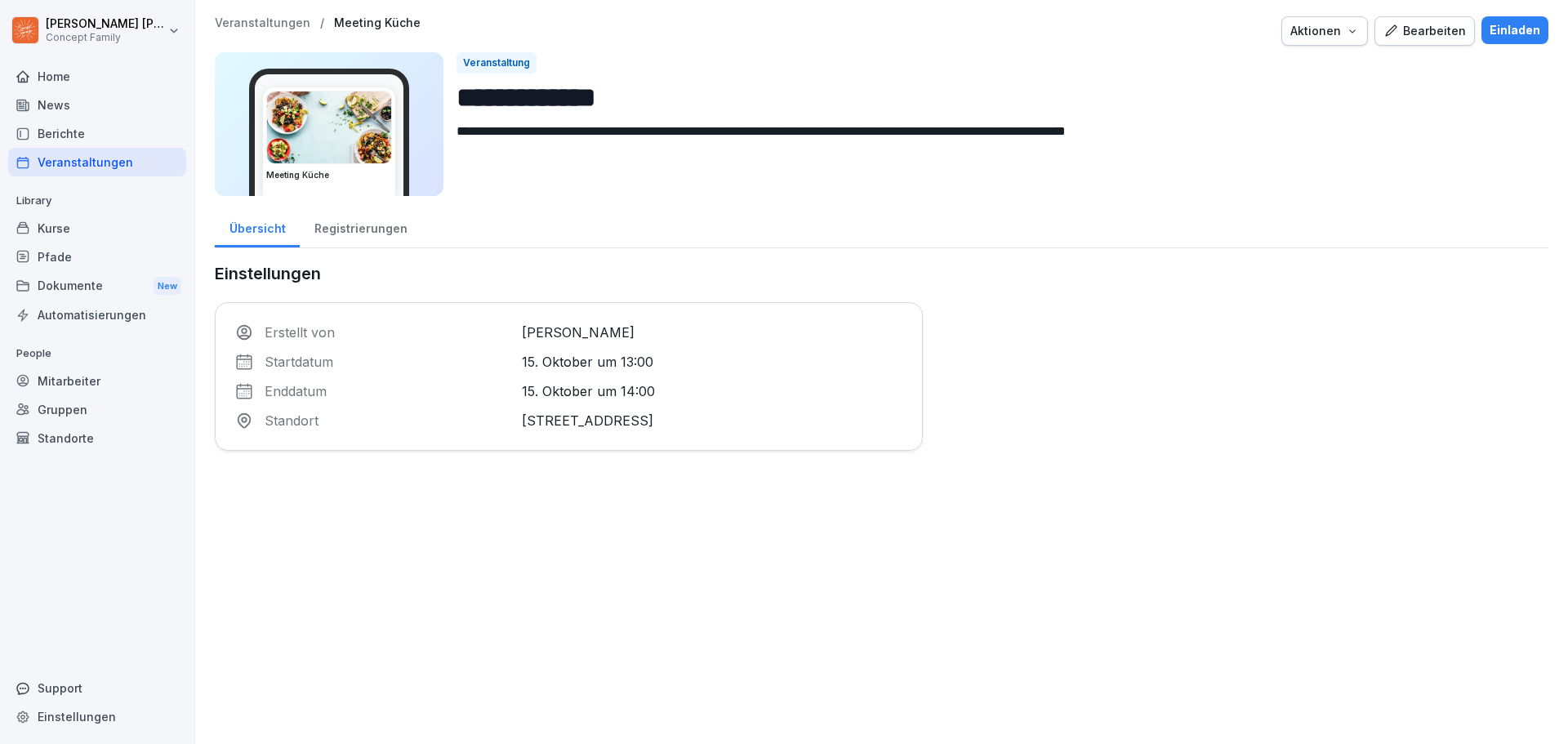
click at [377, 235] on div "Registrierungen" at bounding box center [360, 227] width 121 height 42
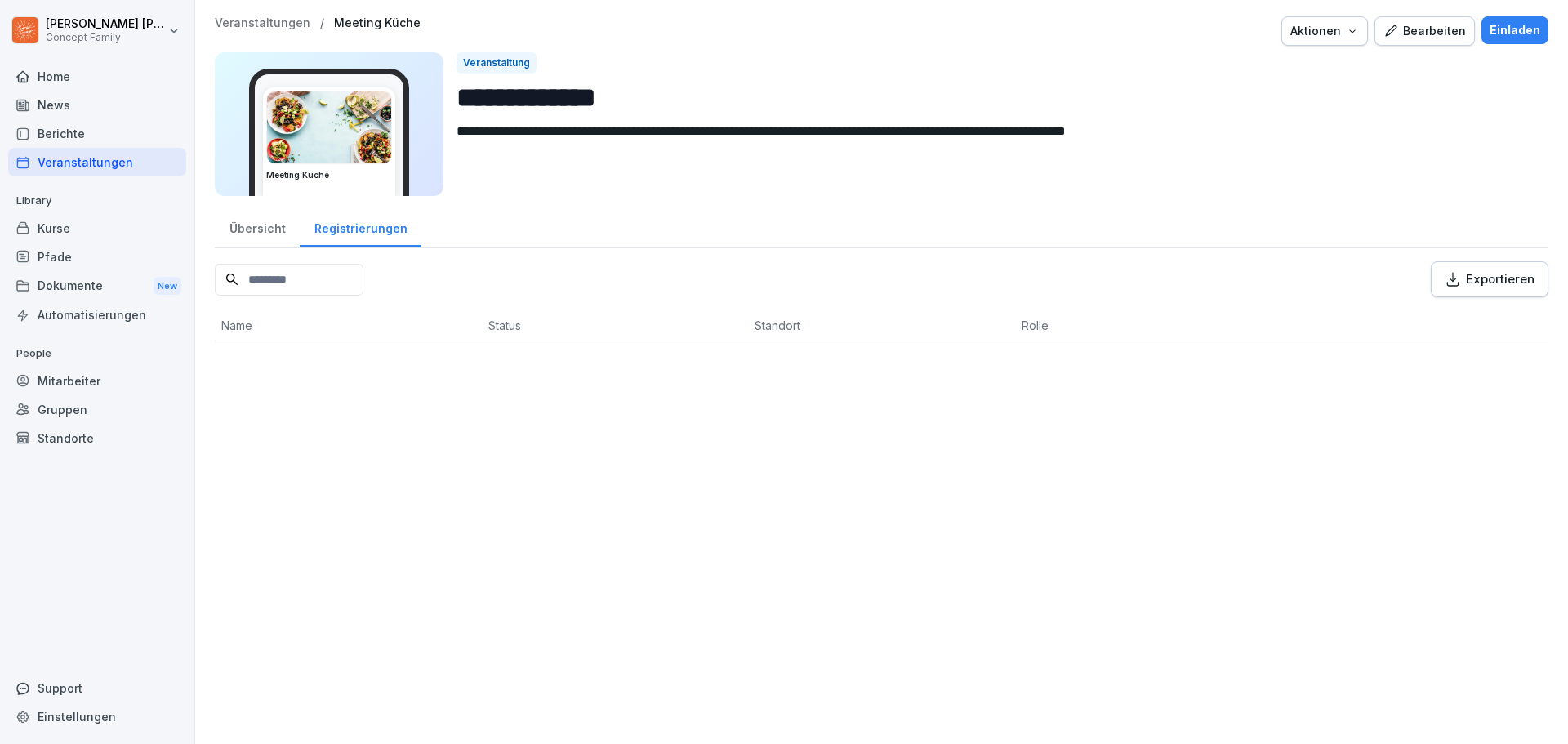
click at [266, 231] on div "Übersicht" at bounding box center [257, 227] width 85 height 42
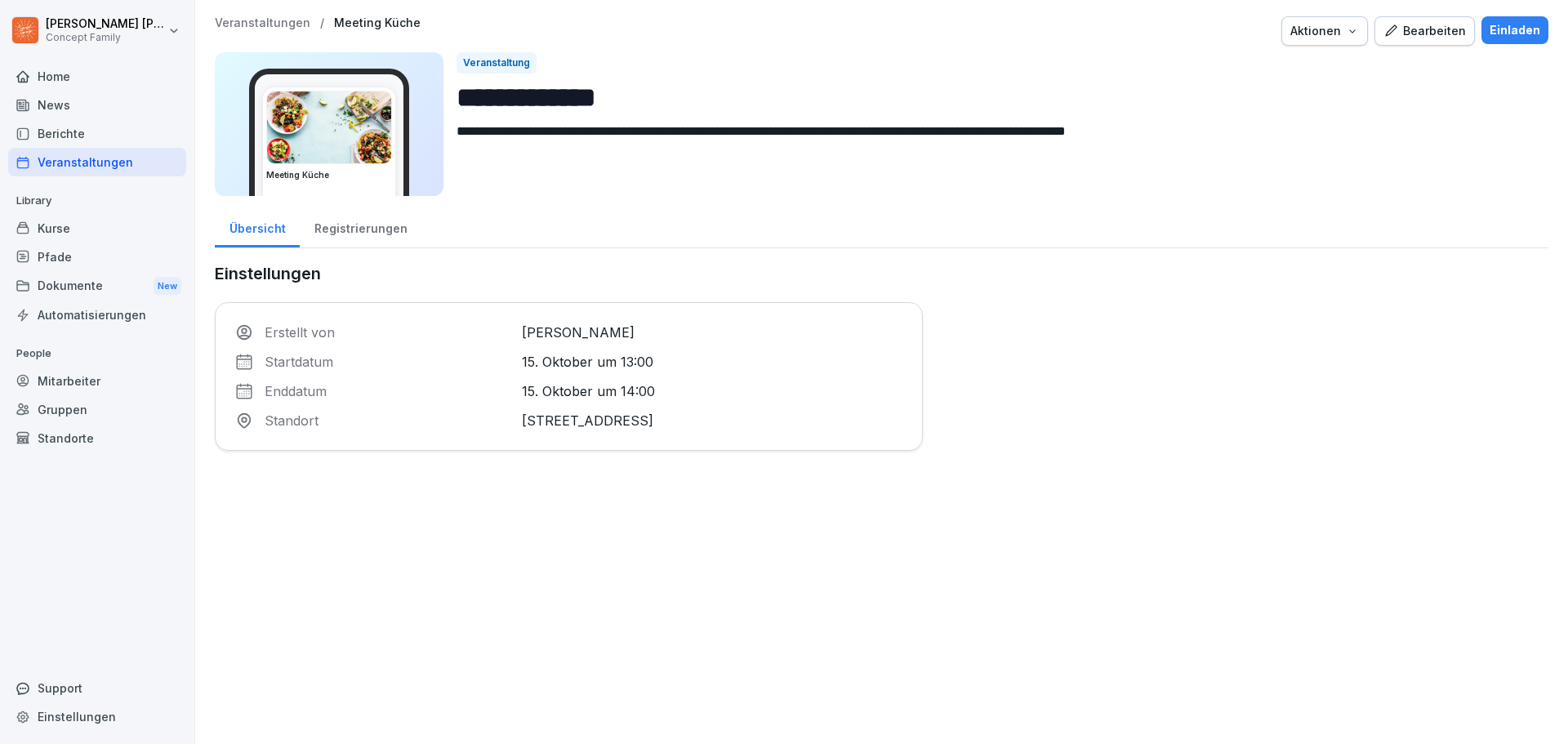
click at [348, 226] on div "Registrierungen" at bounding box center [360, 227] width 121 height 42
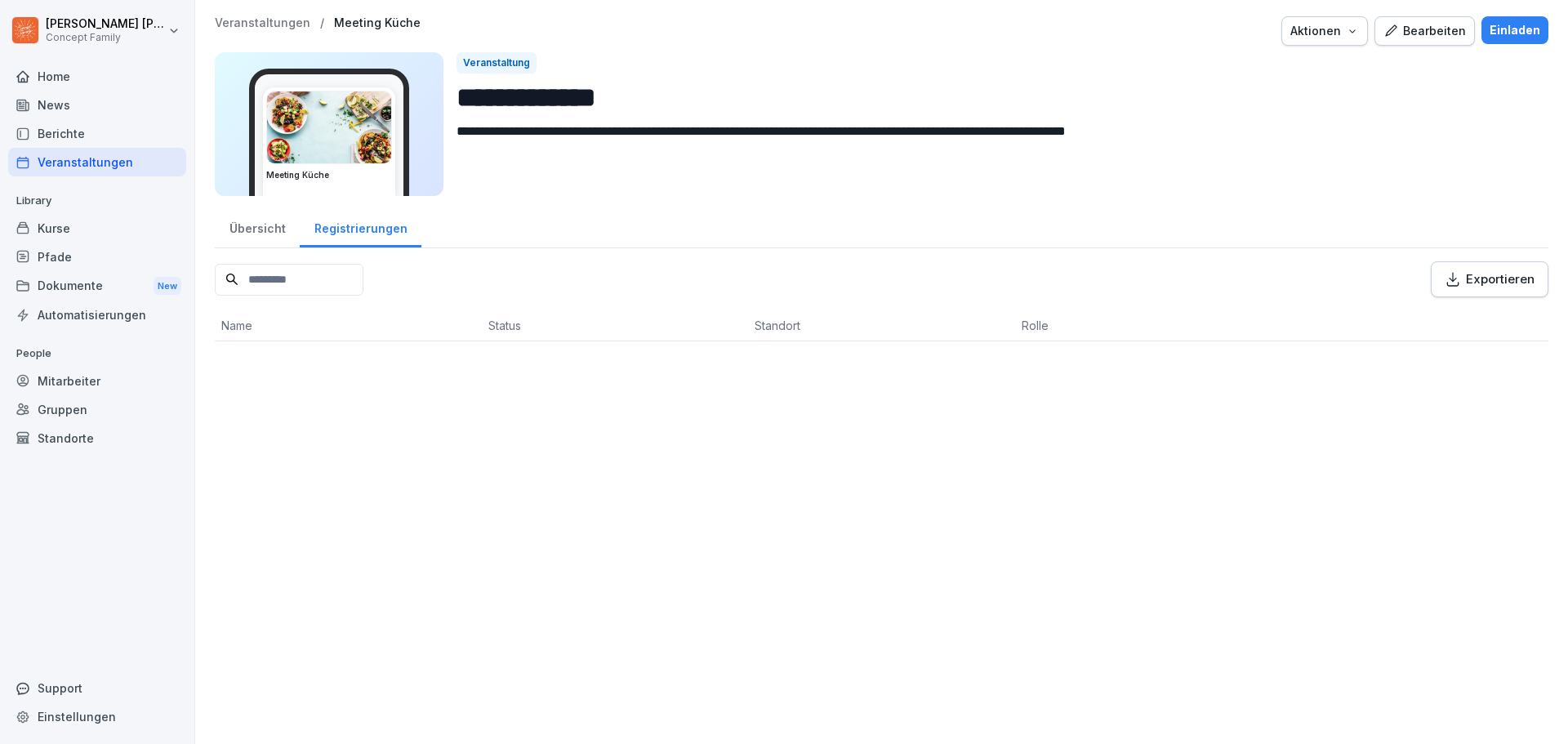
click at [264, 229] on div "Übersicht" at bounding box center [257, 227] width 85 height 42
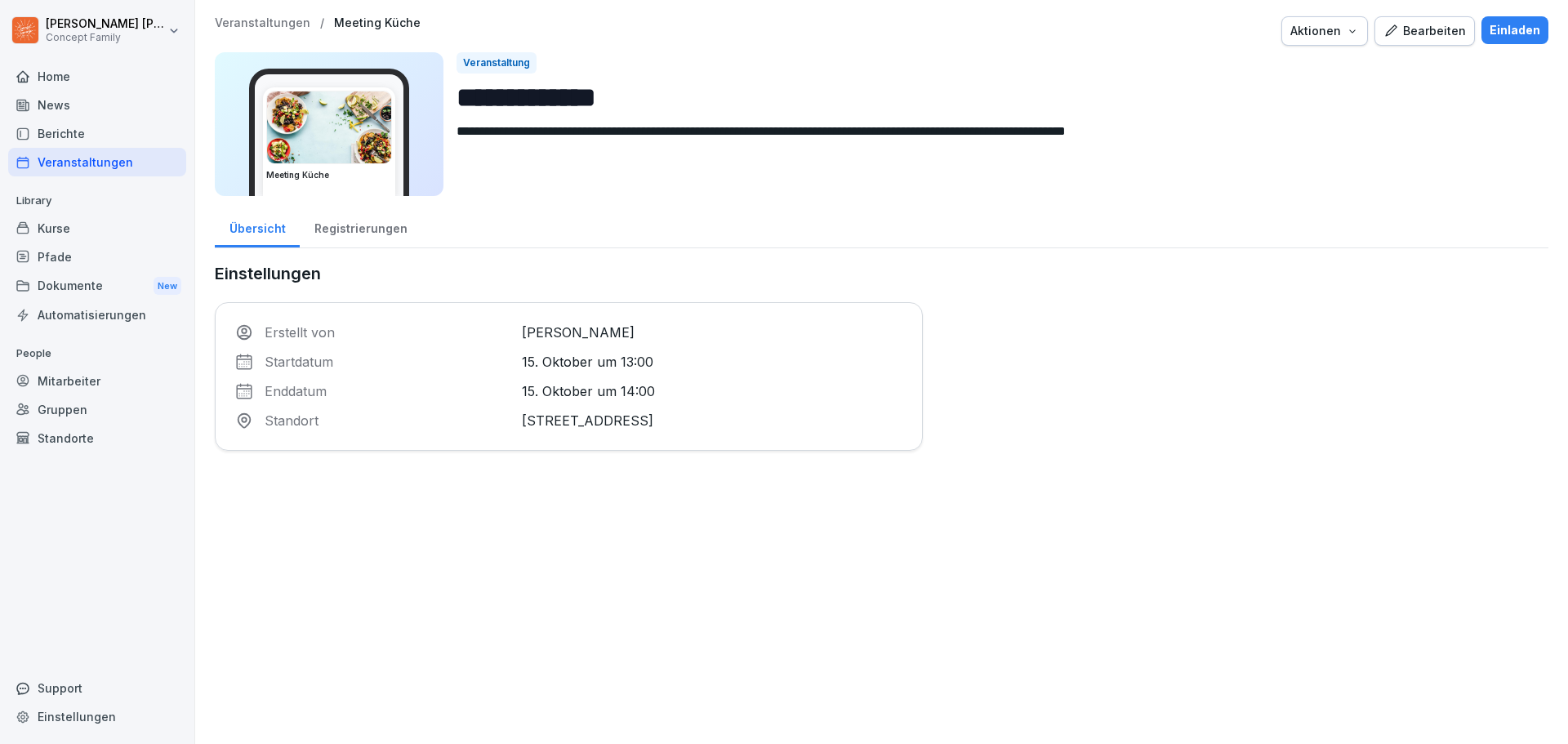
click at [60, 162] on div "Veranstaltungen" at bounding box center [97, 162] width 178 height 29
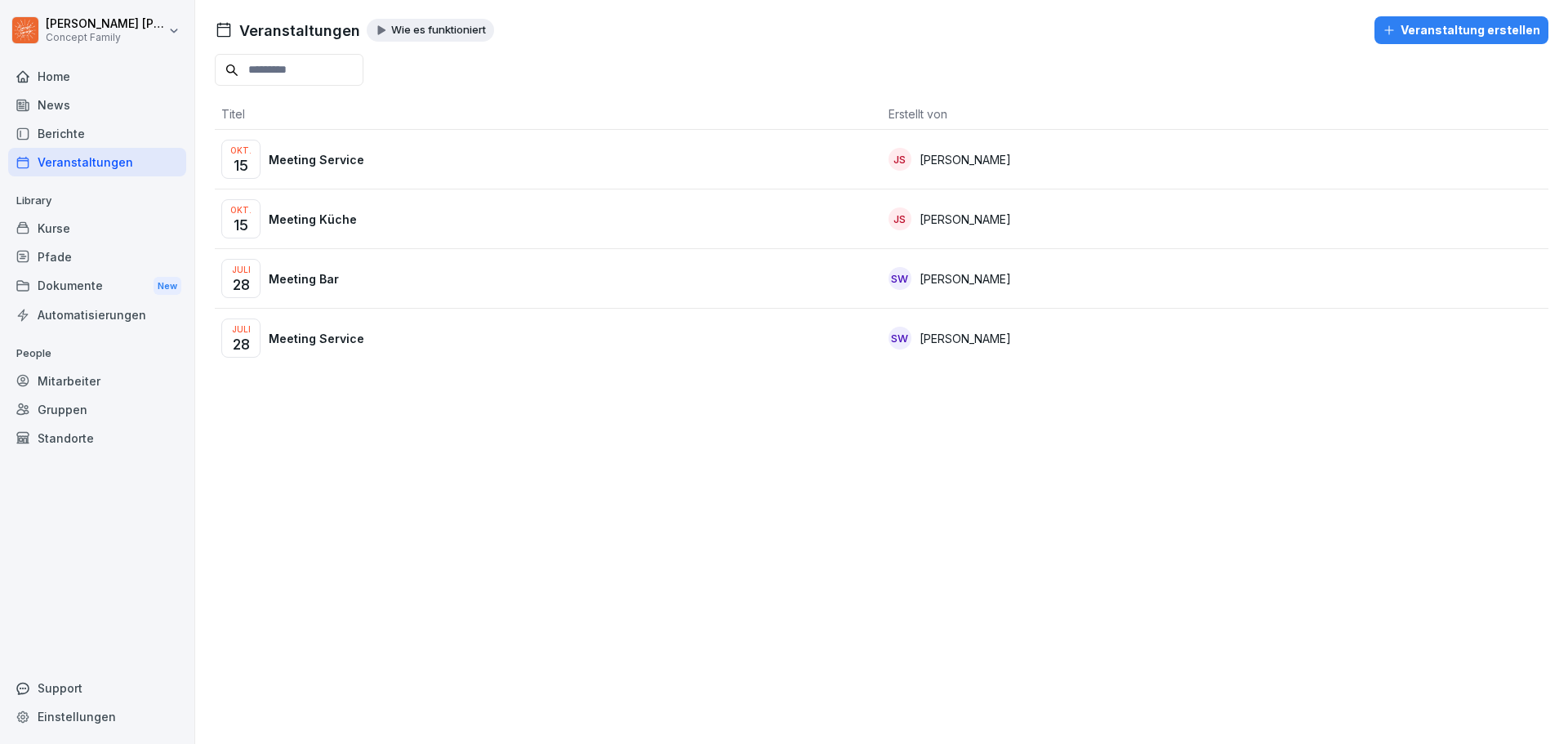
click at [333, 161] on p "Meeting Service" at bounding box center [316, 160] width 95 height 17
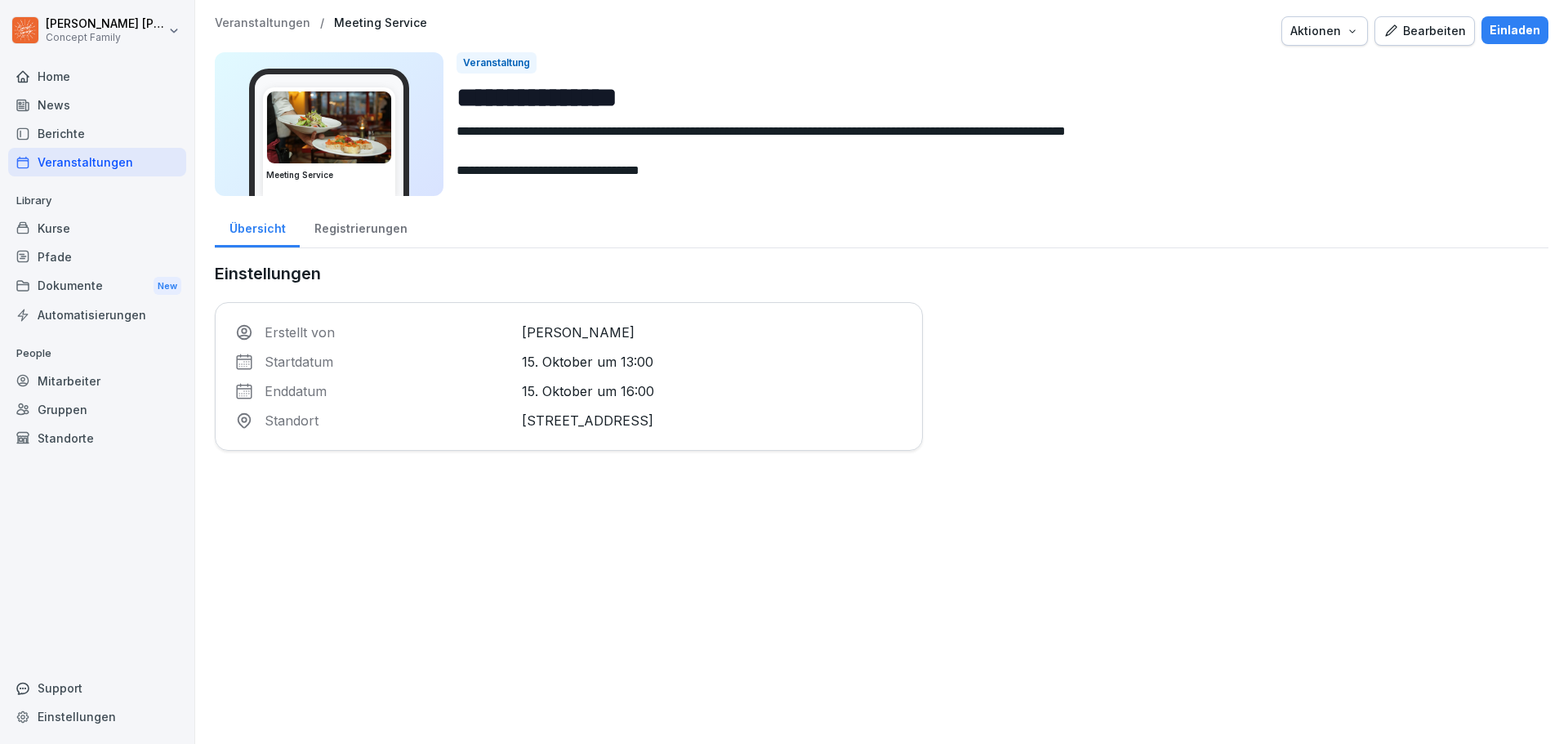
click at [85, 165] on div "Veranstaltungen" at bounding box center [97, 162] width 178 height 29
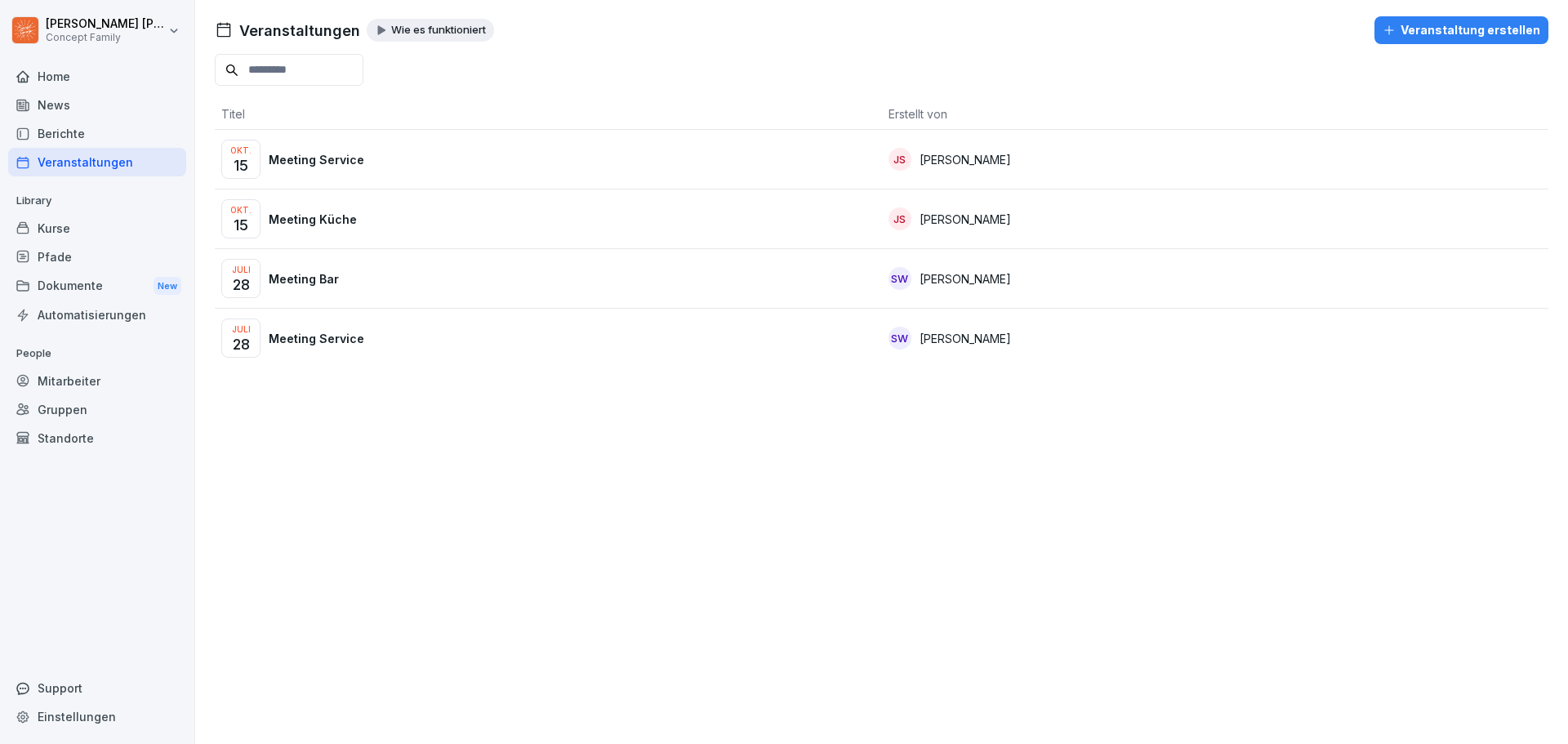
click at [323, 217] on p "Meeting Küche" at bounding box center [313, 219] width 88 height 17
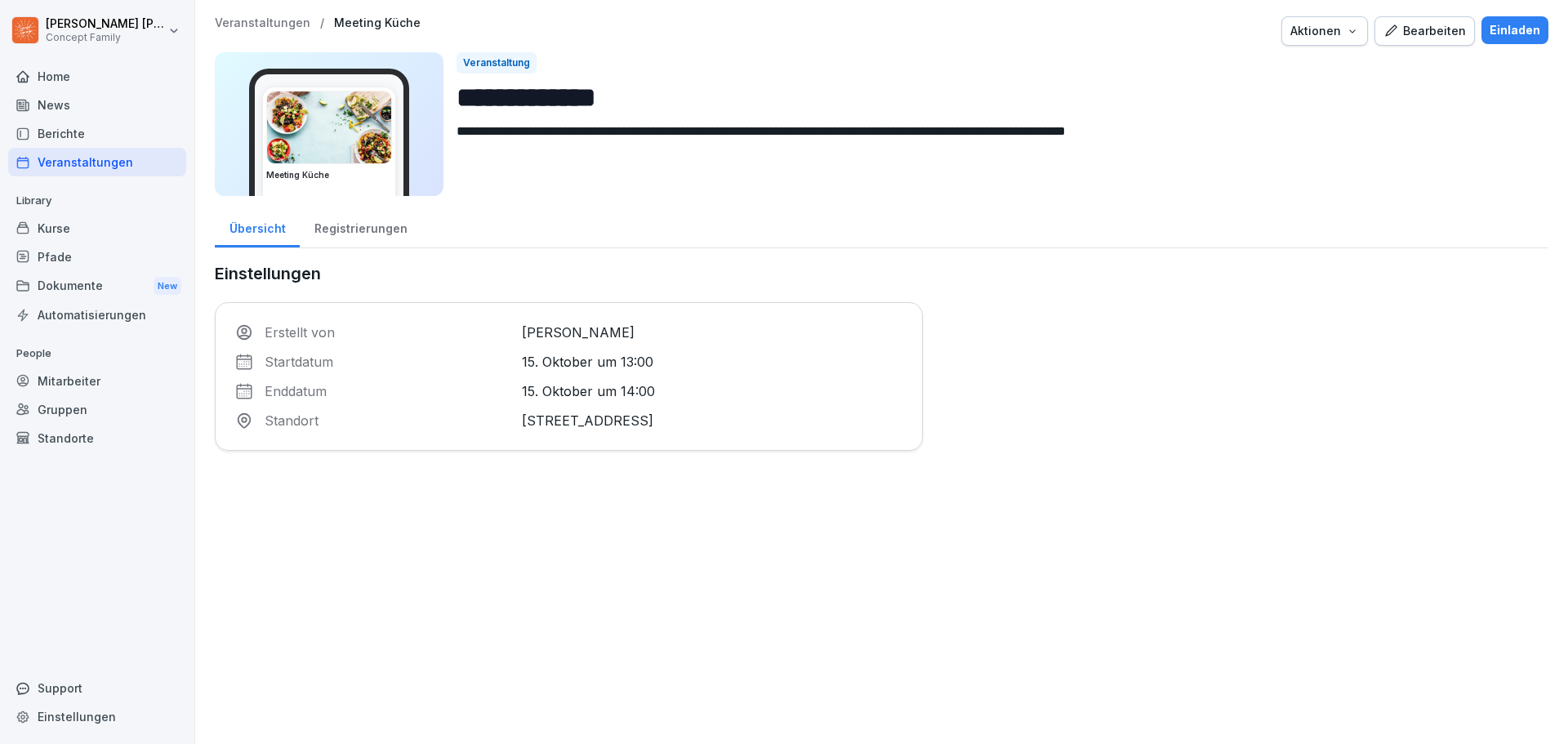
click at [1423, 25] on div "Bearbeiten" at bounding box center [1425, 31] width 82 height 18
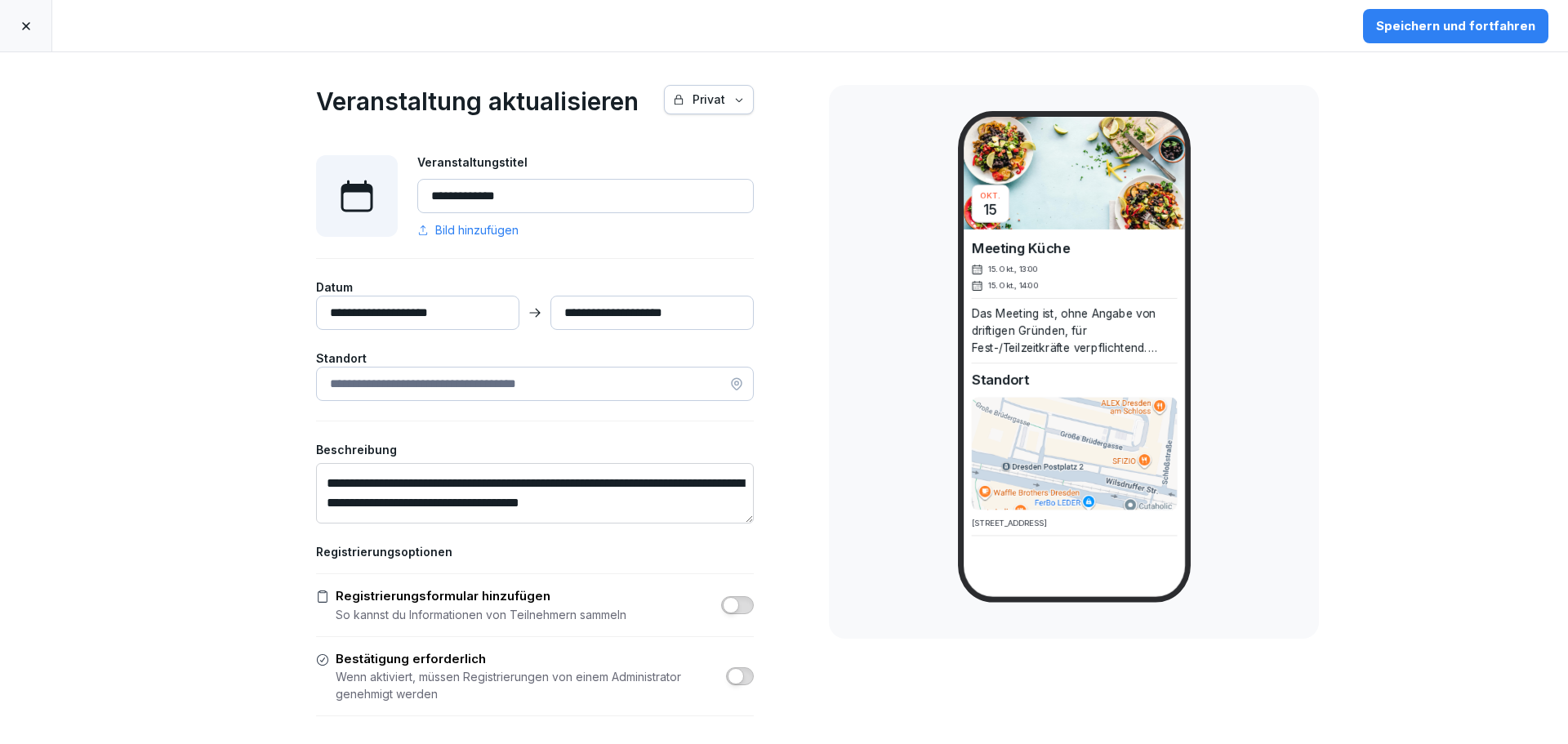
click at [420, 311] on input "**********" at bounding box center [418, 312] width 204 height 34
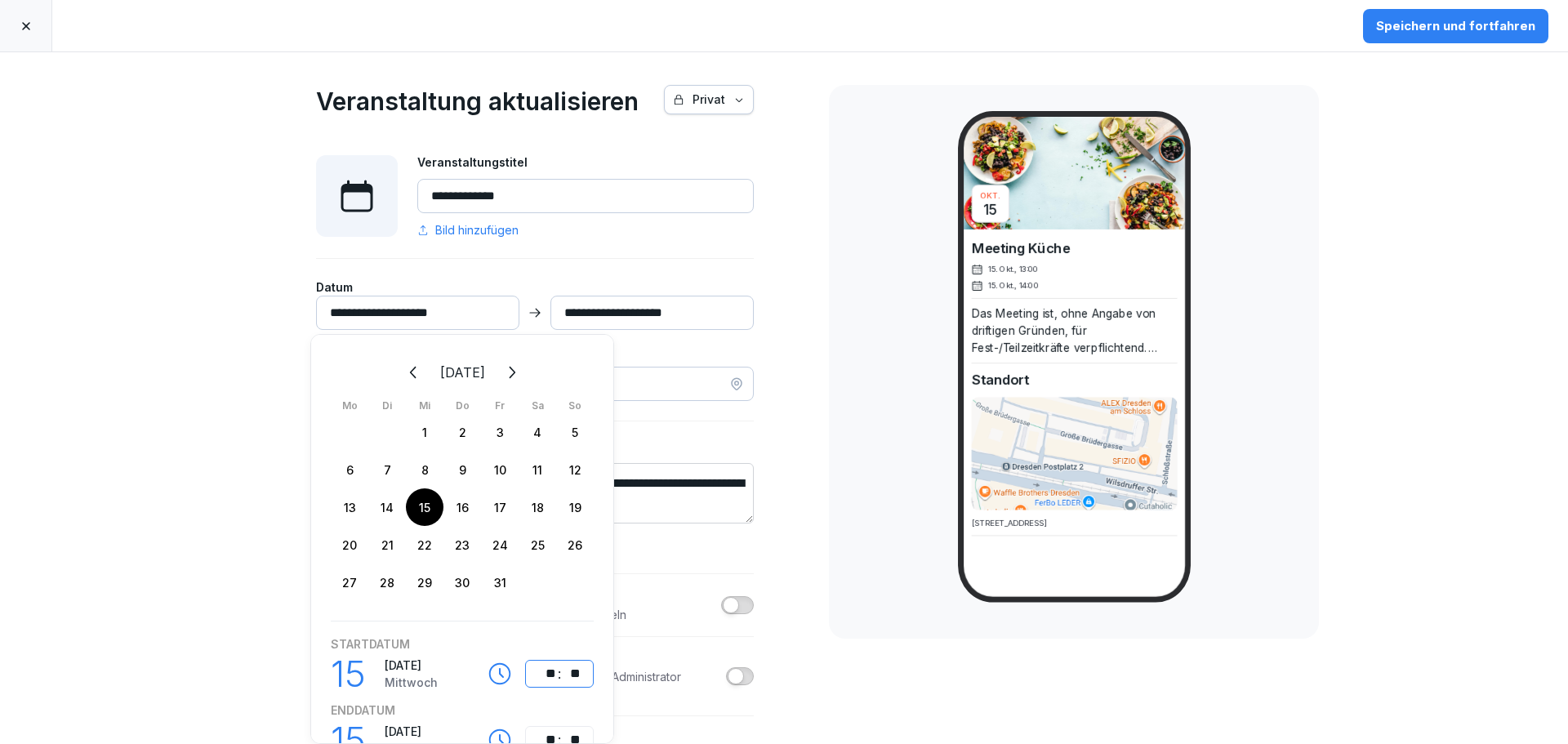
click at [543, 684] on div "⁦ ** : ** ⁩" at bounding box center [559, 673] width 69 height 28
click at [542, 680] on div "**" at bounding box center [547, 673] width 19 height 19
type input "**********"
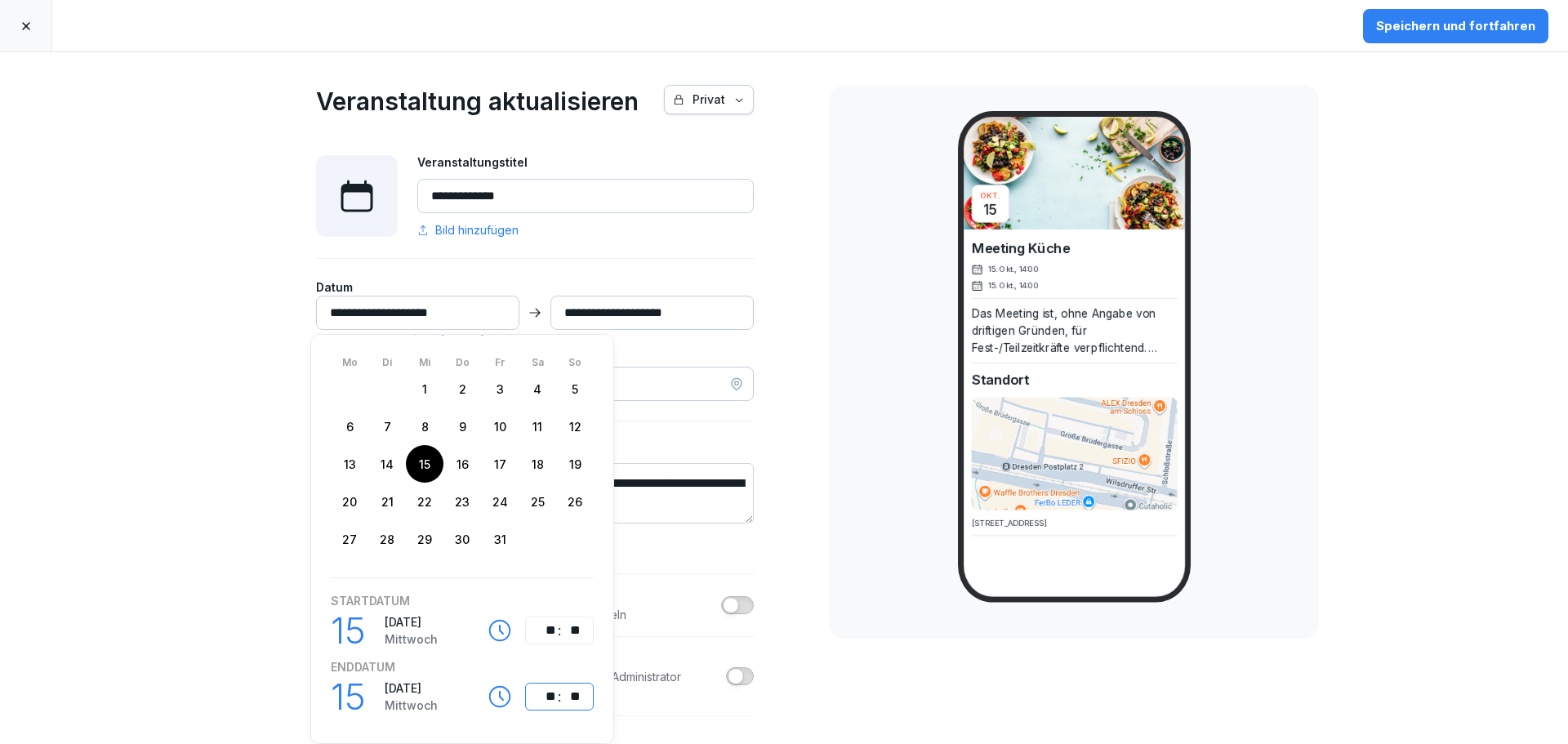
type input "**********"
click at [829, 491] on div "[DATE] Meeting Küche [DATE] 14:00 [DATE] 15:00 Das Meeting ist, ohne Angabe von…" at bounding box center [1074, 362] width 490 height 554
click at [819, 472] on div "**********" at bounding box center [784, 398] width 1568 height 692
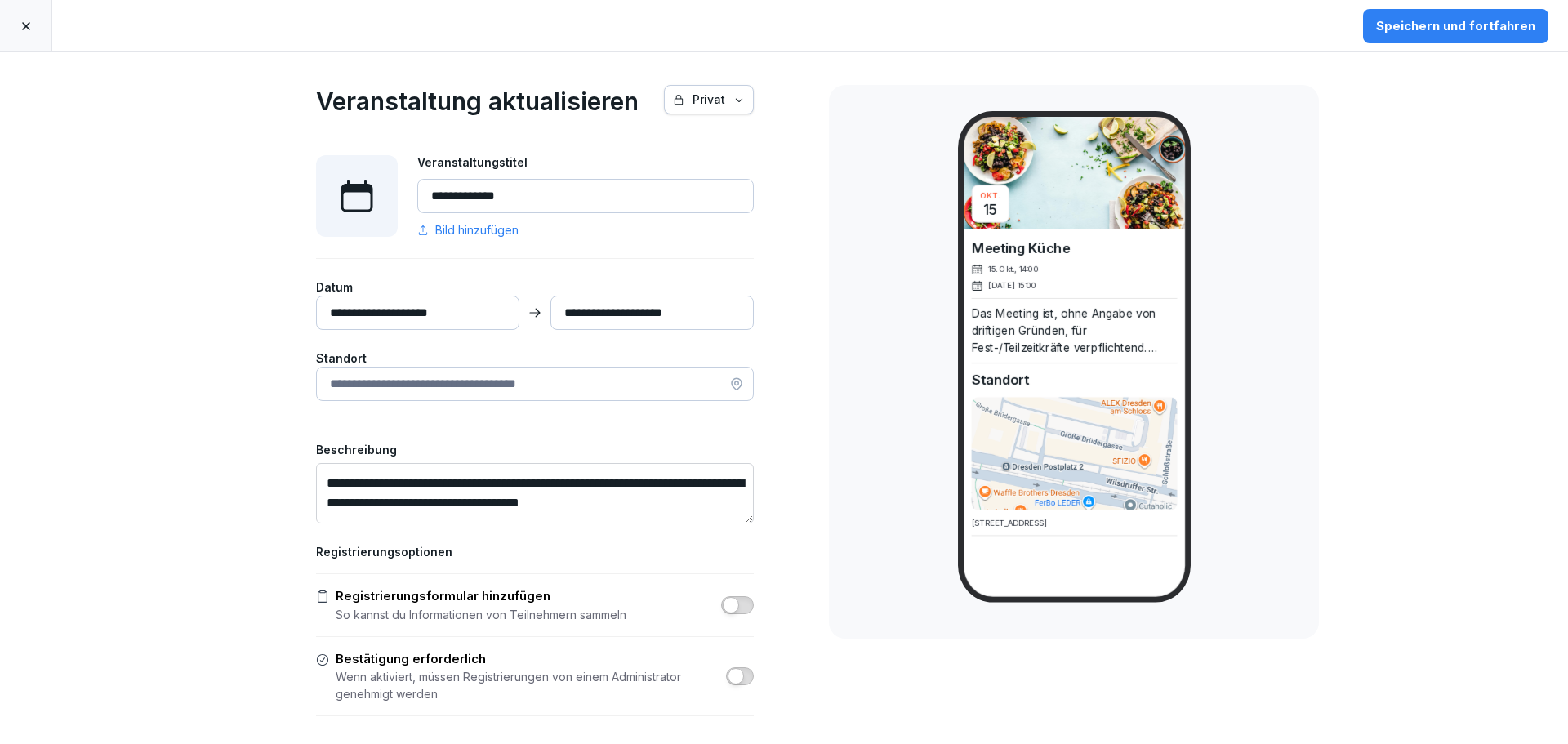
click at [1426, 30] on div "Speichern und fortfahren" at bounding box center [1455, 26] width 159 height 18
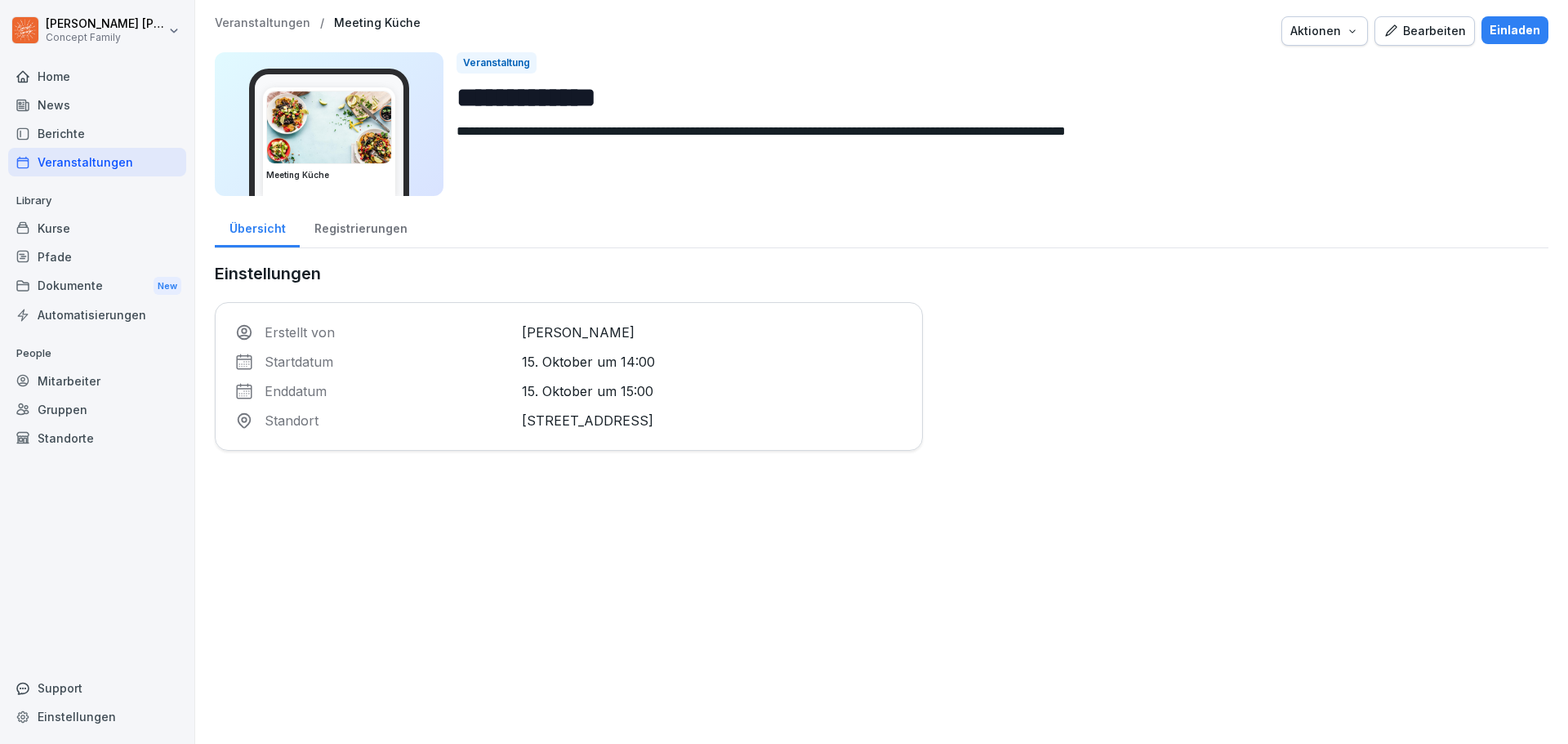
click at [1505, 30] on div "Einladen" at bounding box center [1515, 30] width 51 height 18
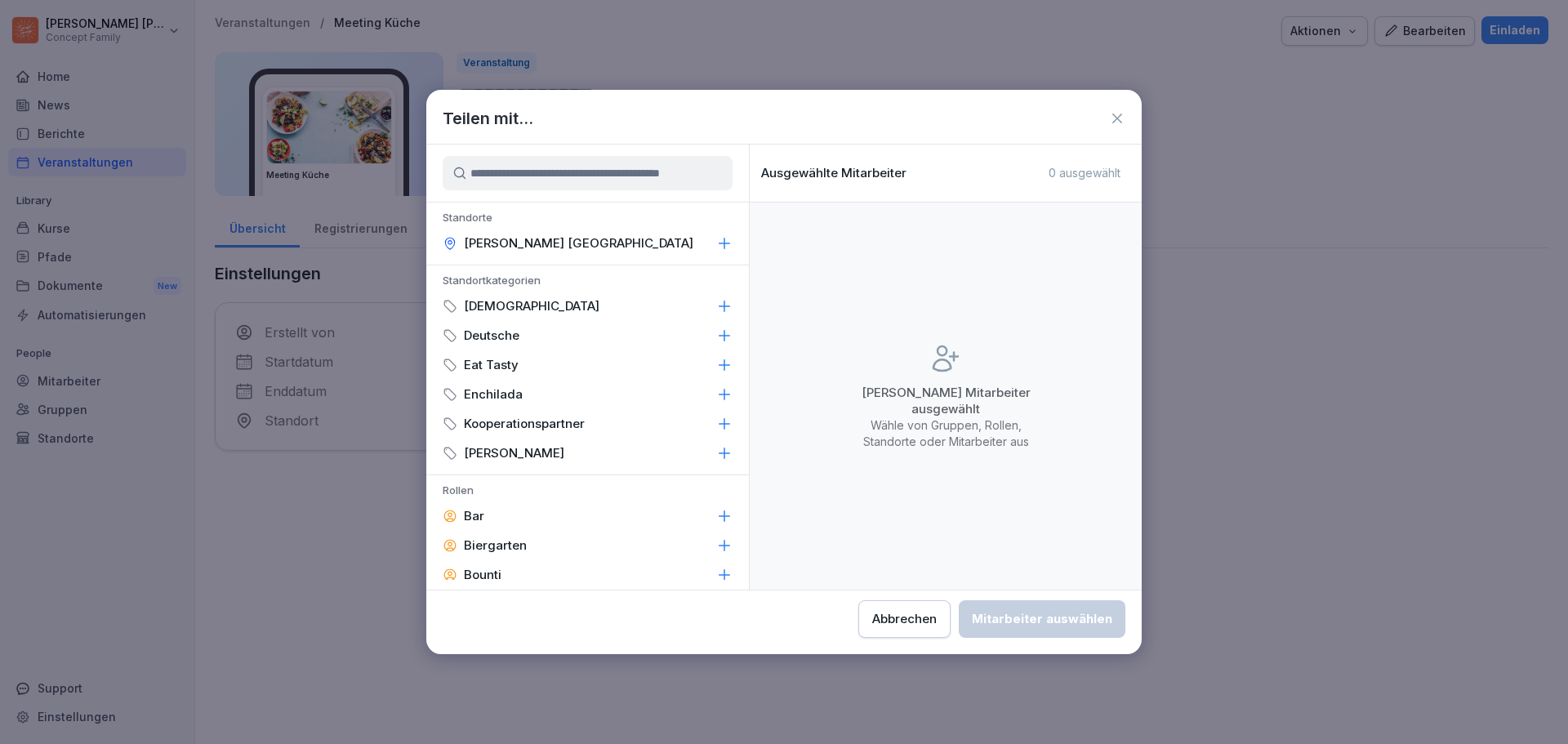
click at [522, 169] on input at bounding box center [588, 173] width 290 height 34
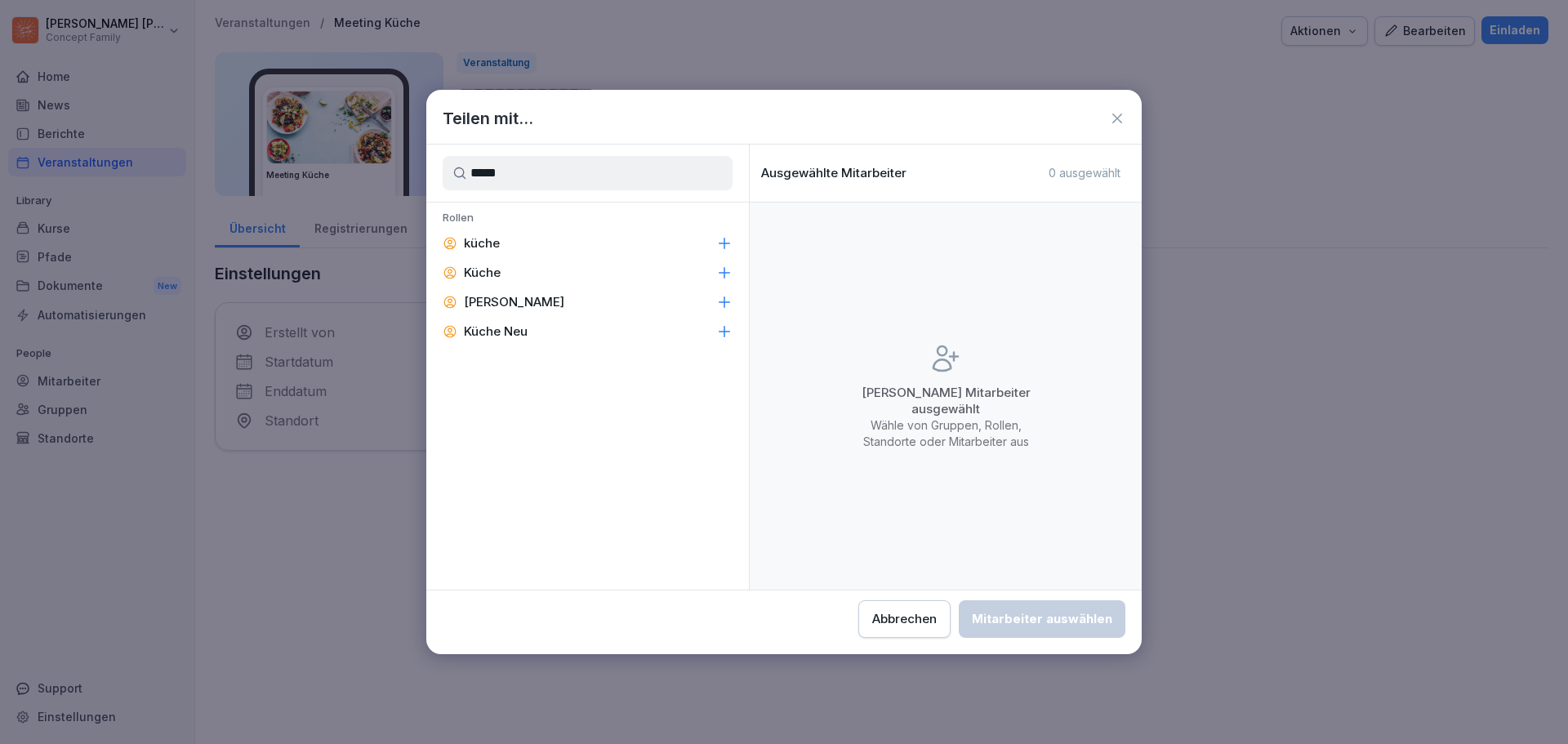
type input "*****"
click at [473, 238] on p "küche" at bounding box center [481, 243] width 36 height 17
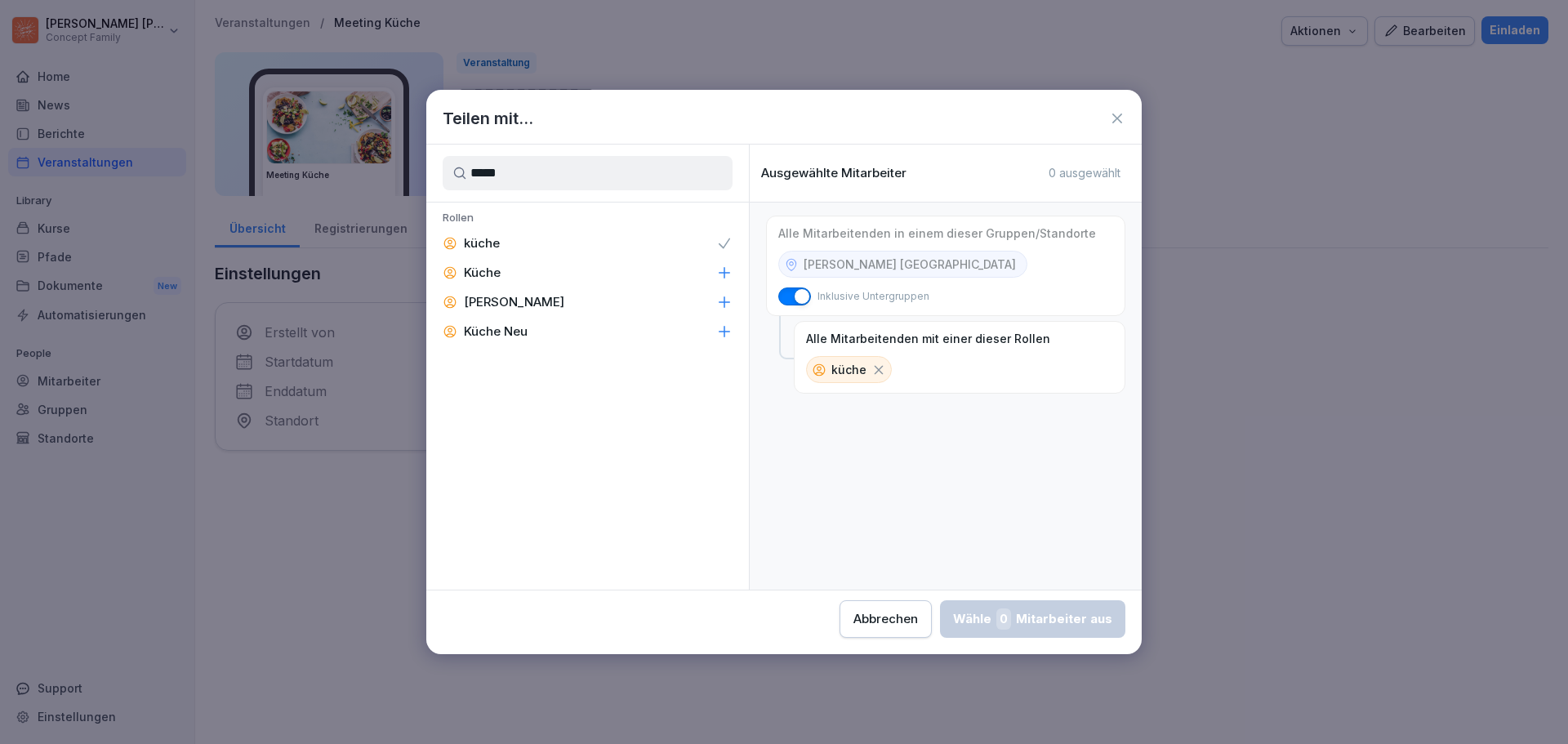
click at [939, 370] on div "Alle Mitarbeitenden mit einer dieser Rollen küche" at bounding box center [960, 356] width 332 height 72
click at [648, 267] on div "Küche" at bounding box center [587, 272] width 322 height 30
click at [714, 244] on div "küche" at bounding box center [587, 244] width 322 height 30
click at [1033, 622] on div "Wähle 20 Mitarbeiter aus" at bounding box center [1029, 619] width 167 height 21
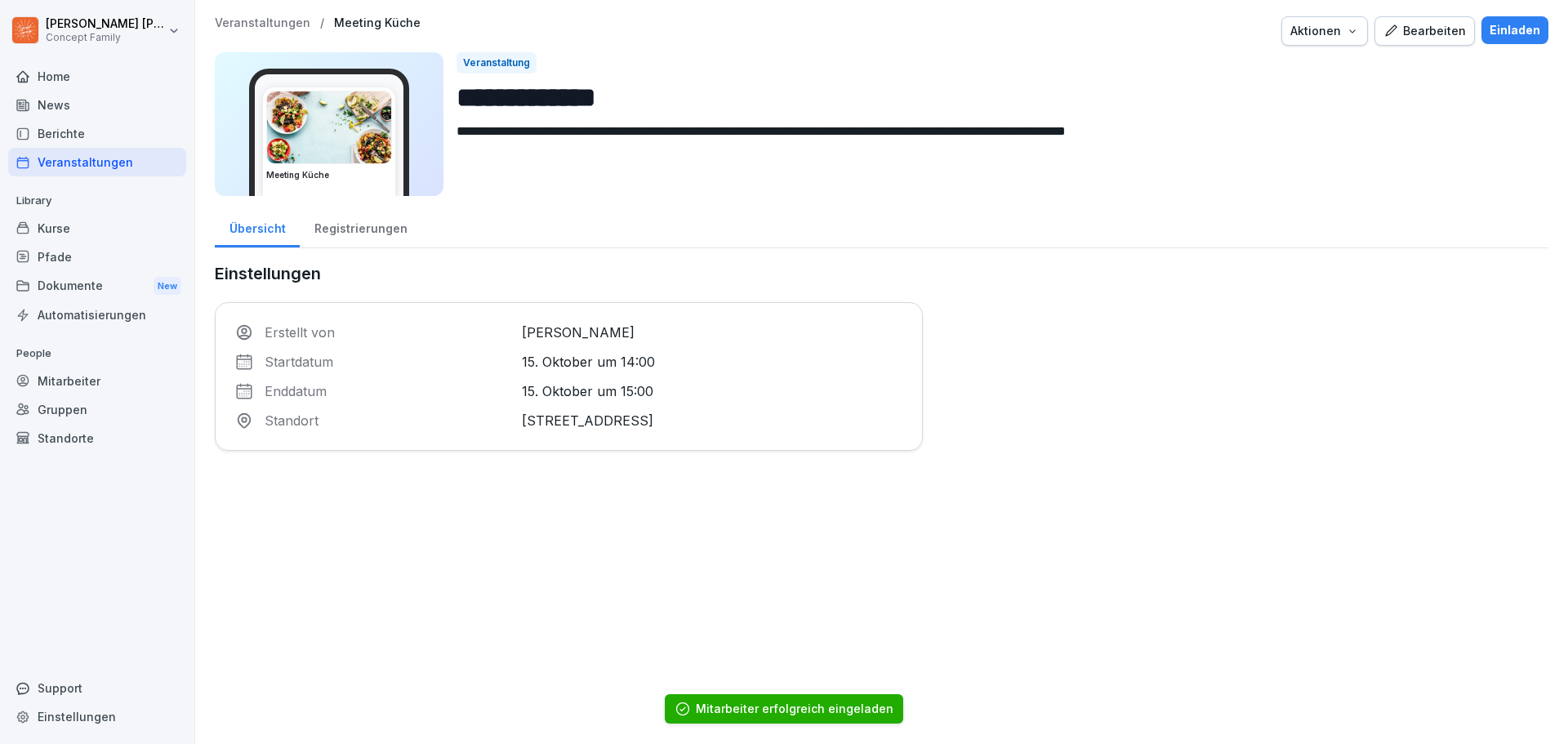
click at [347, 231] on div "Registrierungen" at bounding box center [360, 227] width 121 height 42
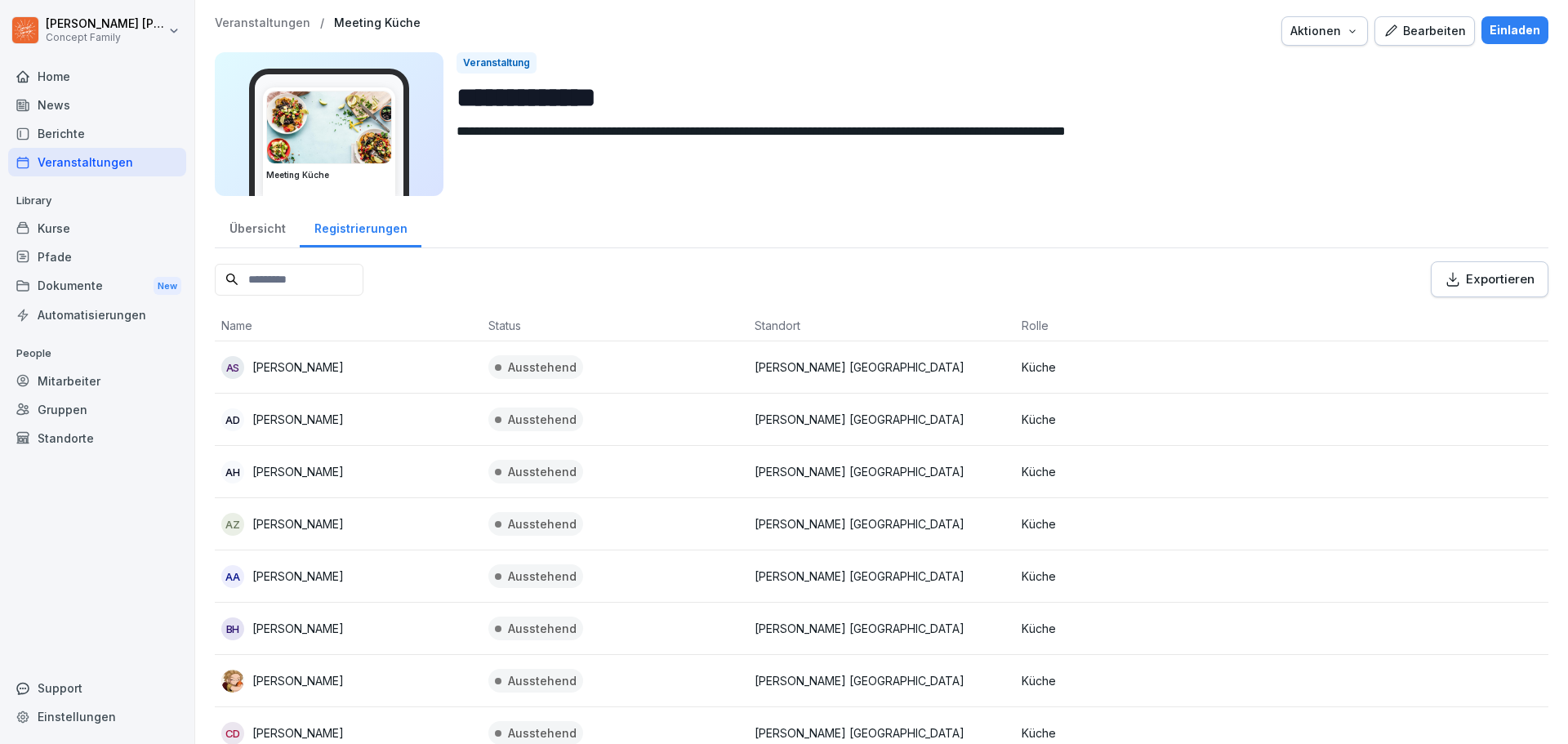
click at [81, 160] on div "Veranstaltungen" at bounding box center [97, 162] width 178 height 29
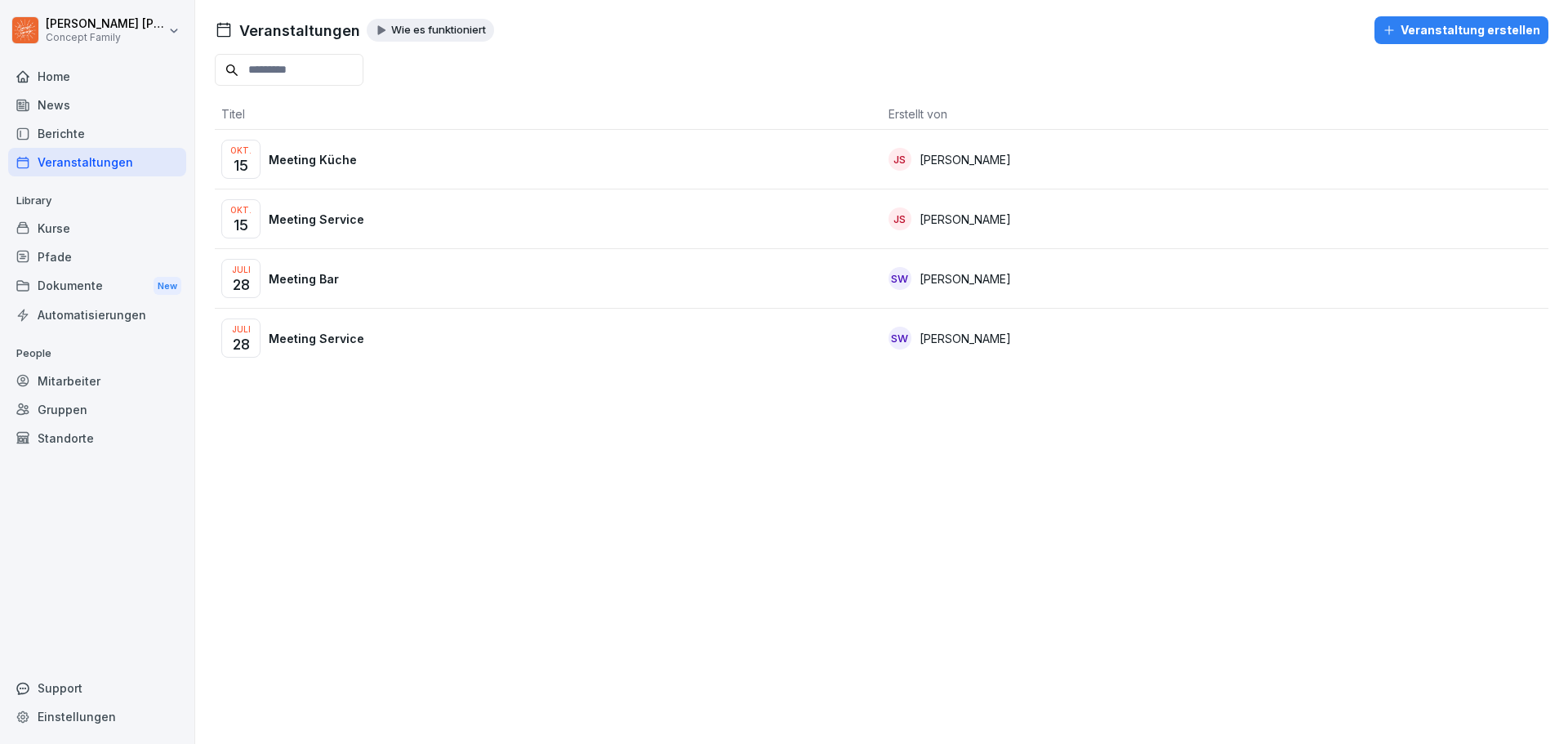
click at [328, 159] on p "Meeting Küche" at bounding box center [313, 160] width 88 height 17
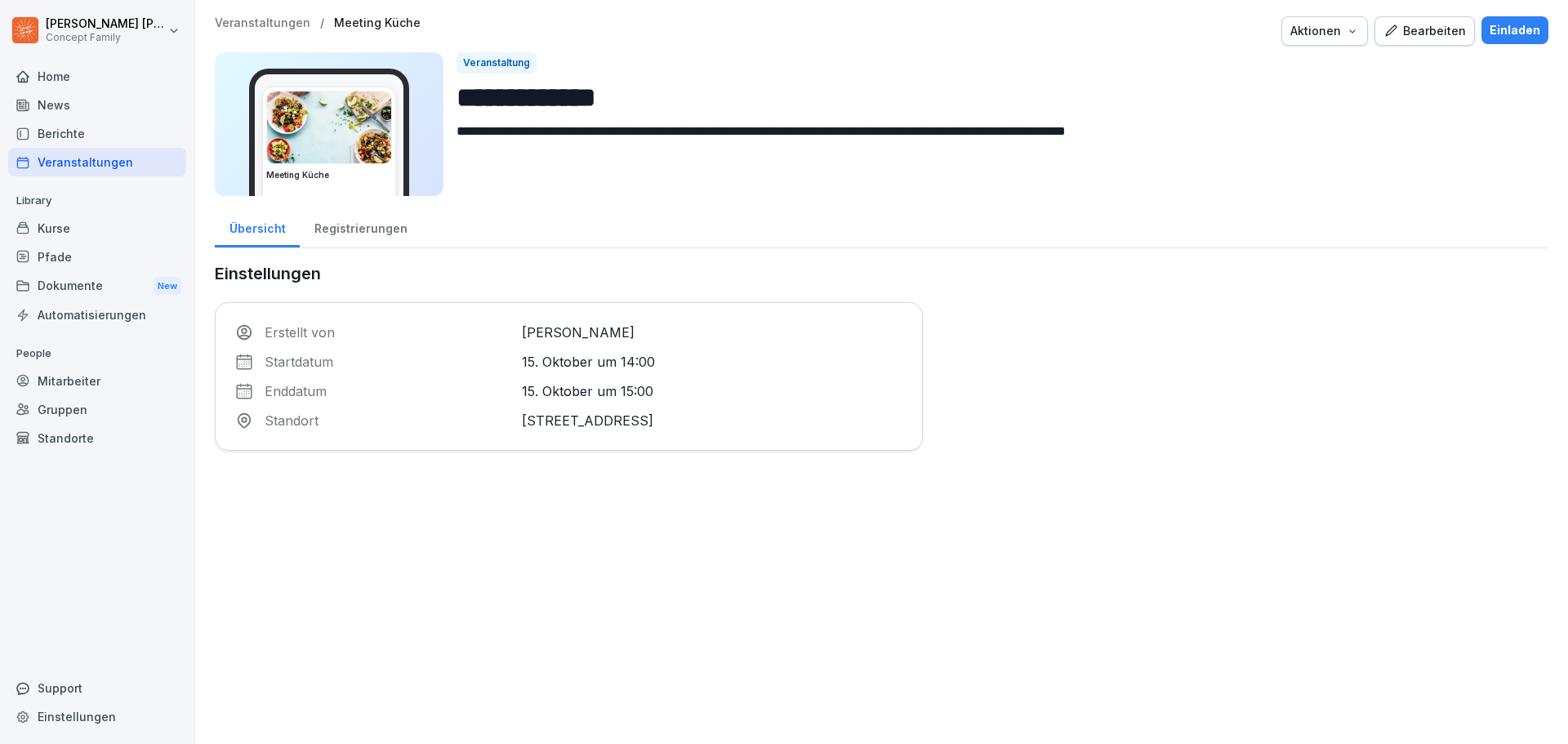
click at [356, 231] on div "Registrierungen" at bounding box center [360, 227] width 121 height 42
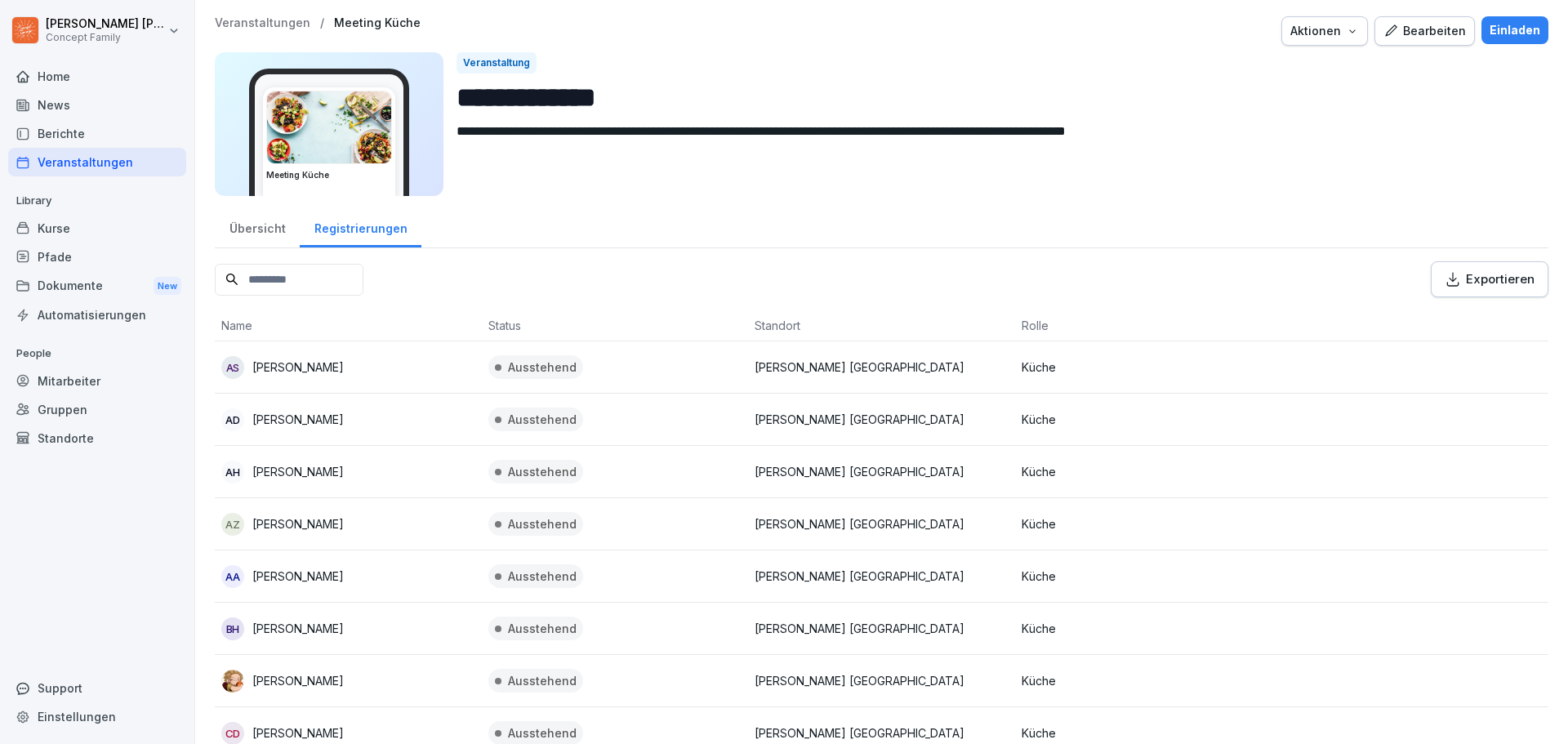
click at [83, 157] on div "Veranstaltungen" at bounding box center [97, 162] width 178 height 29
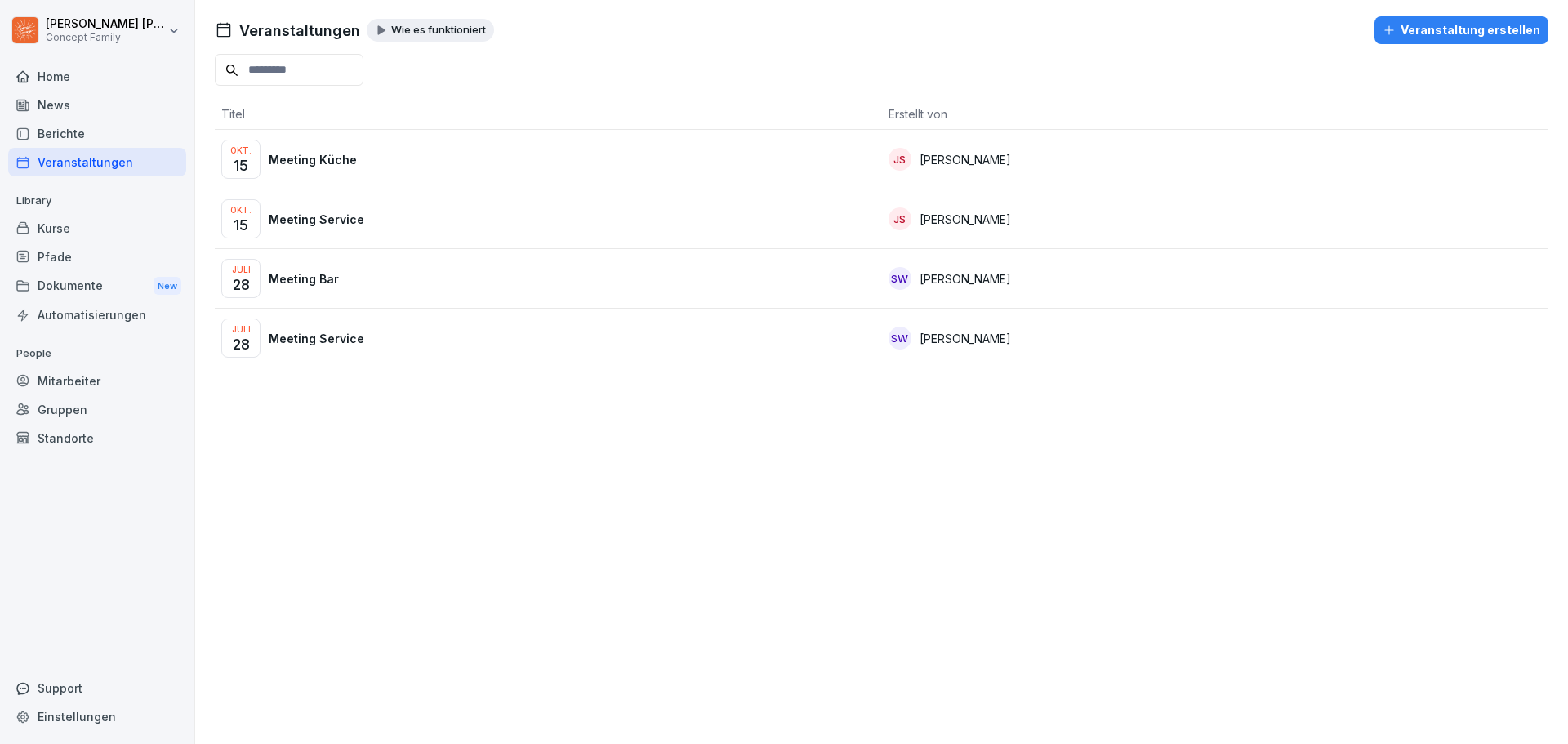
click at [303, 163] on p "Meeting Küche" at bounding box center [313, 160] width 88 height 17
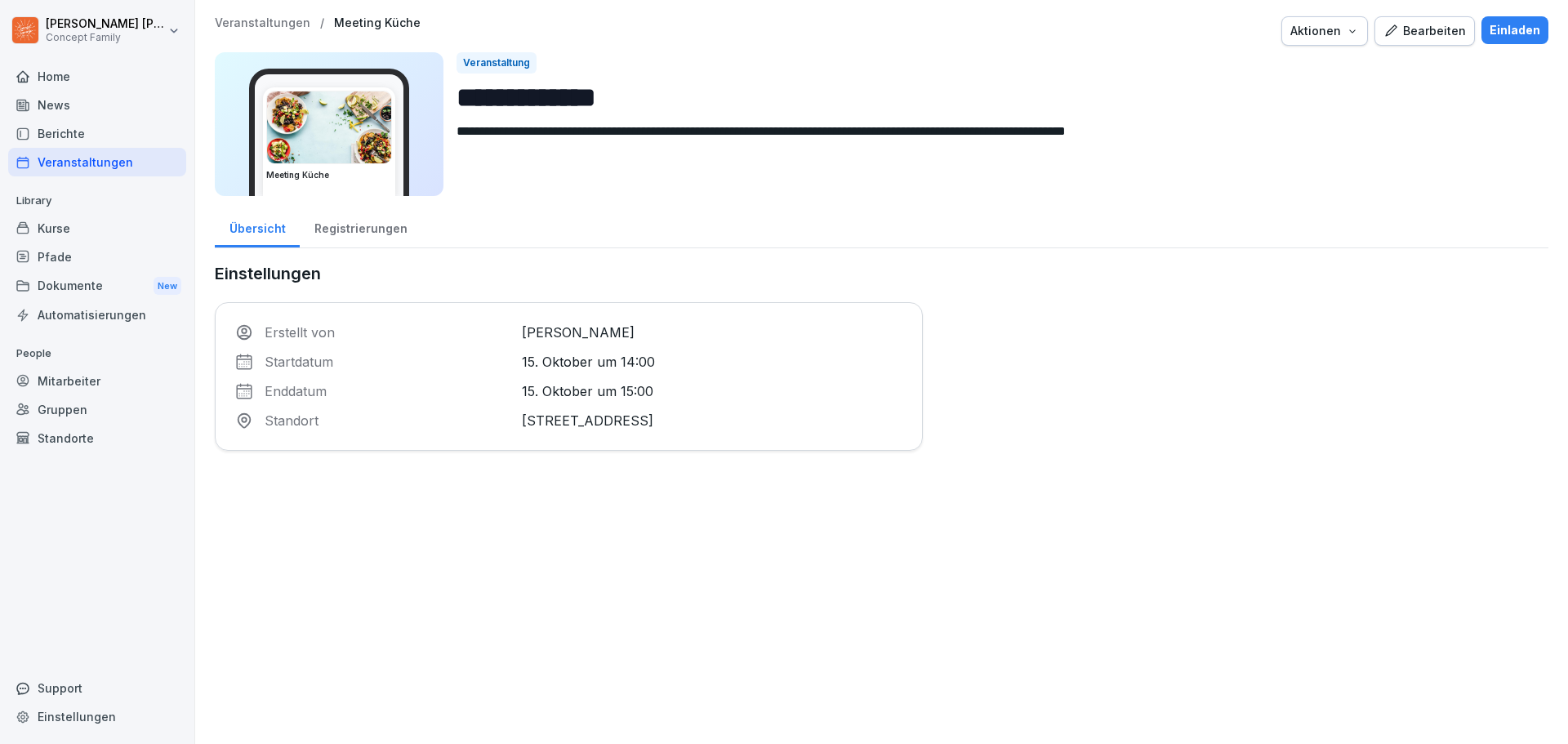
click at [98, 166] on div "Veranstaltungen" at bounding box center [97, 162] width 178 height 29
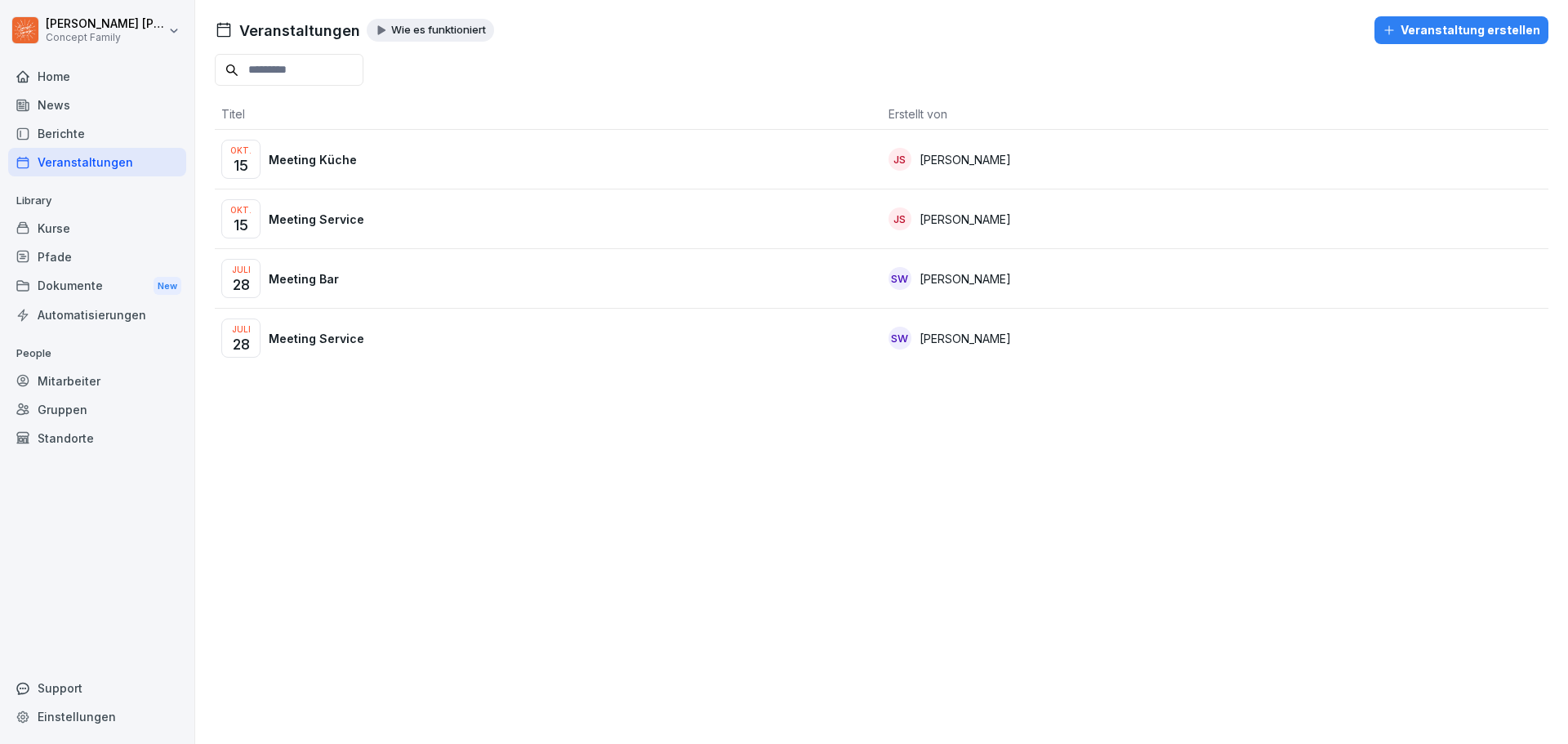
click at [327, 224] on p "Meeting Service" at bounding box center [316, 219] width 95 height 17
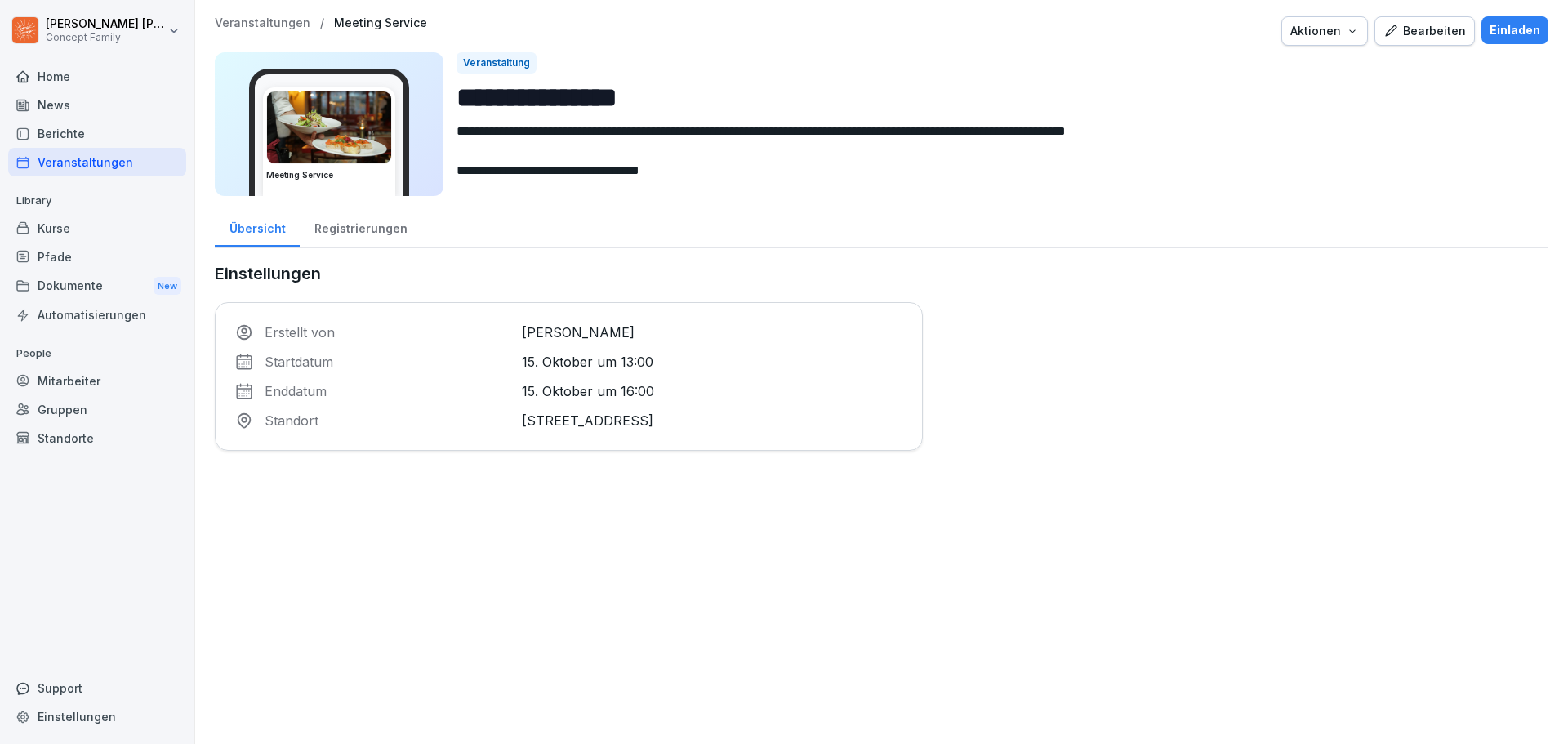
click at [59, 158] on div "Veranstaltungen" at bounding box center [97, 162] width 178 height 29
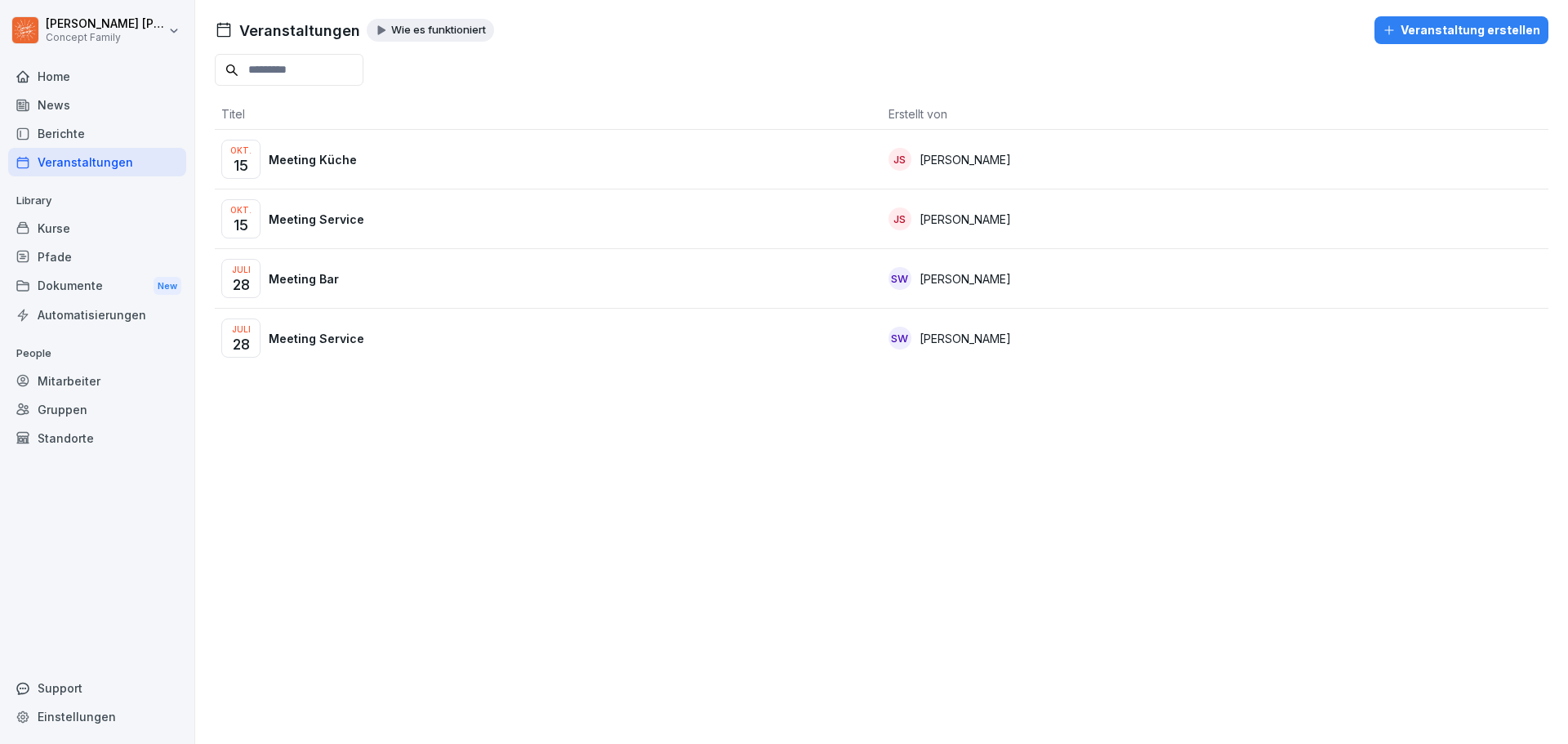
click at [307, 158] on p "Meeting Küche" at bounding box center [313, 160] width 88 height 17
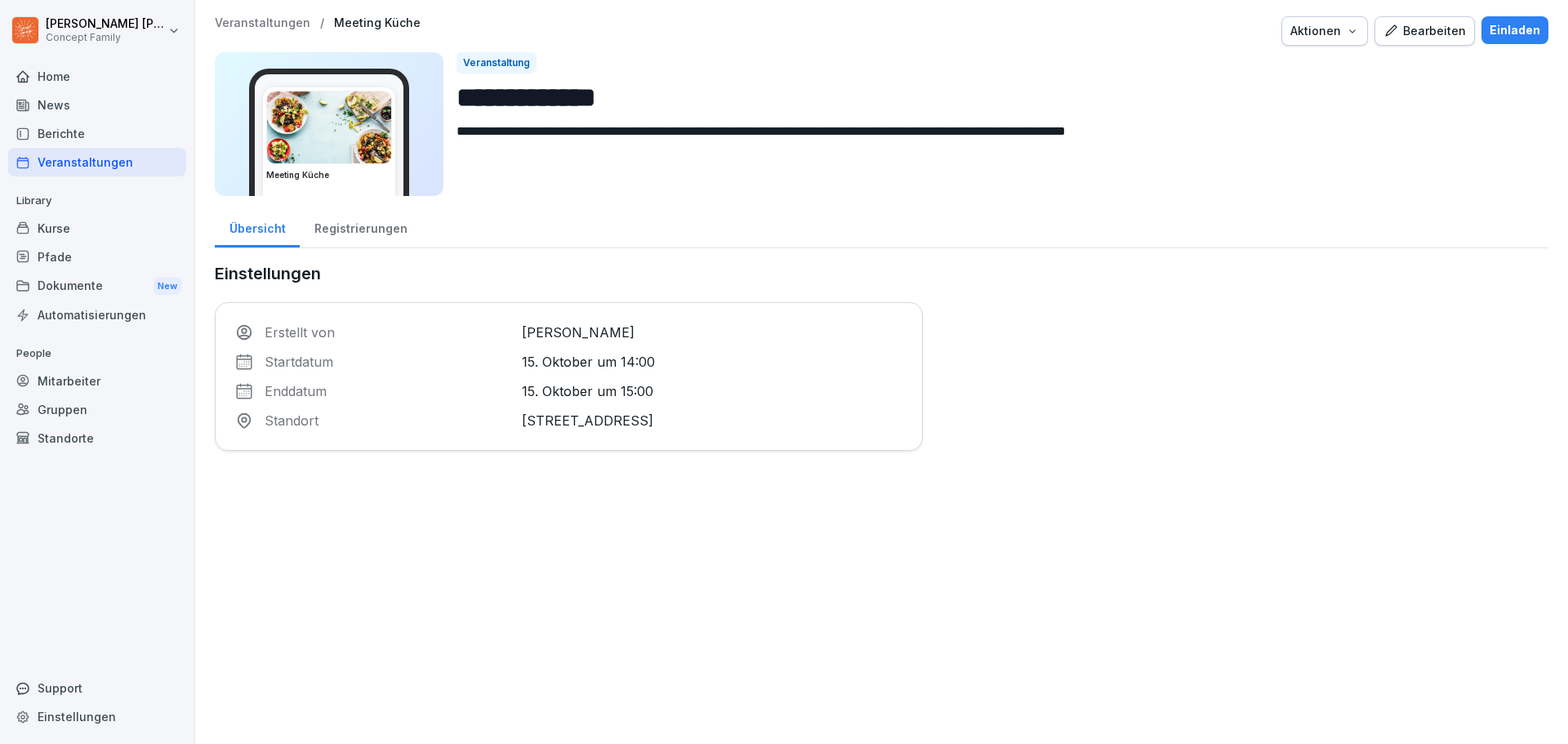
click at [1498, 35] on div "Einladen" at bounding box center [1515, 30] width 51 height 18
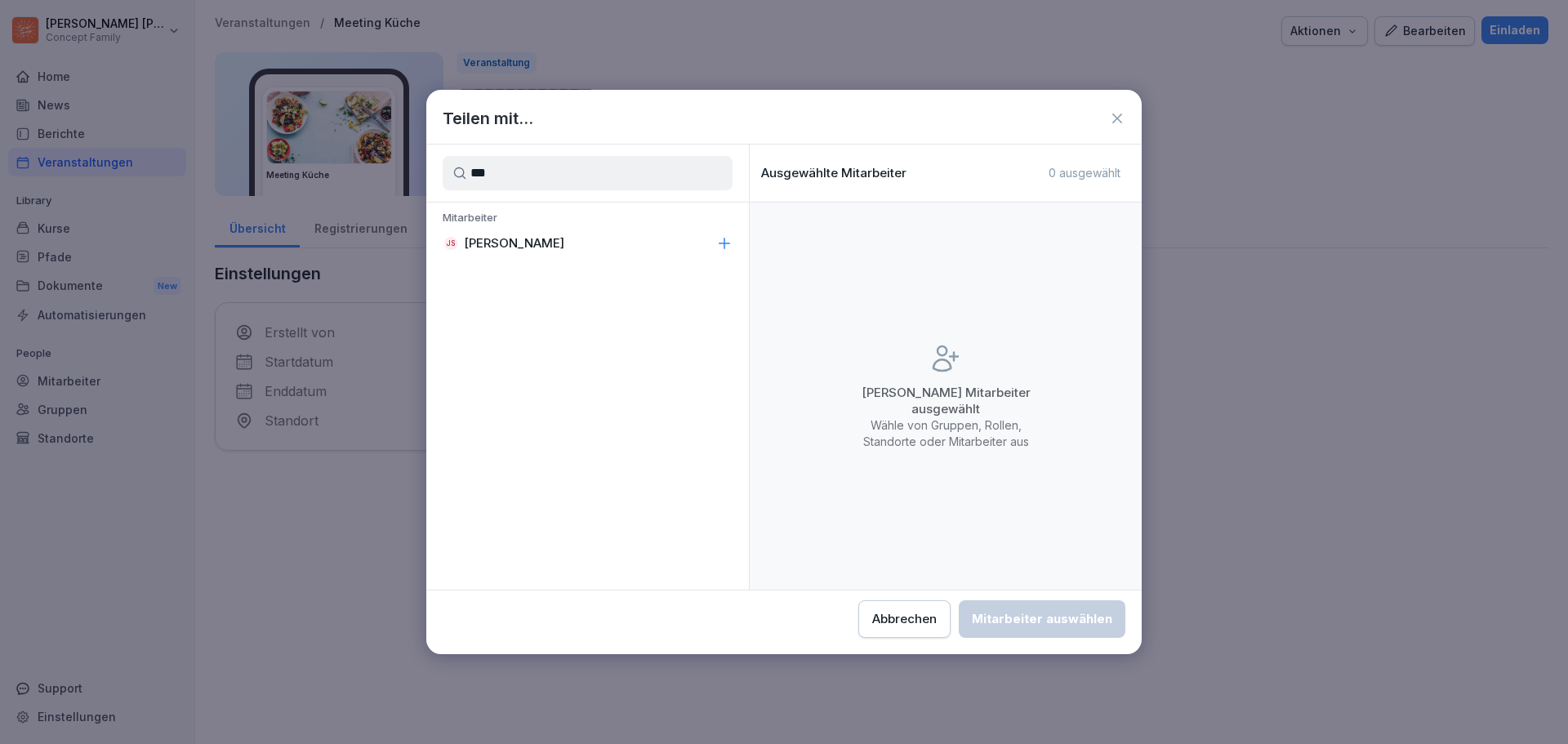
type input "***"
click at [536, 247] on p "[PERSON_NAME]" at bounding box center [514, 243] width 100 height 17
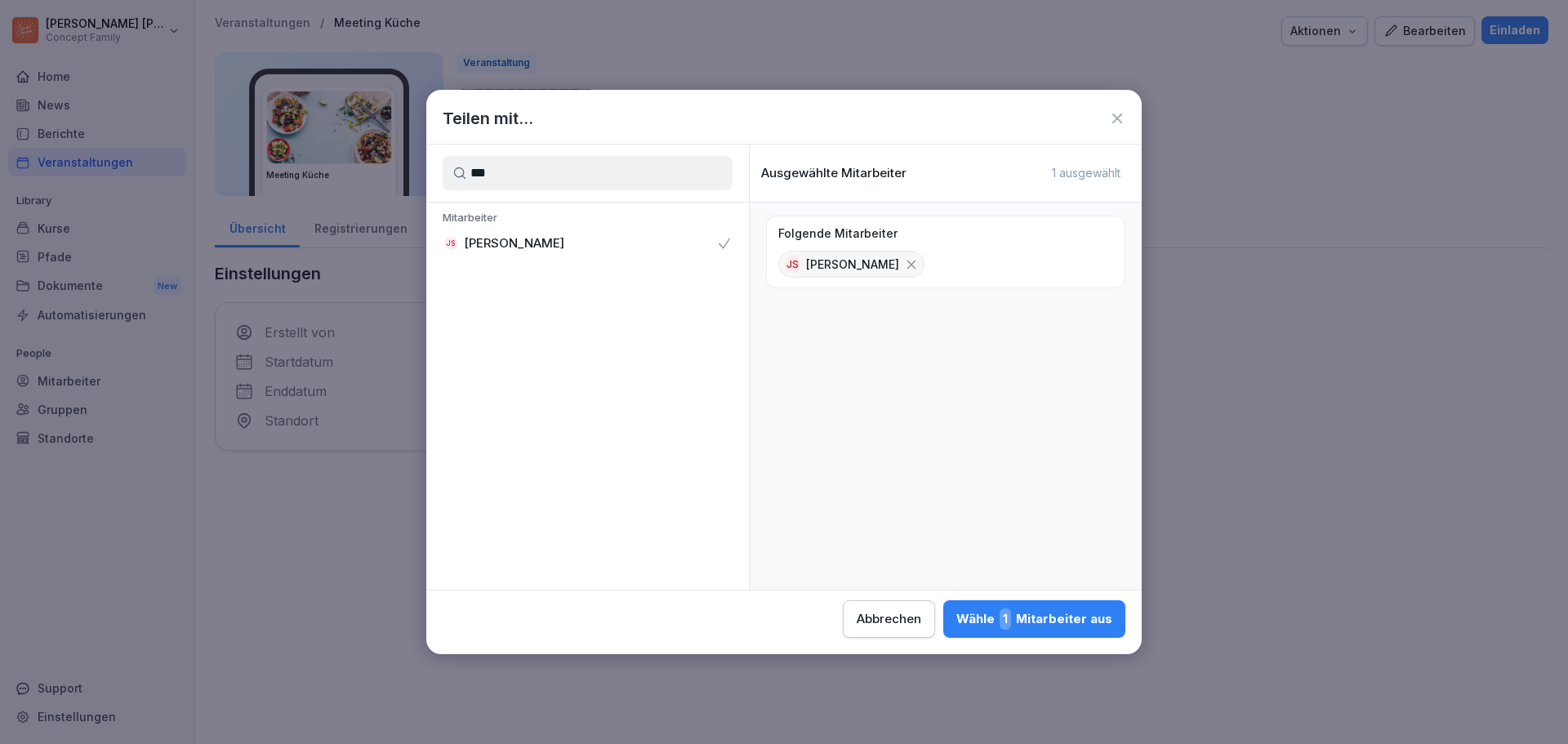
click at [1062, 621] on div "Wähle 1 Mitarbeiter aus" at bounding box center [1034, 619] width 156 height 21
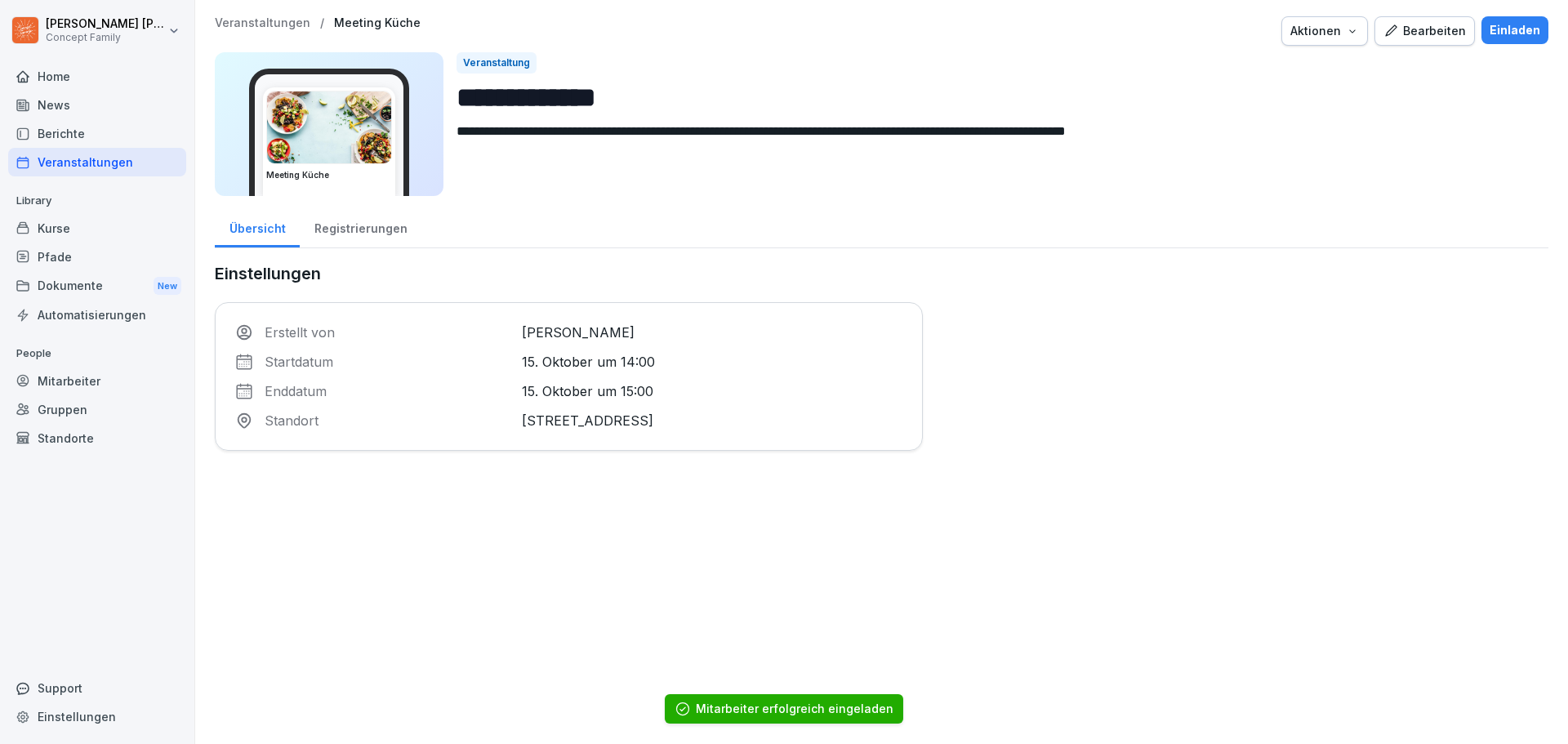
click at [360, 235] on div "Registrierungen" at bounding box center [360, 227] width 121 height 42
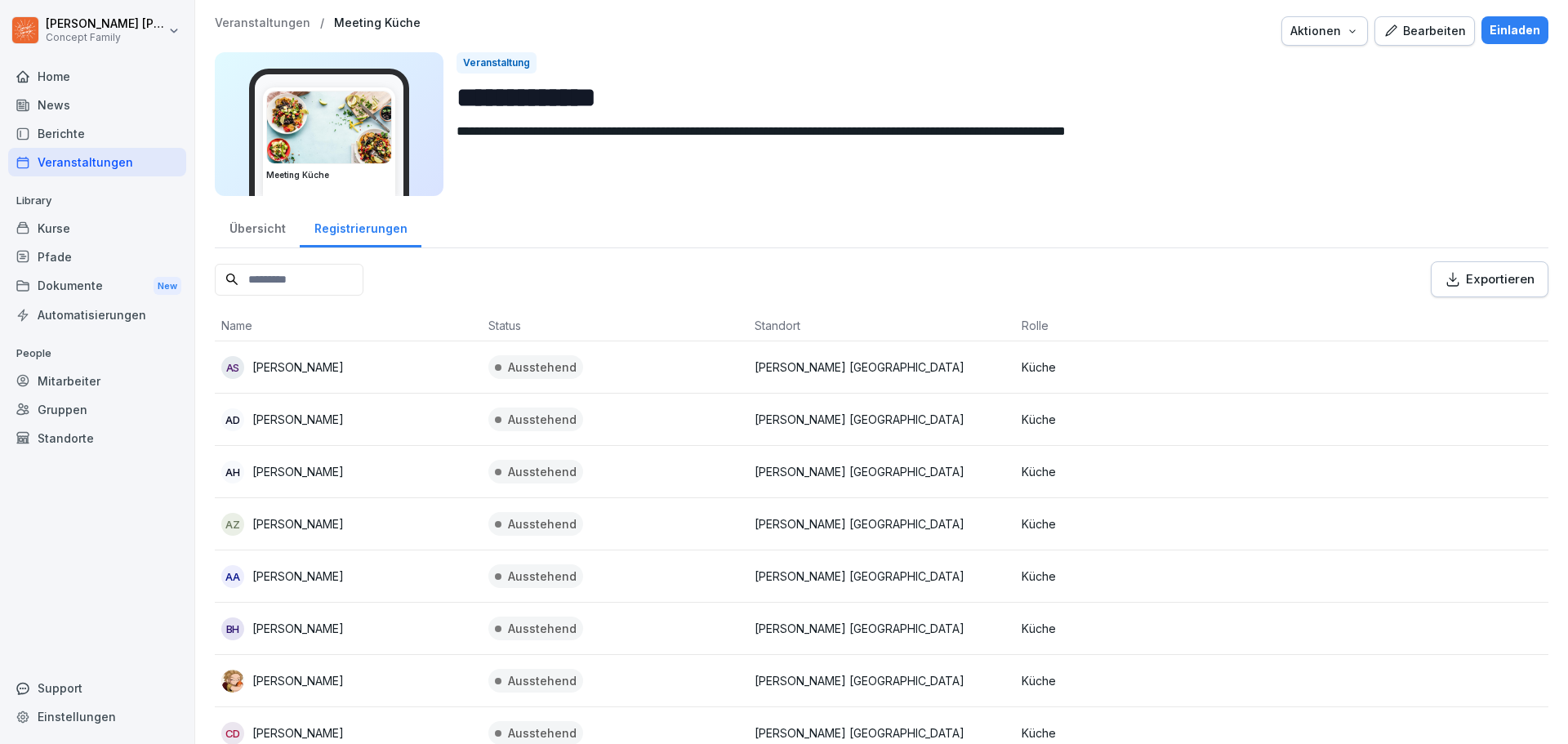
click at [92, 159] on div "Veranstaltungen" at bounding box center [97, 162] width 178 height 29
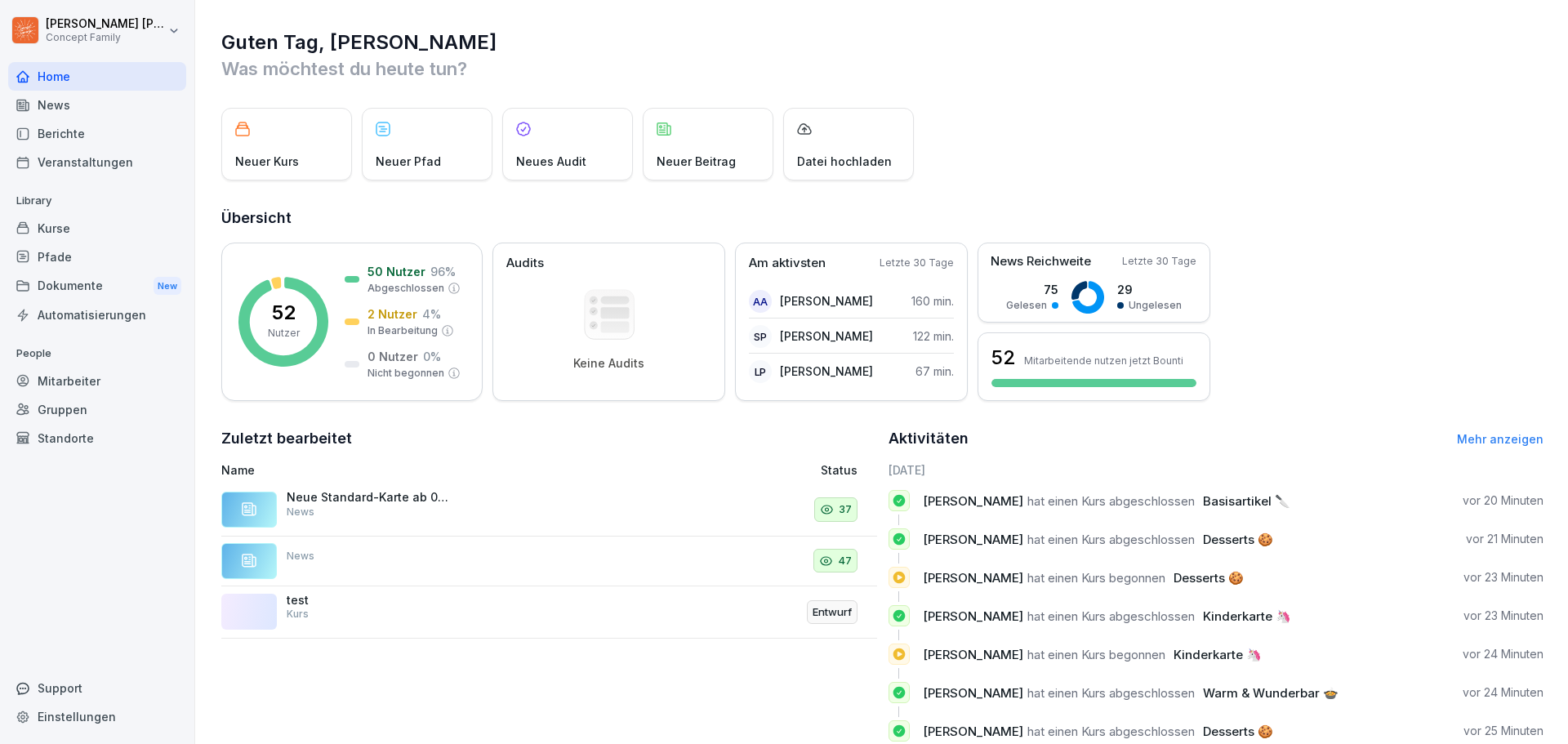
click at [78, 131] on div "Berichte" at bounding box center [97, 133] width 178 height 29
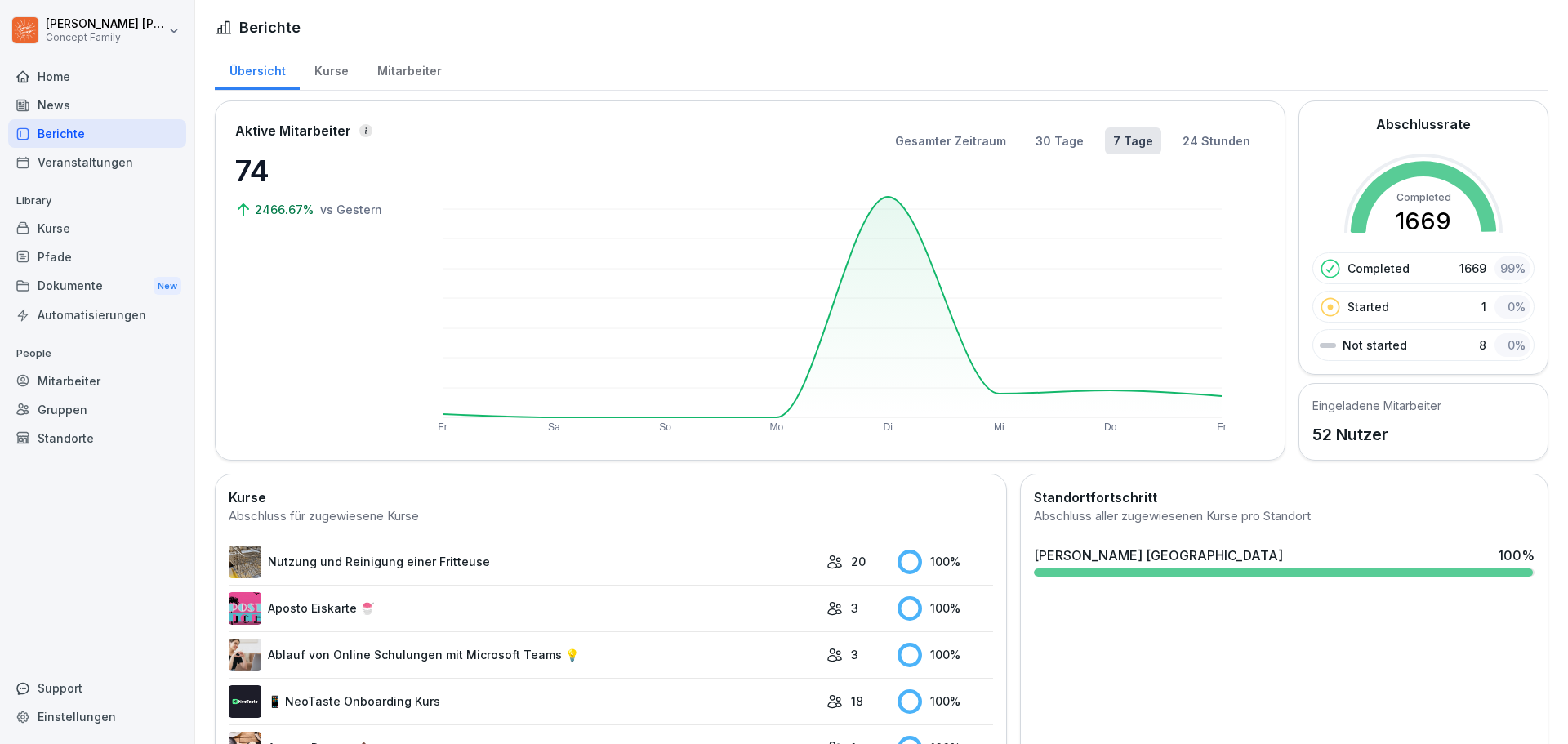
click at [415, 73] on div "Mitarbeiter" at bounding box center [409, 69] width 93 height 42
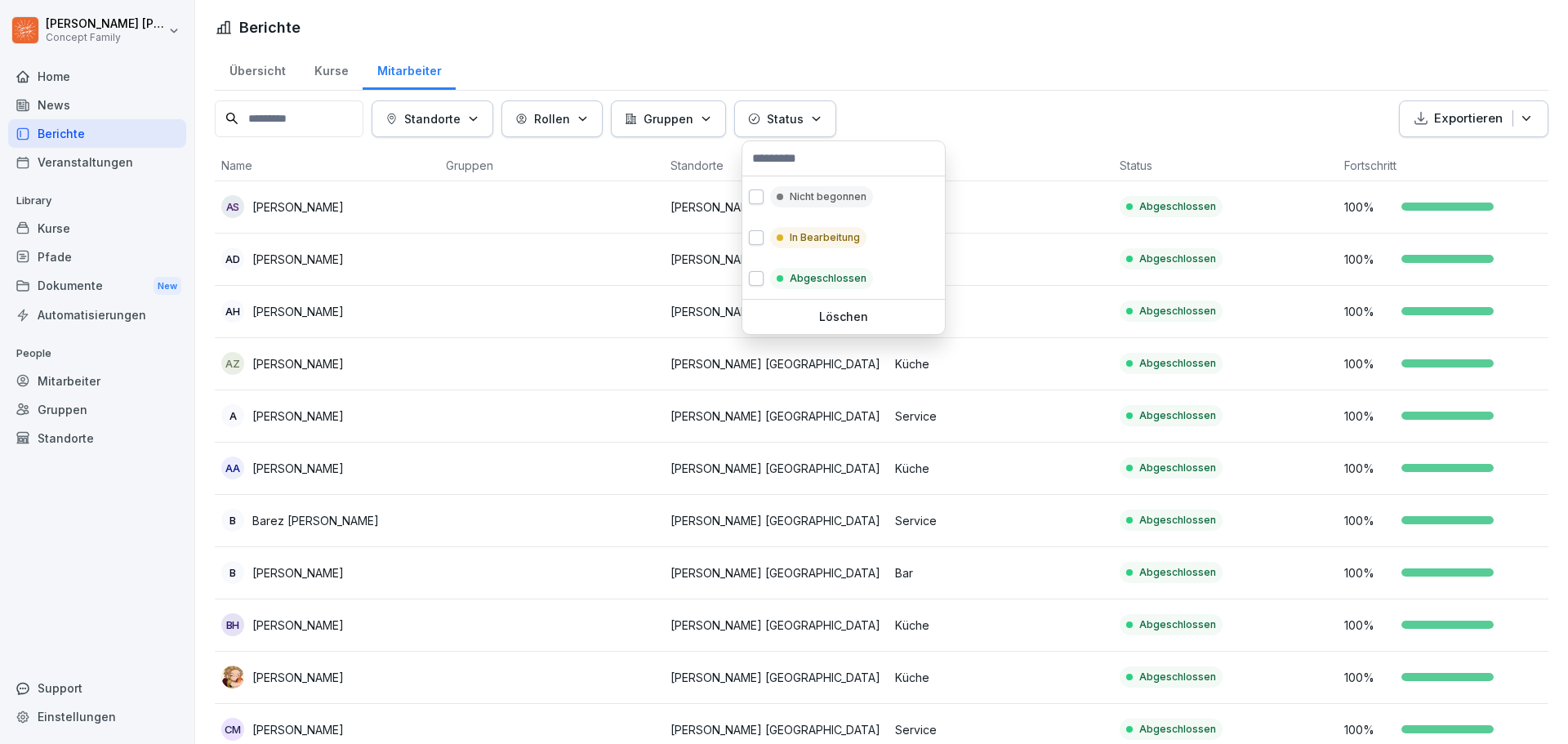
click at [803, 123] on p "Status" at bounding box center [785, 119] width 37 height 17
click at [822, 237] on p "In Bearbeitung" at bounding box center [825, 238] width 70 height 15
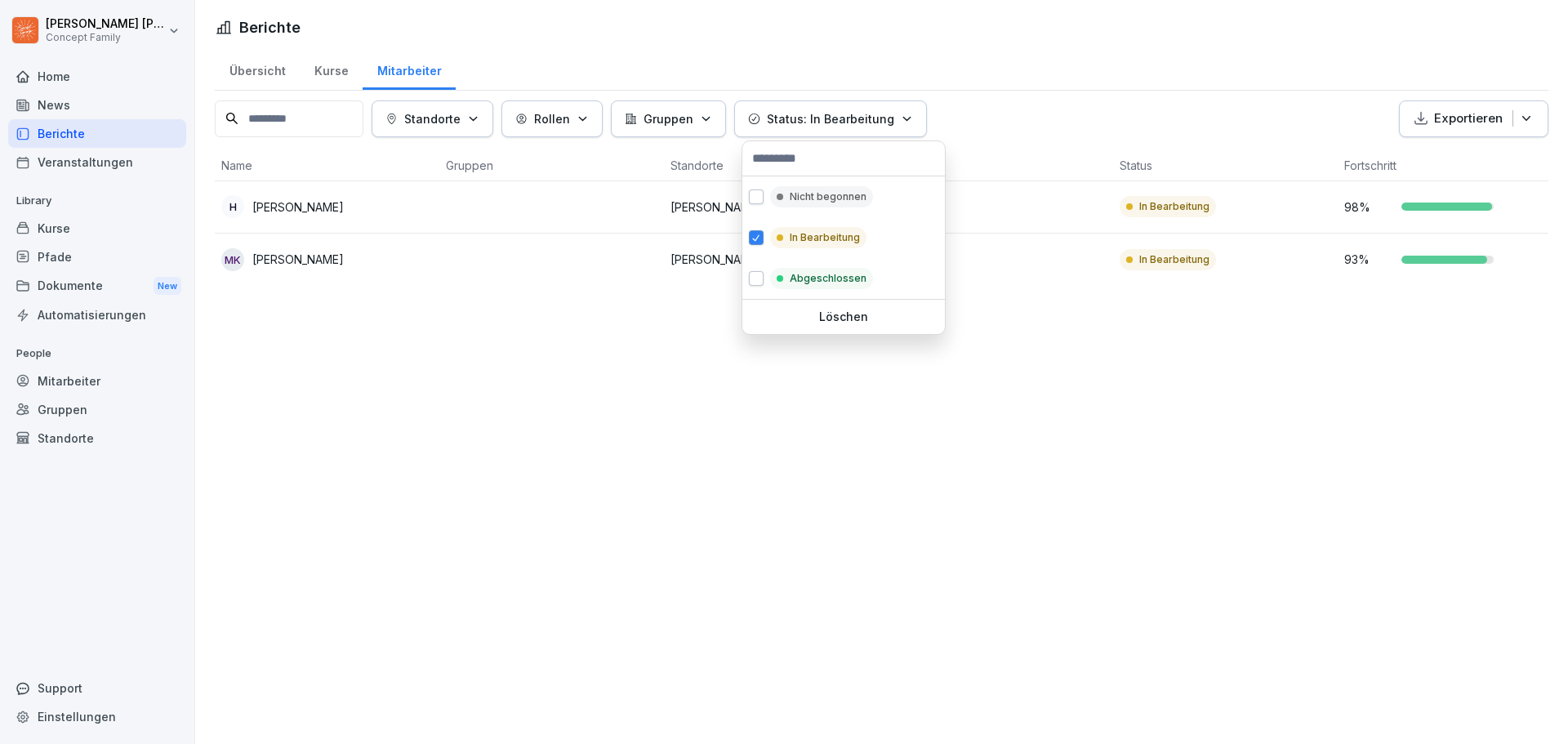
click at [349, 320] on html "[PERSON_NAME] Concept Family Home News Berichte Veranstaltungen Library Kurse P…" at bounding box center [784, 372] width 1568 height 744
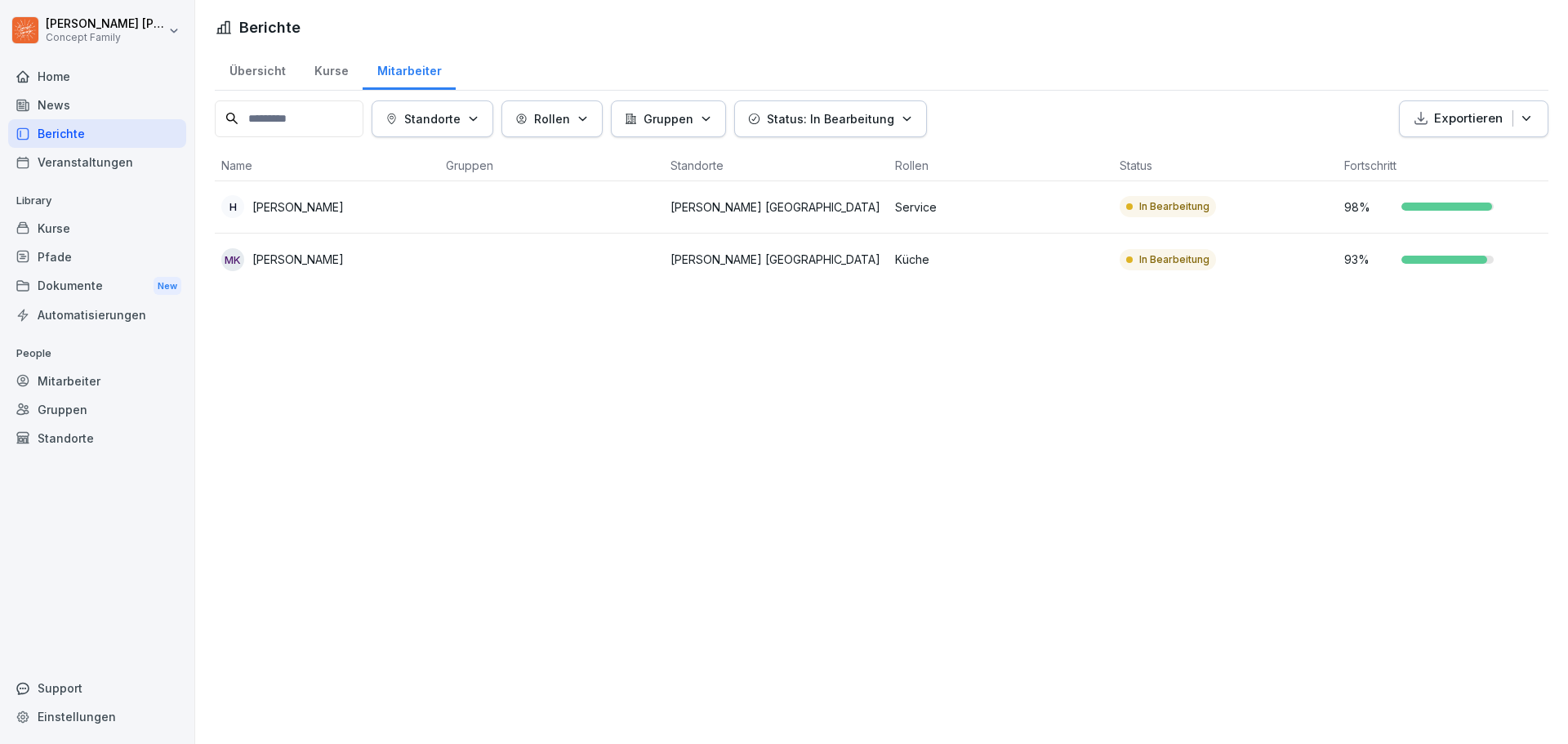
click at [290, 267] on p "[PERSON_NAME]" at bounding box center [298, 259] width 92 height 17
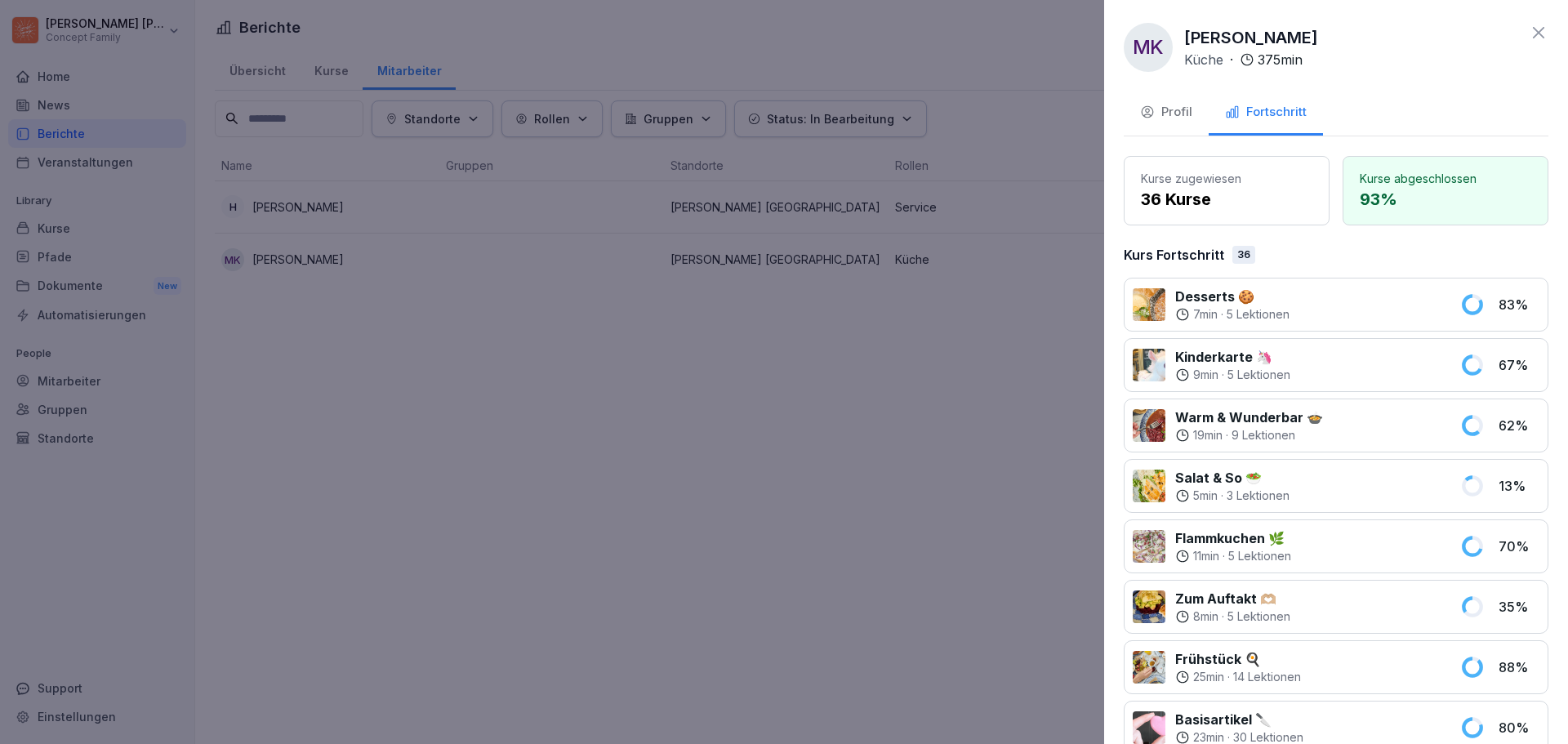
click at [1167, 112] on div "Profil" at bounding box center [1166, 113] width 52 height 19
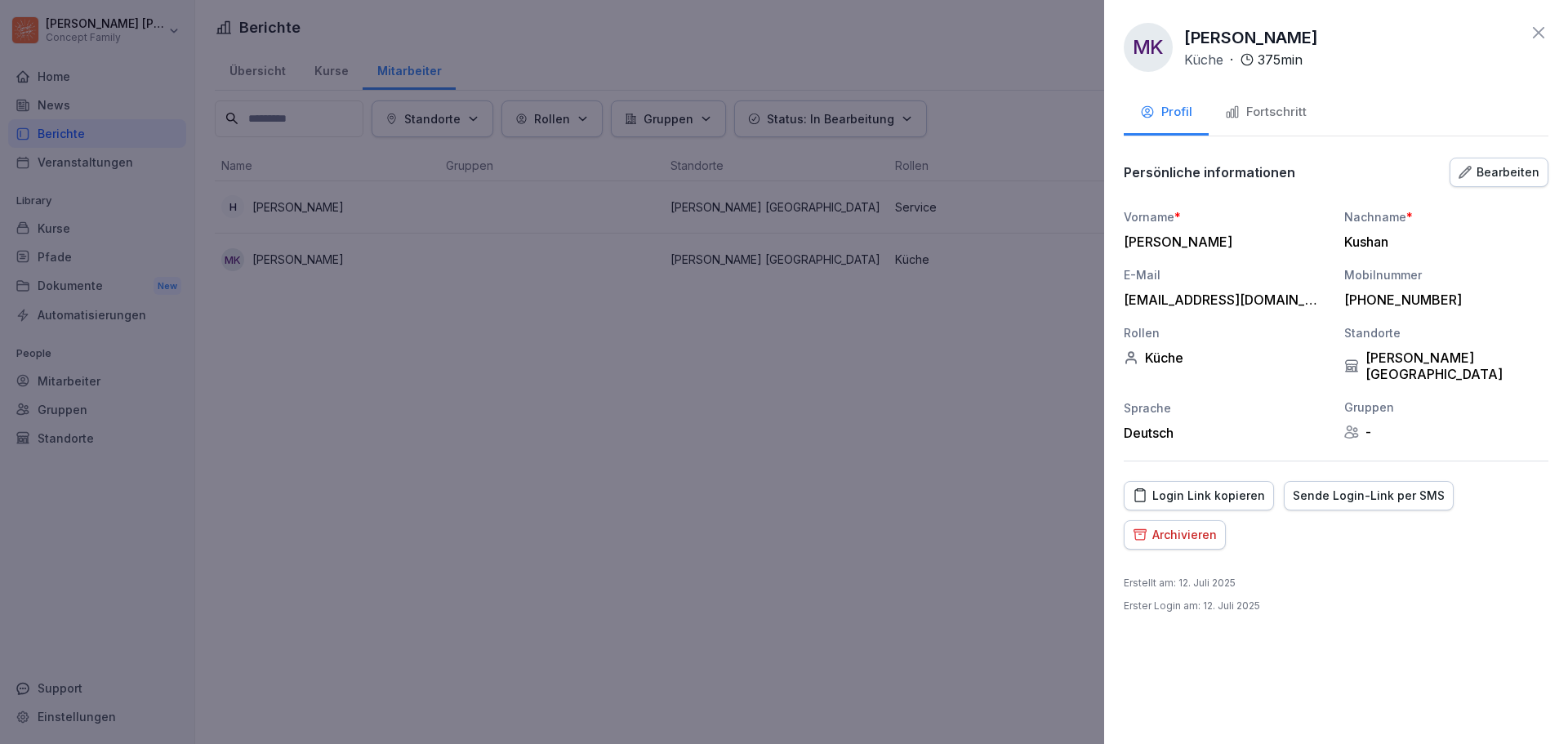
click at [1218, 486] on div "Login Link kopieren" at bounding box center [1198, 495] width 132 height 18
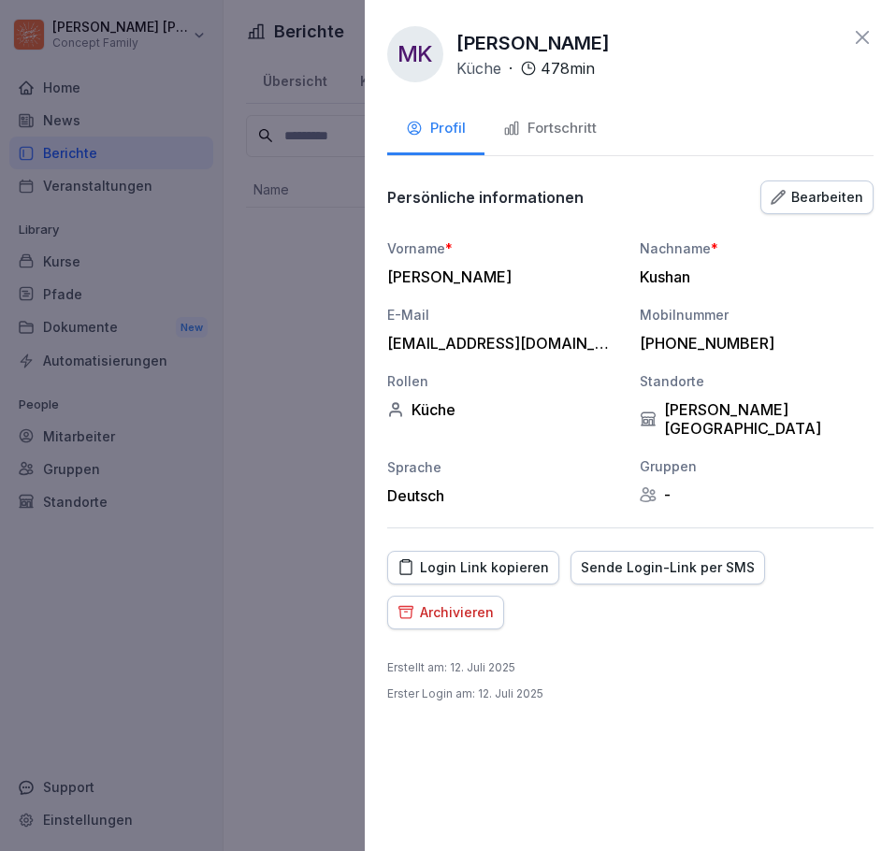
click at [872, 45] on icon at bounding box center [862, 37] width 22 height 22
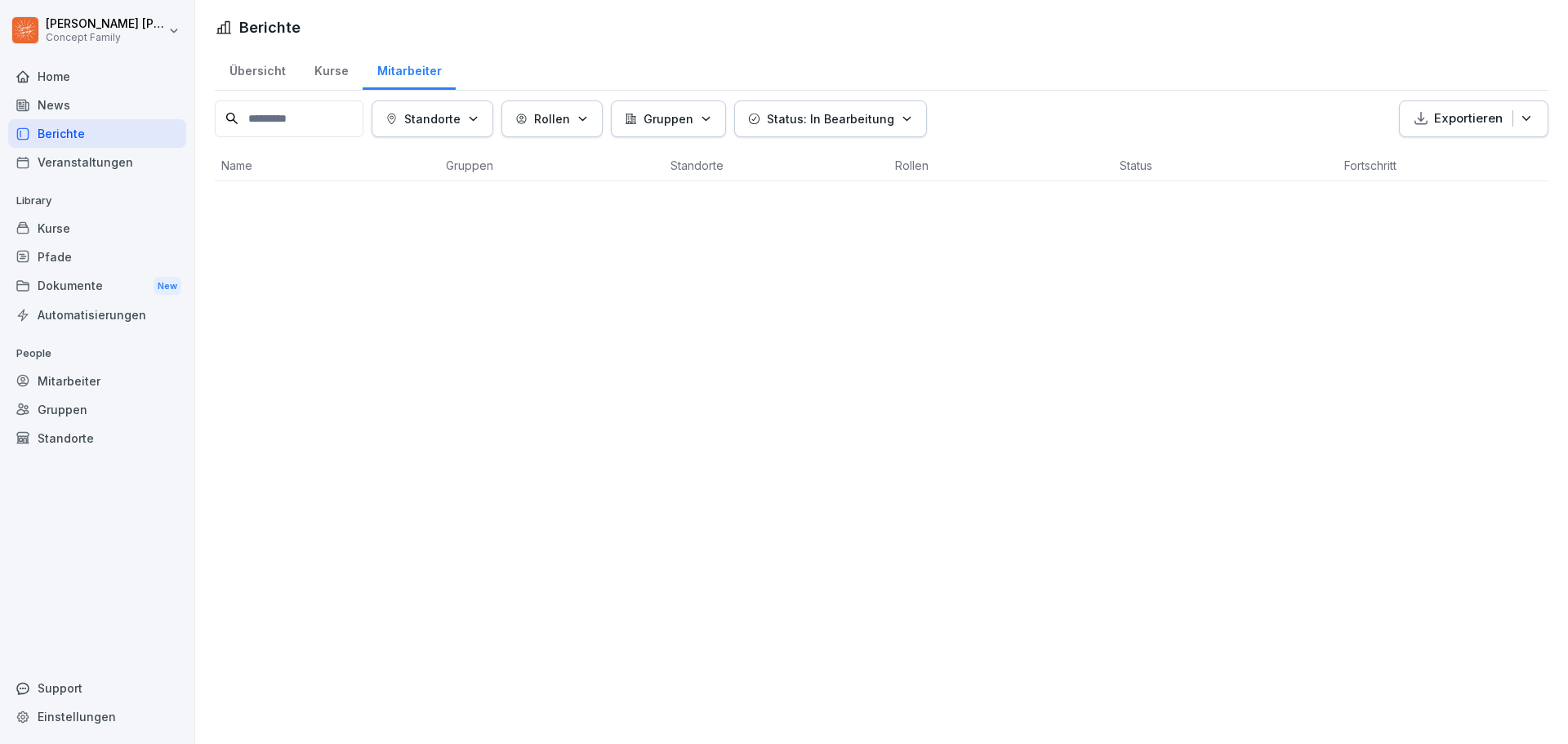
click at [69, 131] on div "Berichte" at bounding box center [97, 133] width 178 height 29
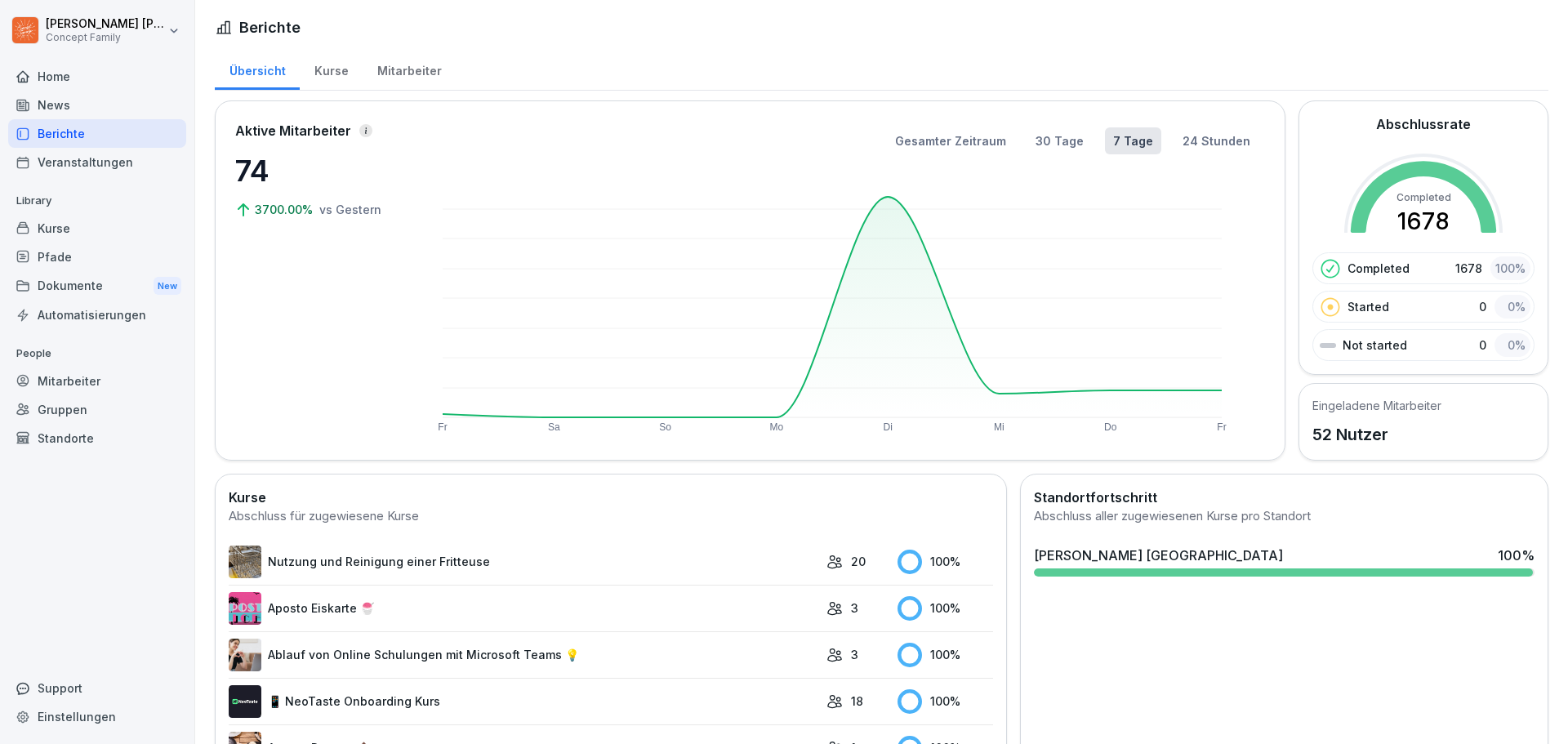
click at [412, 74] on div "Mitarbeiter" at bounding box center [409, 69] width 93 height 42
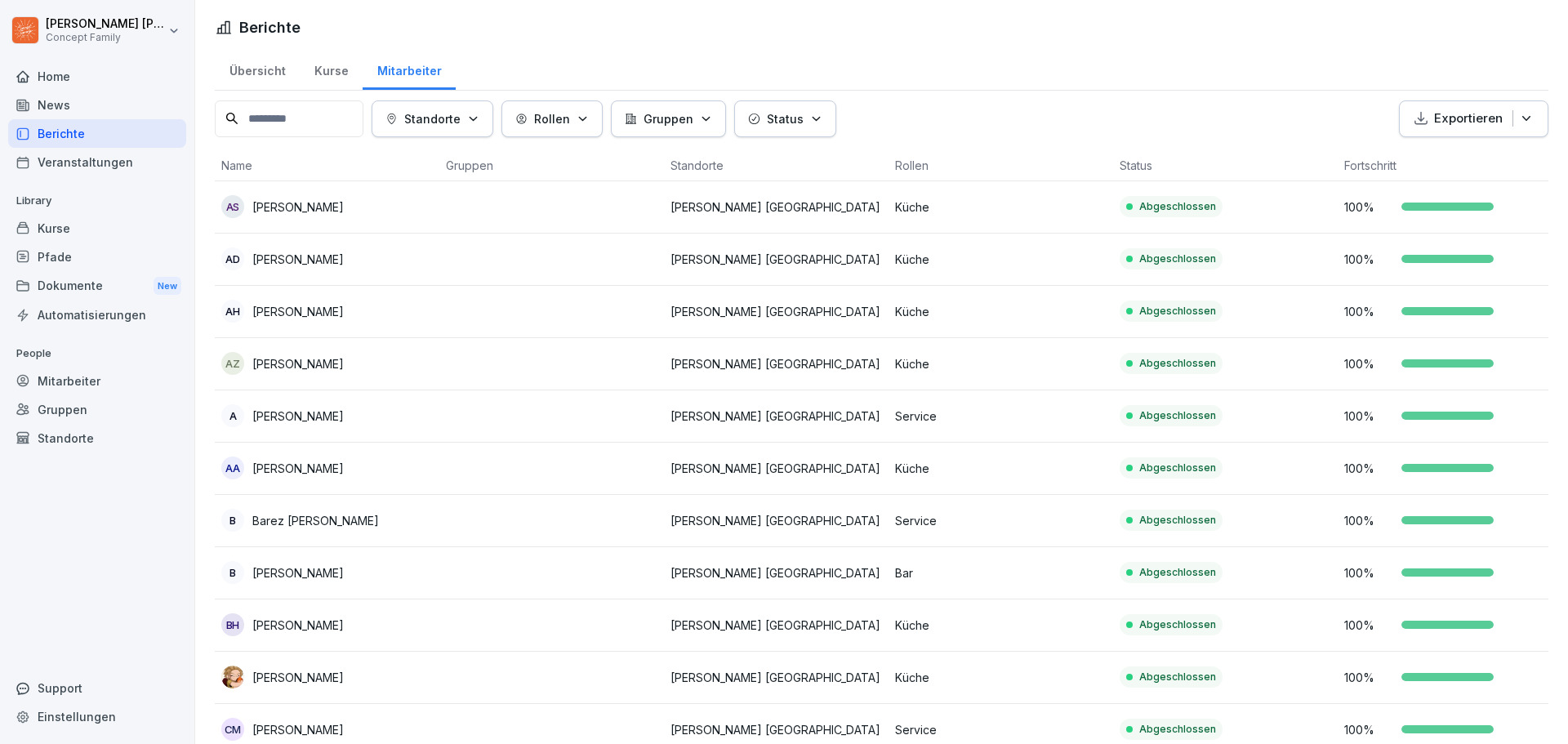
click at [801, 125] on p "Status" at bounding box center [785, 119] width 37 height 17
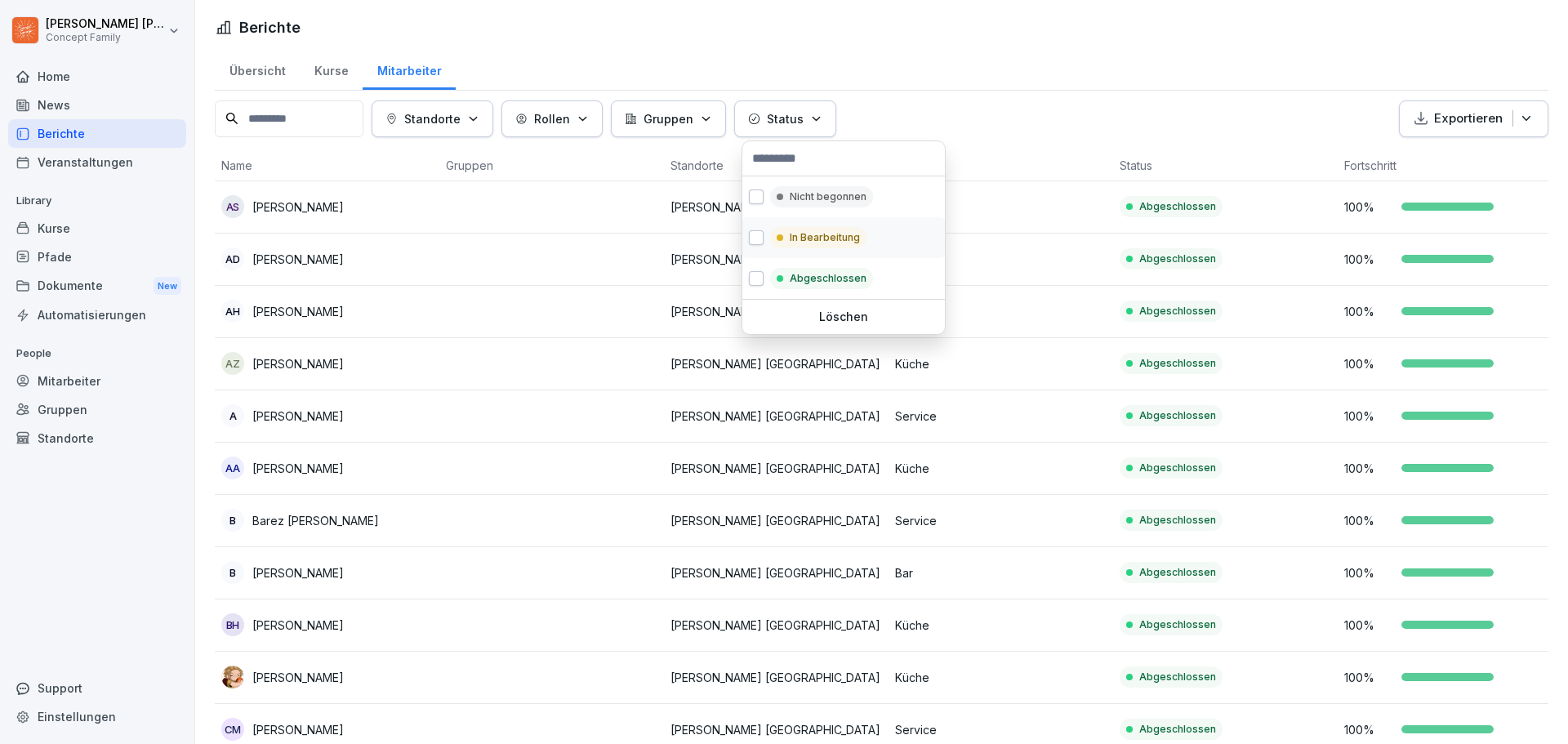
click at [821, 244] on p "In Bearbeitung" at bounding box center [825, 238] width 70 height 15
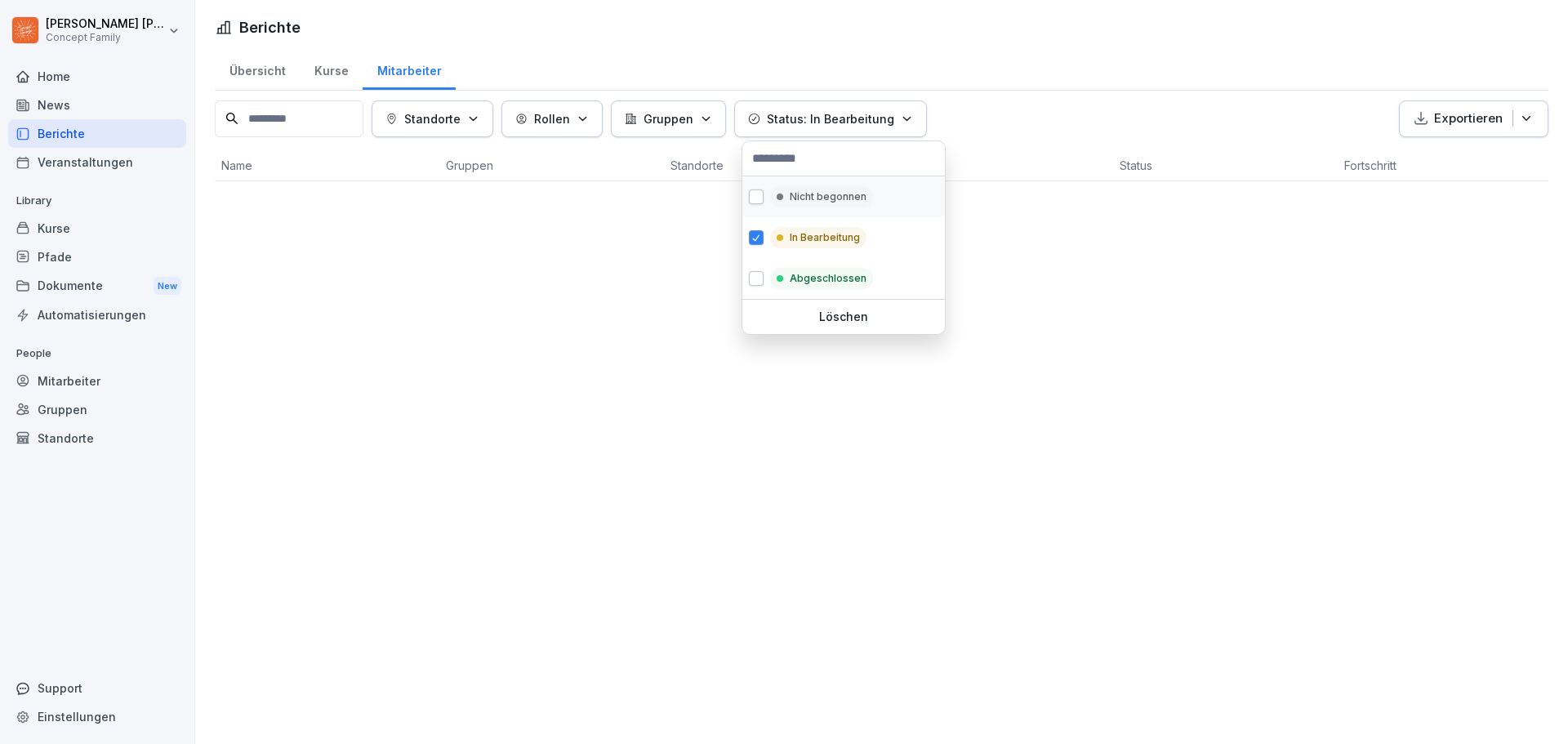
click at [812, 195] on p "Nicht begonnen" at bounding box center [828, 196] width 77 height 15
